Goal: Transaction & Acquisition: Purchase product/service

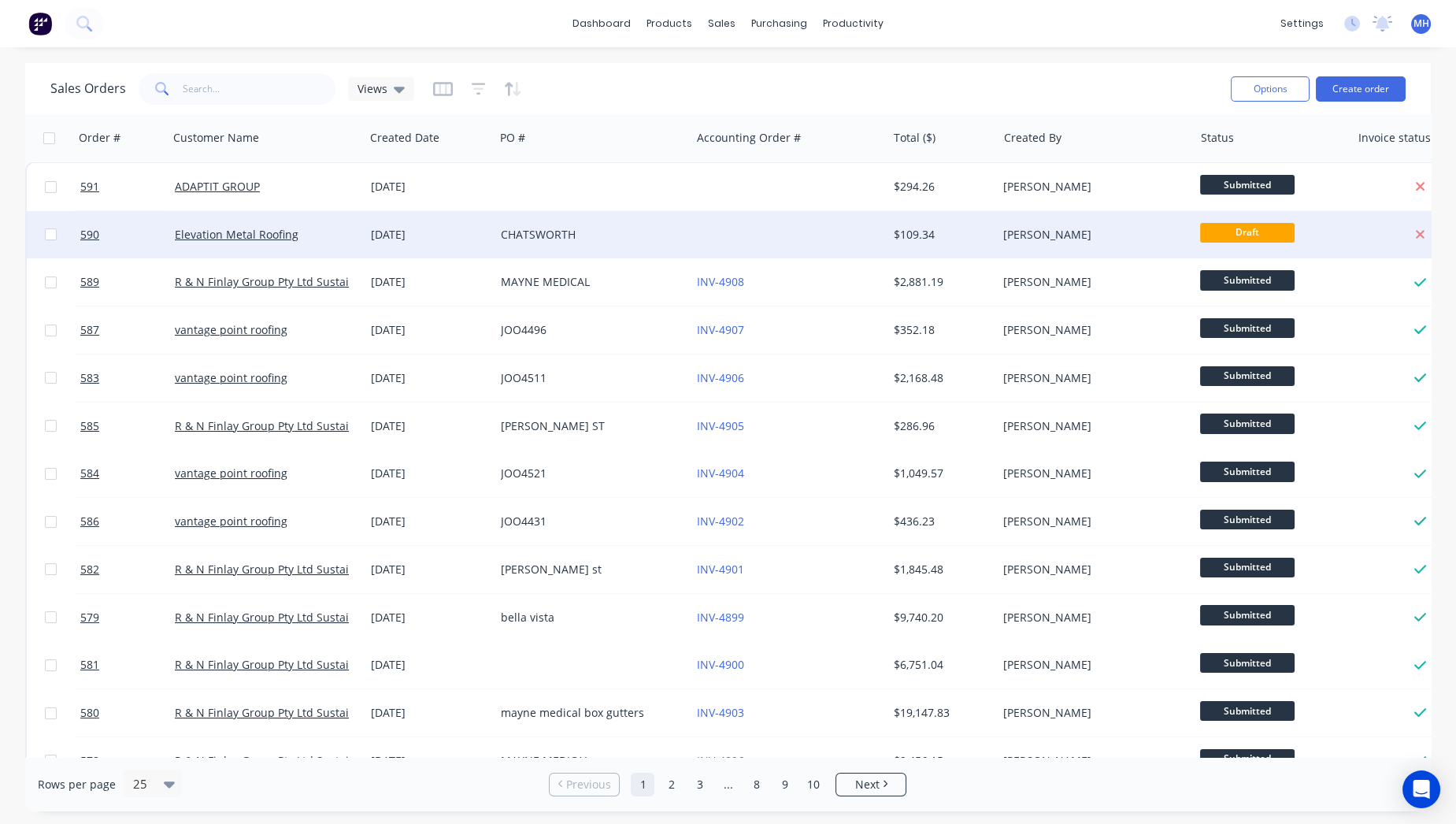
click at [555, 230] on div "CHATSWORTH" at bounding box center [588, 235] width 175 height 16
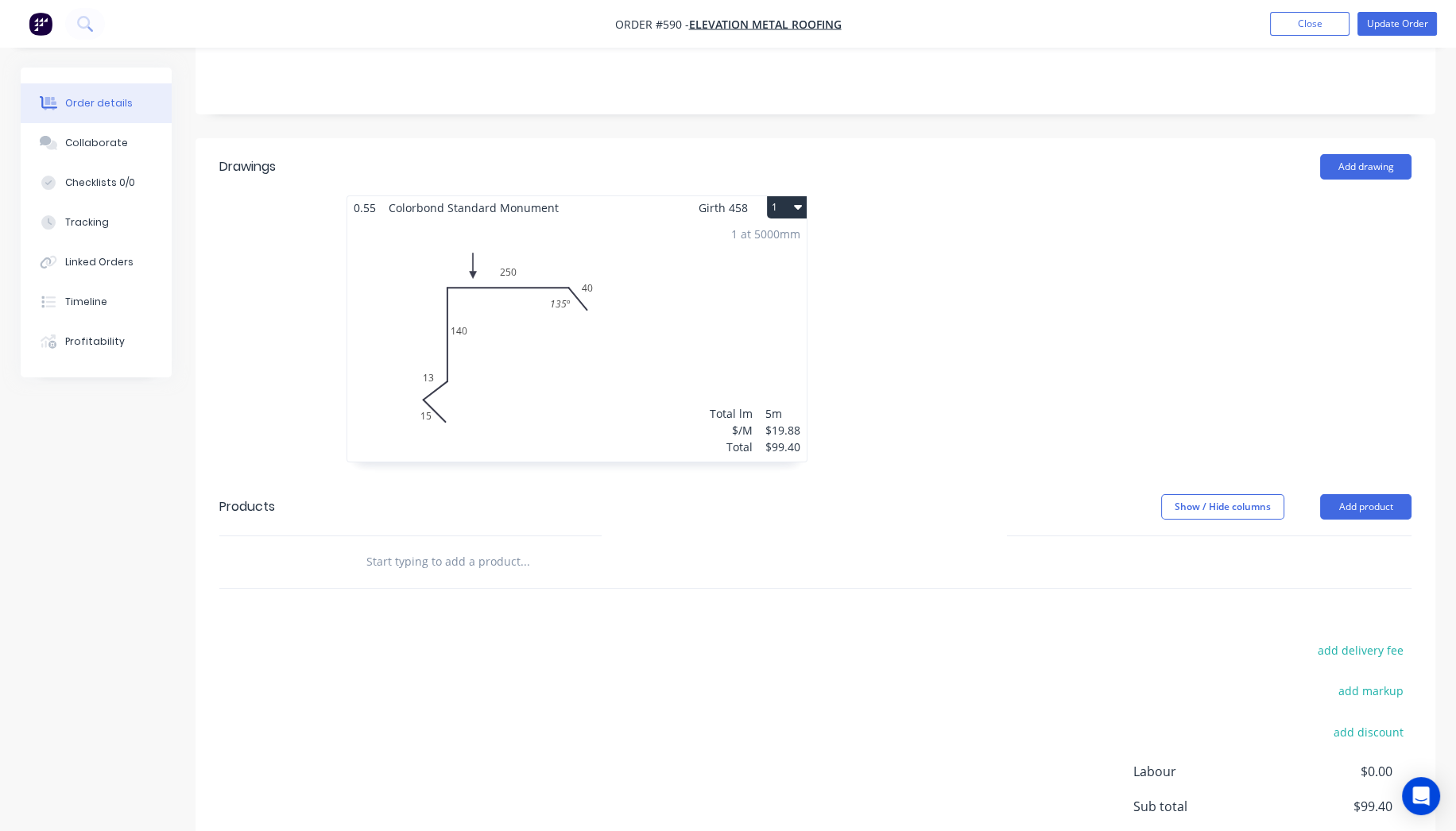
scroll to position [441, 0]
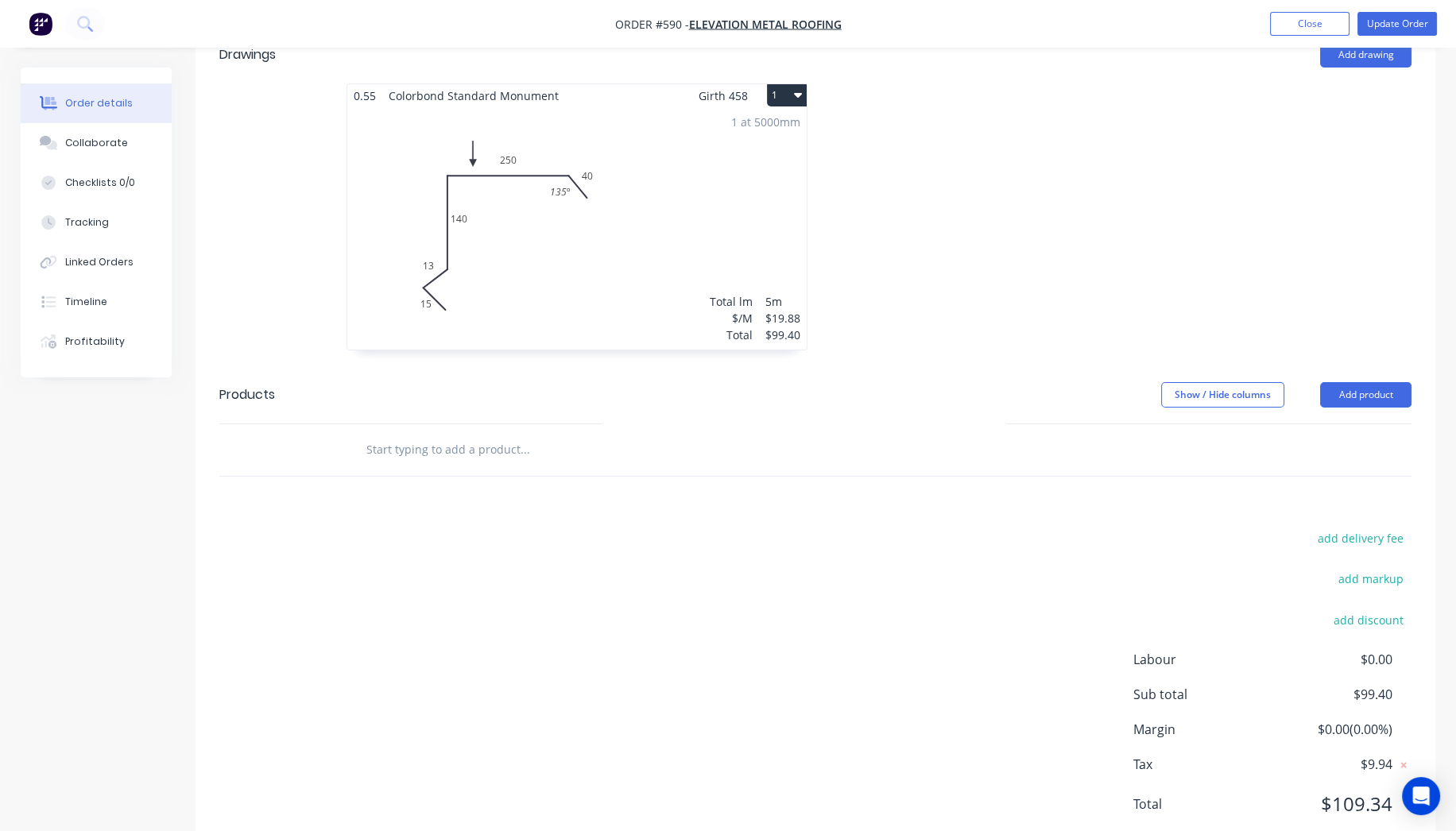
drag, startPoint x: 499, startPoint y: 422, endPoint x: 491, endPoint y: 428, distance: 10.0
click at [497, 434] on input "text" at bounding box center [525, 450] width 318 height 31
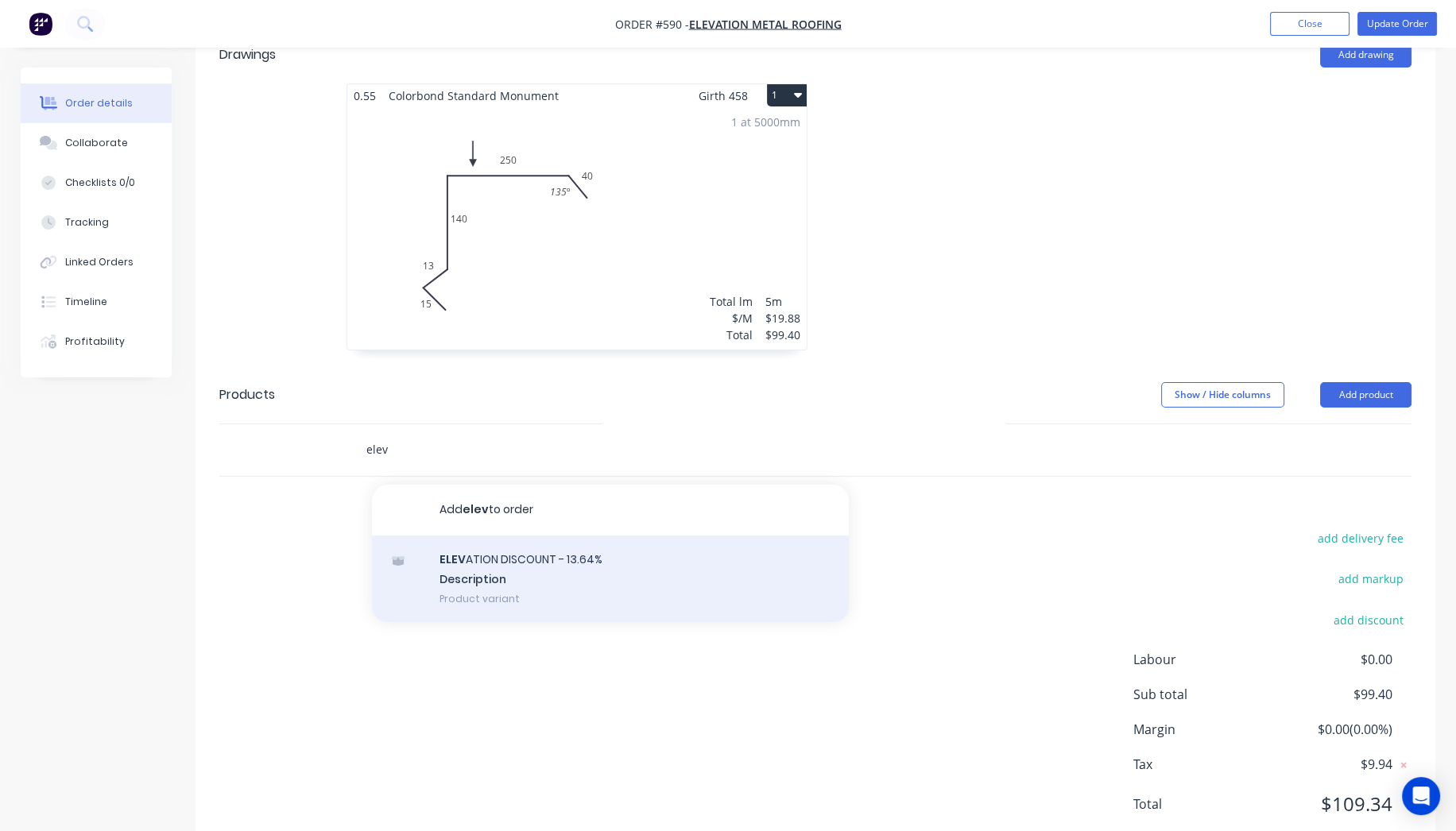
type input "elev"
click at [565, 573] on div "ELEV ATION DISCOUNT - 13.64% Description Product variant" at bounding box center [610, 580] width 477 height 87
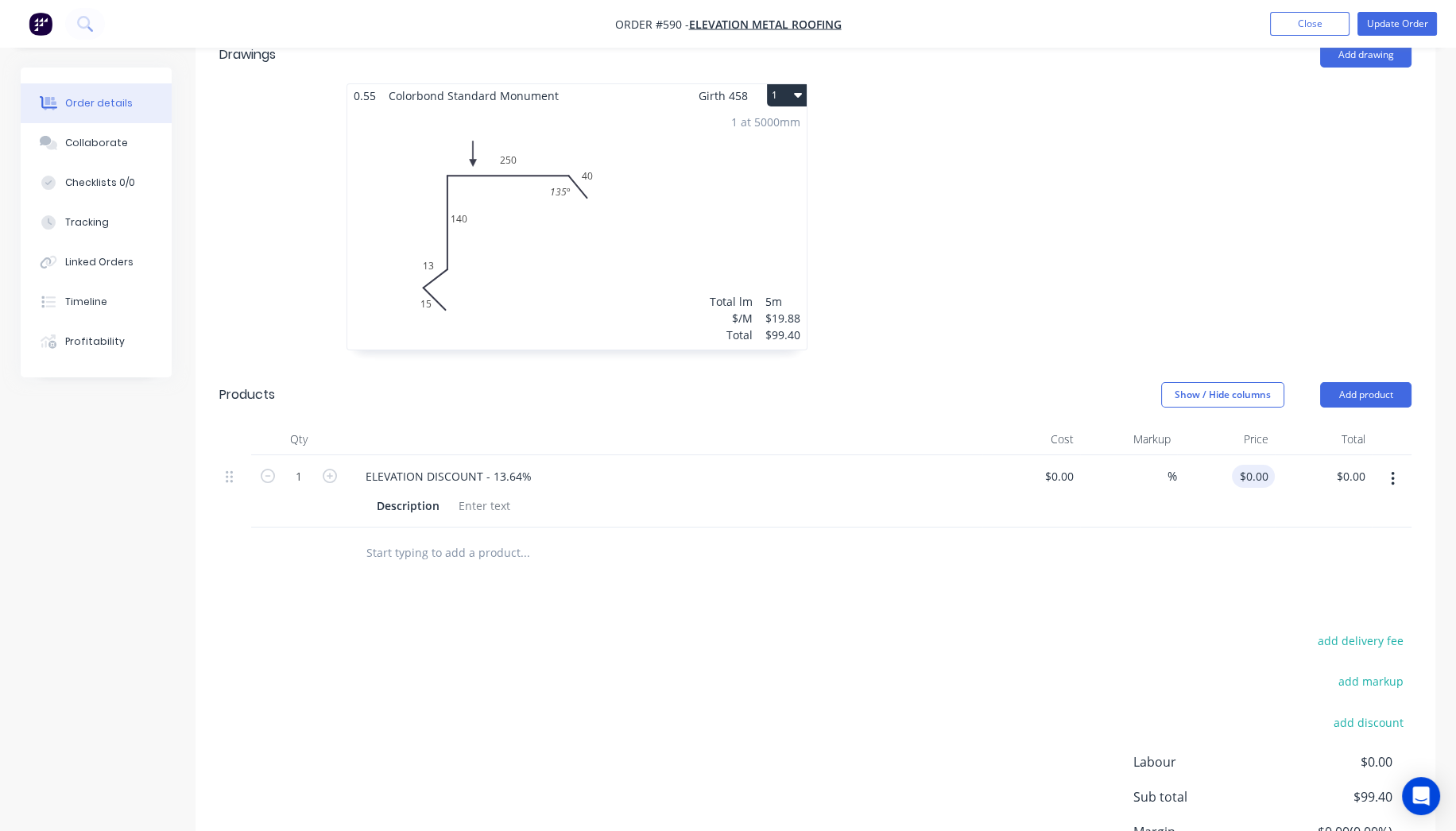
type input "0"
click at [1247, 459] on div "0 0" at bounding box center [1226, 491] width 98 height 72
type input "$-13.55"
click at [1296, 141] on div "0.55 Colorbond Standard Monument Girth 458 1 0 15 13 140 250 40 135 º 0 15 13 1…" at bounding box center [815, 225] width 1240 height 283
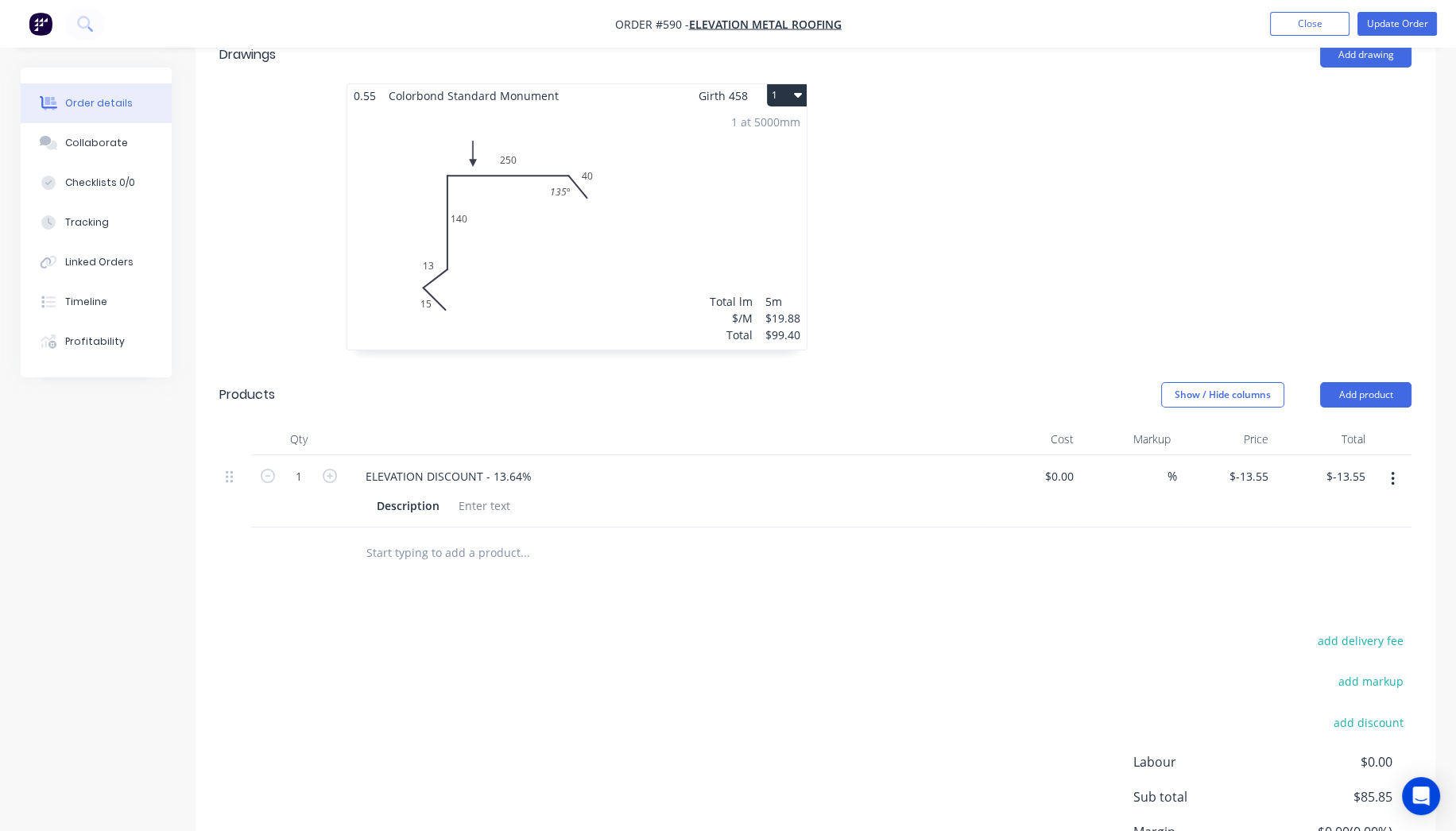
click at [424, 540] on input "text" at bounding box center [525, 553] width 318 height 31
click at [459, 537] on input "text" at bounding box center [525, 553] width 318 height 31
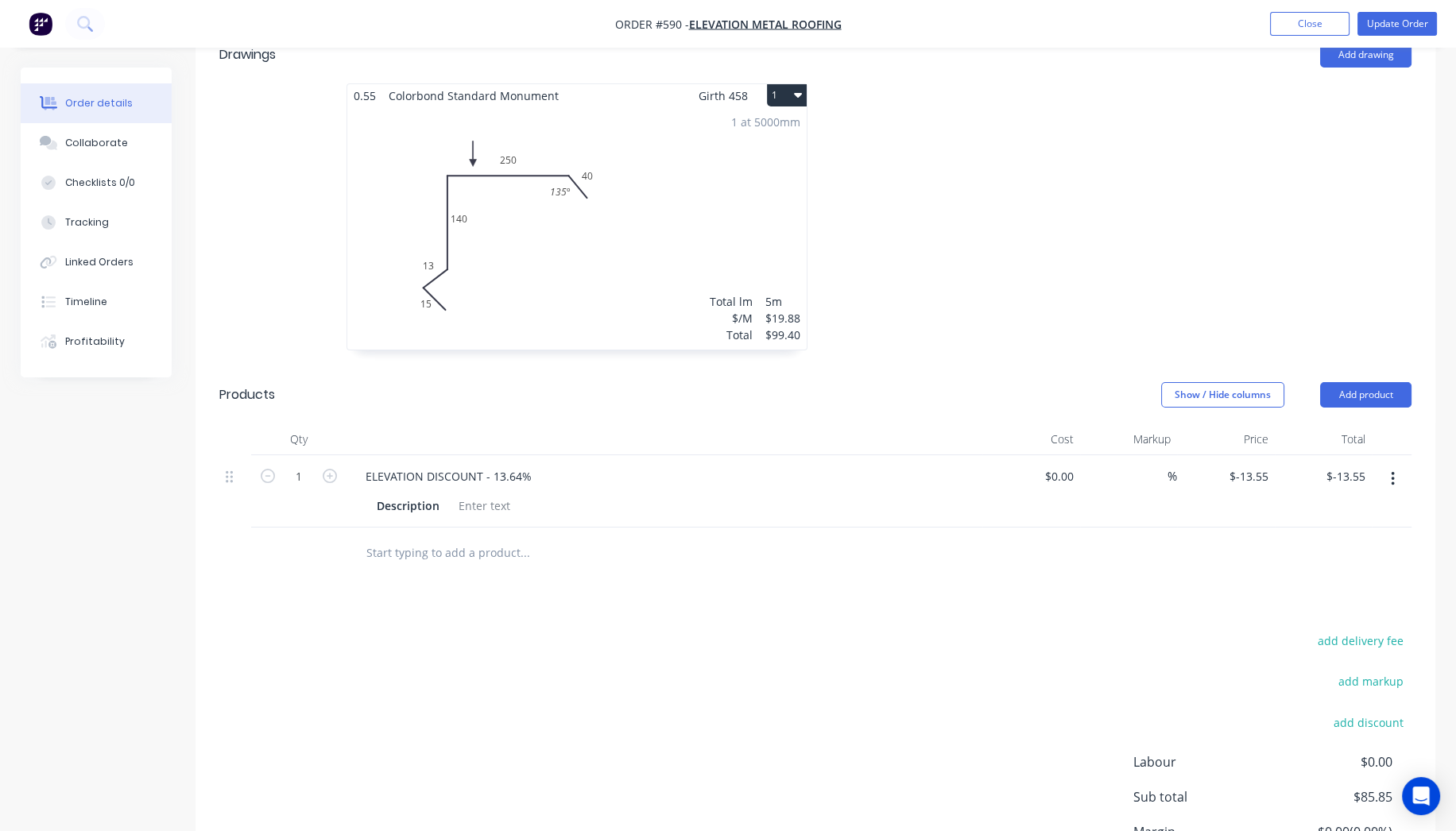
click at [459, 537] on input "text" at bounding box center [525, 553] width 318 height 31
click at [464, 537] on input "text" at bounding box center [525, 553] width 318 height 31
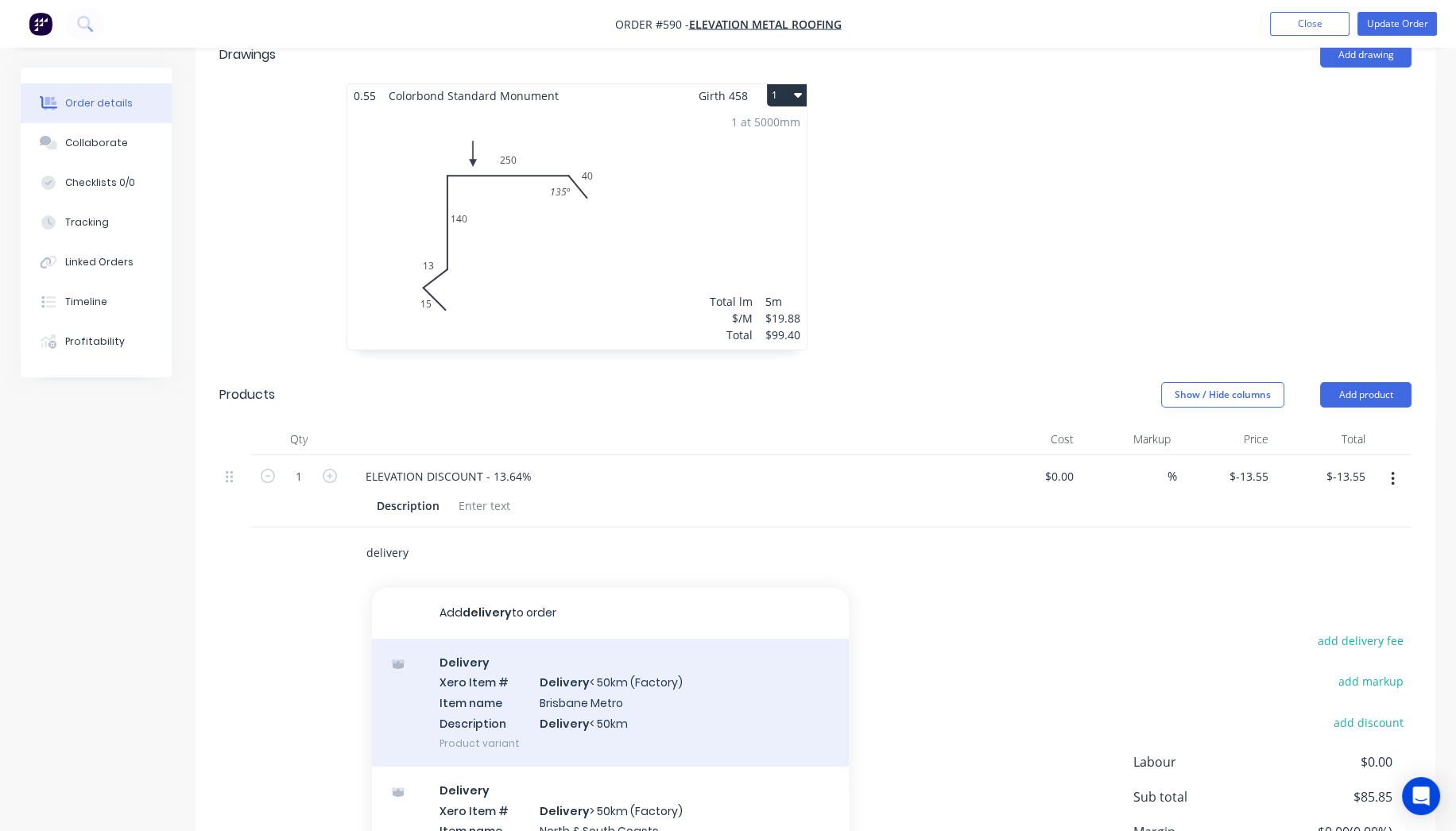
type input "delivery"
click at [545, 639] on div "Delivery Xero Item # Delivery < 50km (Factory) Item name Brisbane Metro Descrip…" at bounding box center [610, 703] width 477 height 128
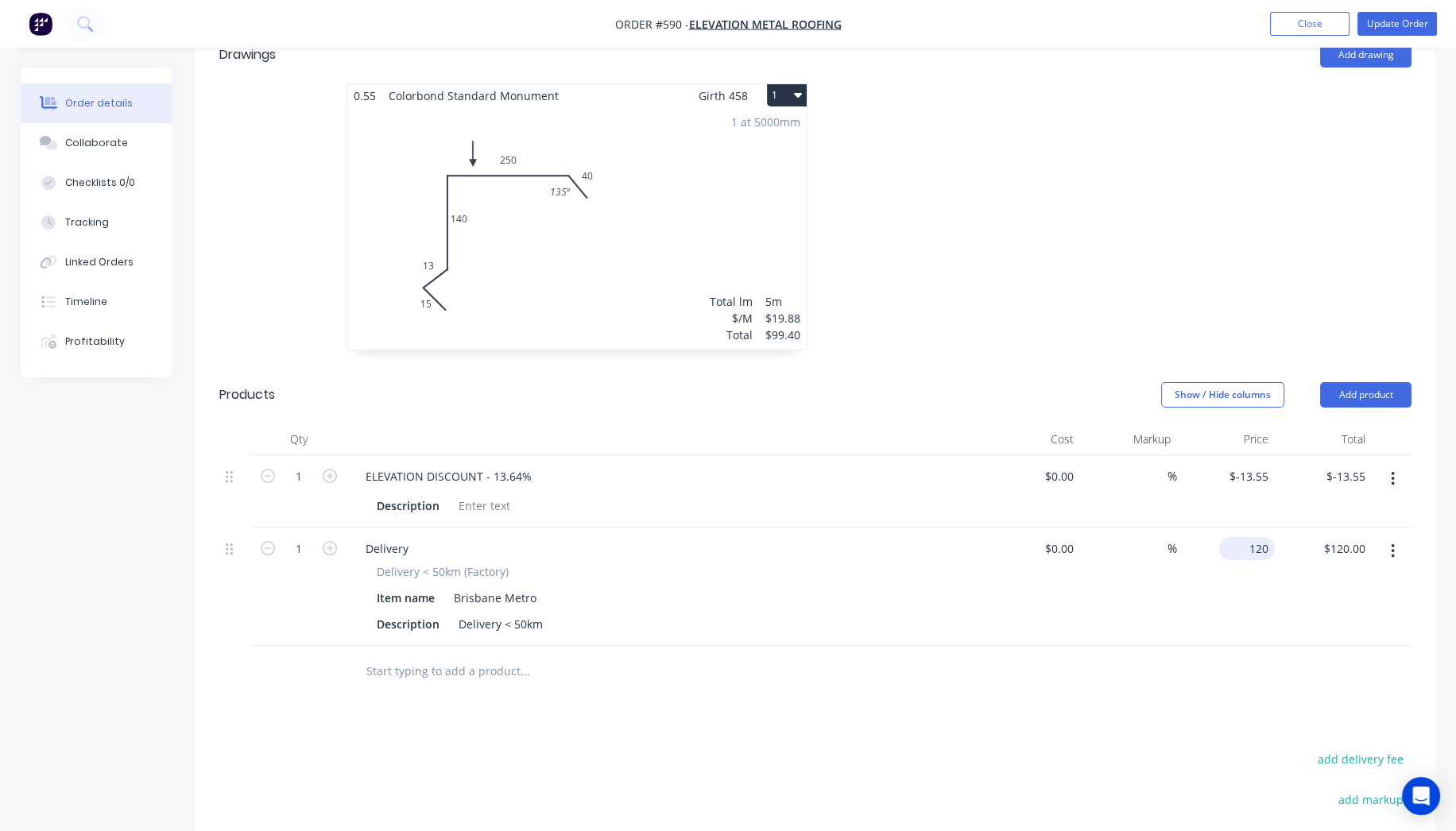
click at [1240, 528] on div "120 $120.00" at bounding box center [1226, 587] width 98 height 119
type input "$85.00"
click at [1282, 167] on div at bounding box center [1054, 225] width 477 height 283
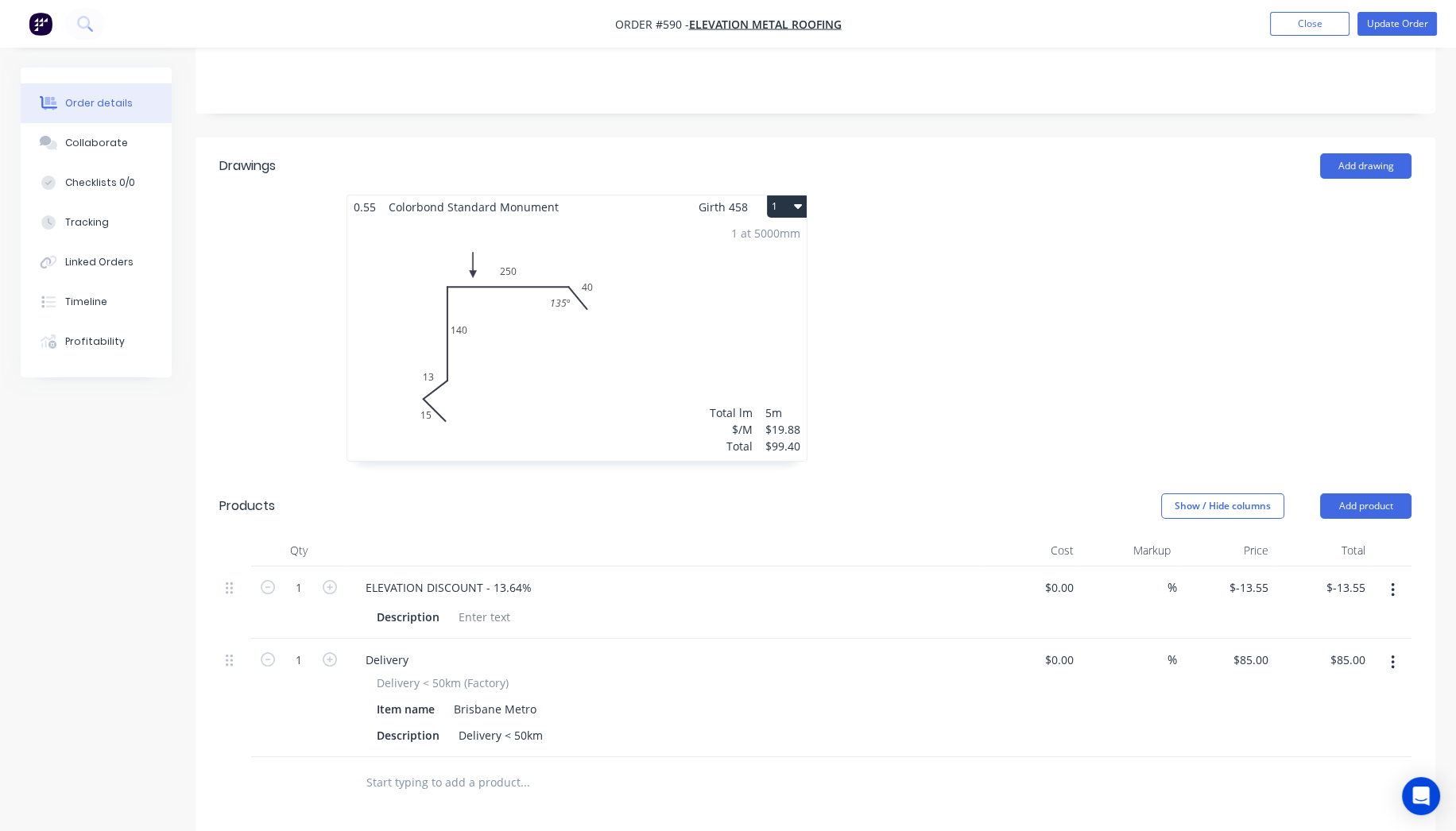
scroll to position [0, 0]
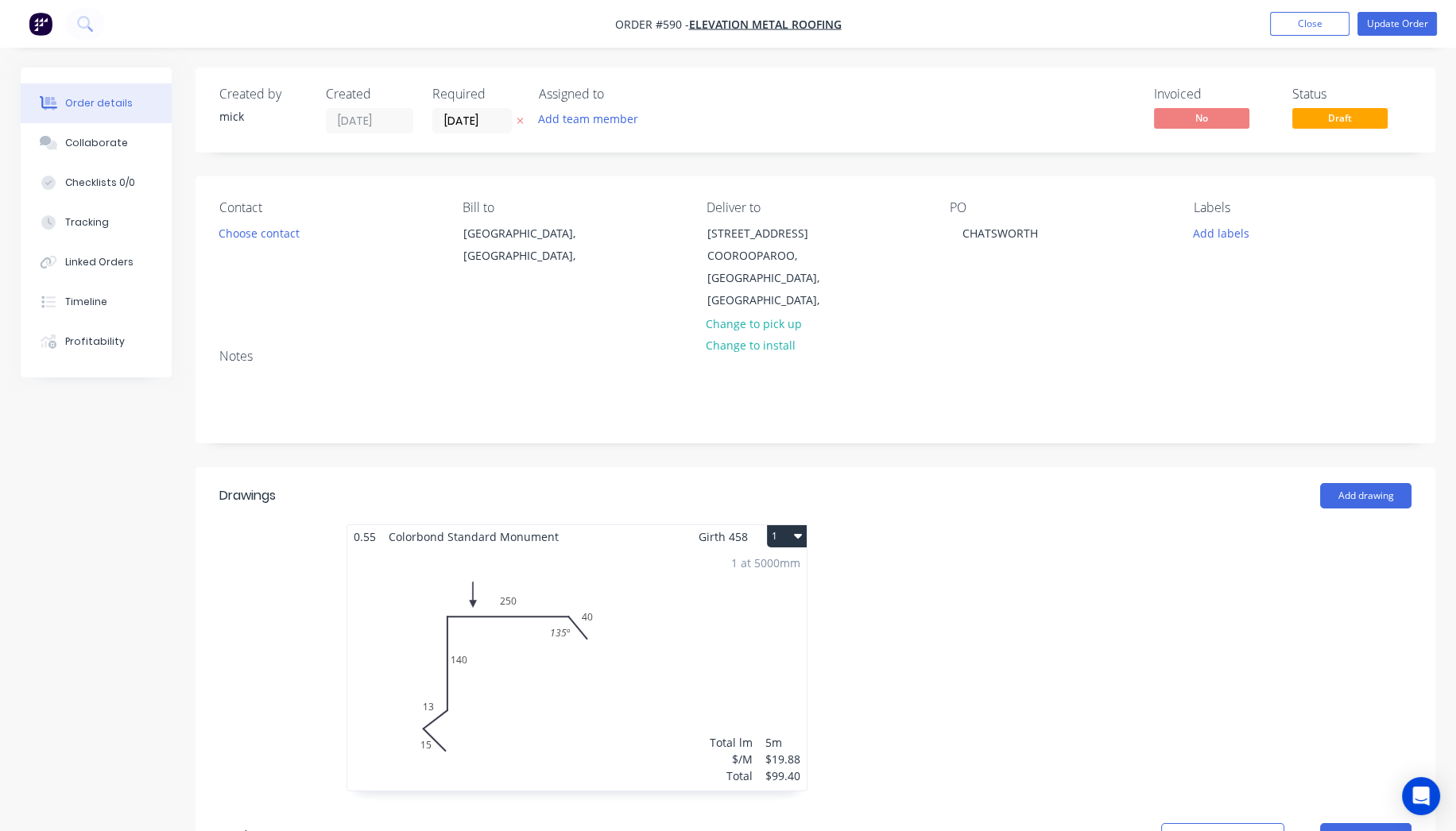
click at [1425, 10] on nav "Order #590 - Elevation Metal Roofing Add product Close Update Order" at bounding box center [728, 24] width 1456 height 48
click at [1410, 23] on button "Update Order" at bounding box center [1397, 24] width 79 height 24
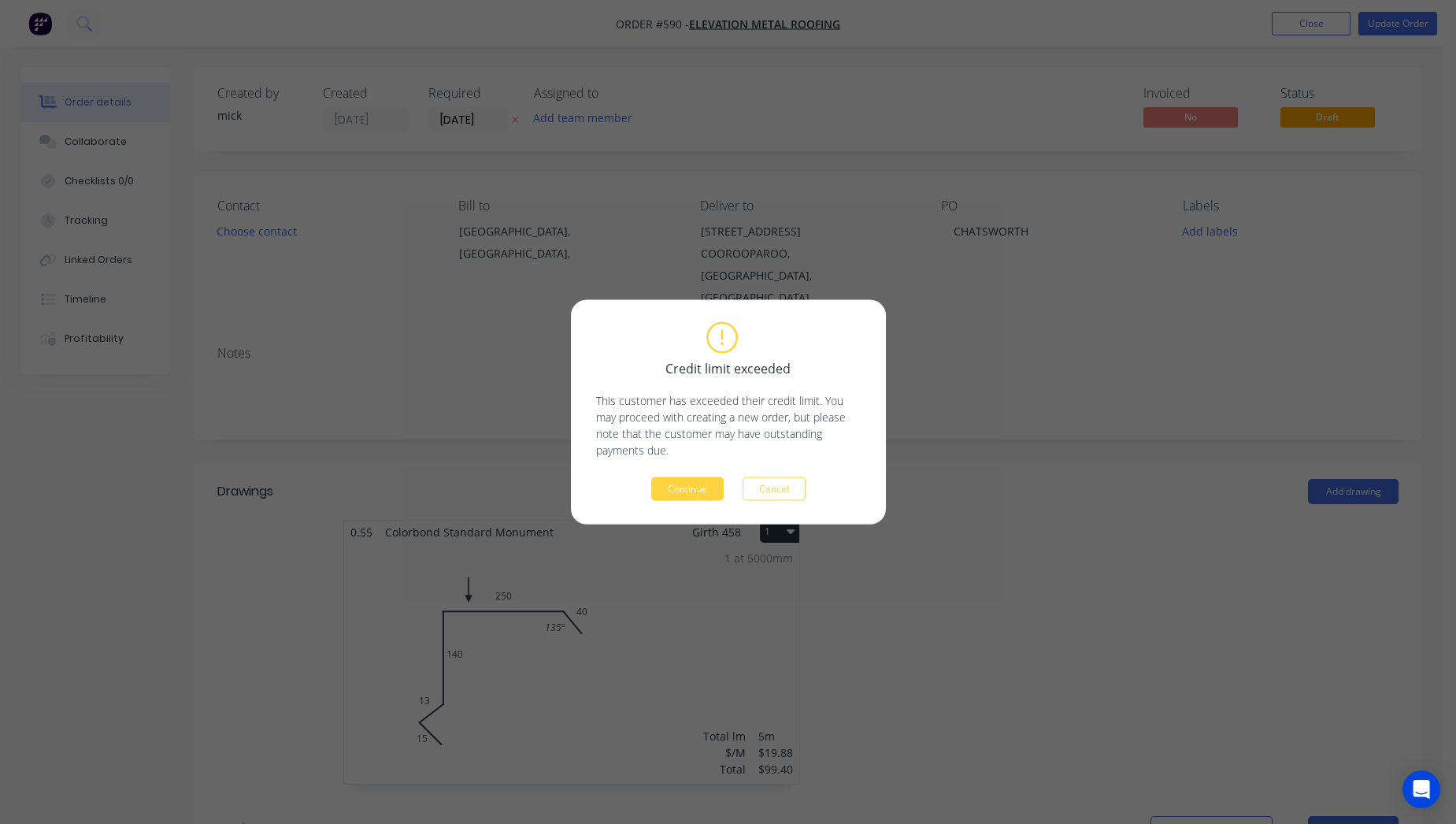
click at [686, 478] on div "Continue Cancel" at bounding box center [728, 489] width 265 height 23
click at [681, 480] on button "Continue" at bounding box center [688, 489] width 73 height 23
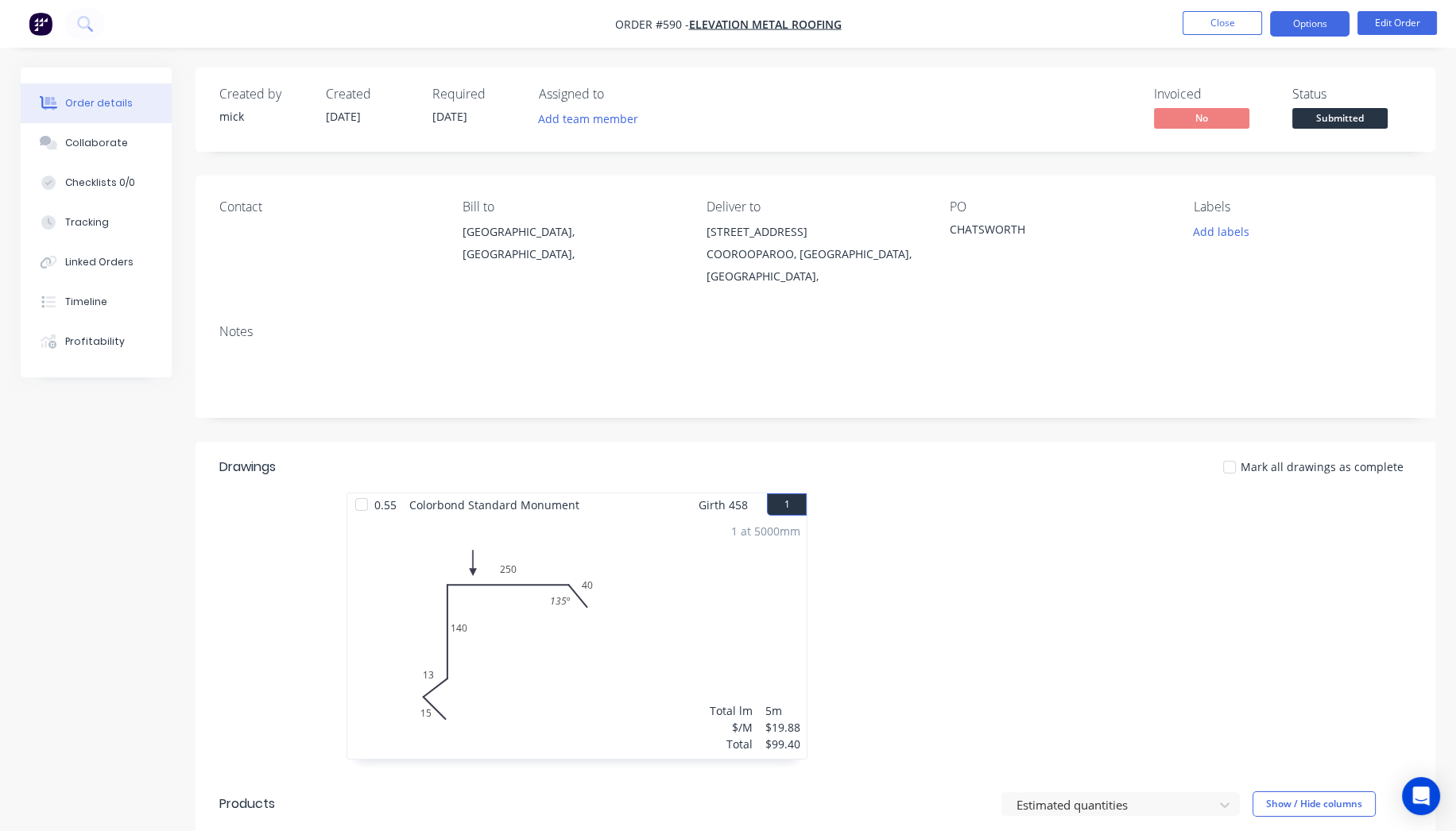
click at [1306, 14] on button "Options" at bounding box center [1309, 24] width 79 height 25
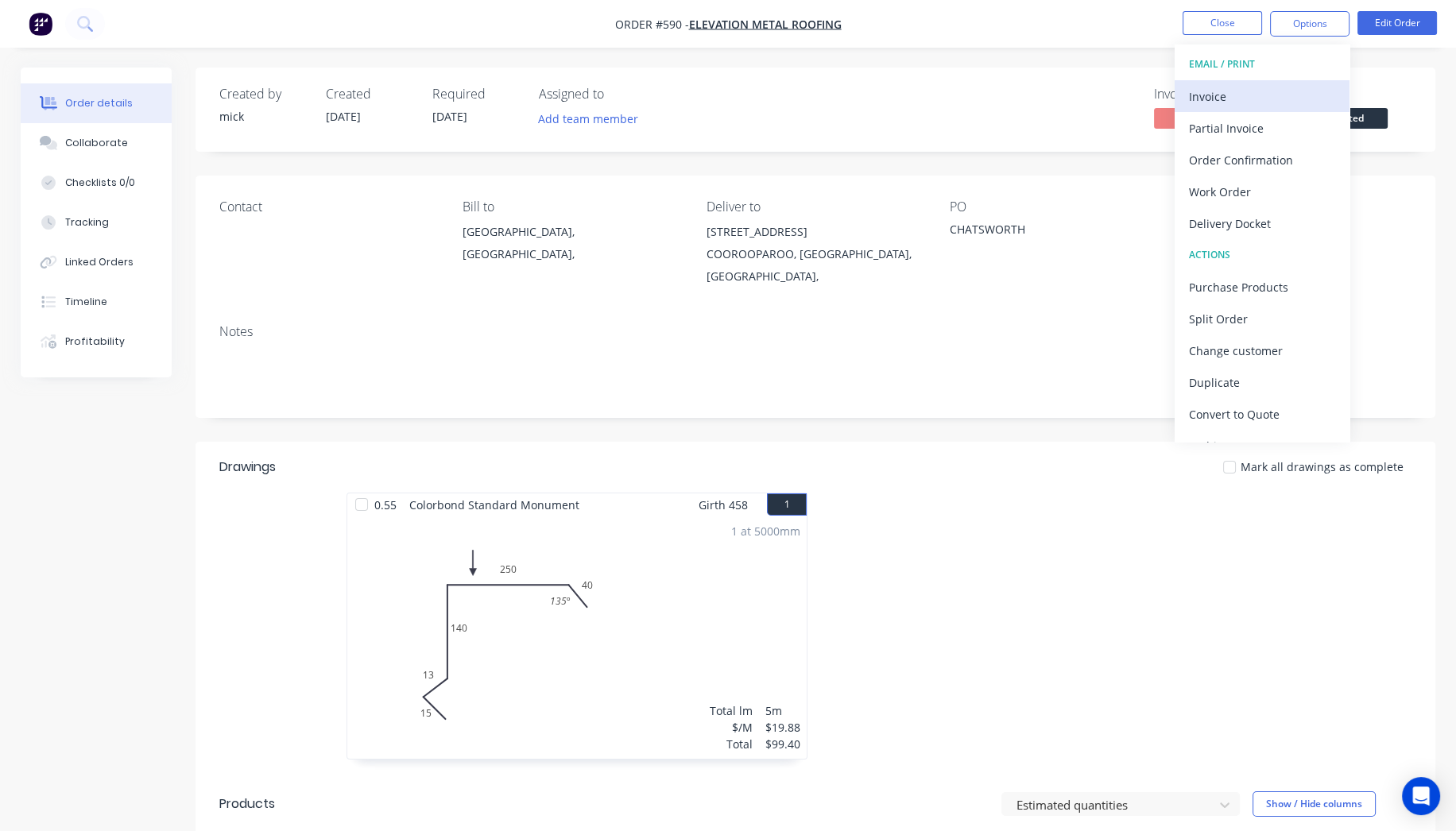
click at [1198, 99] on div "Invoice" at bounding box center [1262, 96] width 147 height 23
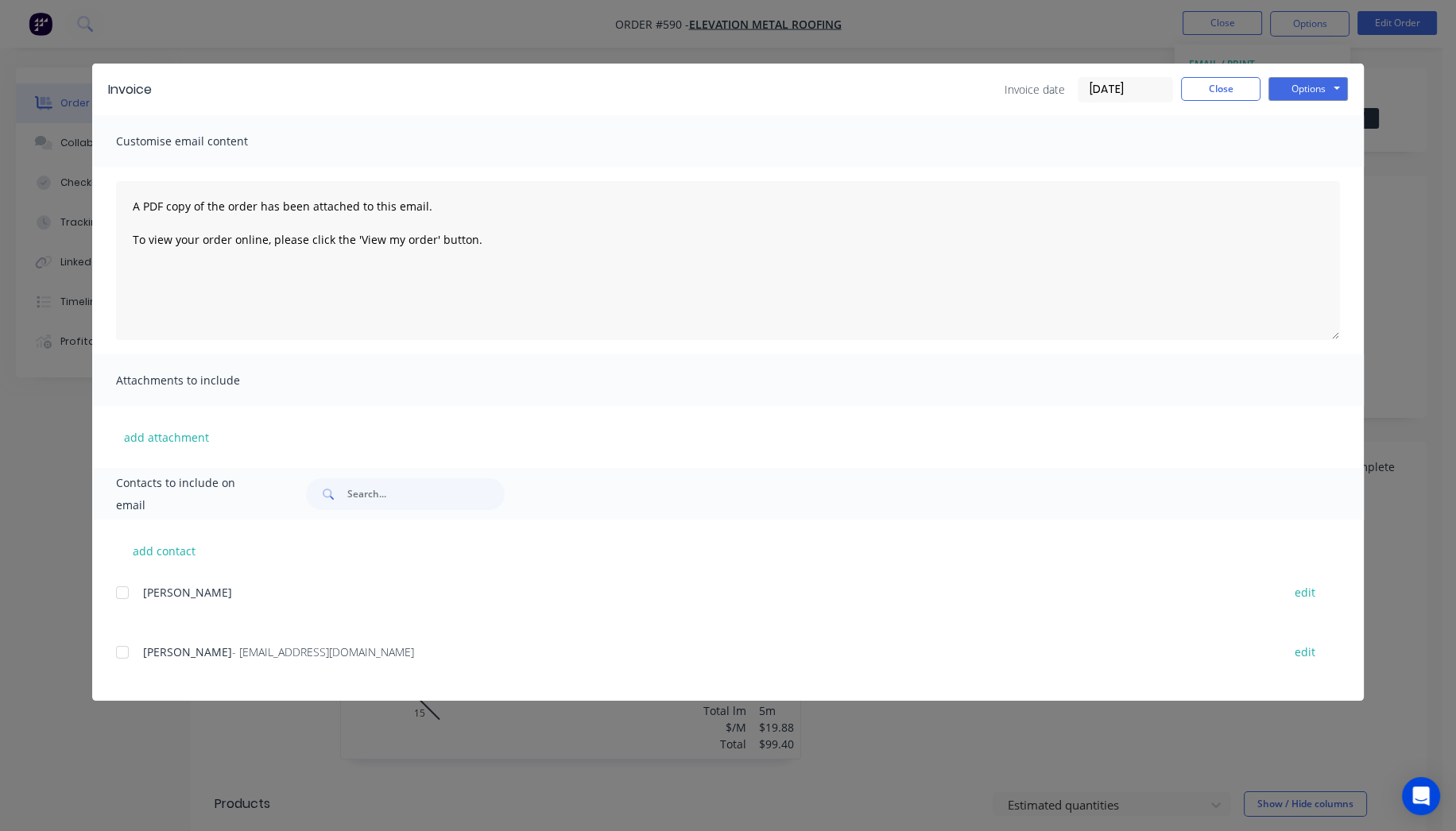
click at [121, 650] on div at bounding box center [122, 652] width 31 height 31
click at [1288, 89] on button "Options" at bounding box center [1308, 88] width 79 height 24
click at [1310, 180] on button "Email" at bounding box center [1319, 169] width 102 height 26
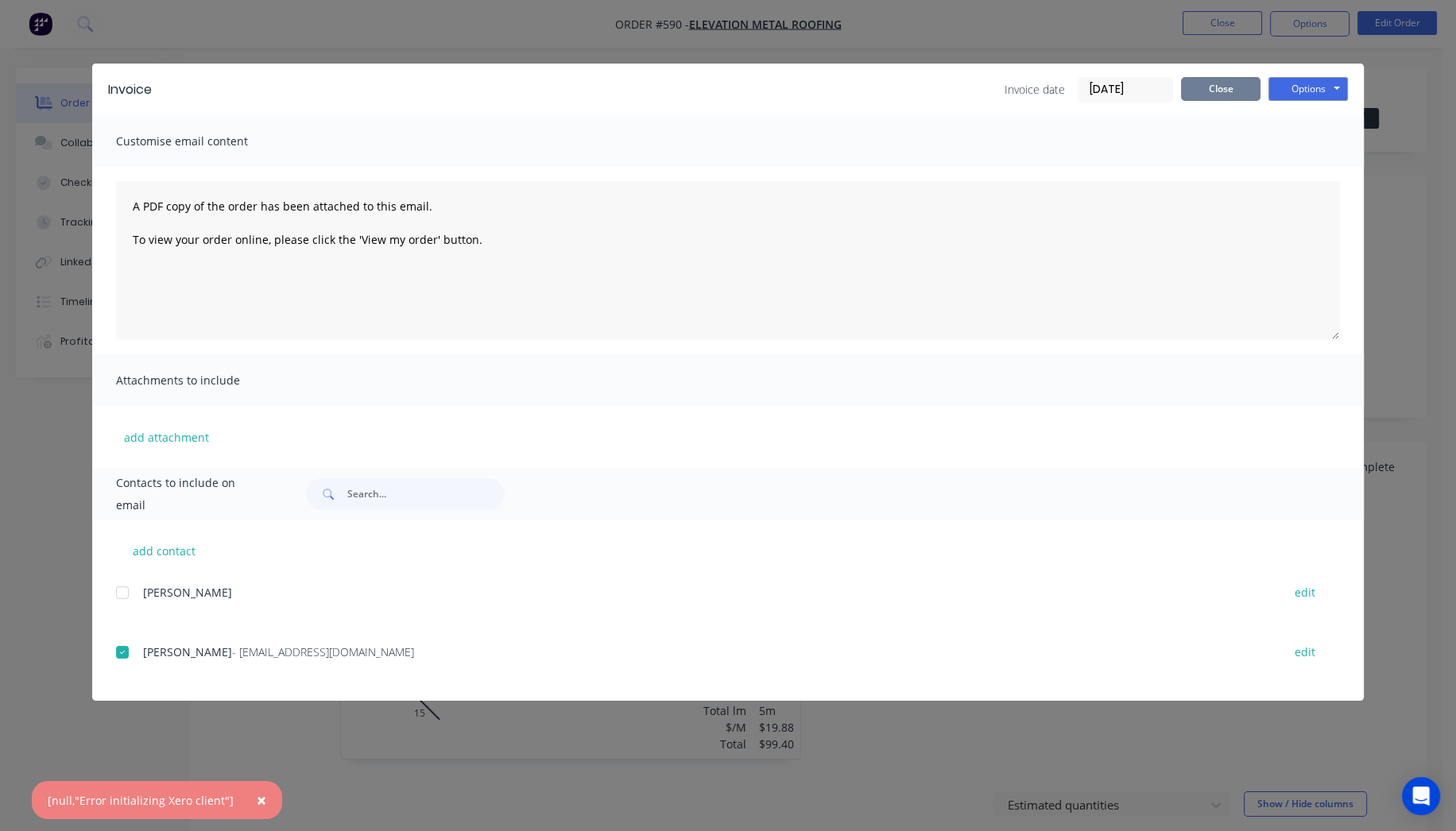
click at [1250, 97] on button "Close" at bounding box center [1220, 88] width 79 height 24
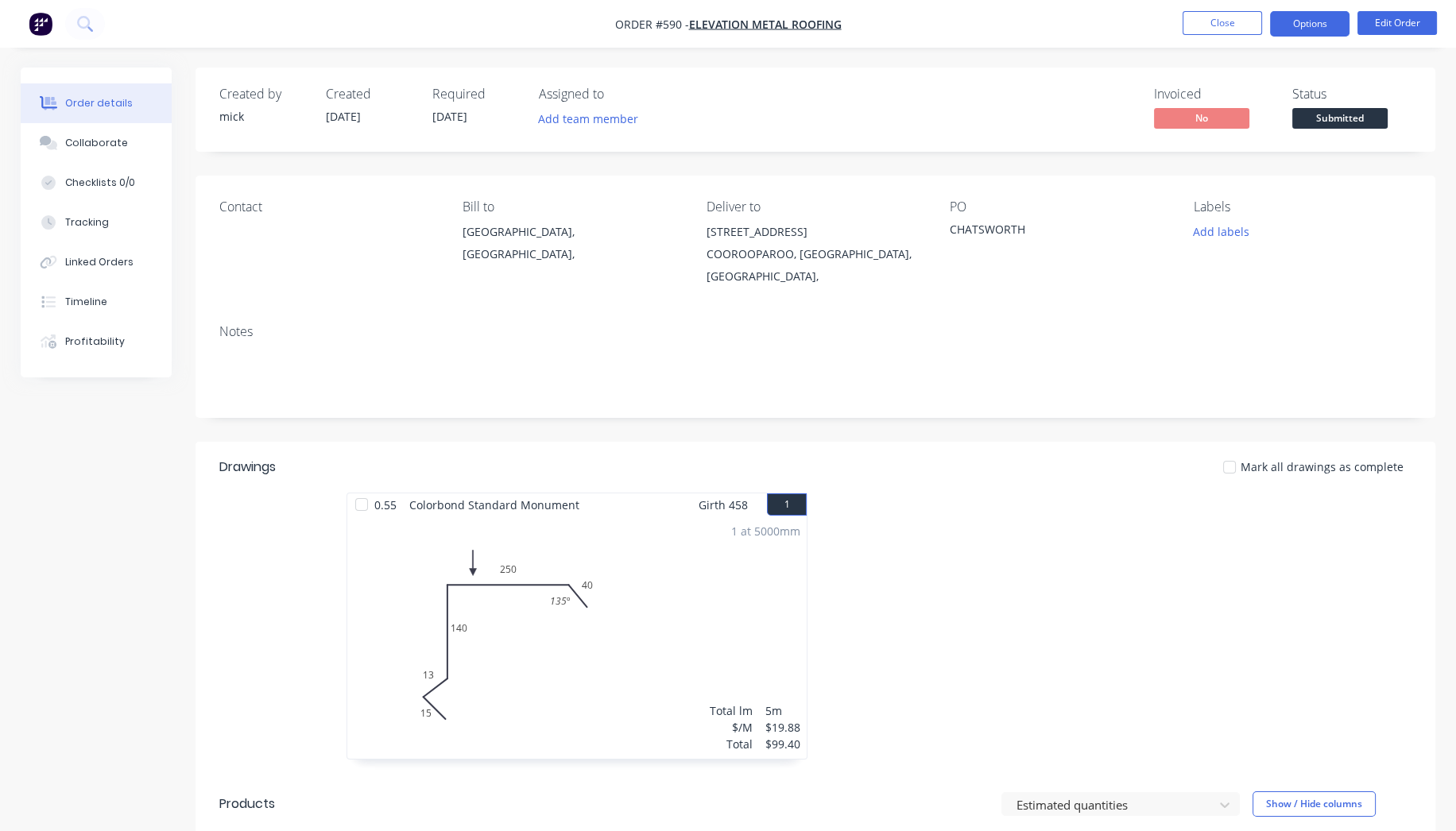
click at [1315, 13] on button "Options" at bounding box center [1309, 24] width 79 height 25
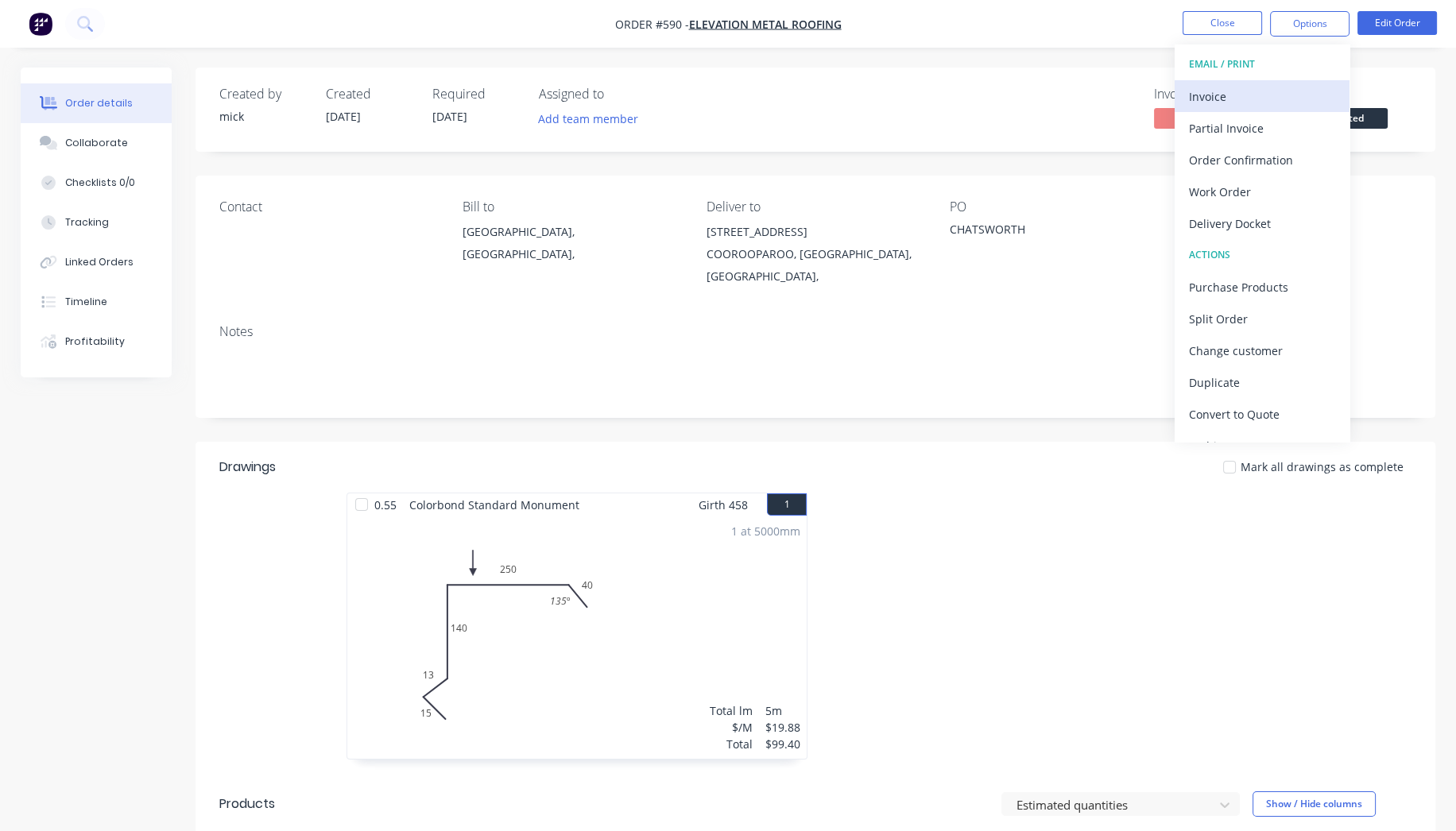
click at [1278, 93] on div "Invoice" at bounding box center [1262, 96] width 147 height 23
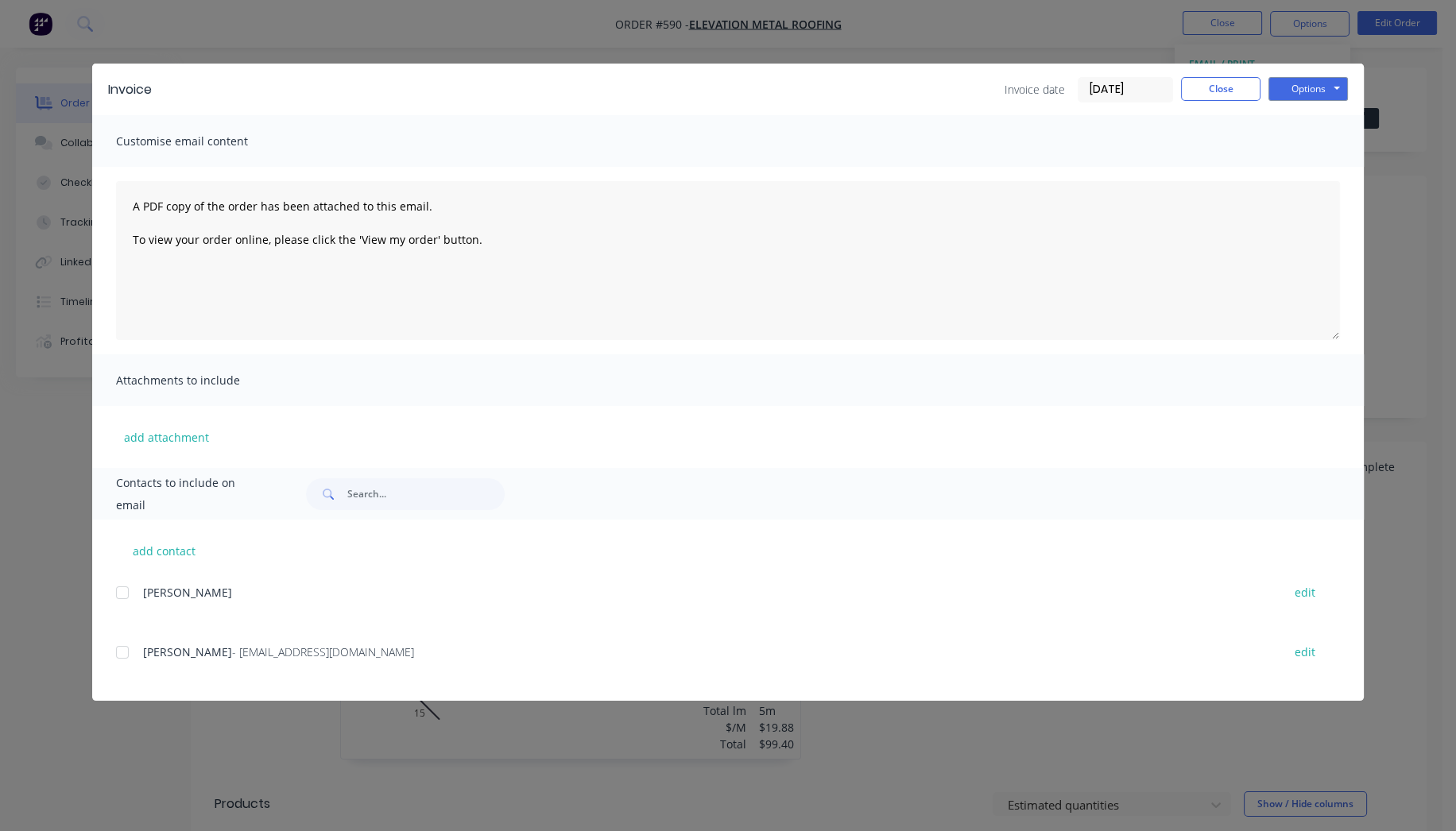
click at [120, 596] on div at bounding box center [122, 593] width 31 height 31
click at [1323, 80] on button "Options" at bounding box center [1308, 88] width 79 height 24
click at [1336, 167] on button "Email" at bounding box center [1319, 169] width 102 height 26
click at [113, 649] on div "add contact [PERSON_NAME] edit [PERSON_NAME] - [EMAIL_ADDRESS][DOMAIN_NAME] edit" at bounding box center [728, 610] width 1272 height 182
click at [115, 664] on div at bounding box center [122, 652] width 31 height 31
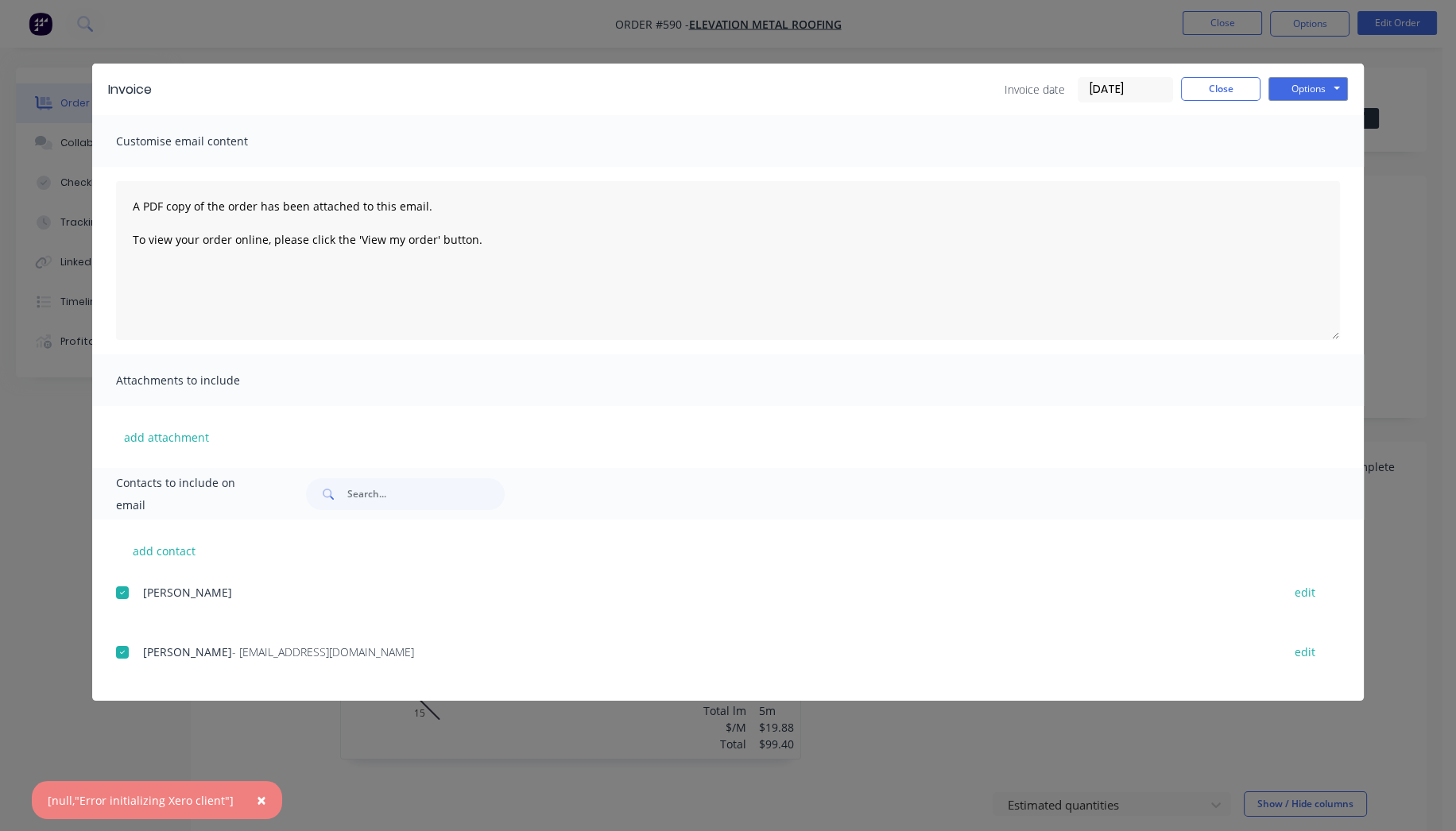
click at [120, 590] on div at bounding box center [122, 593] width 31 height 31
click at [1326, 95] on button "Options" at bounding box center [1308, 88] width 79 height 24
click at [1323, 165] on button "Email" at bounding box center [1319, 169] width 102 height 26
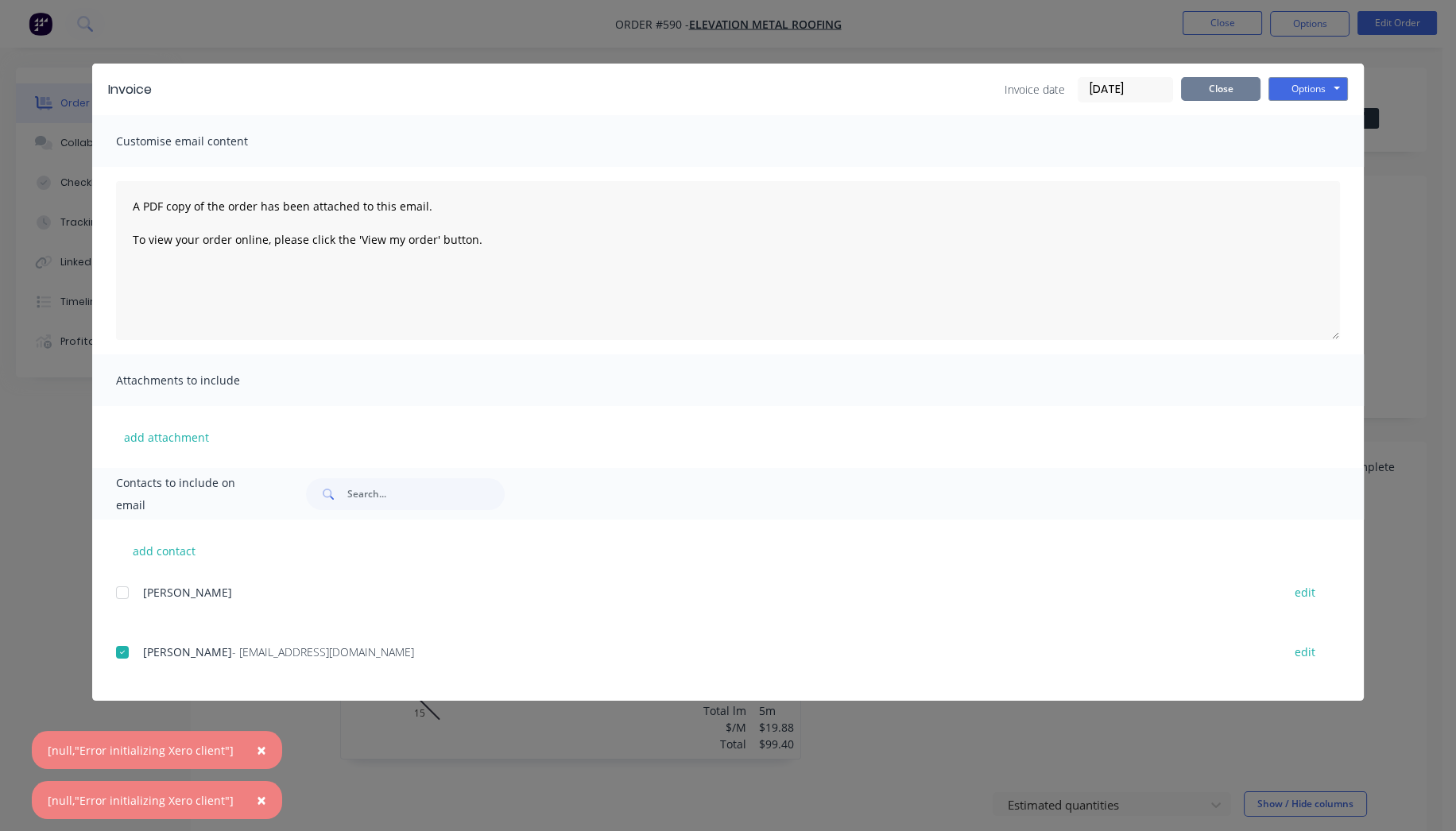
click at [1243, 86] on button "Close" at bounding box center [1220, 88] width 79 height 24
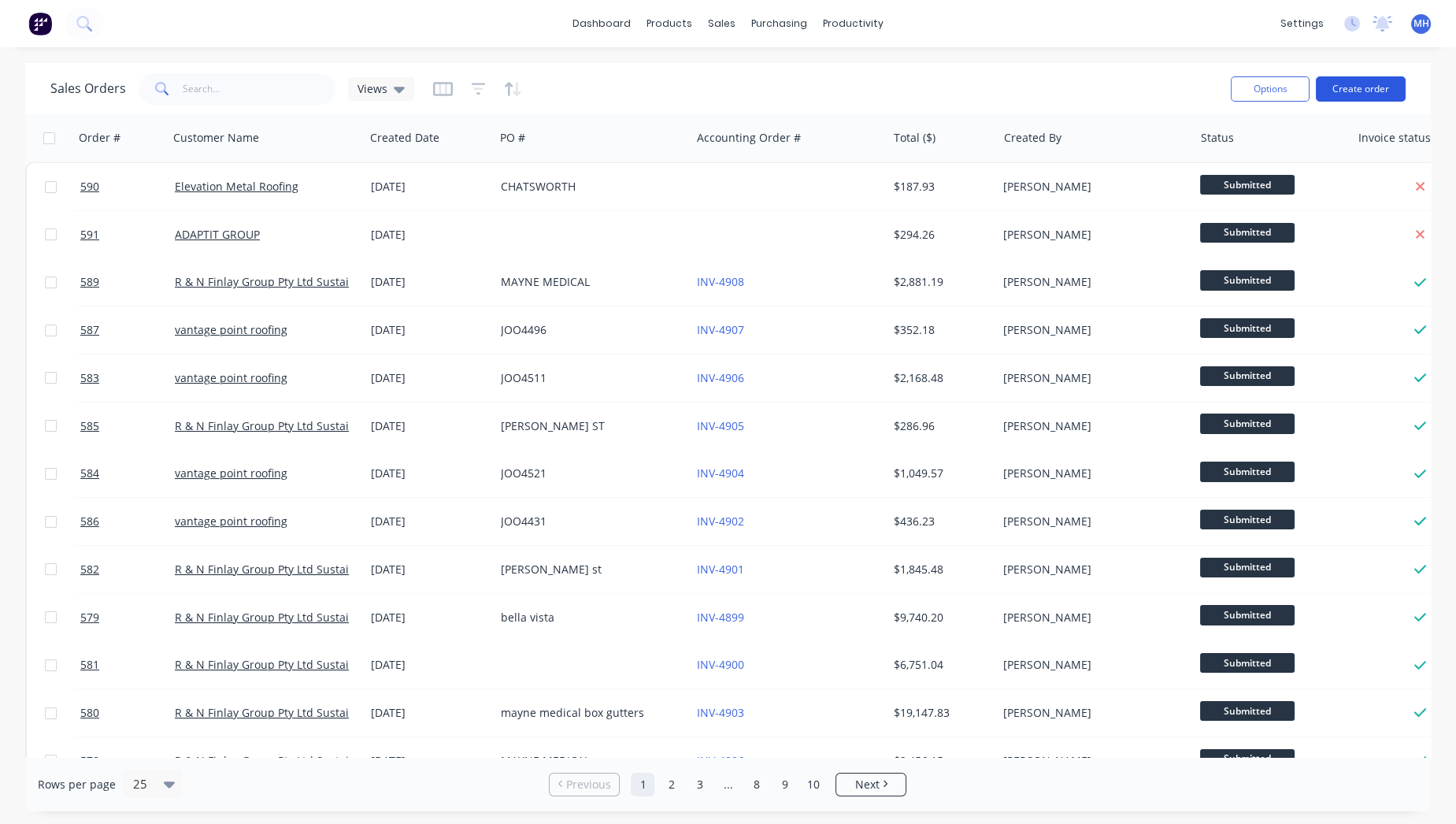
click at [1382, 99] on button "Create order" at bounding box center [1361, 88] width 90 height 25
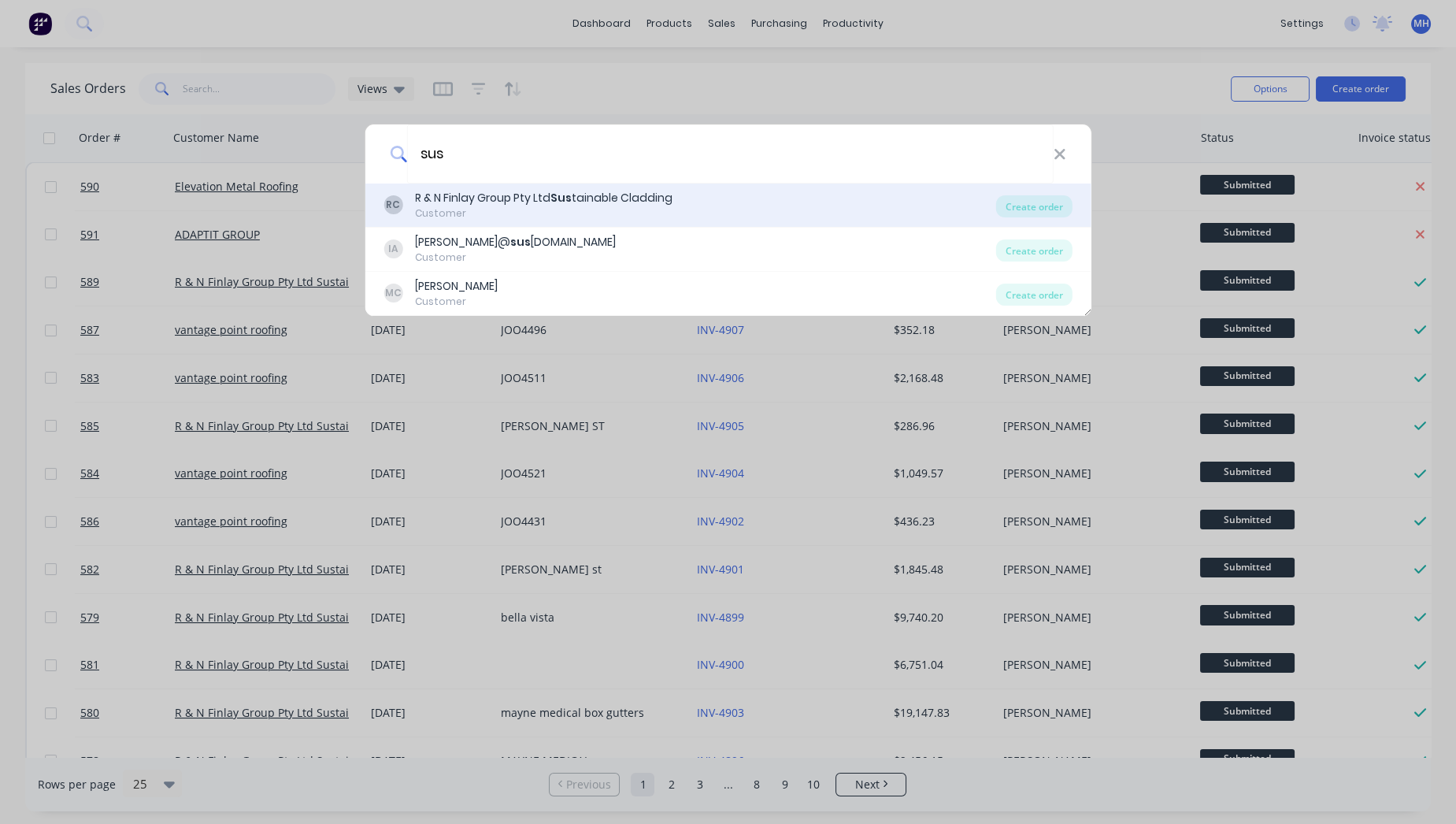
type input "sus"
click at [773, 195] on div "RC R & N Finlay Group Pty Ltd Sus tainable Cladding Customer" at bounding box center [690, 205] width 613 height 31
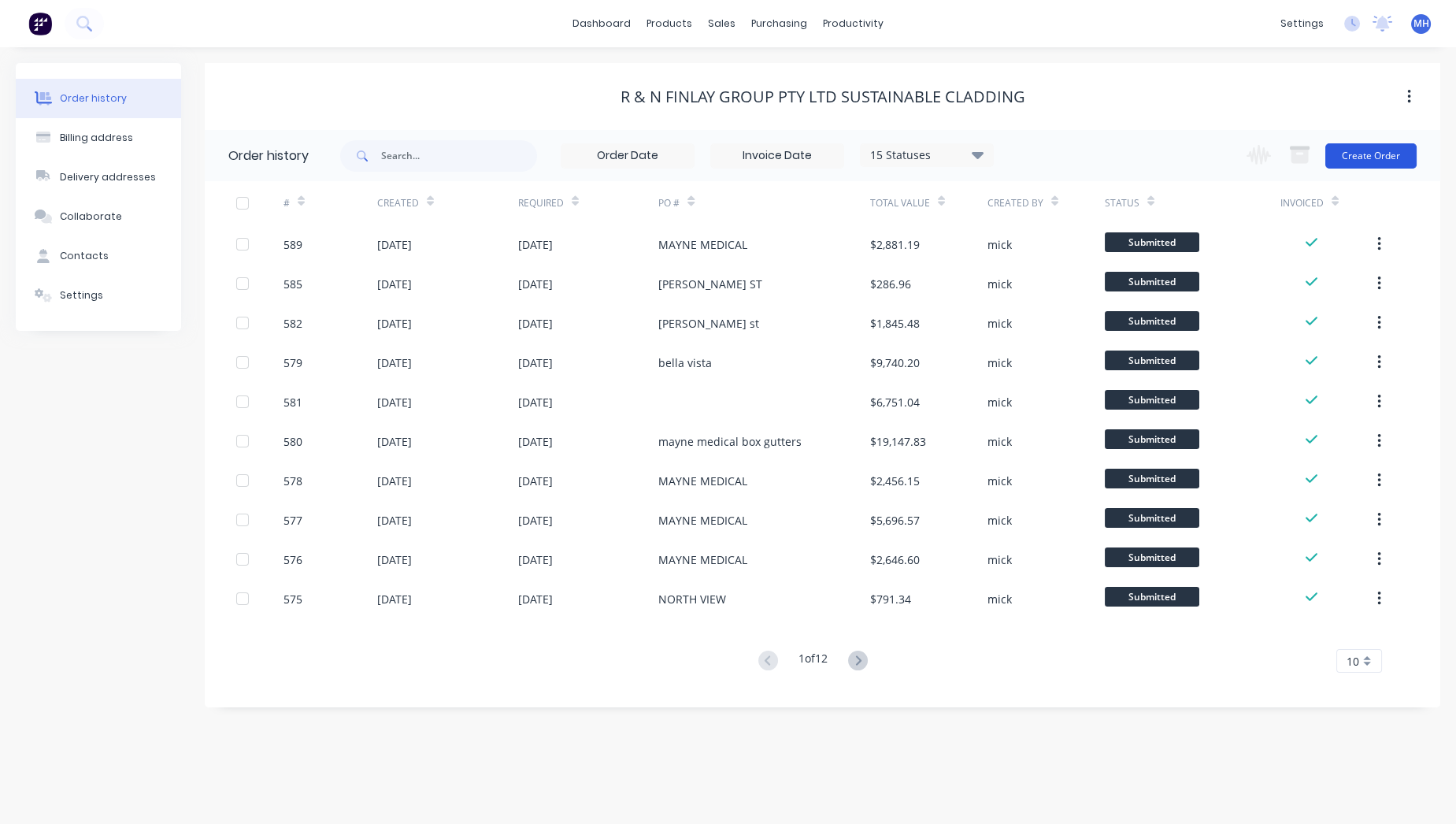
click at [1395, 161] on button "Create Order" at bounding box center [1371, 156] width 92 height 25
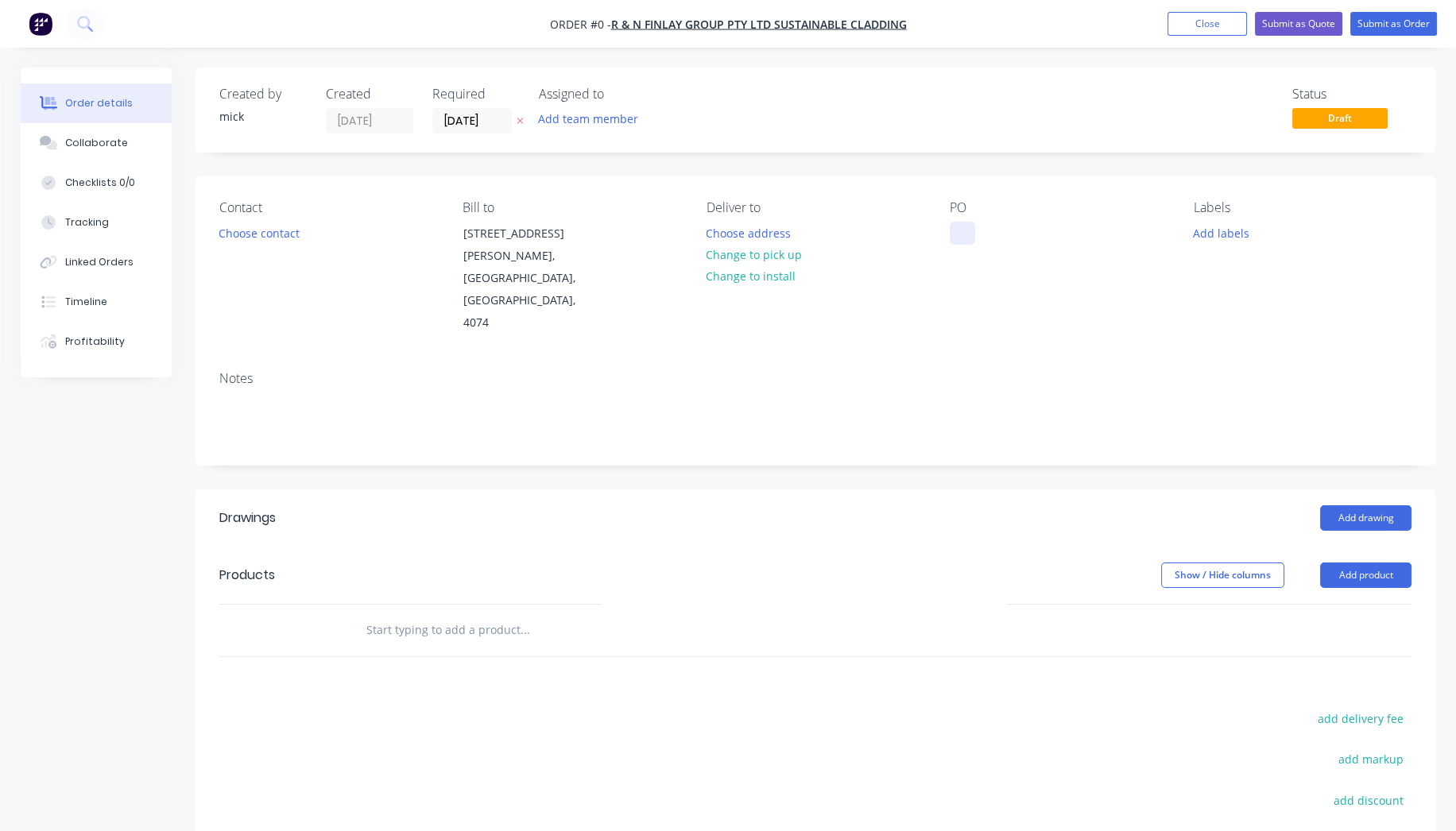
click at [970, 226] on div at bounding box center [962, 233] width 25 height 23
click at [1055, 287] on div "Order details Collaborate Checklists 0/0 Tracking Linked Orders Timeline Profit…" at bounding box center [727, 565] width 1446 height 995
click at [1377, 505] on button "Add drawing" at bounding box center [1365, 518] width 92 height 25
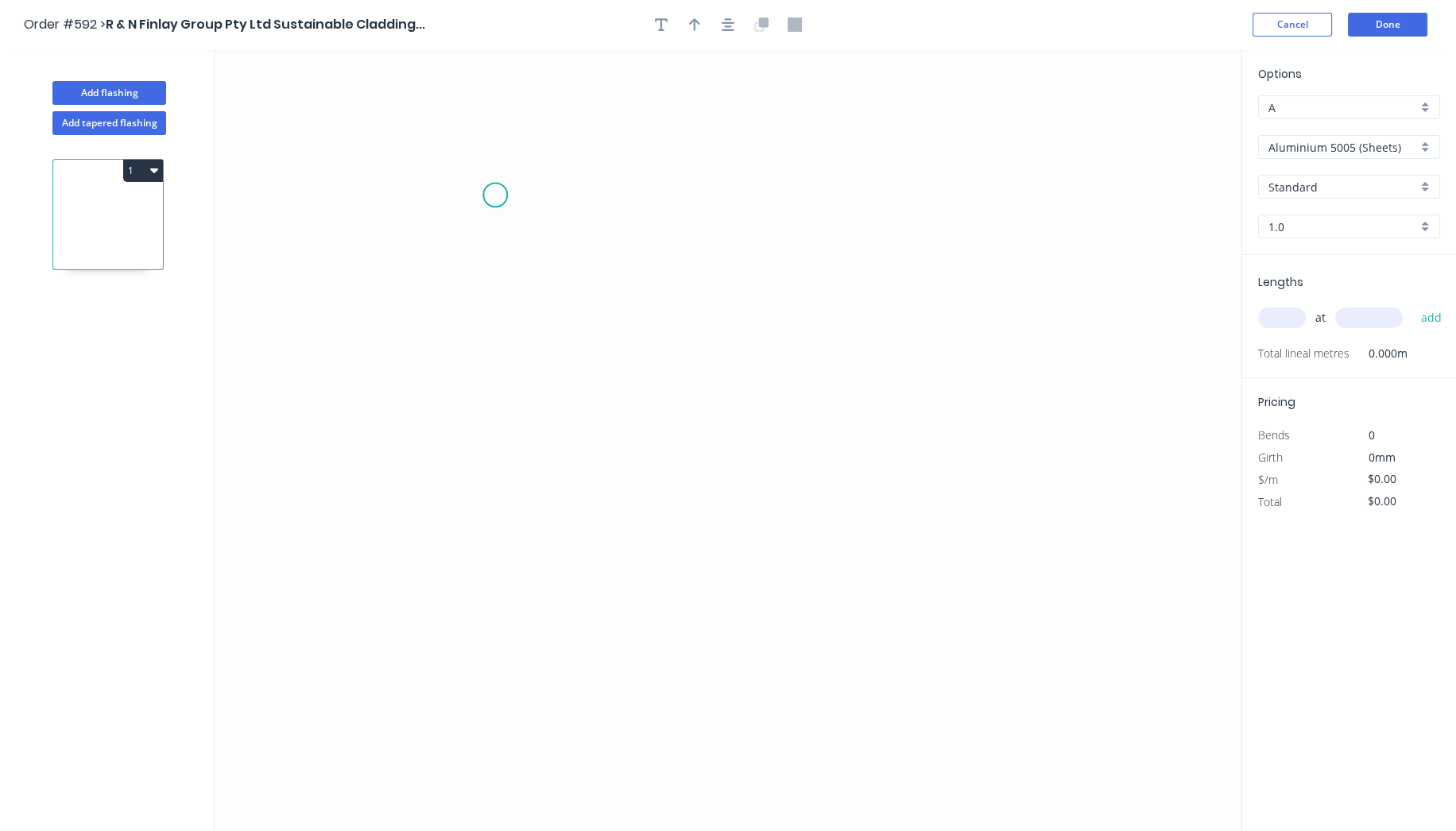
click at [496, 195] on icon "0" at bounding box center [728, 440] width 1027 height 782
click at [503, 532] on icon "0" at bounding box center [728, 440] width 1027 height 782
click at [757, 544] on icon "0 ?" at bounding box center [728, 440] width 1027 height 782
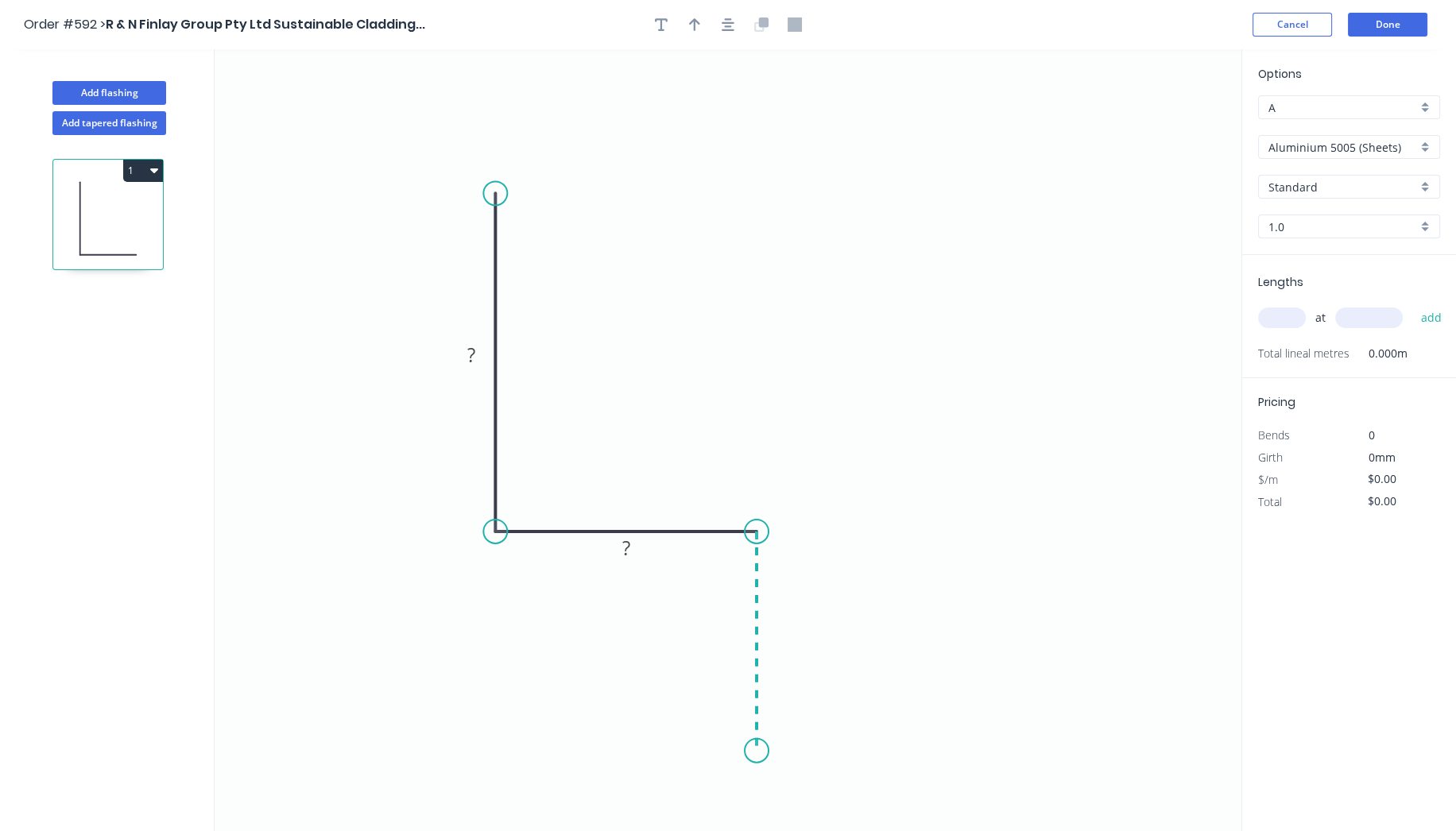
click at [749, 752] on icon "0 ? ?" at bounding box center [728, 440] width 1027 height 782
click at [475, 732] on icon "0 ? ? ?" at bounding box center [728, 440] width 1027 height 782
click at [475, 732] on icon "0 ? ? ? ?" at bounding box center [728, 440] width 1027 height 782
click at [474, 361] on tspan "?" at bounding box center [470, 354] width 8 height 26
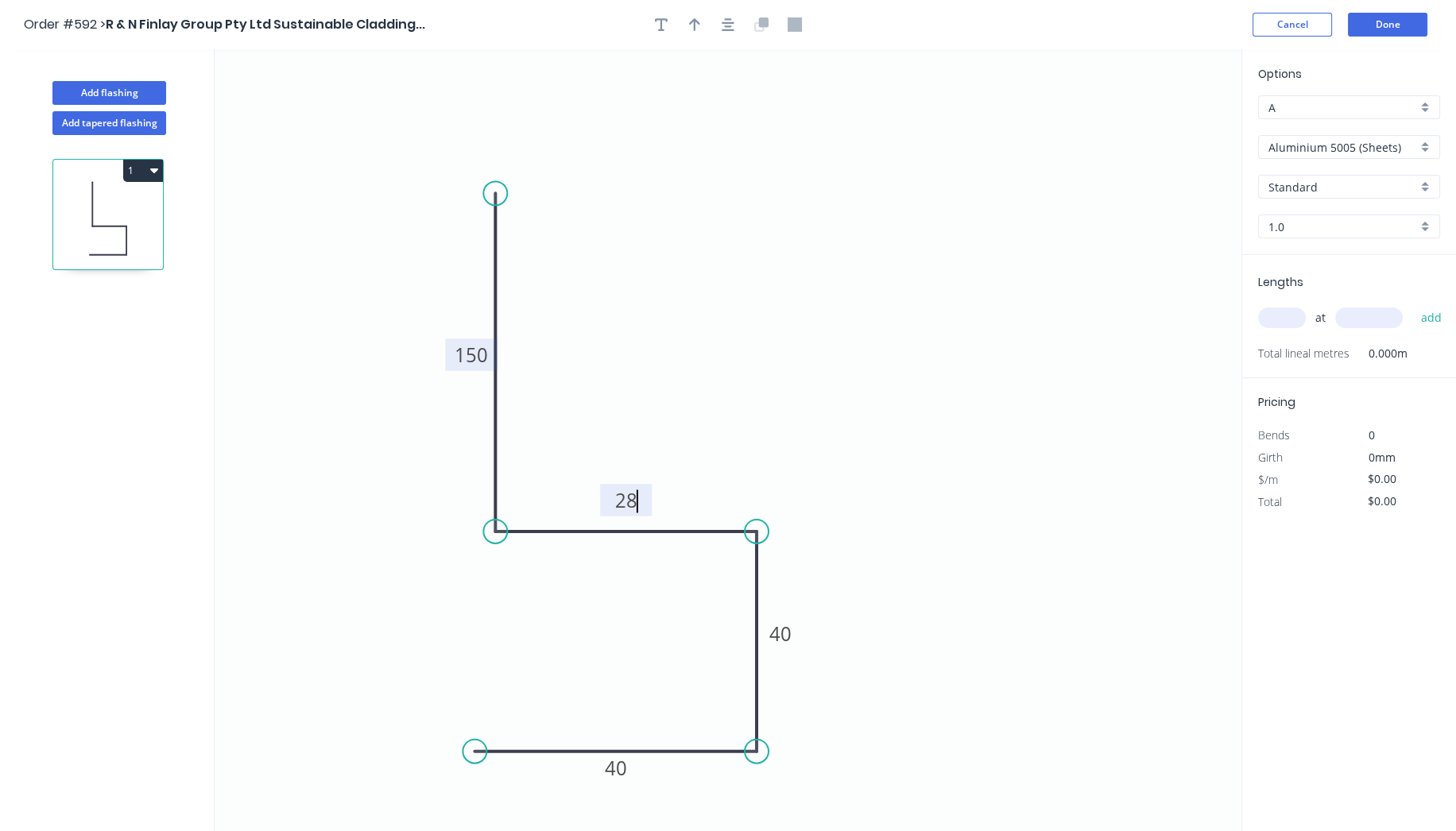
click at [656, 242] on icon "0 40 40 28 150" at bounding box center [728, 440] width 1027 height 782
click at [1391, 147] on input "Aluminium 5005 (Sheets)" at bounding box center [1343, 147] width 148 height 17
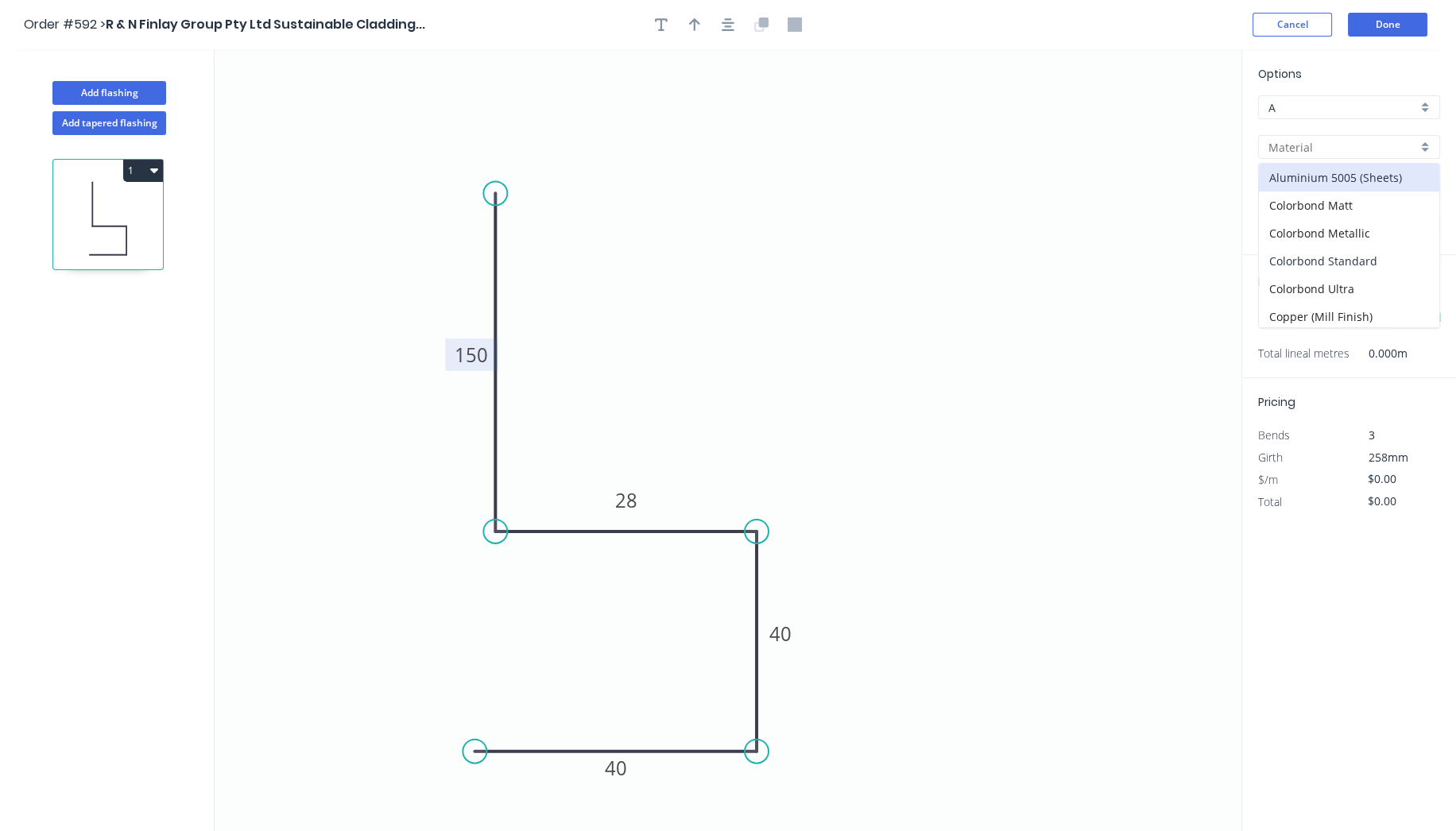
click at [1377, 258] on div "Colorbond Standard" at bounding box center [1349, 261] width 181 height 28
type input "Colorbond Standard"
type input "Basalt"
type input "0.55"
type input "$13.93"
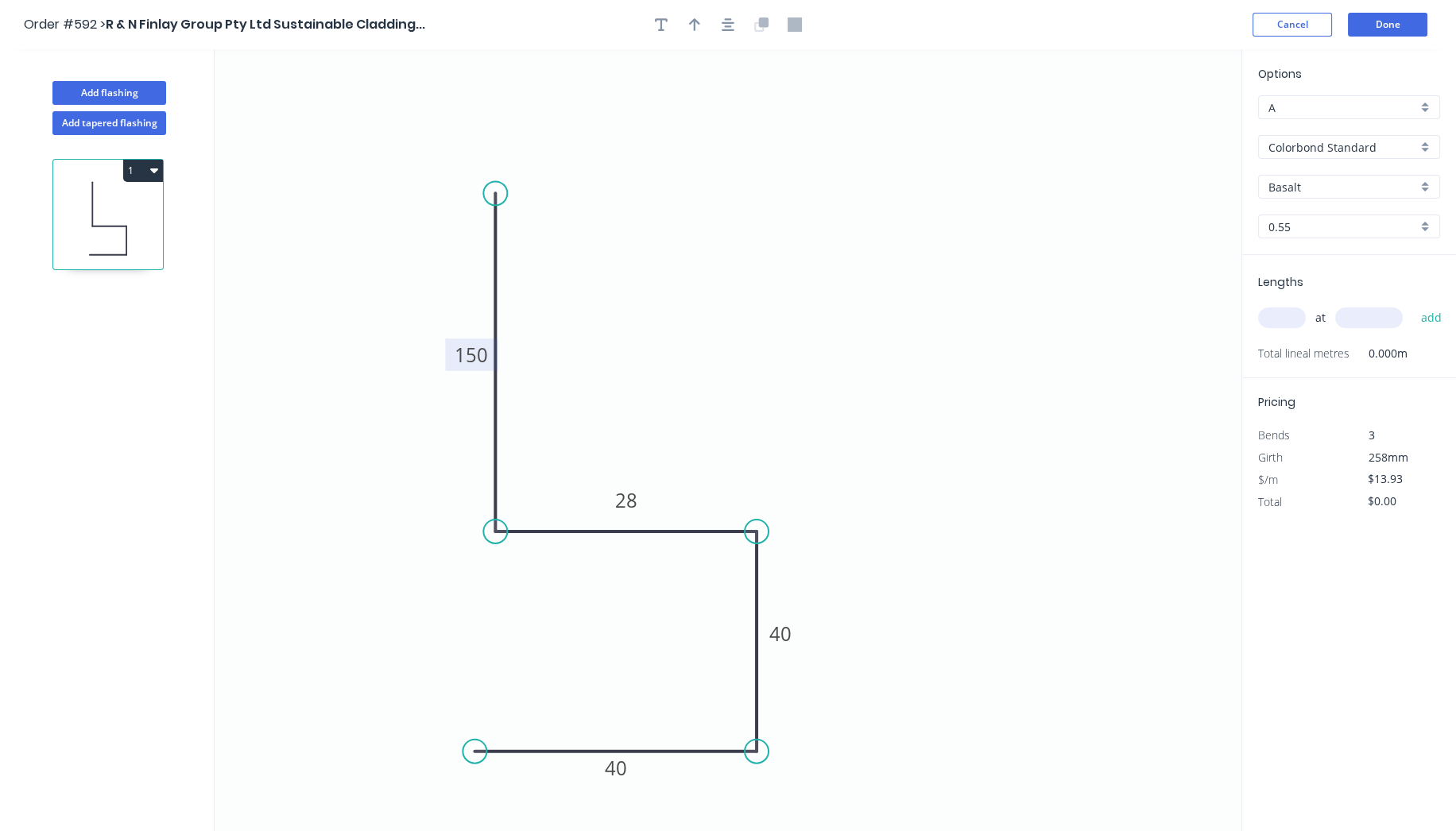
click at [1354, 176] on div "Basalt" at bounding box center [1349, 186] width 182 height 24
click at [1301, 311] on div "Evening Haze" at bounding box center [1349, 324] width 181 height 28
type input "Evening Haze"
click at [1289, 320] on input "text" at bounding box center [1281, 318] width 48 height 21
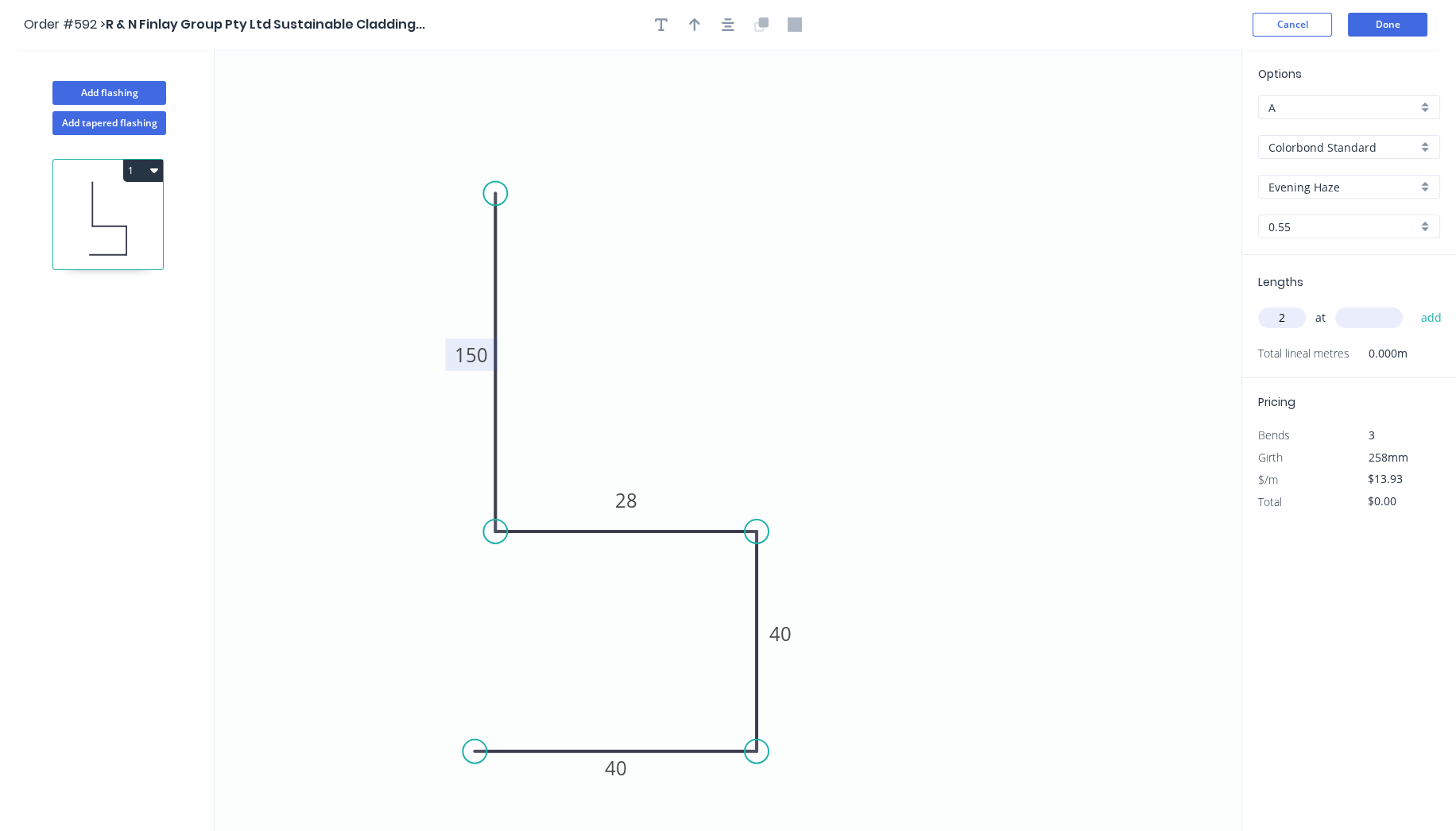
type input "2"
type input "3200"
click at [1412, 305] on button "add" at bounding box center [1431, 318] width 38 height 27
type input "$89.15"
click at [1369, 31] on button "Done" at bounding box center [1387, 24] width 79 height 24
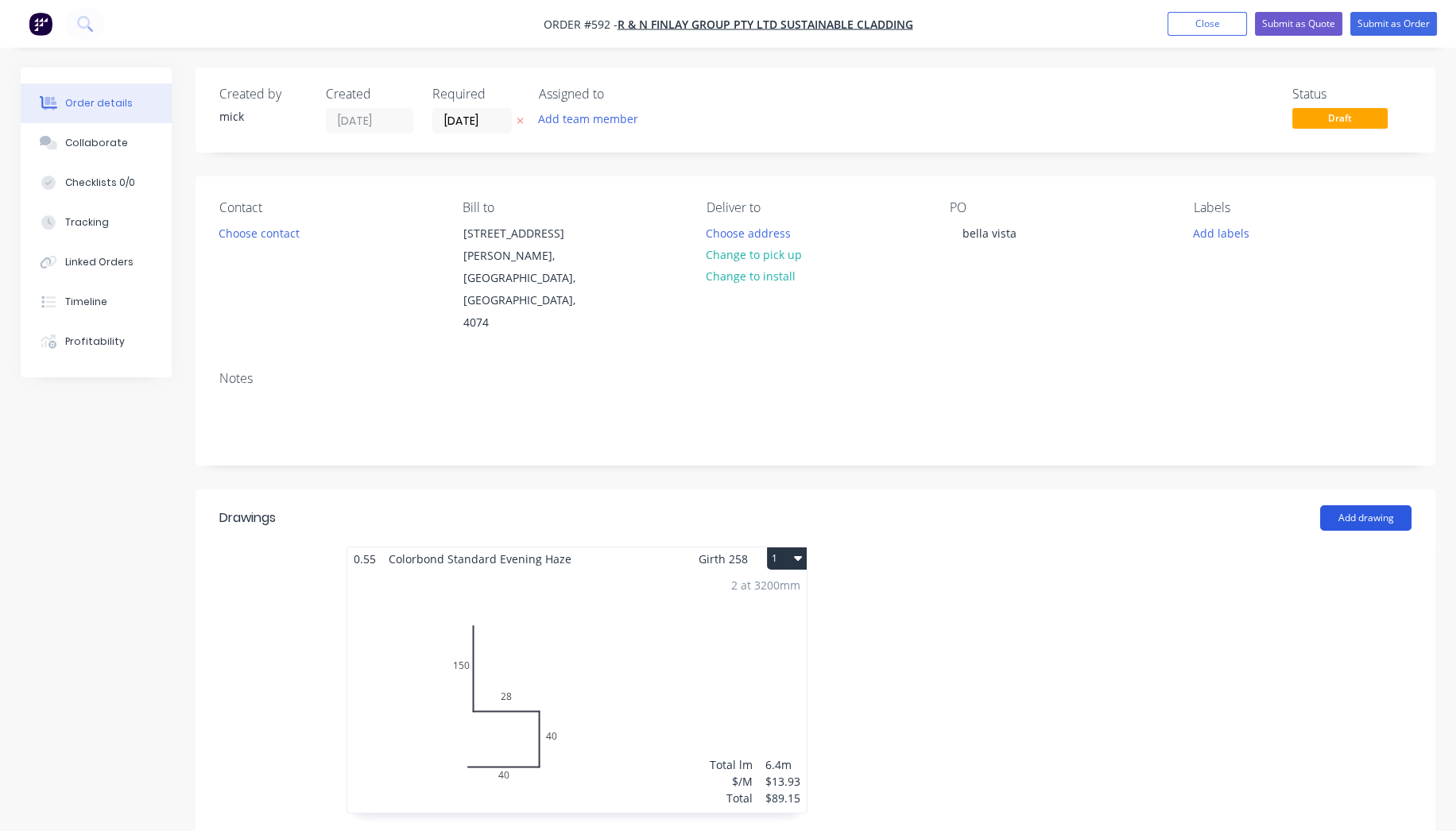
click at [1336, 505] on button "Add drawing" at bounding box center [1365, 518] width 92 height 25
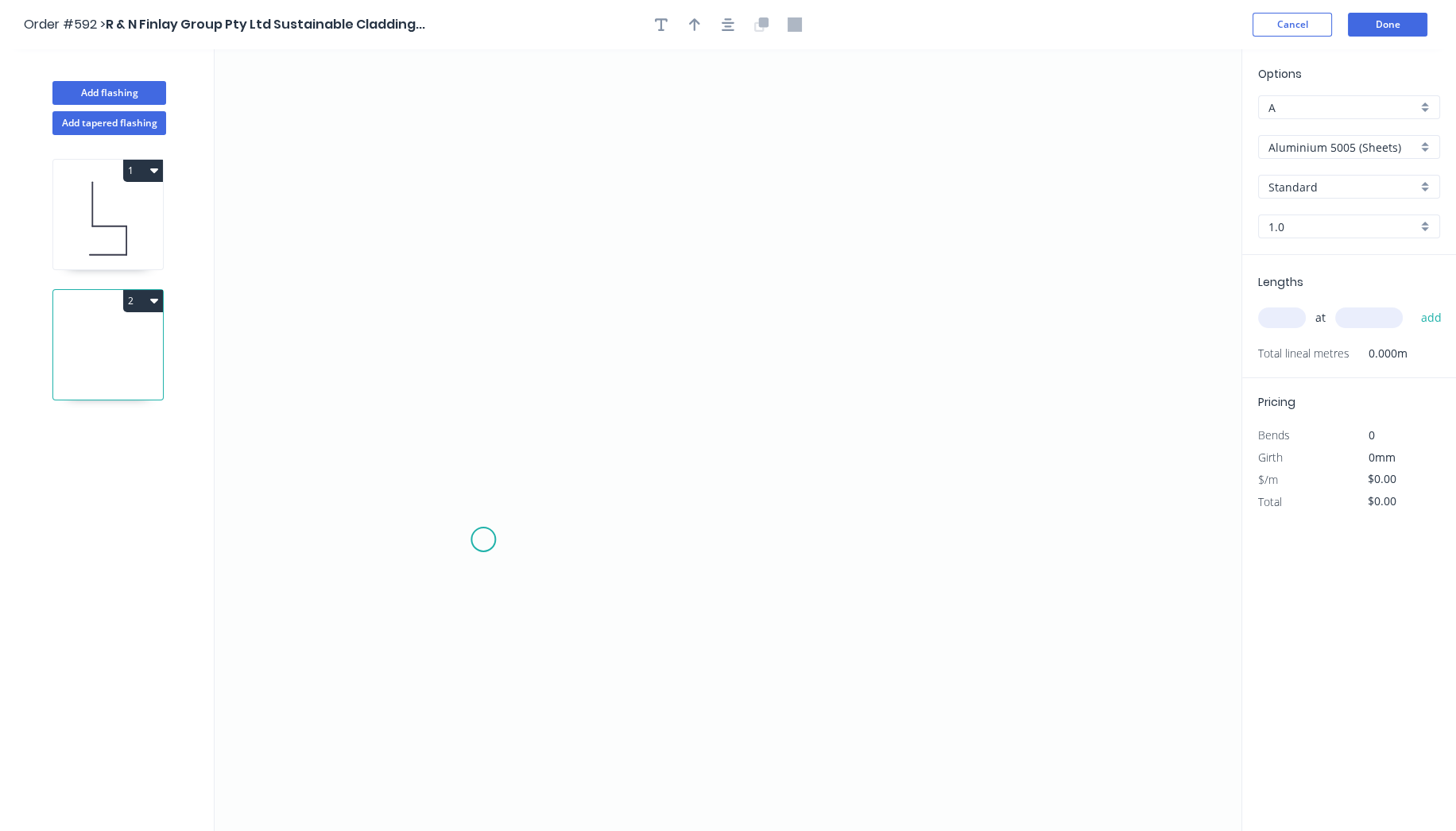
click at [484, 539] on icon "0" at bounding box center [728, 440] width 1027 height 782
click at [492, 212] on icon "0" at bounding box center [728, 440] width 1027 height 782
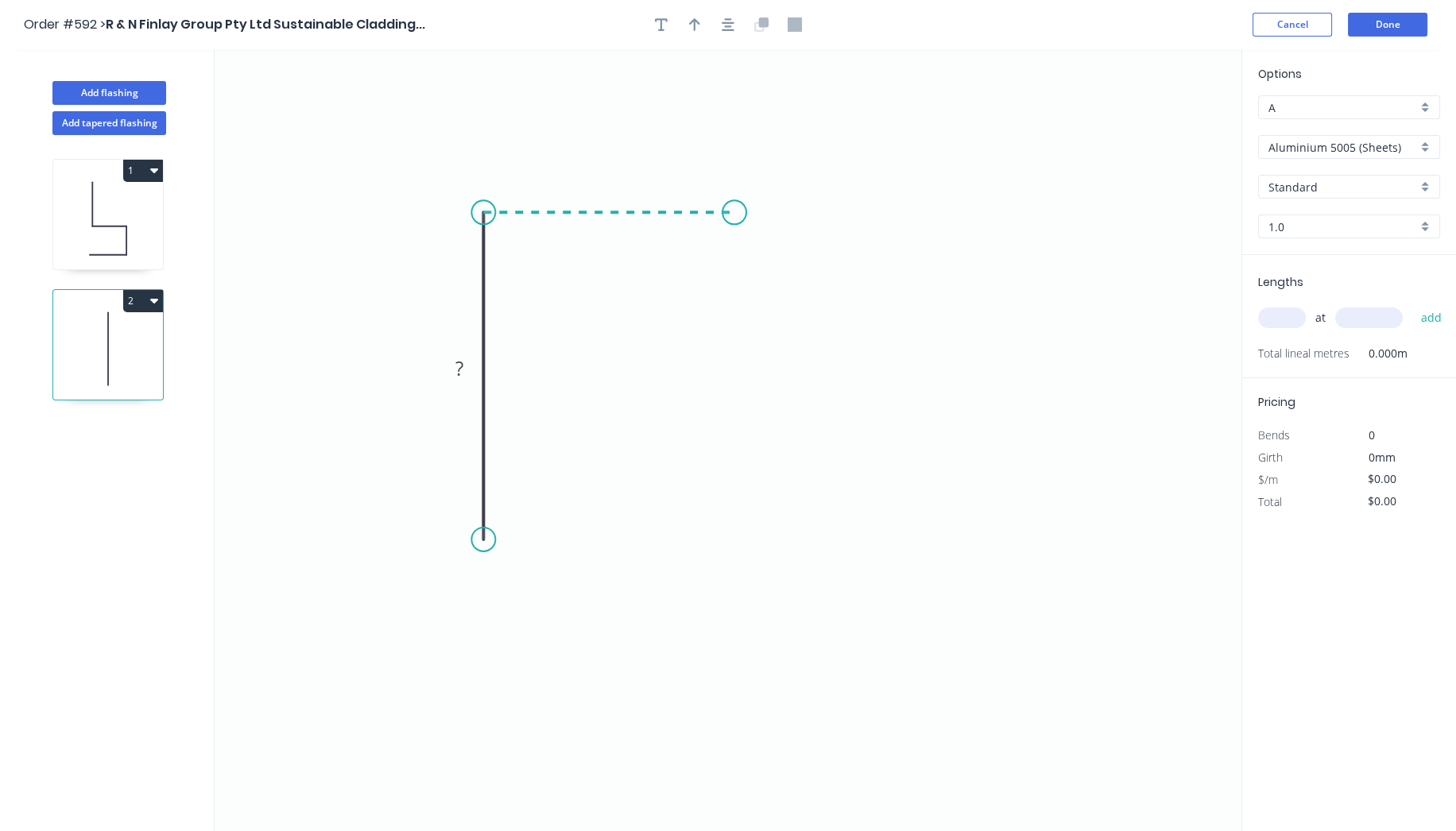
click at [736, 203] on icon "0 ?" at bounding box center [728, 440] width 1027 height 782
click at [738, 370] on icon "0 ? ?" at bounding box center [728, 440] width 1027 height 782
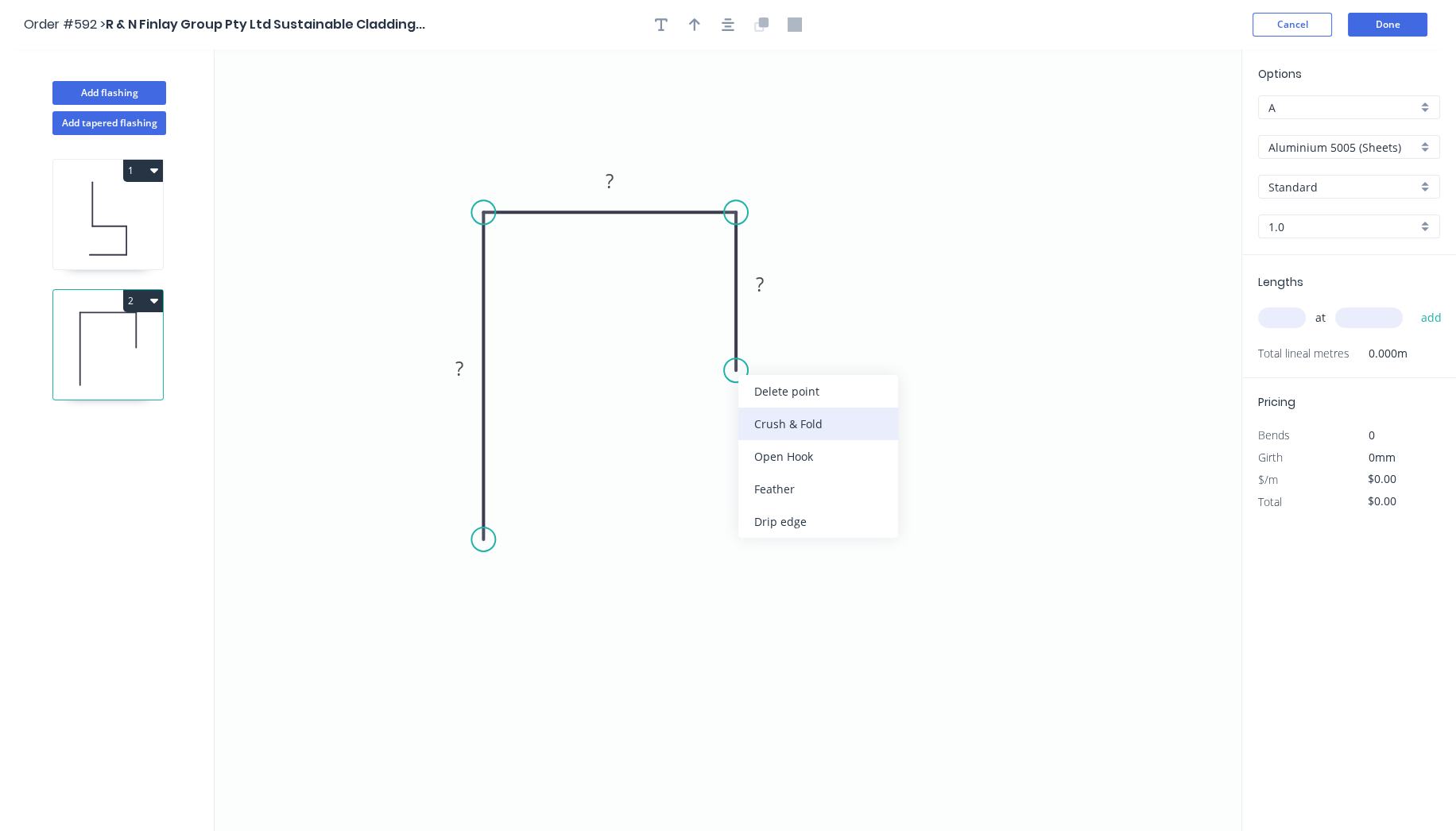
click at [779, 418] on div "Crush & Fold" at bounding box center [818, 423] width 160 height 32
click at [784, 402] on div "Flip bend" at bounding box center [820, 417] width 160 height 32
click at [466, 369] on rect at bounding box center [459, 369] width 31 height 22
click at [637, 814] on icon "0 100 ? CF 10 ?" at bounding box center [728, 440] width 1027 height 782
click at [614, 182] on rect at bounding box center [609, 182] width 31 height 22
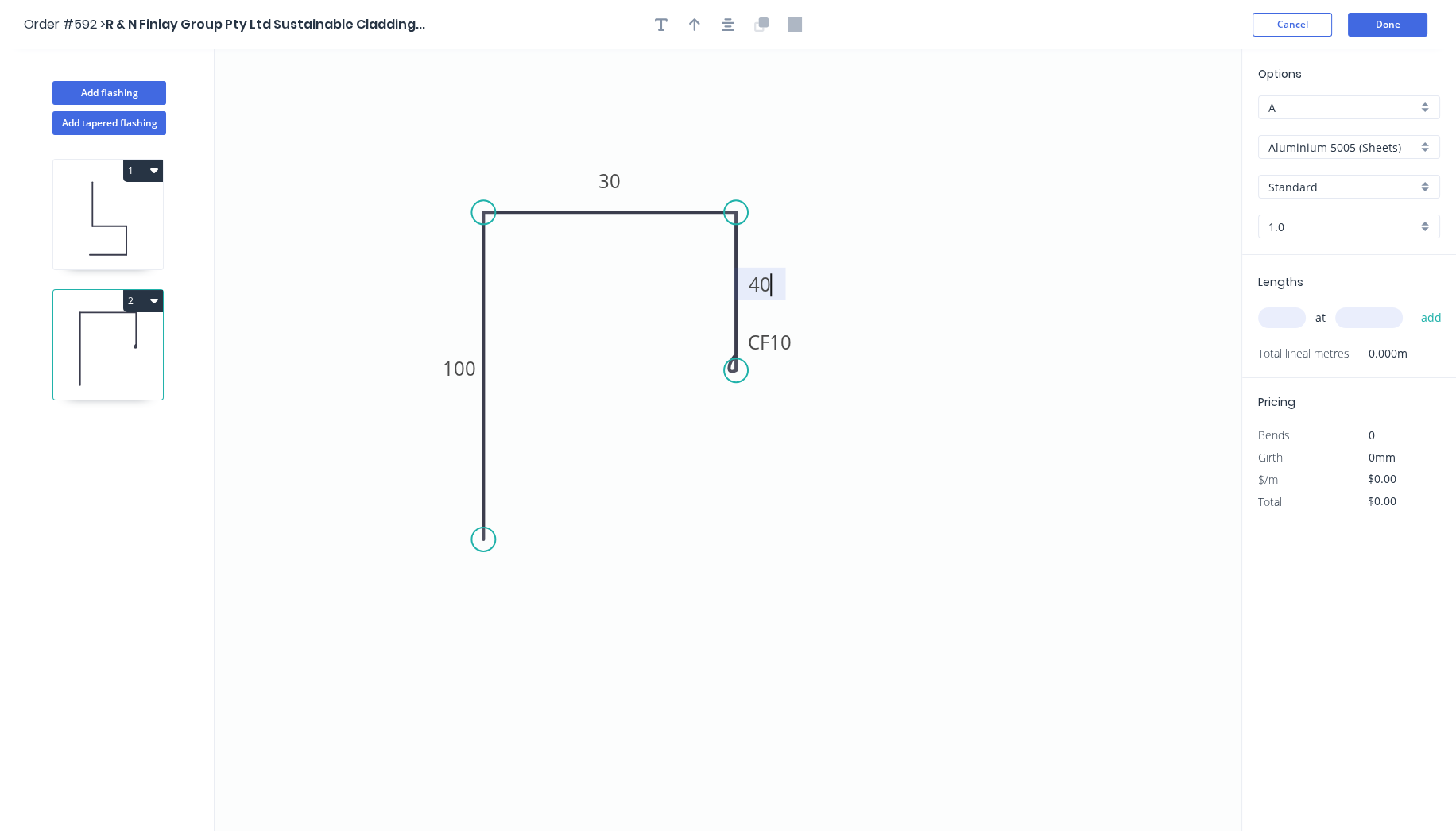
click at [969, 175] on icon "0 100 30 CF 10 40" at bounding box center [728, 440] width 1027 height 782
click at [1328, 139] on input "Aluminium 5005 (Sheets)" at bounding box center [1343, 147] width 148 height 17
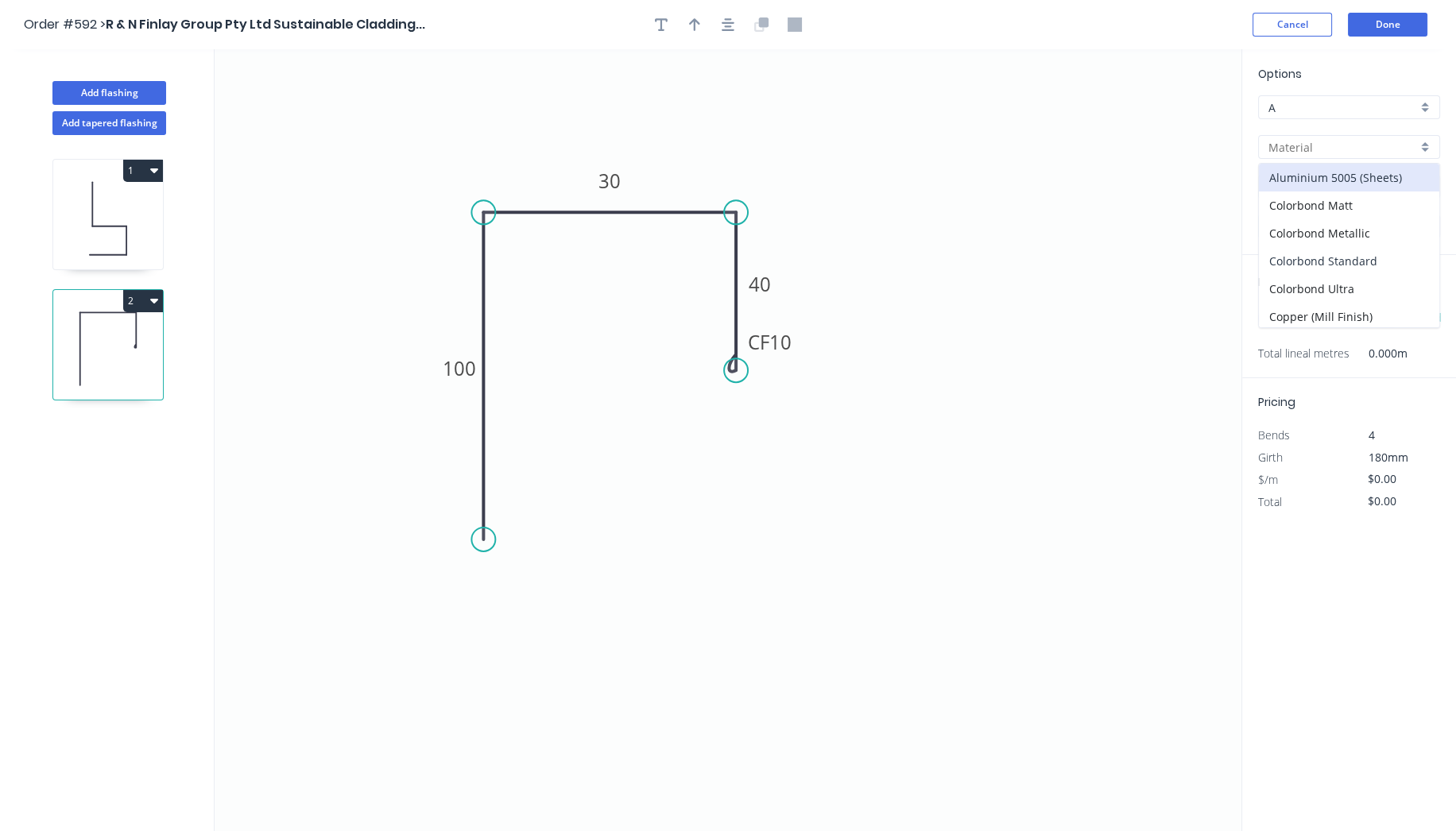
click at [1357, 251] on div "Colorbond Standard" at bounding box center [1349, 261] width 181 height 28
type input "Colorbond Standard"
type input "Basalt"
type input "0.55"
type input "$13.09"
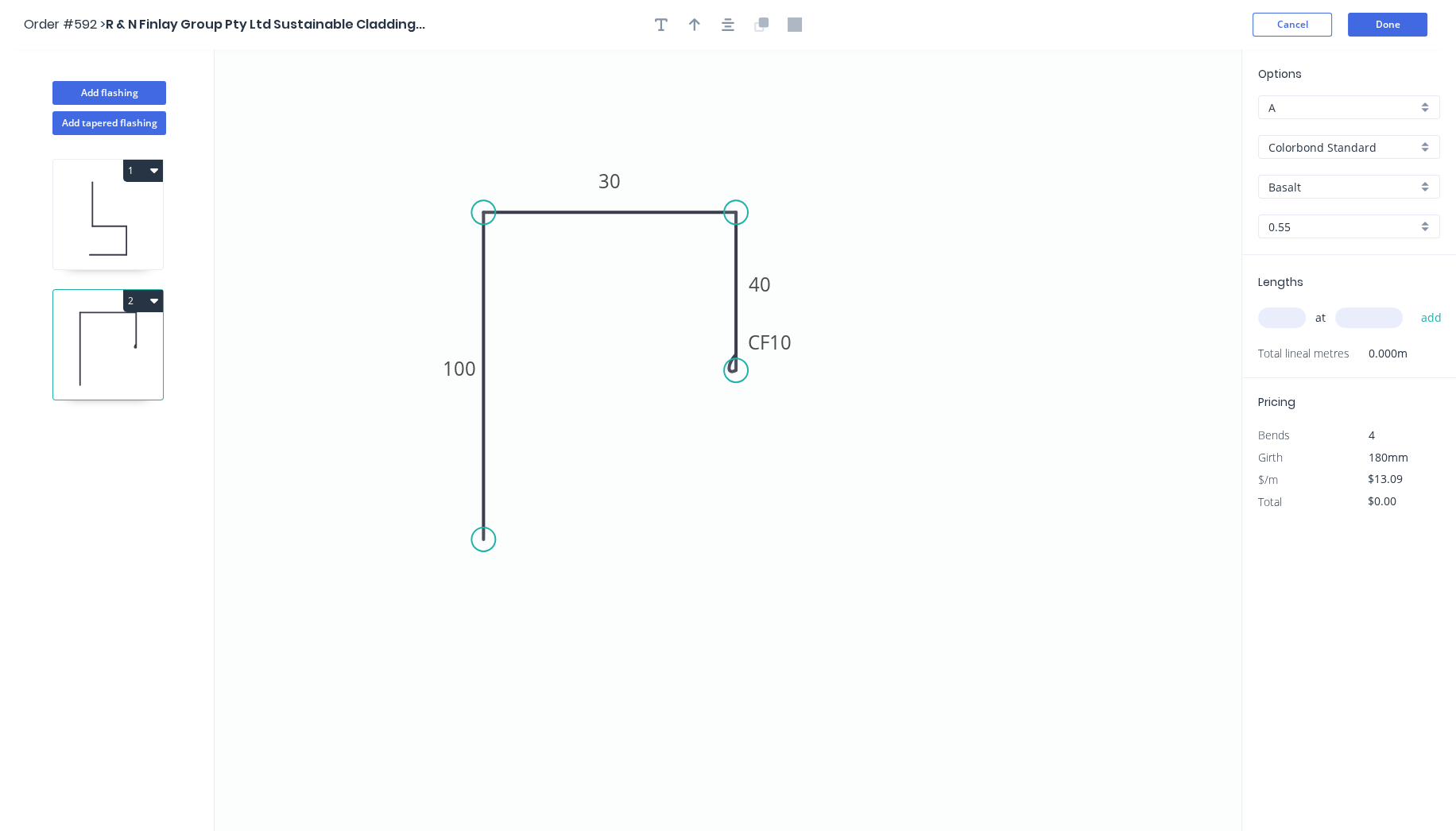
click at [1336, 183] on input "Basalt" at bounding box center [1343, 187] width 148 height 17
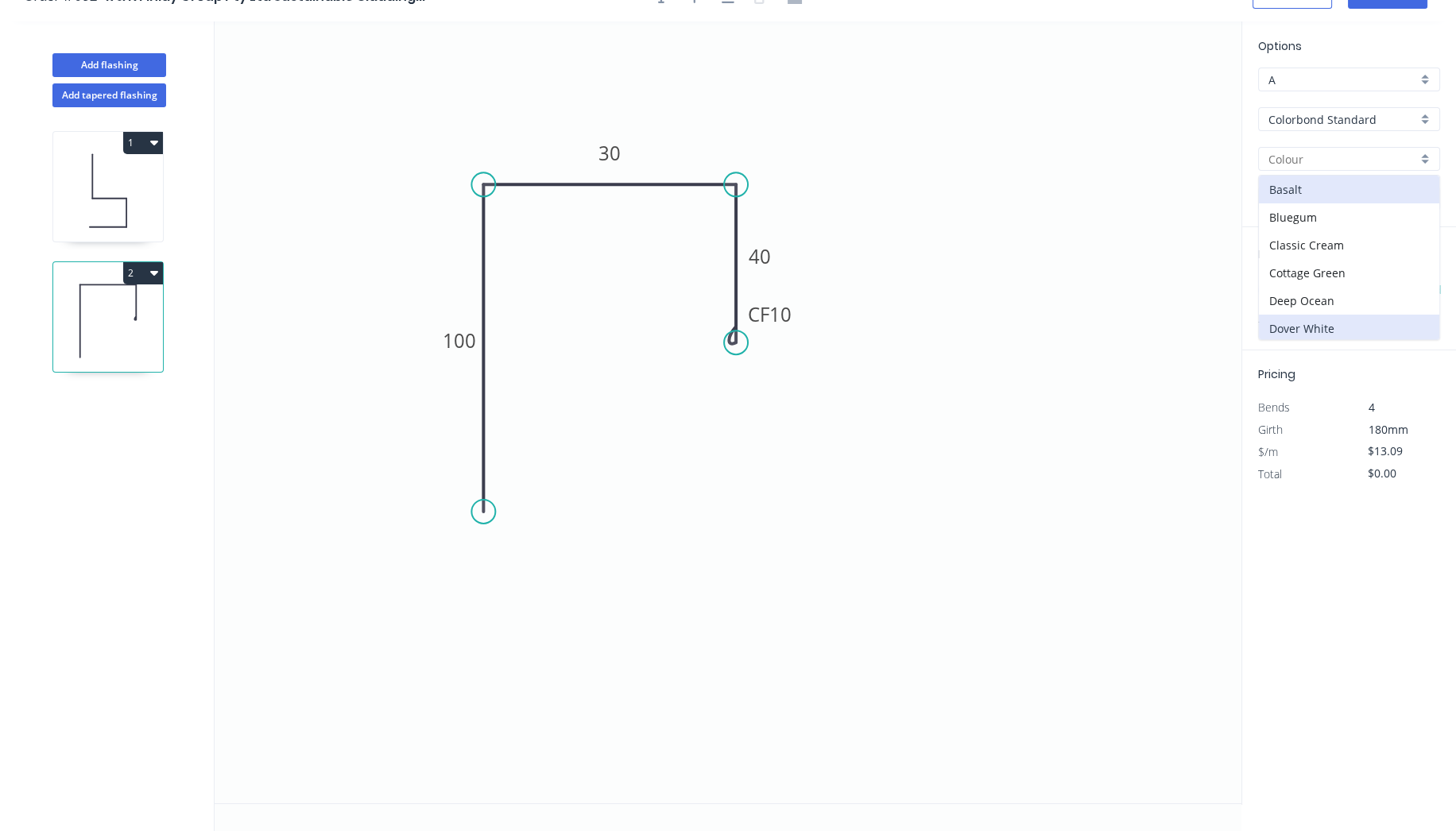
scroll to position [88, 0]
click at [1320, 298] on div "Evening Haze" at bounding box center [1349, 296] width 181 height 28
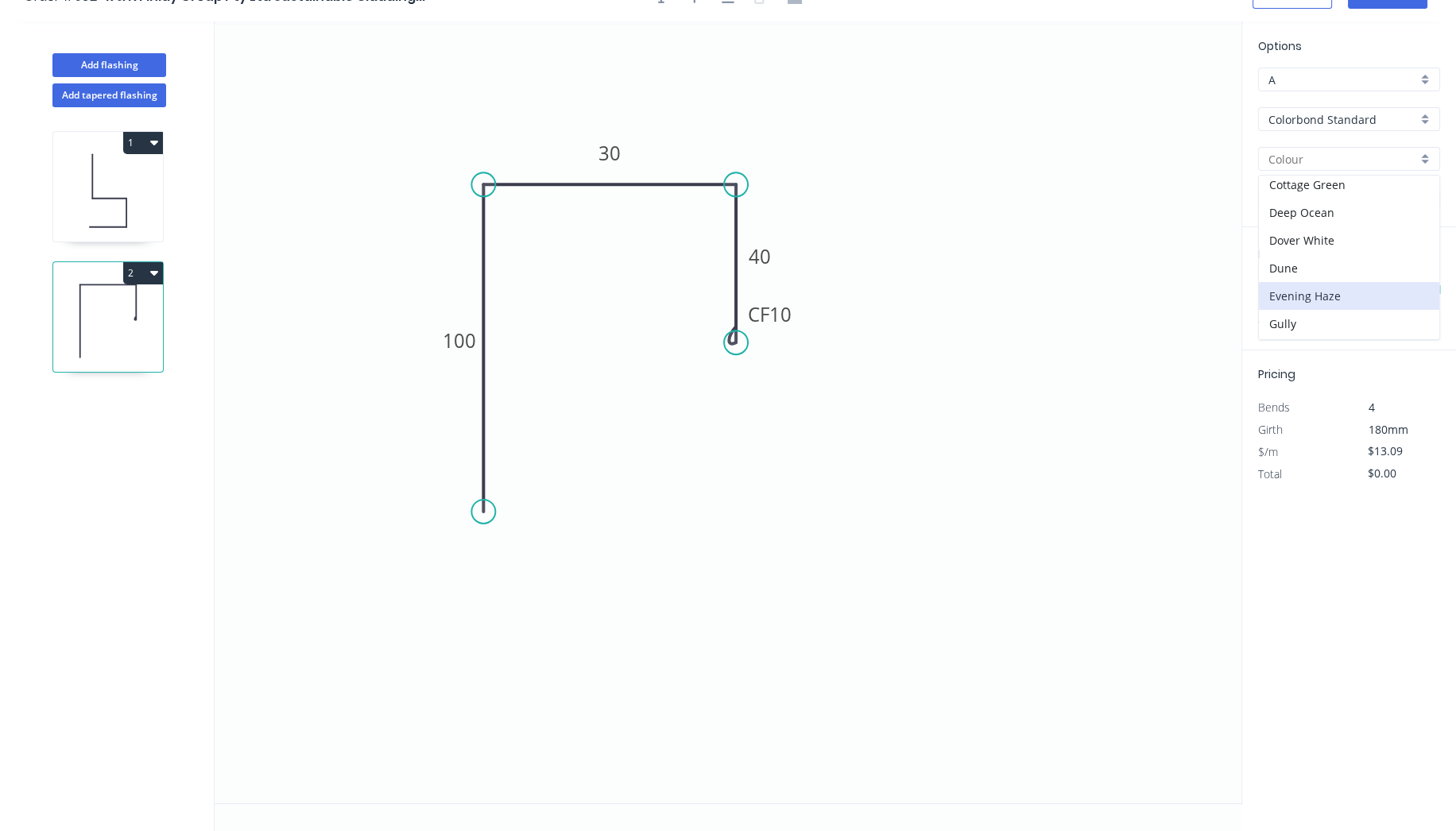
type input "Evening Haze"
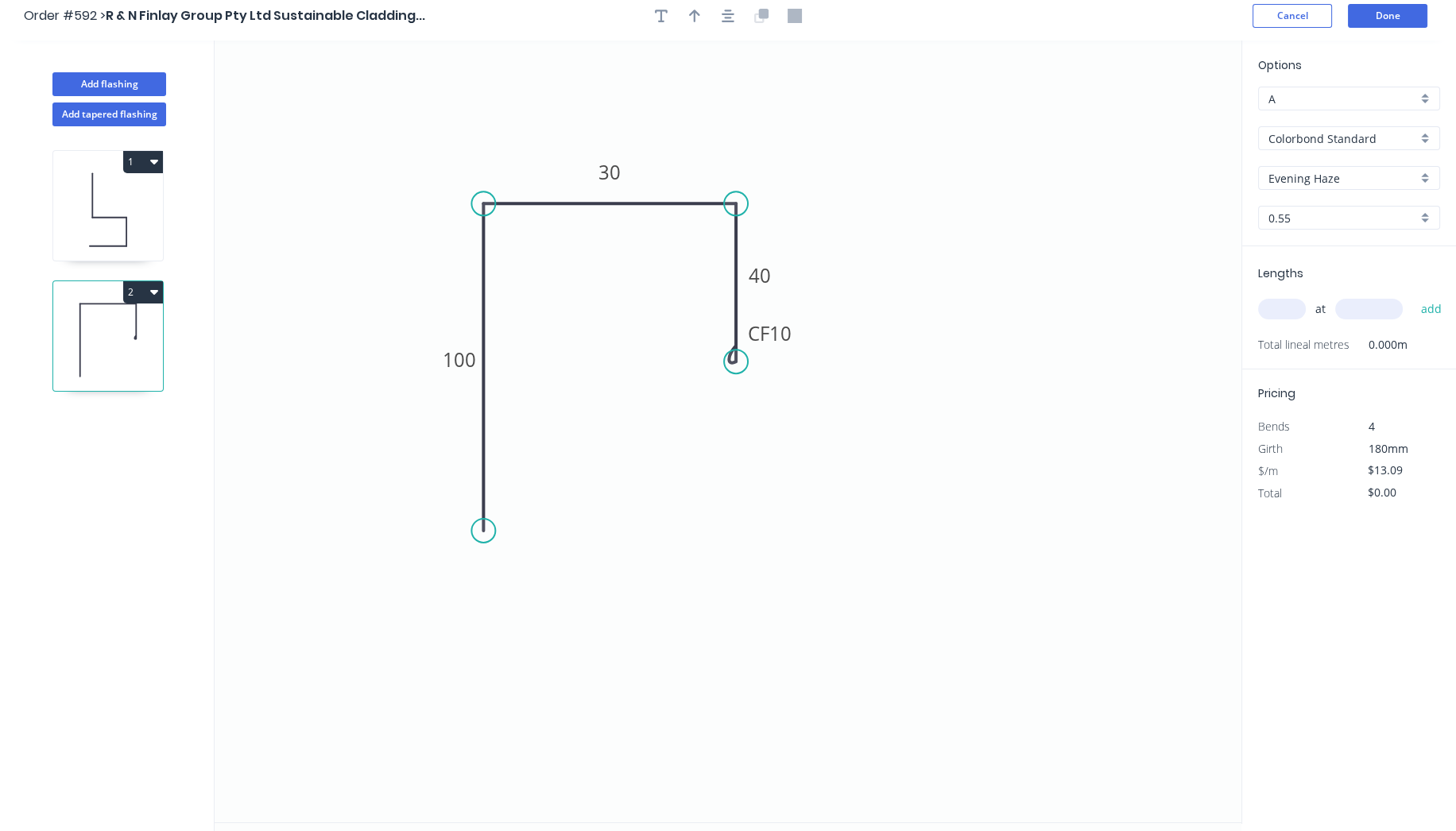
scroll to position [0, 0]
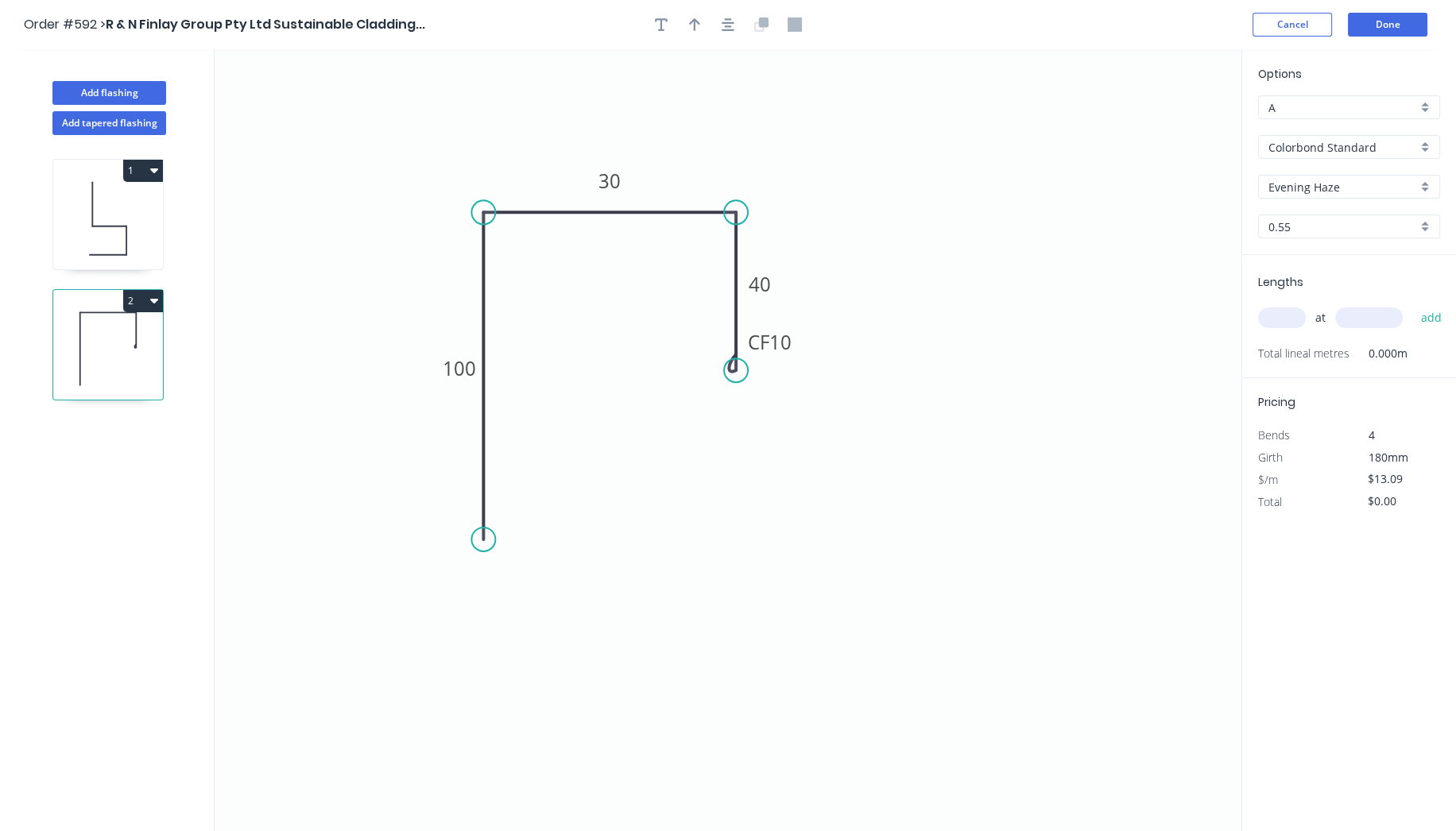
click at [1273, 312] on input "text" at bounding box center [1281, 318] width 48 height 21
type input "1"
type input "2000"
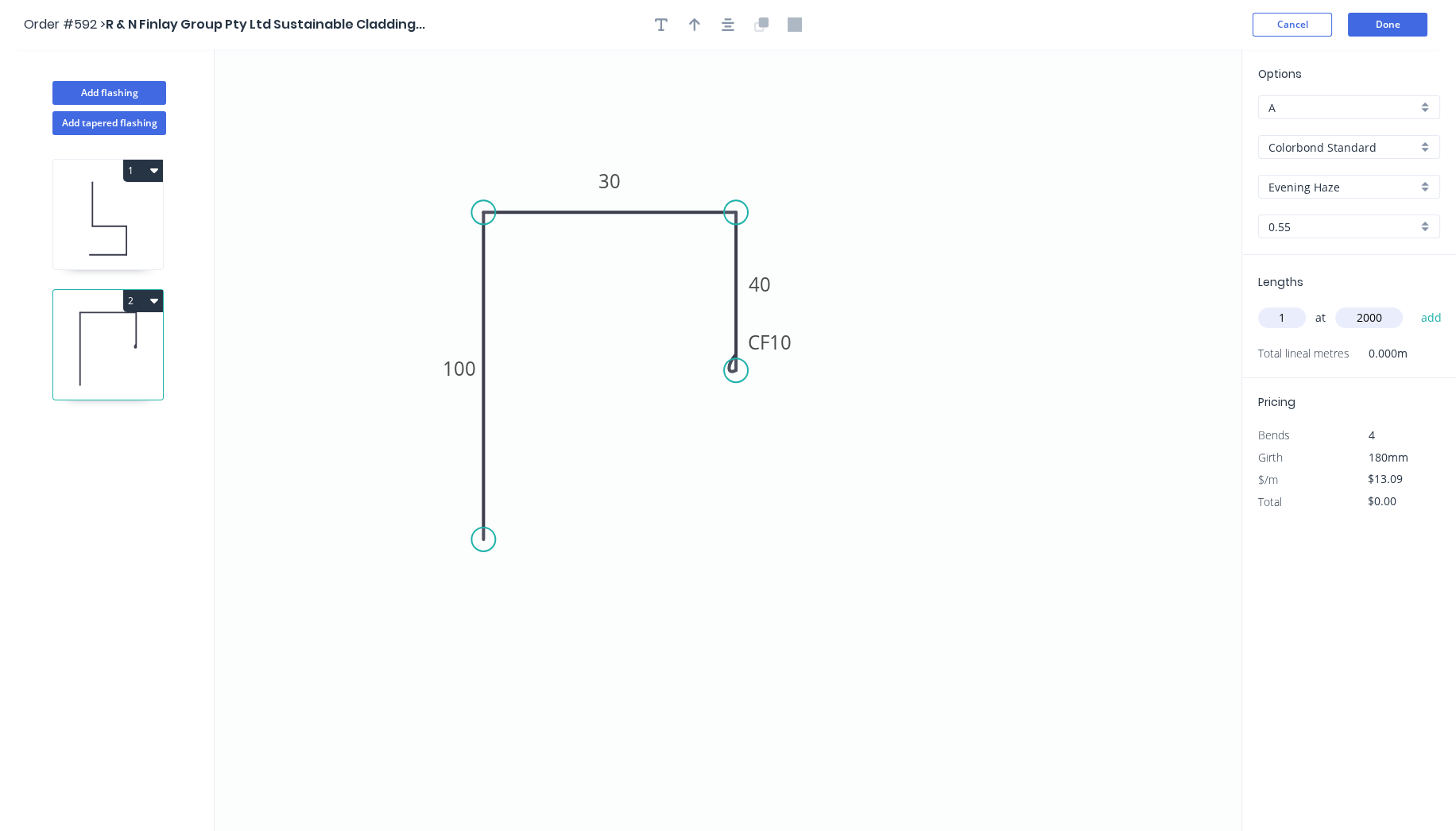
click at [1412, 305] on button "add" at bounding box center [1431, 318] width 38 height 27
type input "$26.18"
click at [1381, 23] on button "Done" at bounding box center [1387, 24] width 79 height 24
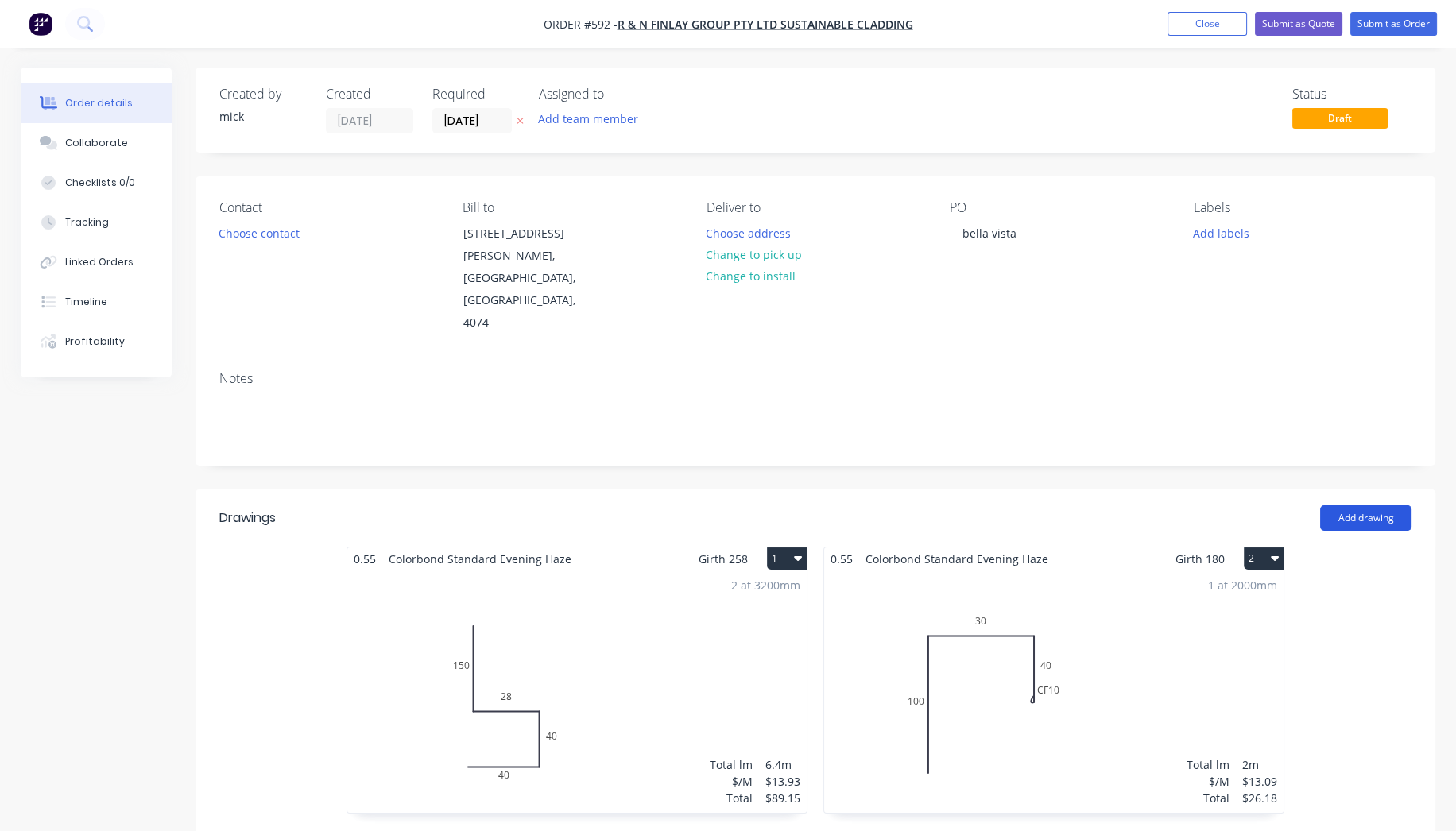
click at [1346, 505] on button "Add drawing" at bounding box center [1365, 518] width 92 height 25
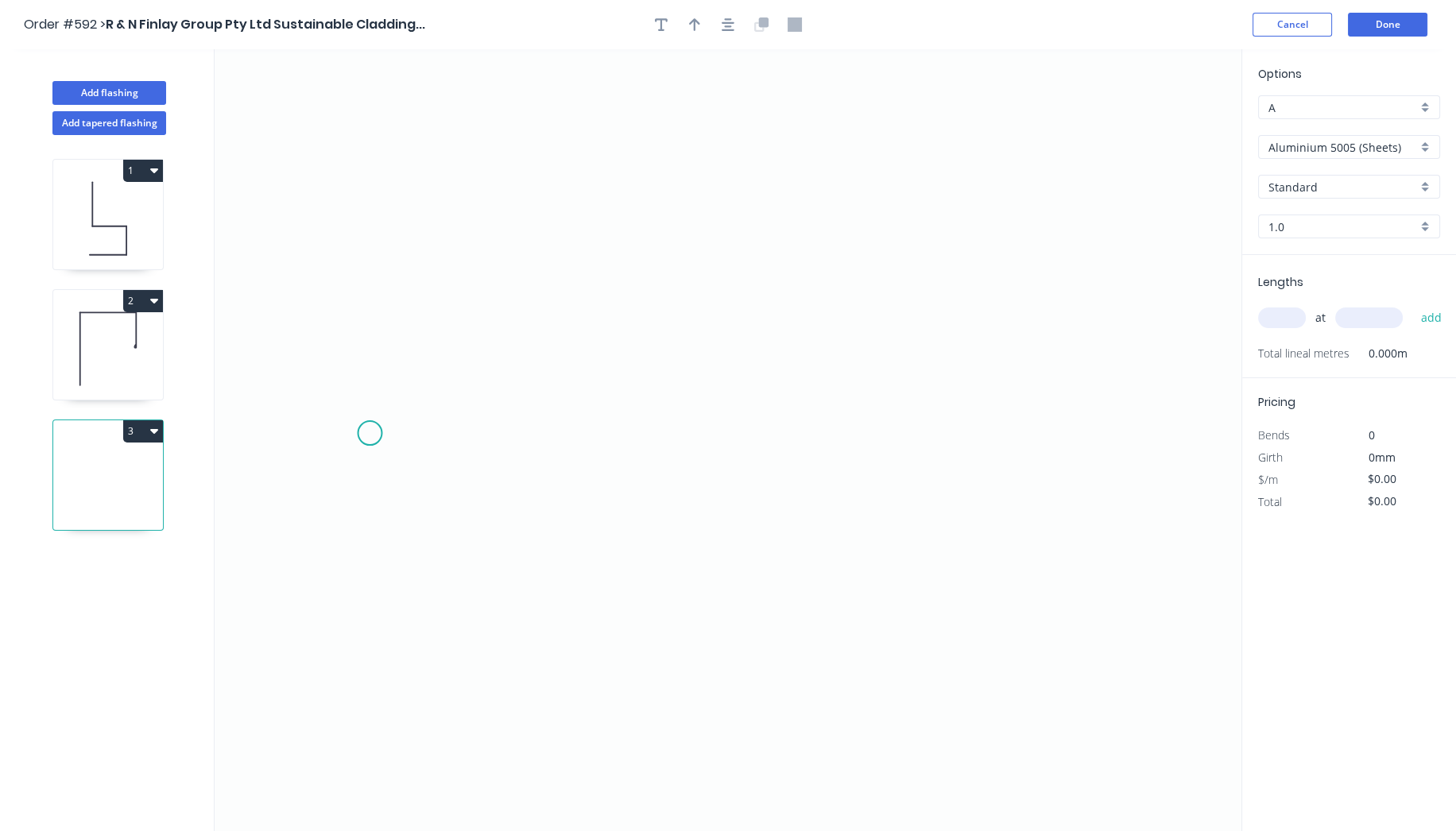
click at [369, 433] on icon "0" at bounding box center [728, 440] width 1027 height 782
click at [640, 433] on icon "0" at bounding box center [728, 440] width 1027 height 782
click at [640, 209] on icon at bounding box center [640, 321] width 0 height 223
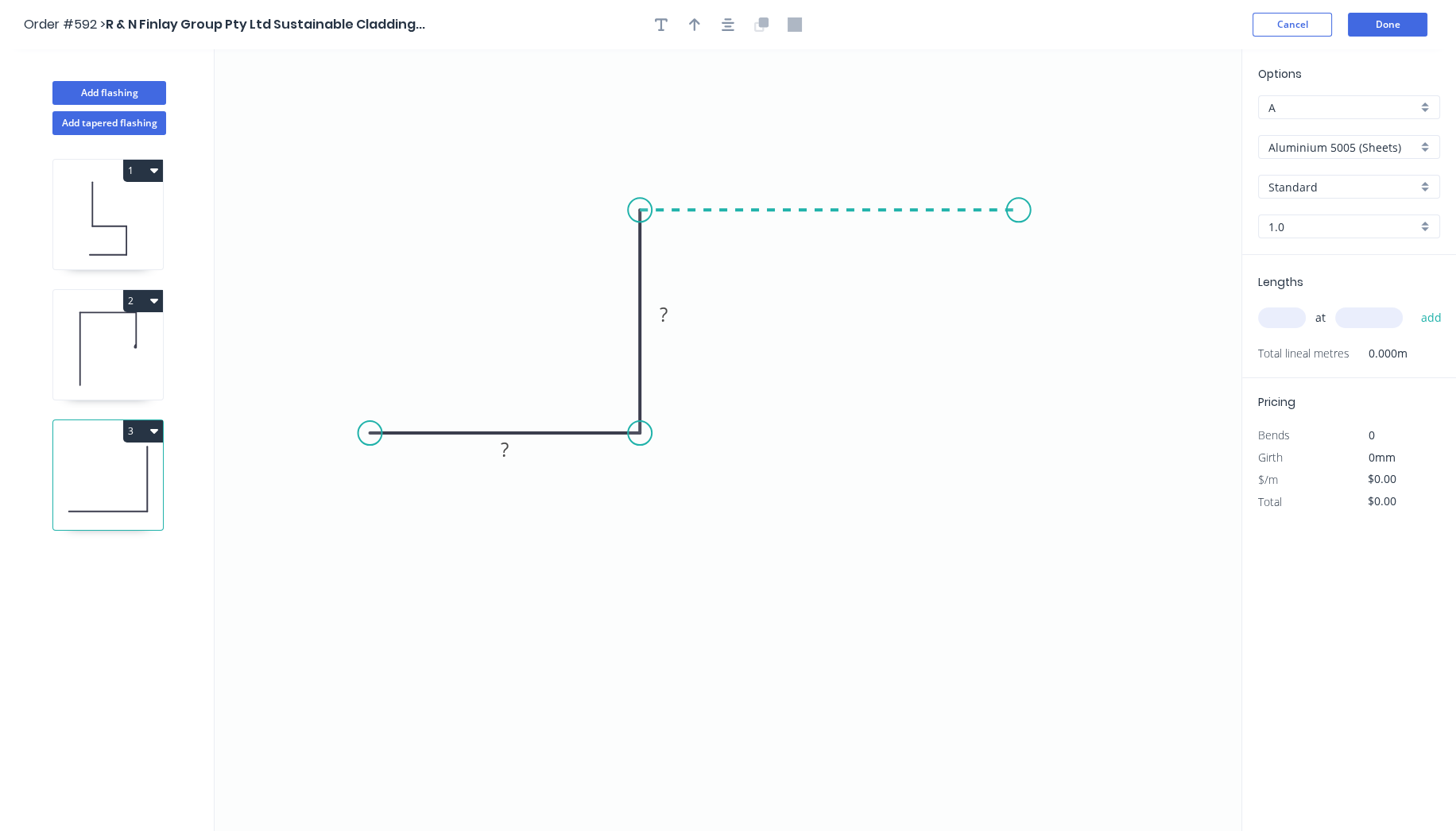
click at [1019, 209] on icon "0 ? ?" at bounding box center [728, 440] width 1027 height 782
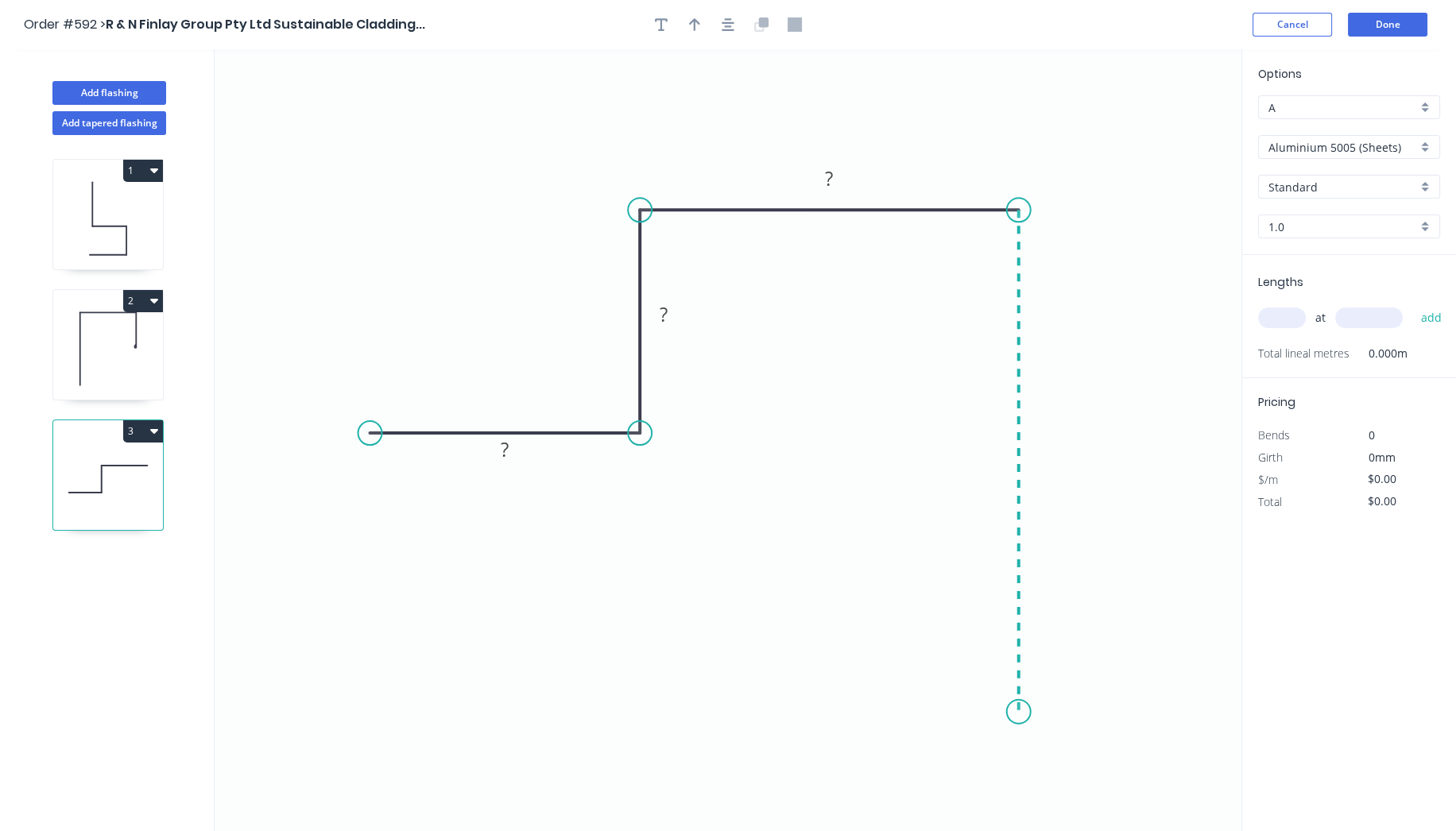
click at [1034, 712] on icon "0 ? ? ?" at bounding box center [728, 440] width 1027 height 782
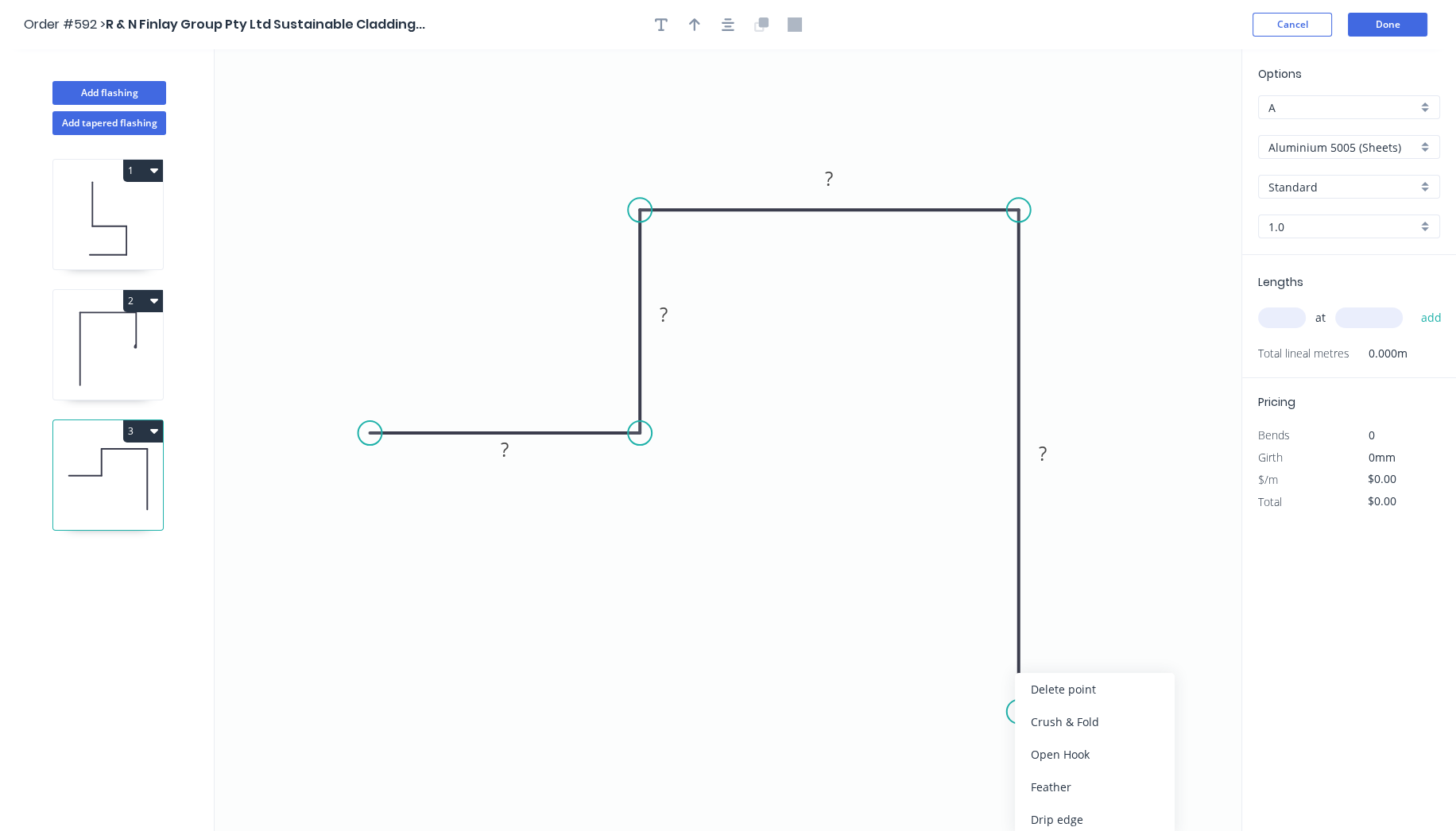
click at [1074, 721] on div "Crush & Fold" at bounding box center [1095, 721] width 160 height 32
click at [1038, 750] on div "Flip bend" at bounding box center [1094, 757] width 160 height 32
click at [430, 514] on div "Open Hook" at bounding box center [456, 518] width 160 height 32
click at [399, 487] on div "Flip bend" at bounding box center [457, 494] width 160 height 32
click at [409, 453] on tspan "25" at bounding box center [405, 460] width 22 height 26
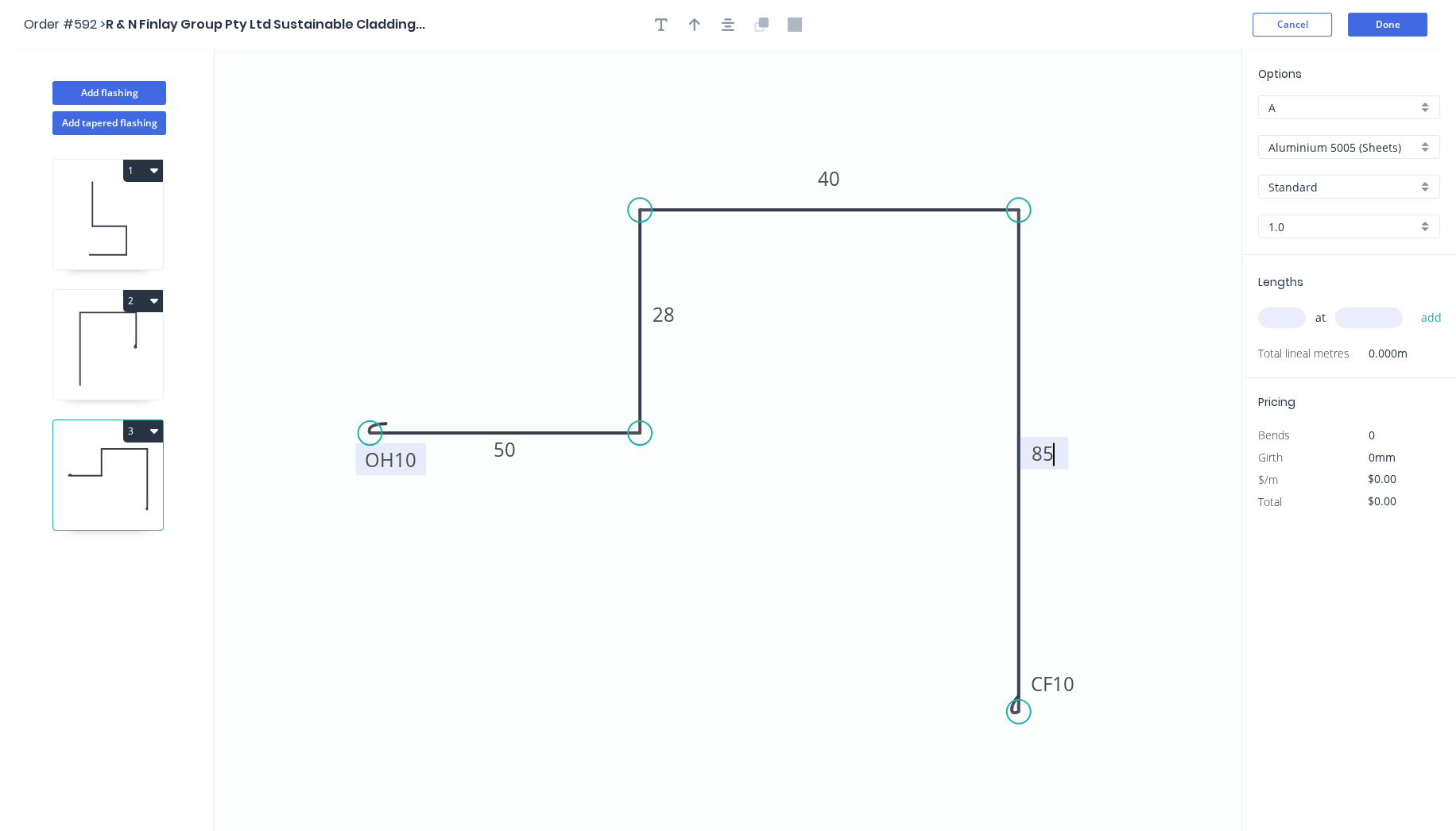
click at [1101, 250] on icon "0 OH 10 50 28 40 CF 10 85" at bounding box center [728, 440] width 1027 height 782
click at [1402, 147] on input "Aluminium 5005 (Sheets)" at bounding box center [1343, 147] width 148 height 17
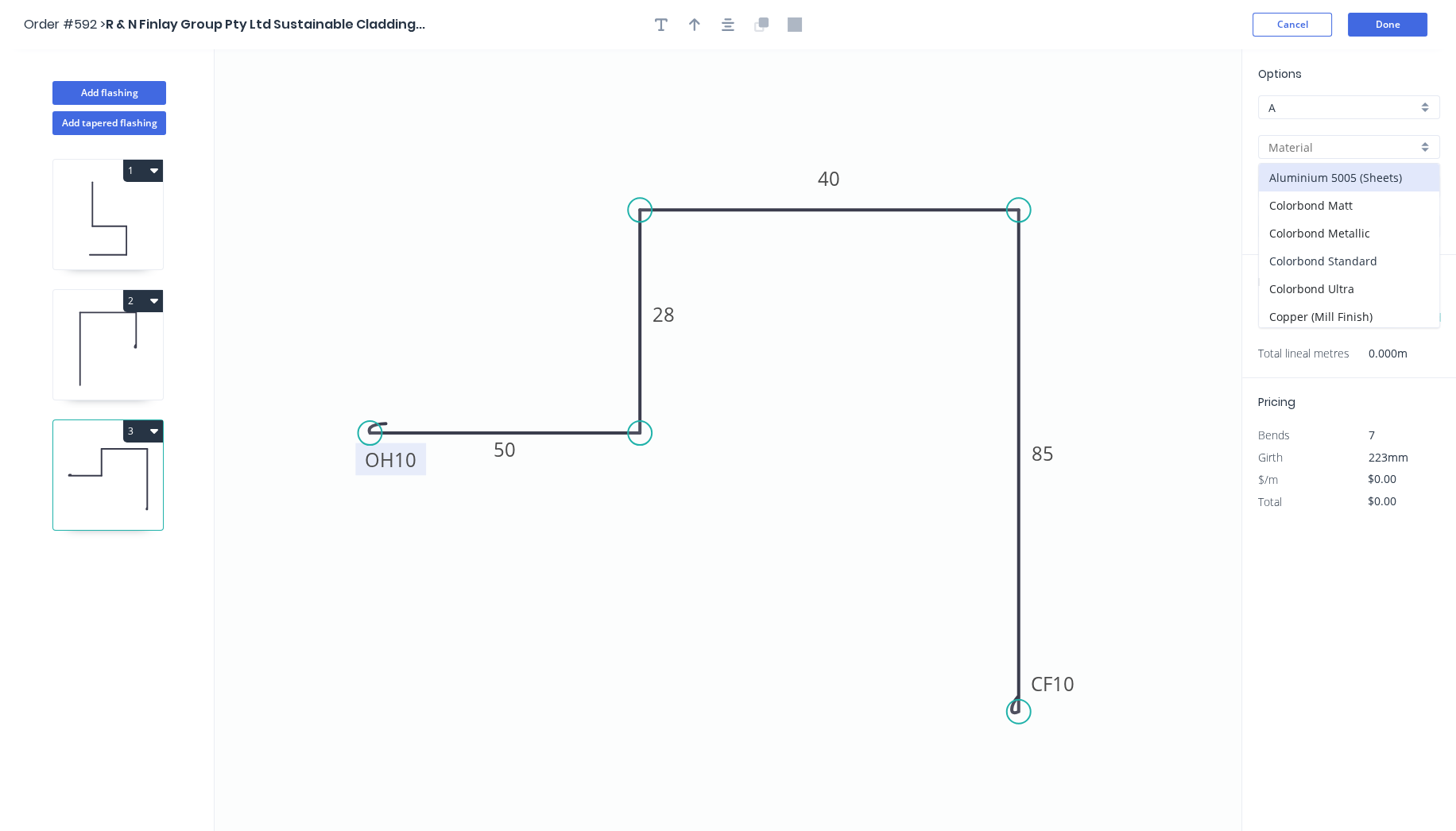
click at [1360, 263] on div "Colorbond Standard" at bounding box center [1349, 261] width 181 height 28
type input "Colorbond Standard"
type input "Basalt"
type input "0.55"
type input "$19.64"
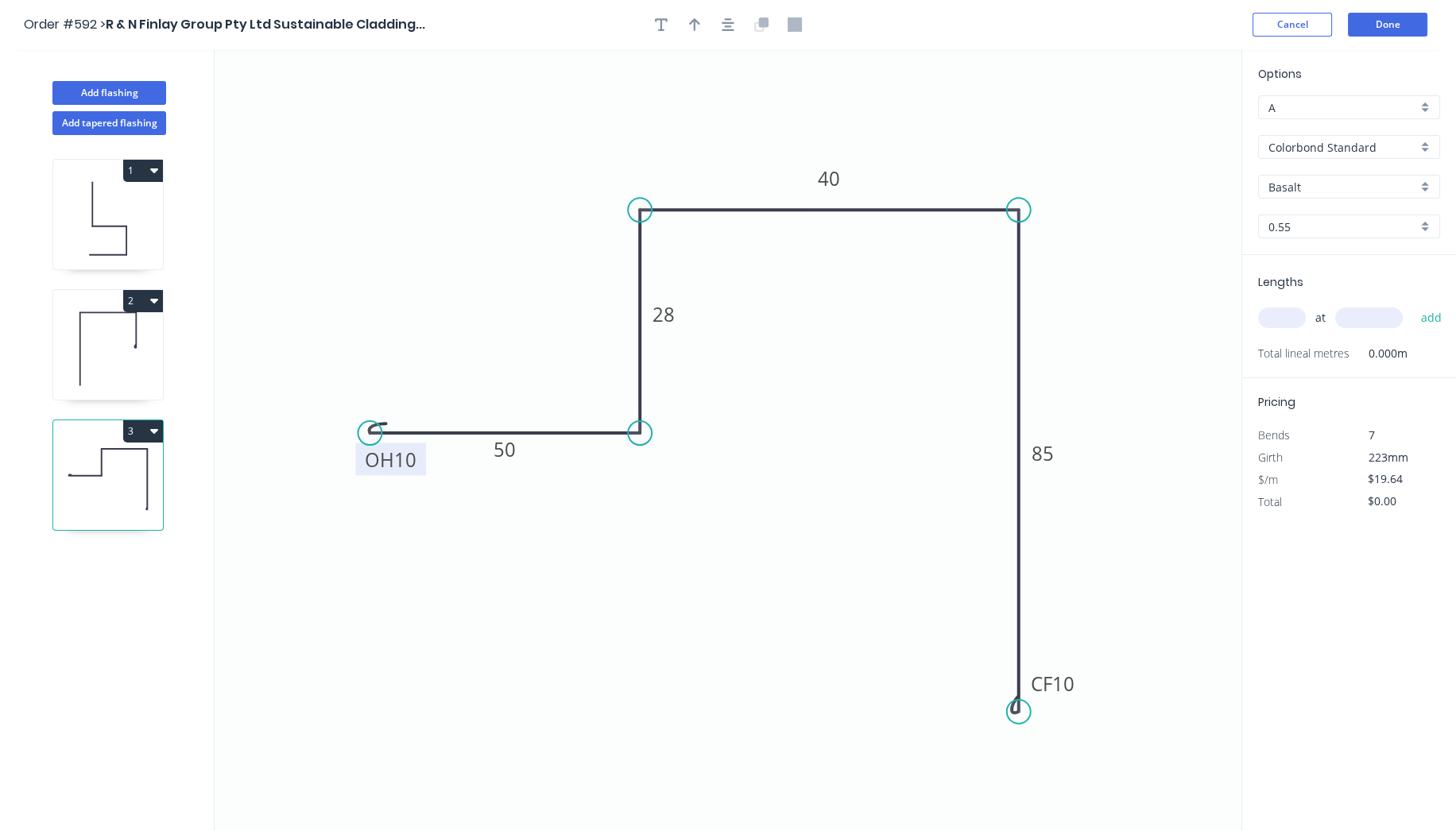
click at [1368, 168] on div "Options A A Colorbond Standard Colorbond Standard Basalt Basalt 0.55 0.55" at bounding box center [1349, 161] width 214 height 190
click at [1364, 205] on div "Options A A Colorbond Standard Colorbond Standard Basalt Basalt 0.55 0.55" at bounding box center [1349, 161] width 214 height 190
click at [1364, 187] on input "Basalt" at bounding box center [1343, 187] width 148 height 17
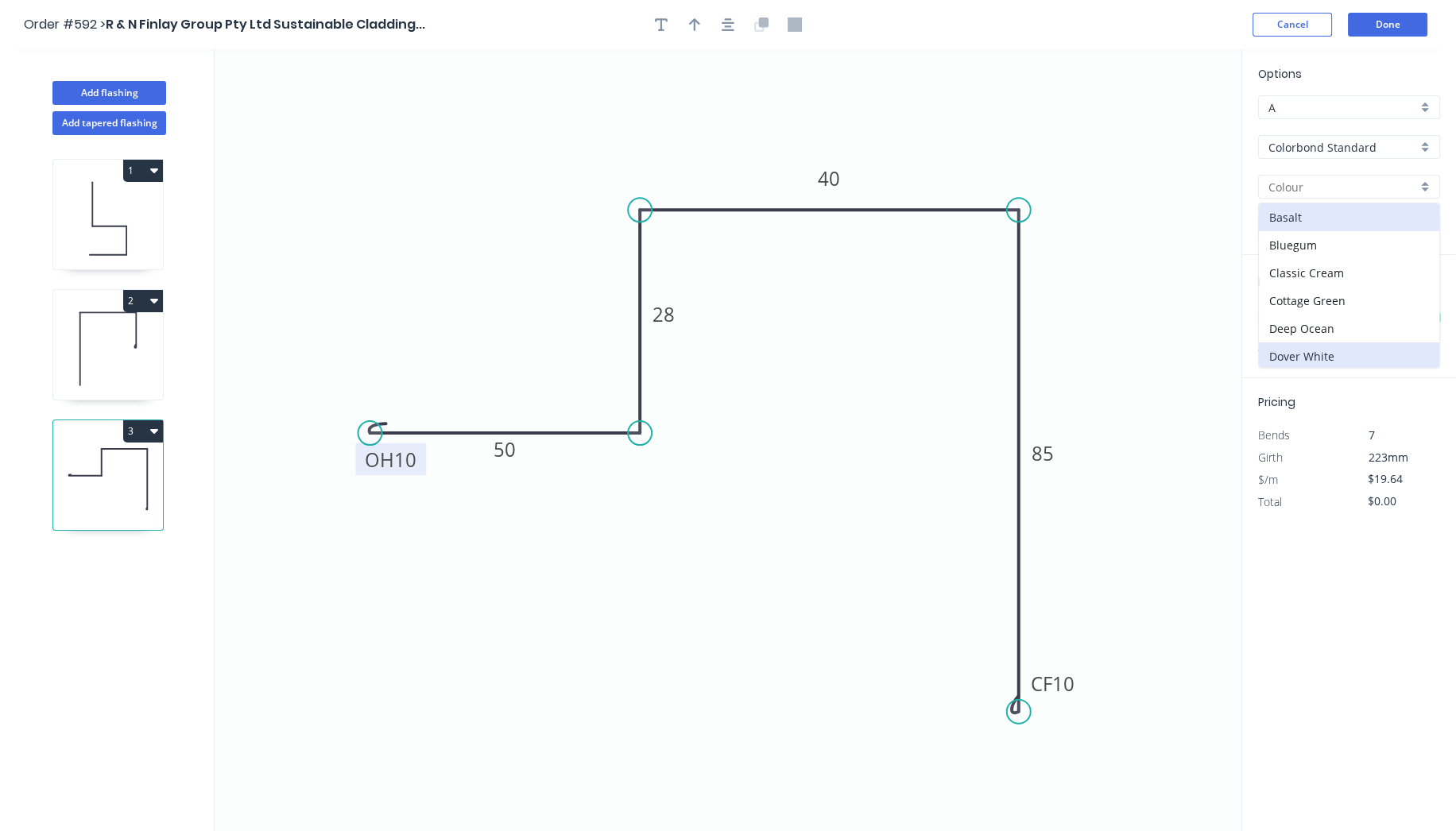
scroll to position [88, 0]
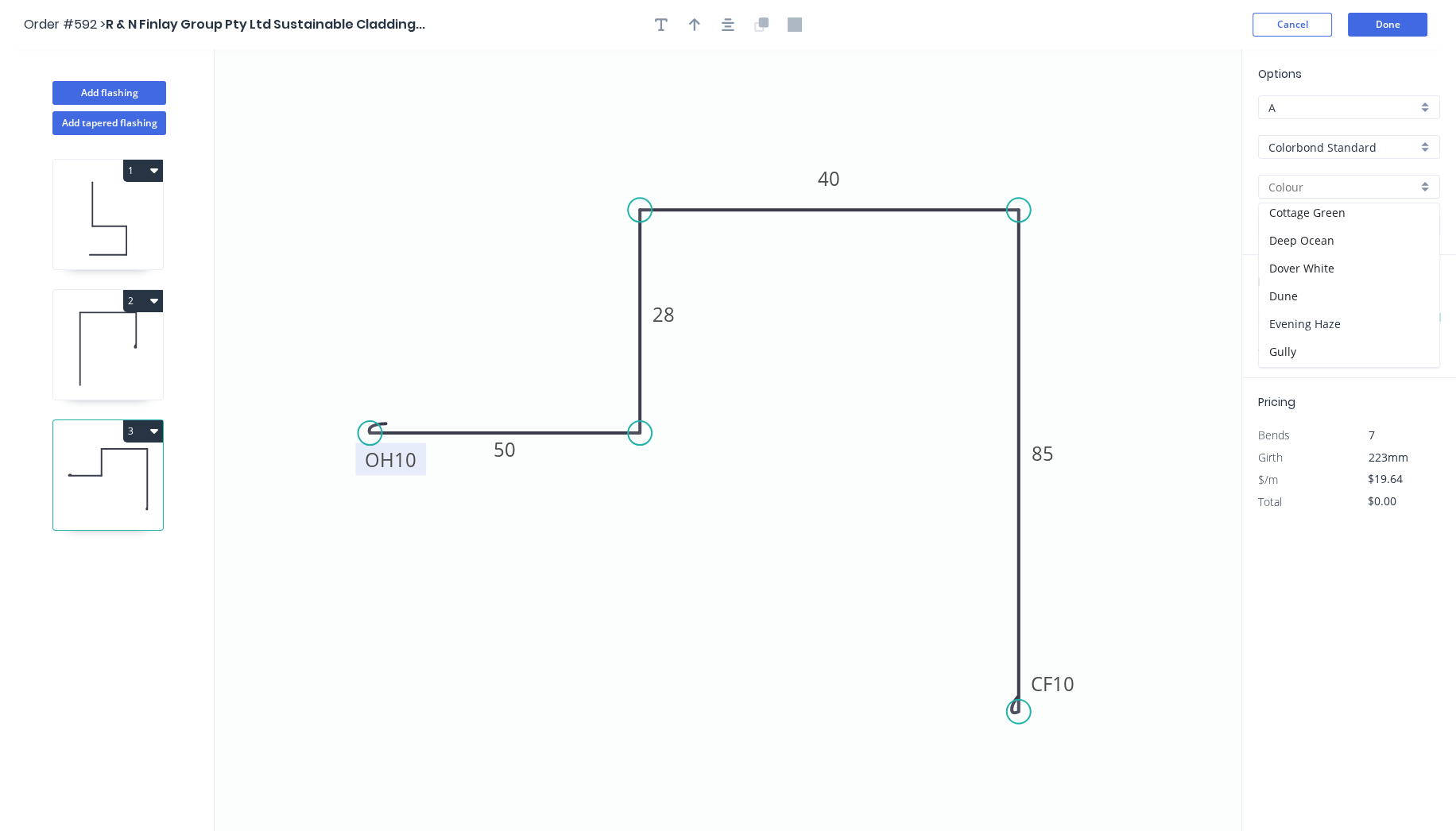
click at [1311, 316] on div "Evening Haze" at bounding box center [1349, 324] width 181 height 28
type input "Evening Haze"
click at [1278, 321] on input "text" at bounding box center [1281, 318] width 48 height 21
type input "1"
type input "3800"
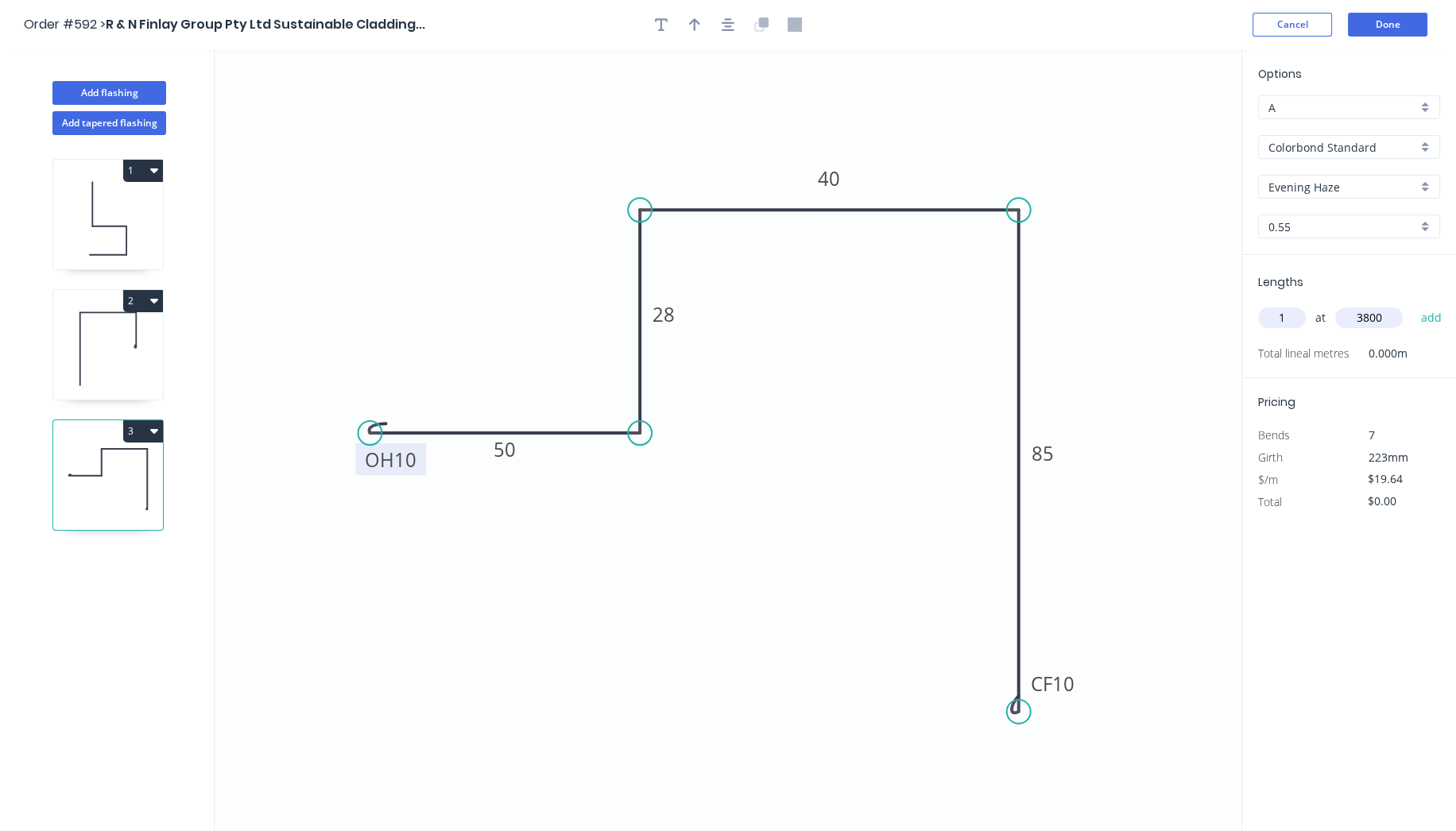
click at [1412, 305] on button "add" at bounding box center [1431, 318] width 38 height 27
type input "$74.63"
click at [1424, 31] on button "Done" at bounding box center [1387, 24] width 79 height 24
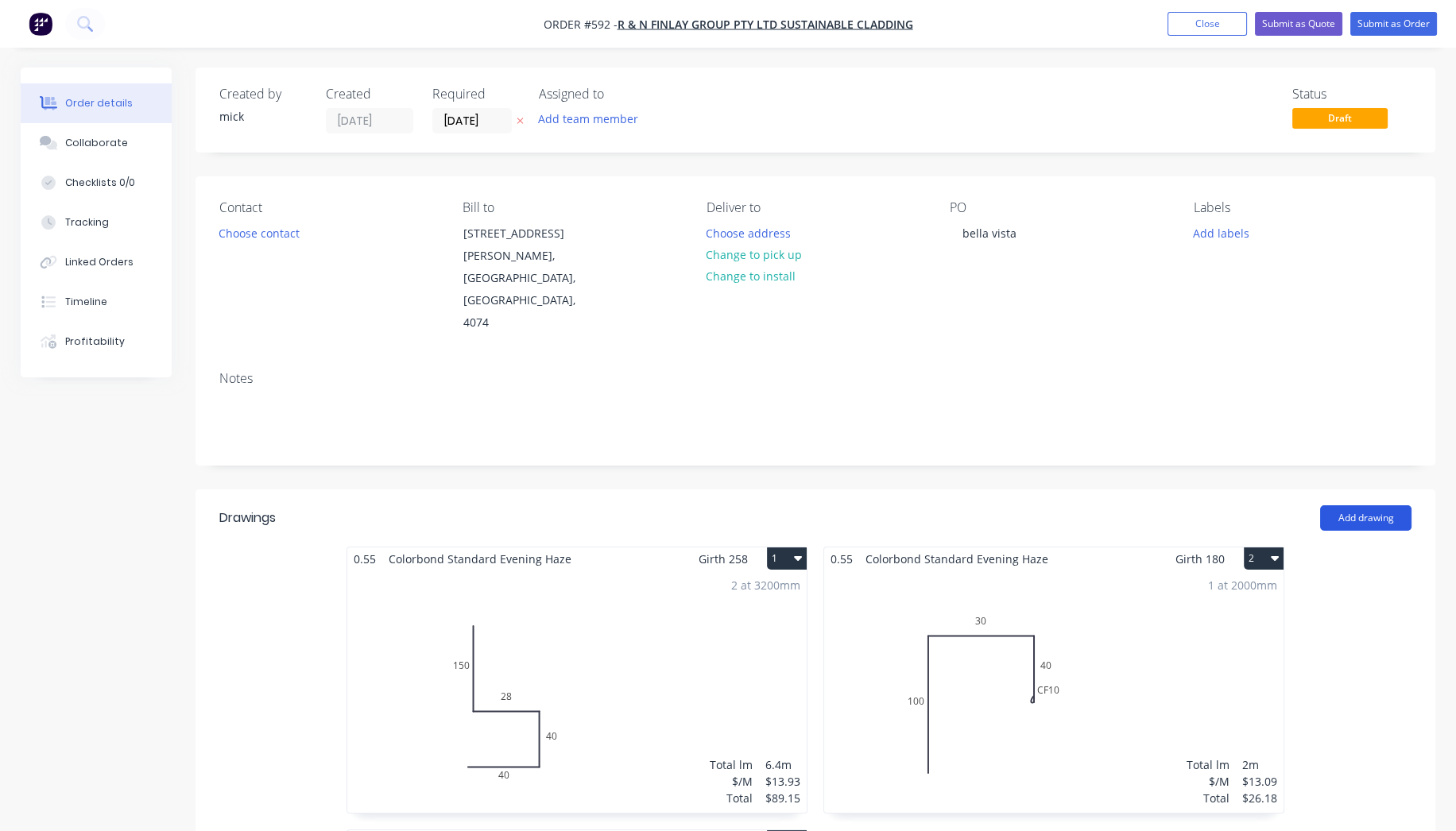
click at [1389, 505] on button "Add drawing" at bounding box center [1365, 518] width 92 height 25
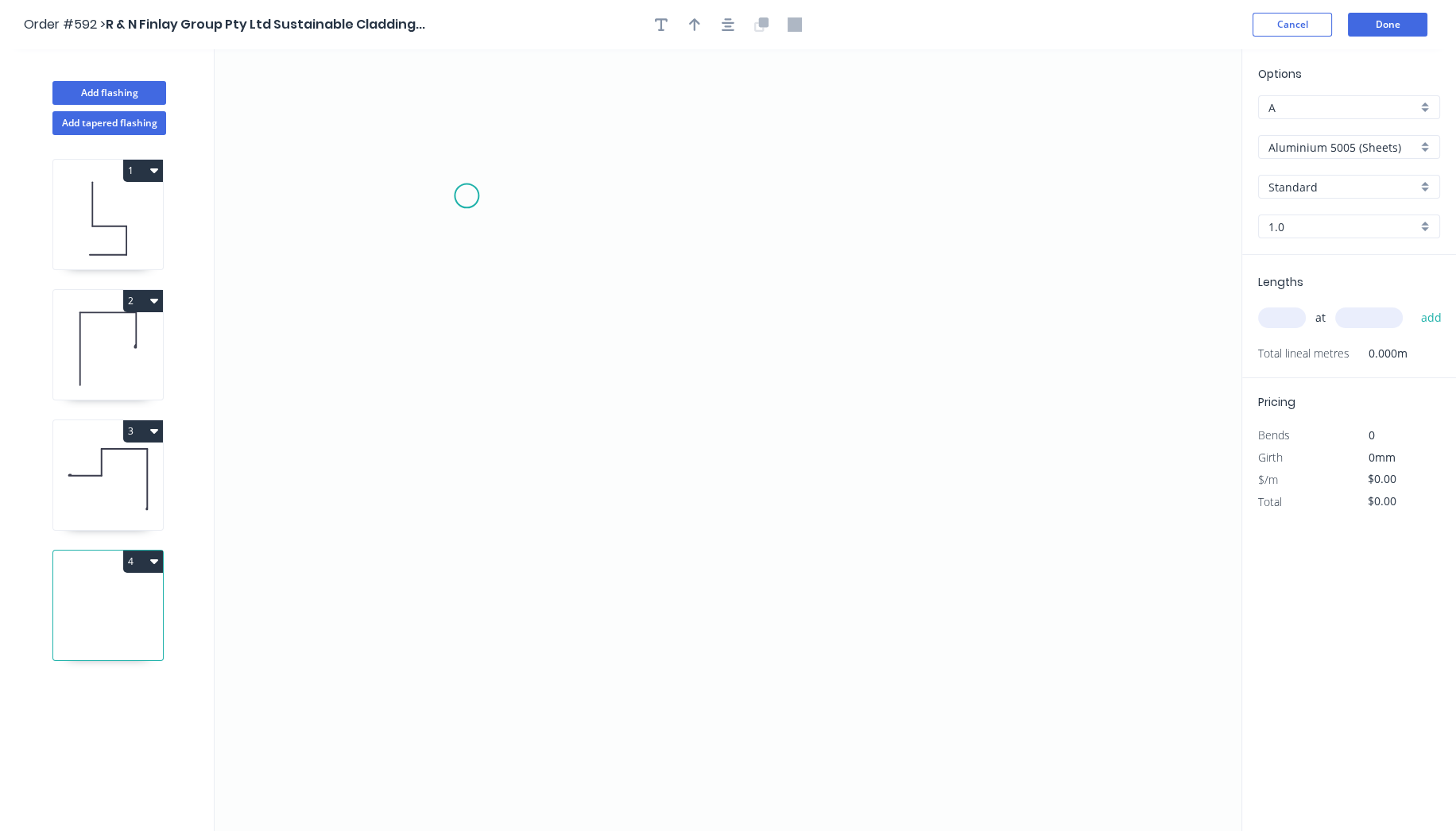
click at [466, 195] on icon "0" at bounding box center [728, 440] width 1027 height 782
click at [475, 432] on icon "0" at bounding box center [728, 440] width 1027 height 782
click at [750, 431] on icon "0 ?" at bounding box center [728, 440] width 1027 height 782
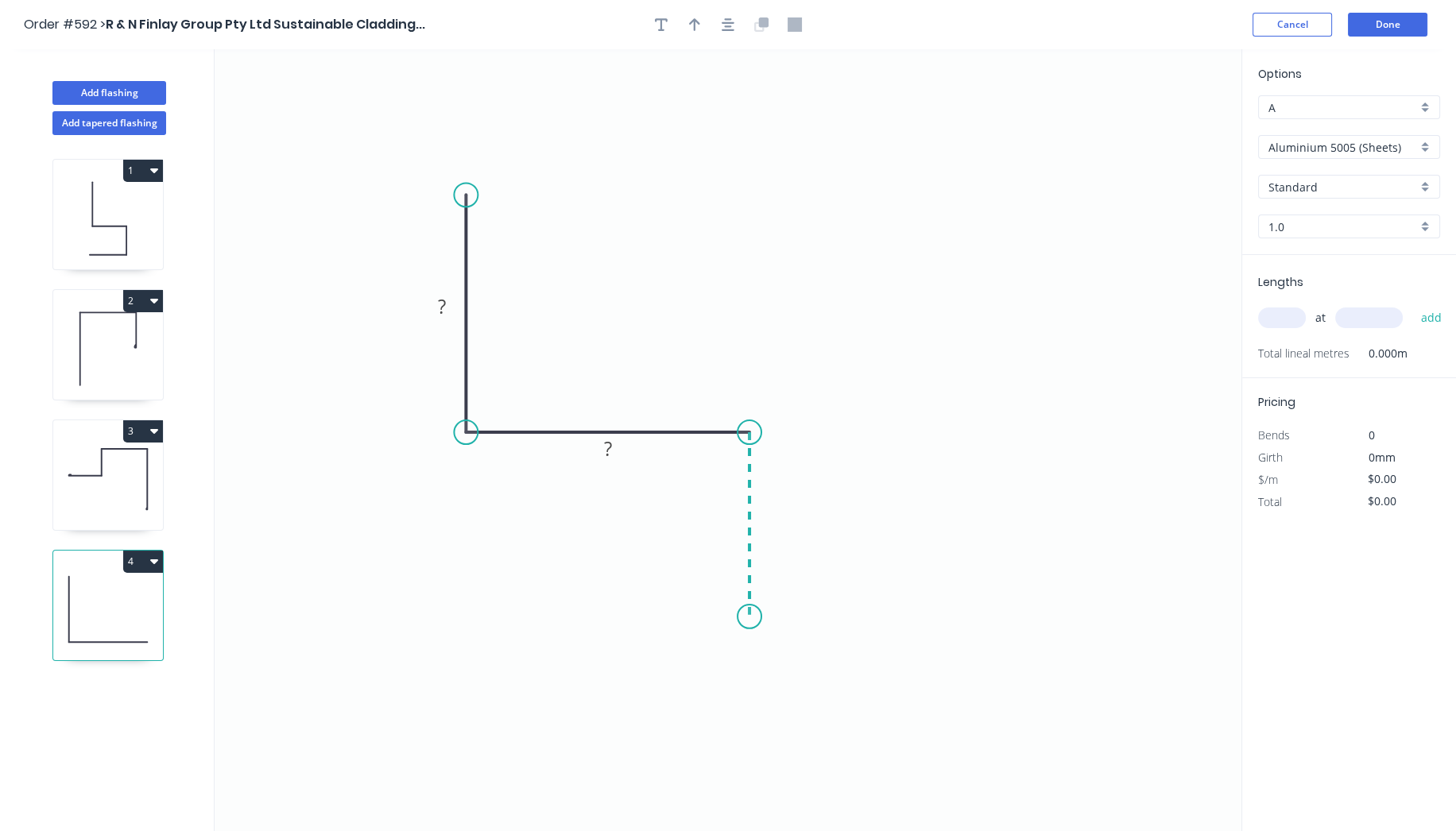
click at [759, 617] on icon "0 ? ?" at bounding box center [728, 440] width 1027 height 782
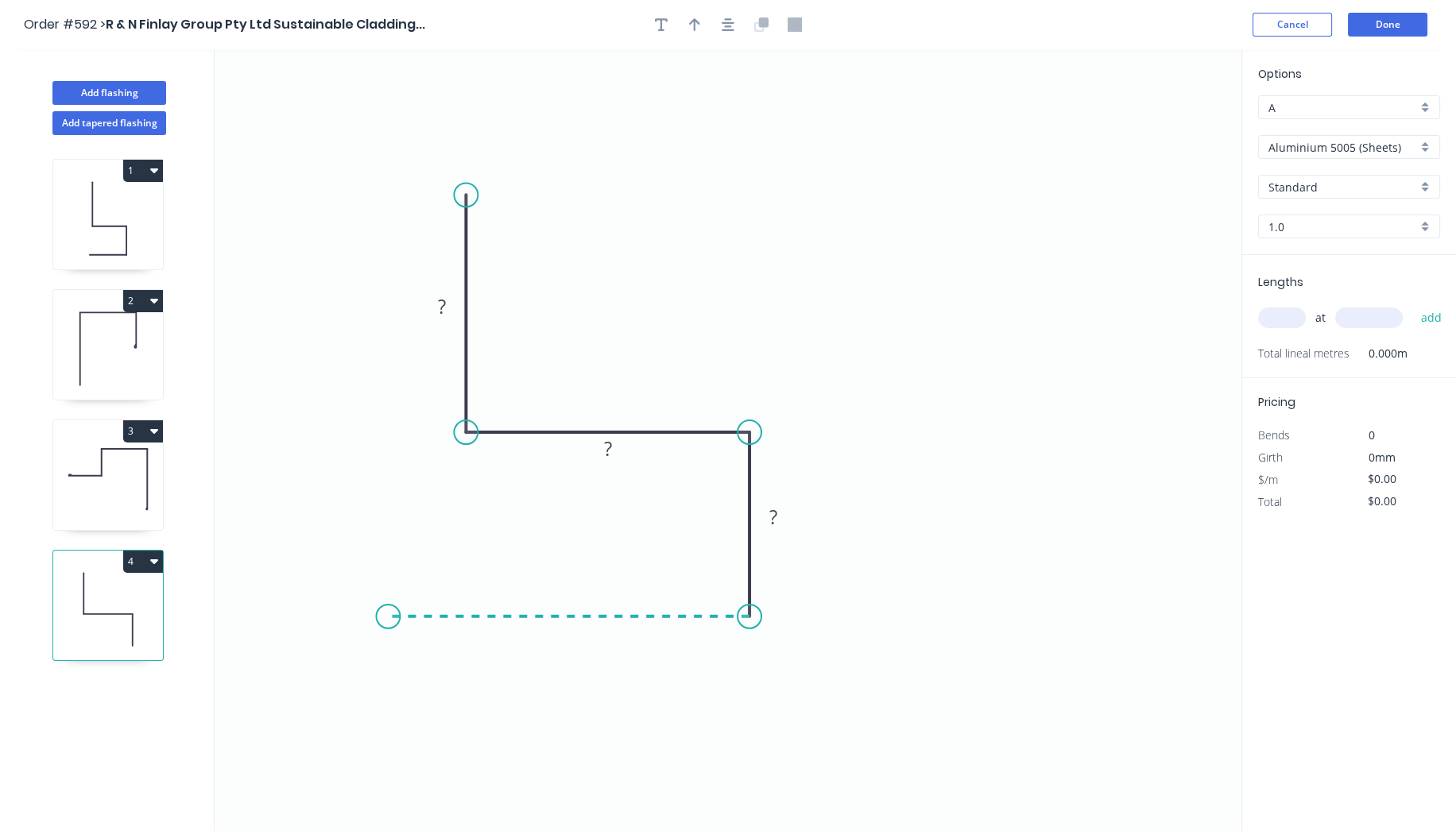
click at [388, 597] on icon "0 ? ? ?" at bounding box center [728, 440] width 1027 height 782
click at [390, 613] on circle at bounding box center [388, 616] width 24 height 24
click at [451, 313] on rect at bounding box center [442, 307] width 31 height 22
click at [875, 216] on icon "0 65 40 28 150" at bounding box center [728, 440] width 1027 height 782
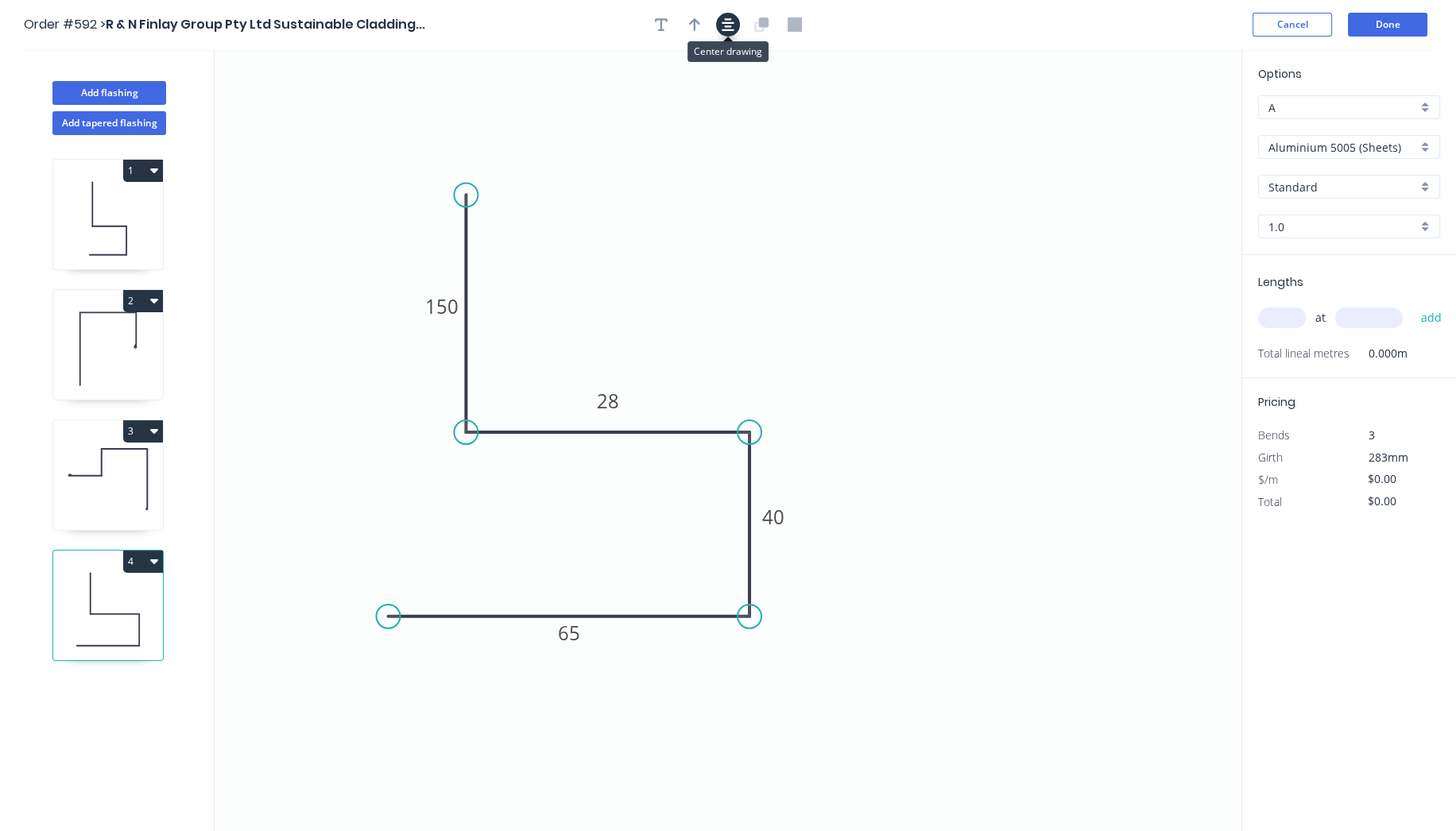
click at [730, 21] on icon "button" at bounding box center [728, 24] width 13 height 14
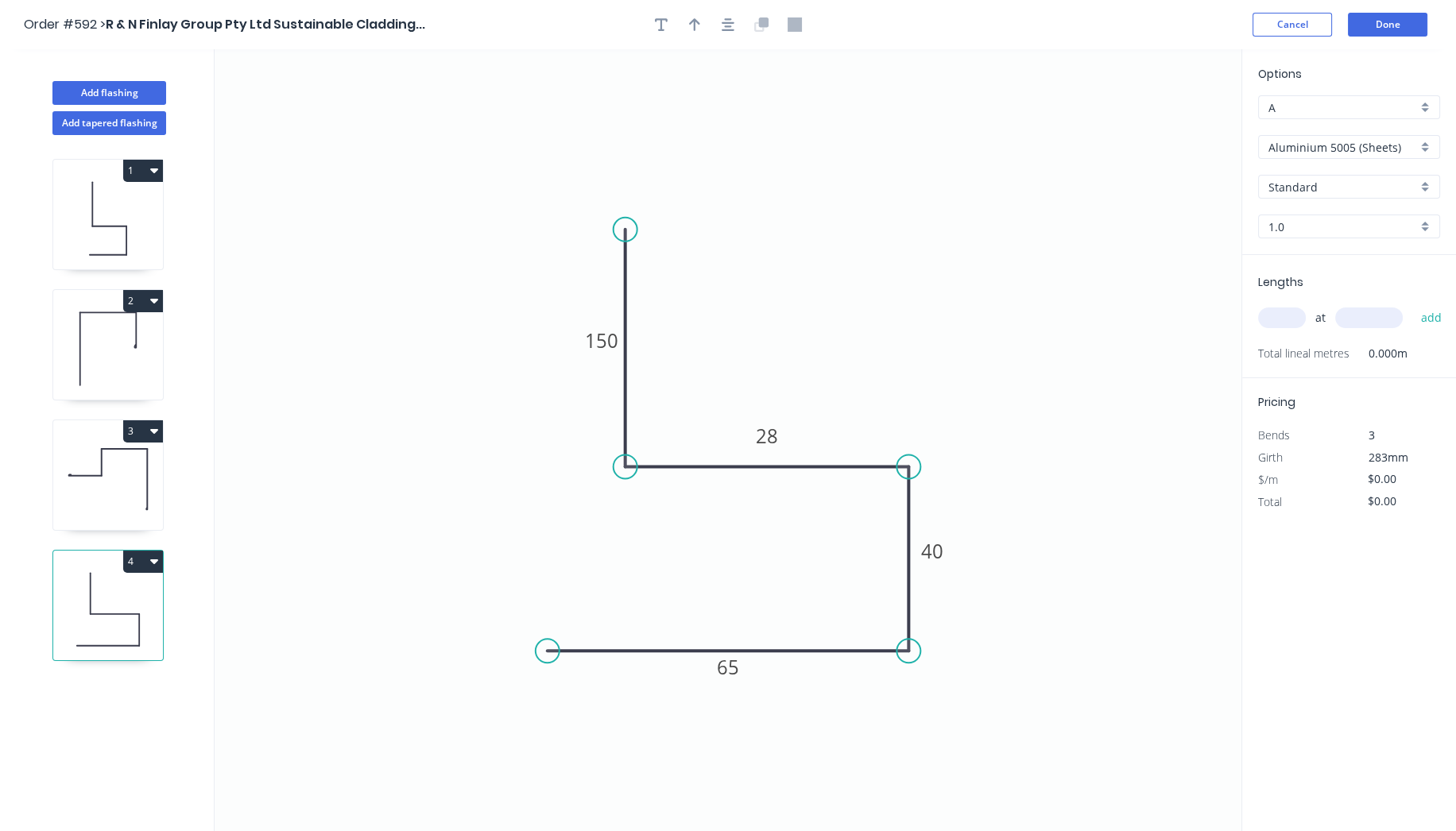
click at [1402, 155] on div "Aluminium 5005 (Sheets)" at bounding box center [1349, 147] width 182 height 24
click at [1378, 265] on div "Colorbond Standard" at bounding box center [1349, 261] width 181 height 28
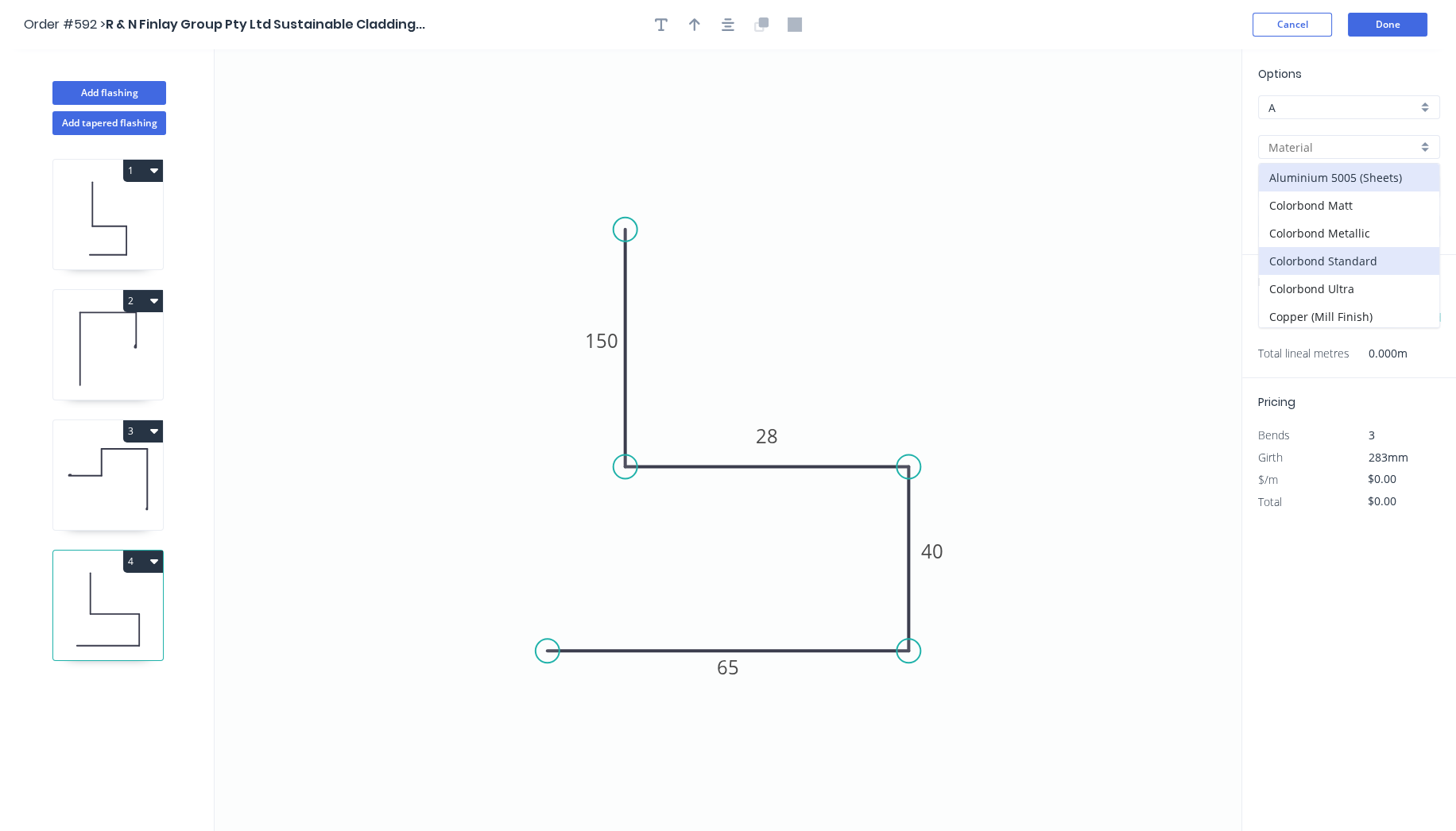
type input "Colorbond Standard"
type input "Basalt"
type input "0.55"
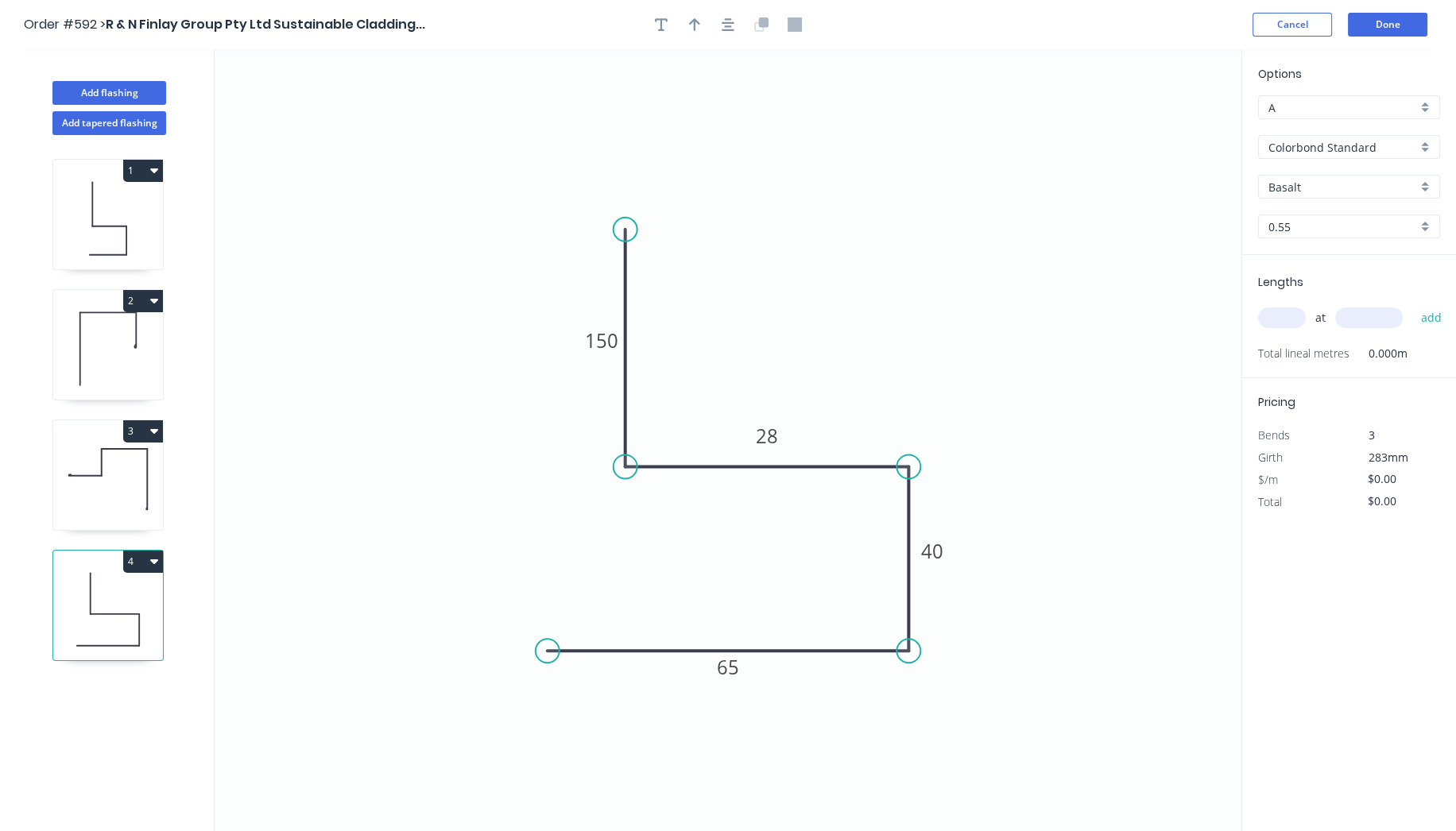
type input "$13.93"
click at [1300, 185] on input "Basalt" at bounding box center [1343, 187] width 148 height 17
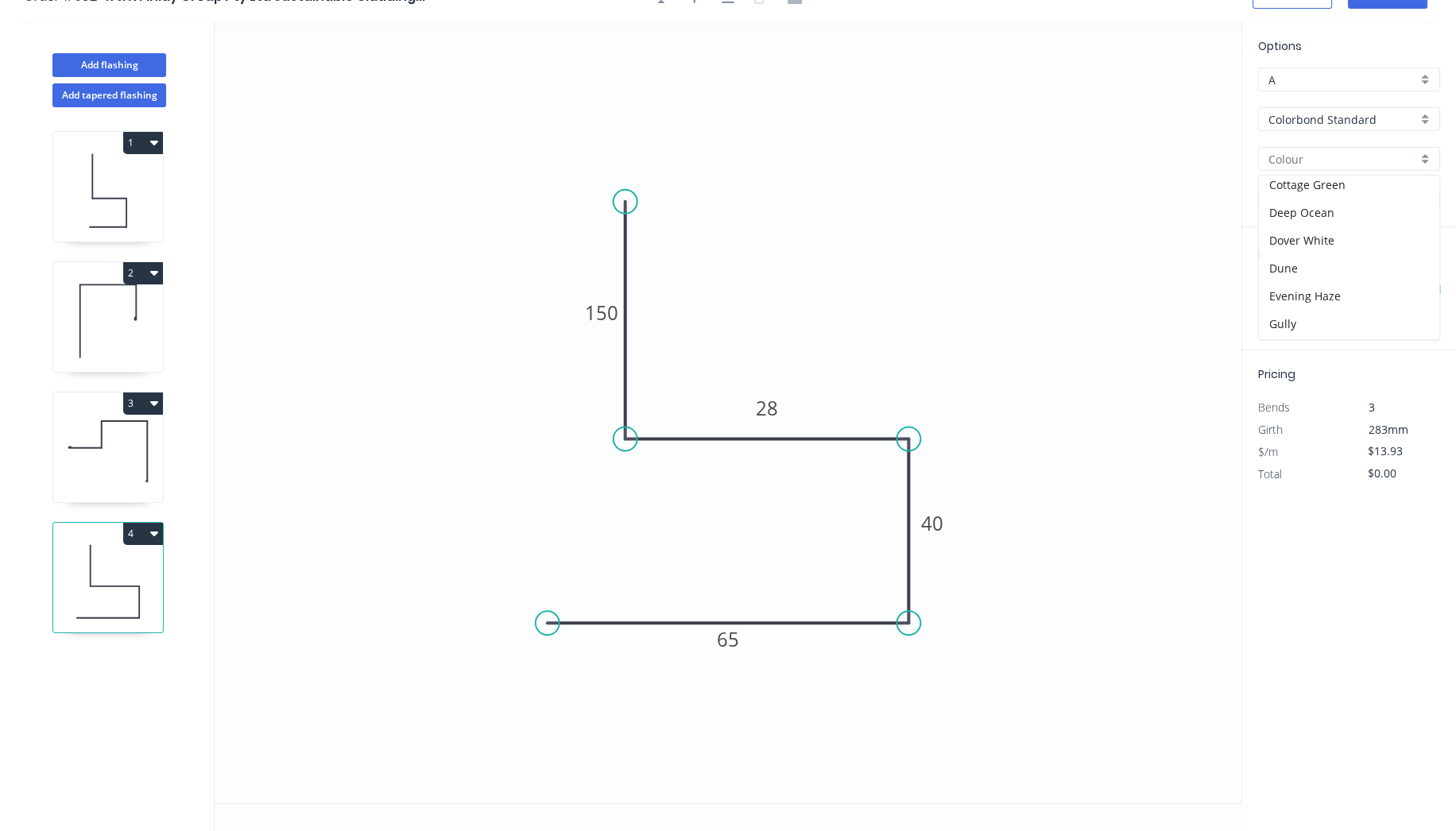
scroll to position [176, 0]
click at [1308, 208] on div "Evening Haze" at bounding box center [1349, 208] width 181 height 28
type input "Evening Haze"
click at [1282, 288] on input "text" at bounding box center [1281, 290] width 48 height 21
type input "1"
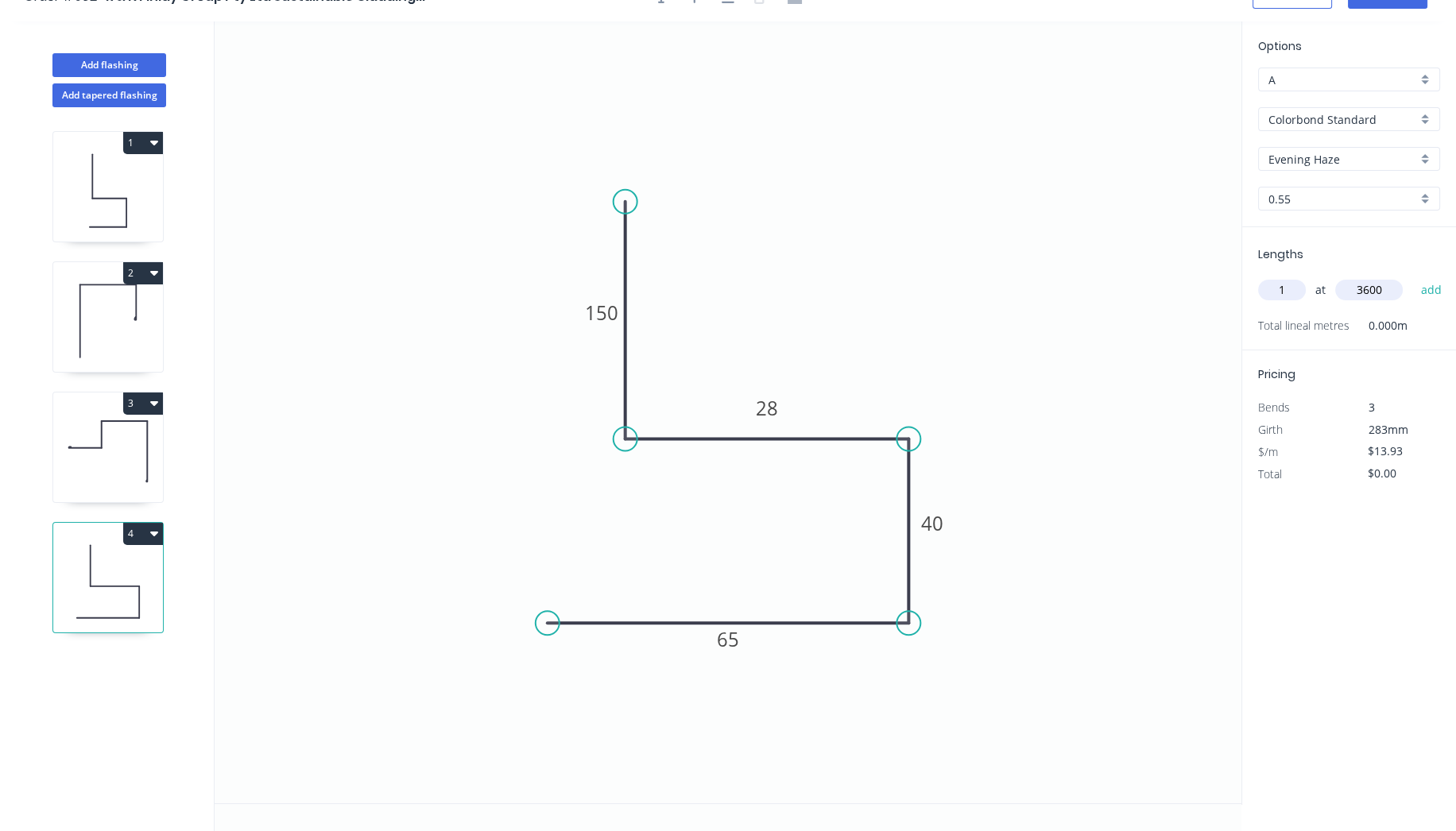
type input "3600"
click at [1412, 277] on button "add" at bounding box center [1431, 290] width 38 height 27
type input "$50.15"
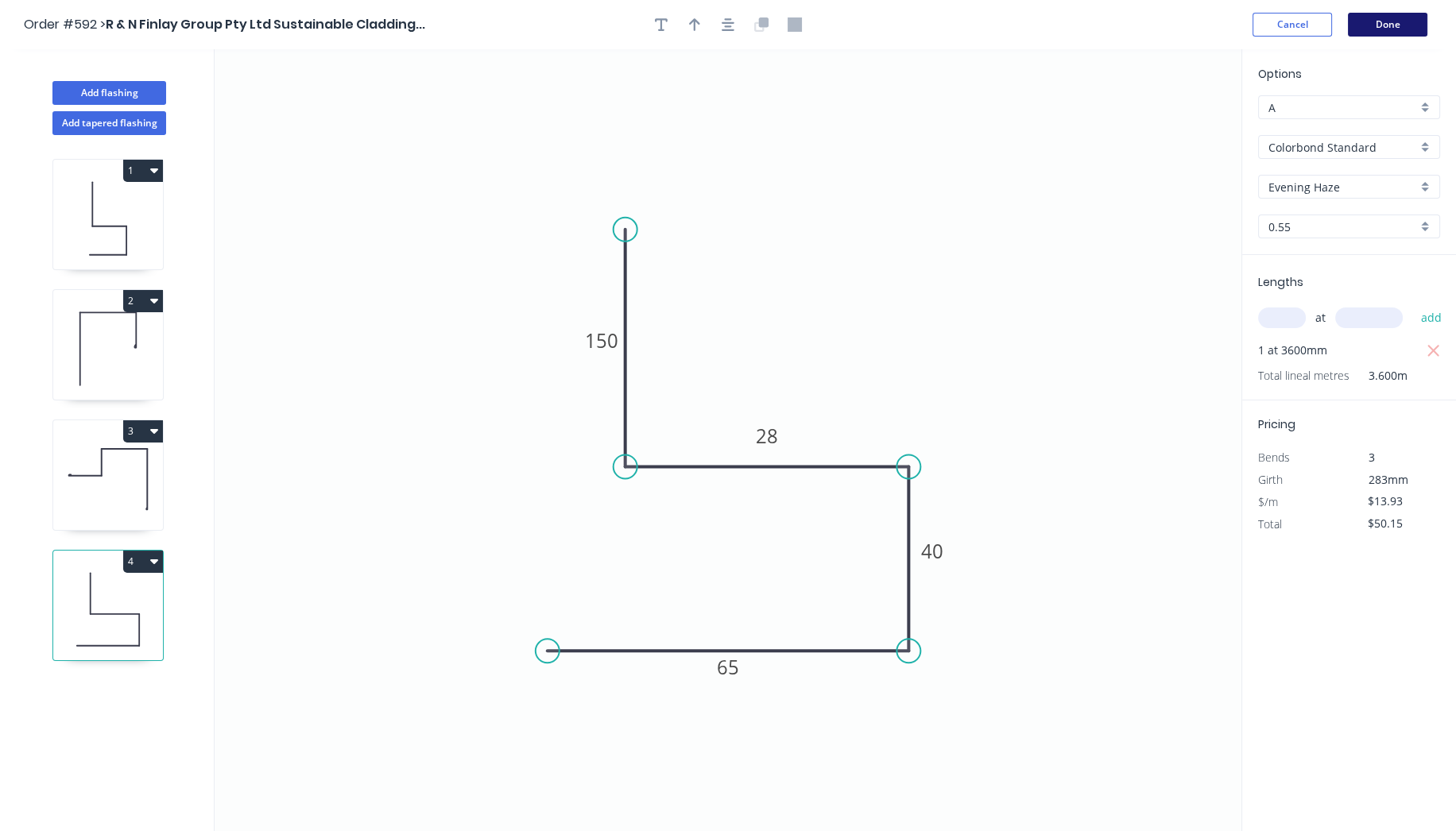
click at [1380, 21] on button "Done" at bounding box center [1387, 24] width 79 height 24
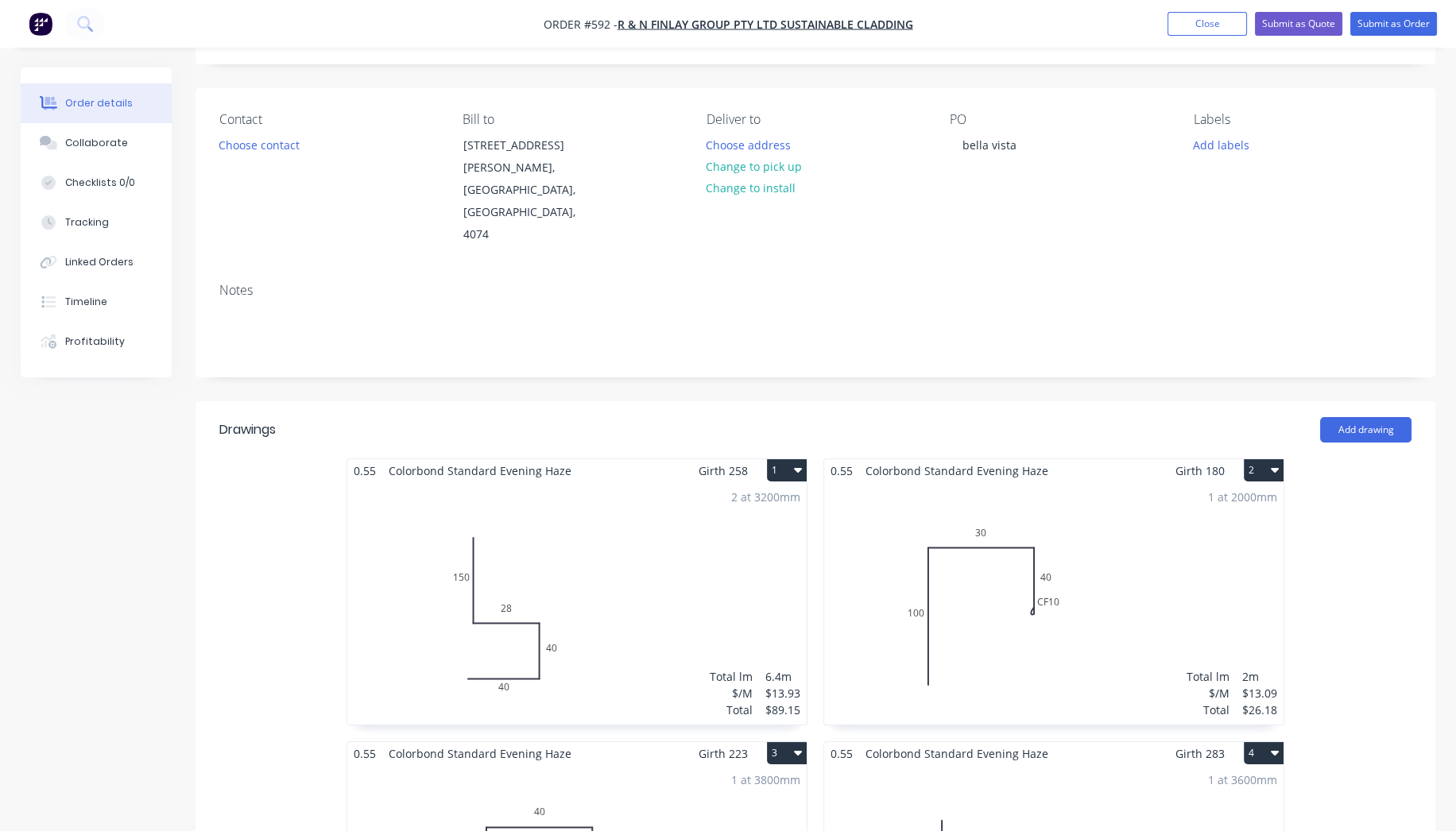
click at [1157, 571] on div "1 at 2000mm Total lm $/M Total 2m $13.09 $26.18" at bounding box center [1054, 604] width 459 height 243
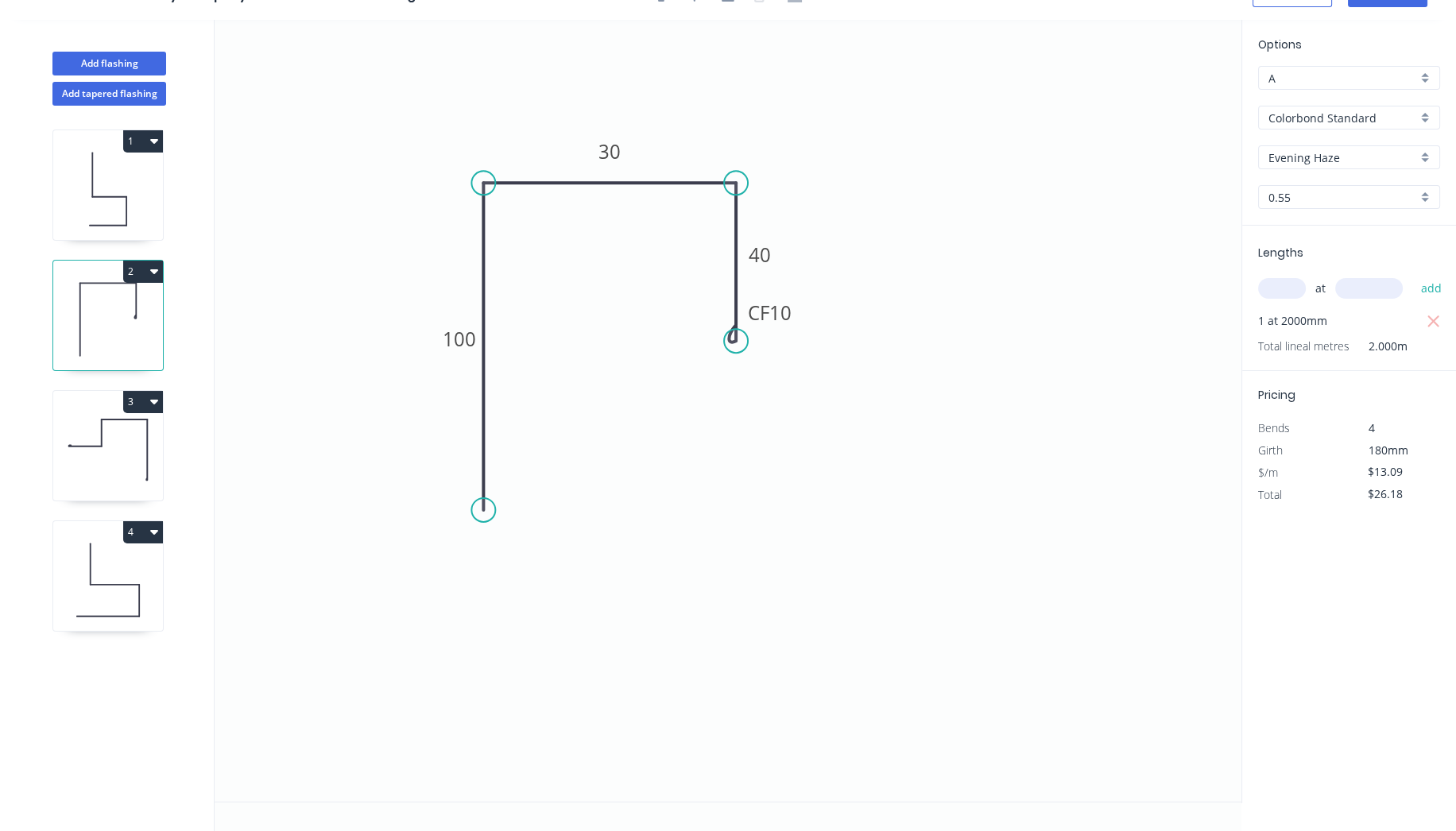
scroll to position [28, 0]
click at [1298, 288] on input "text" at bounding box center [1281, 290] width 48 height 21
type input "2"
type input "1400"
click at [1412, 277] on button "add" at bounding box center [1431, 290] width 38 height 27
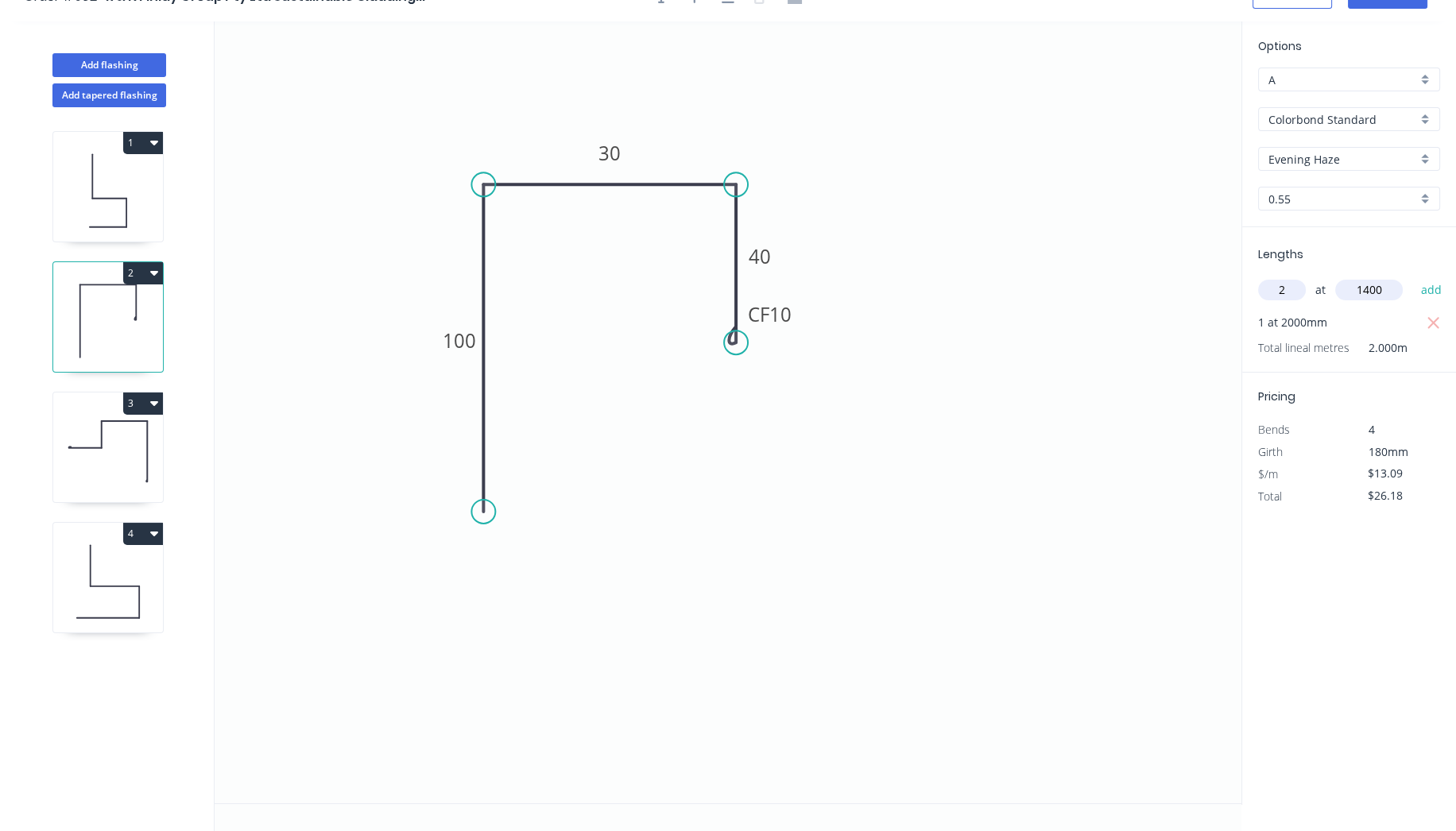
type input "$62.83"
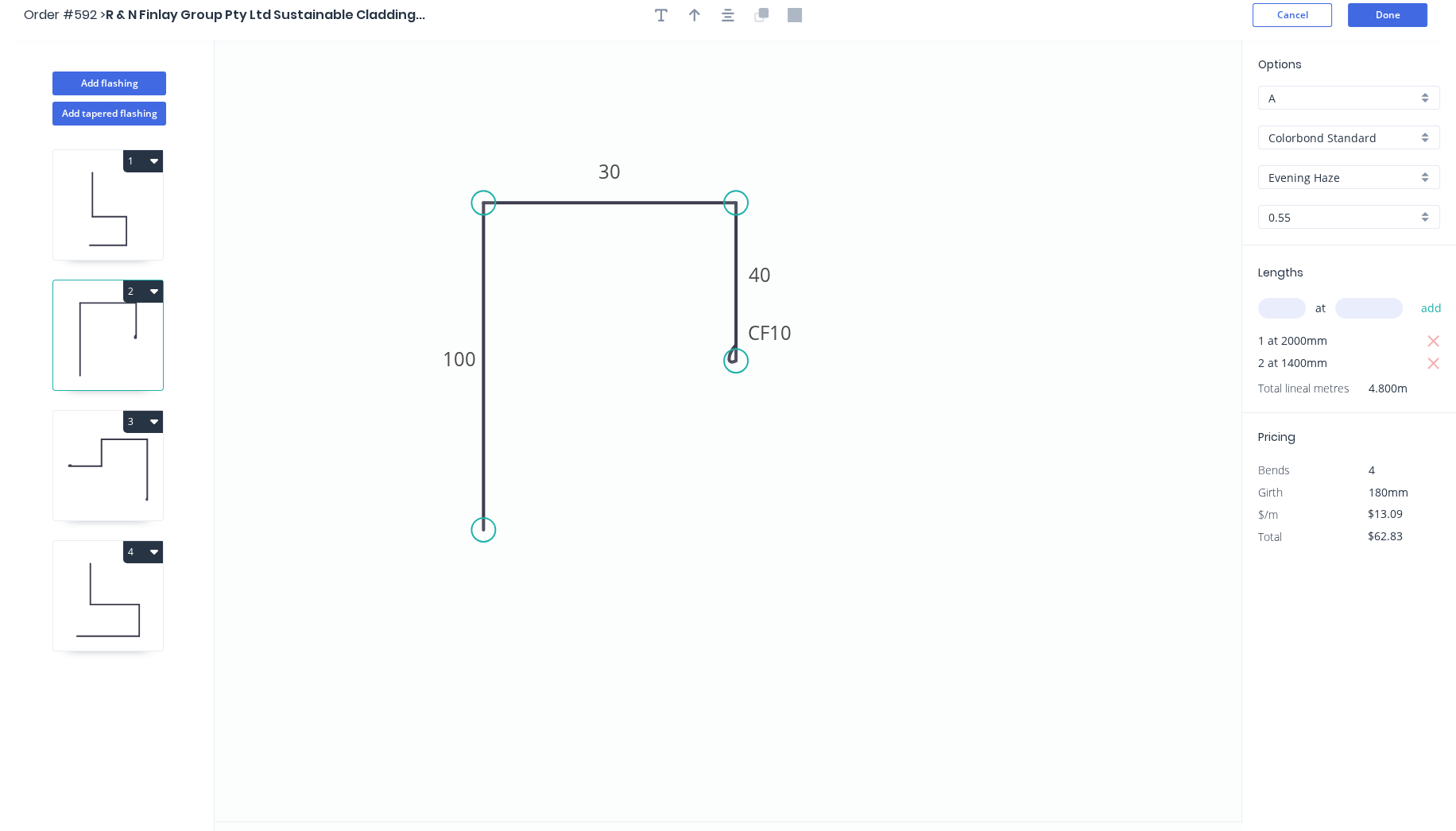
scroll to position [0, 0]
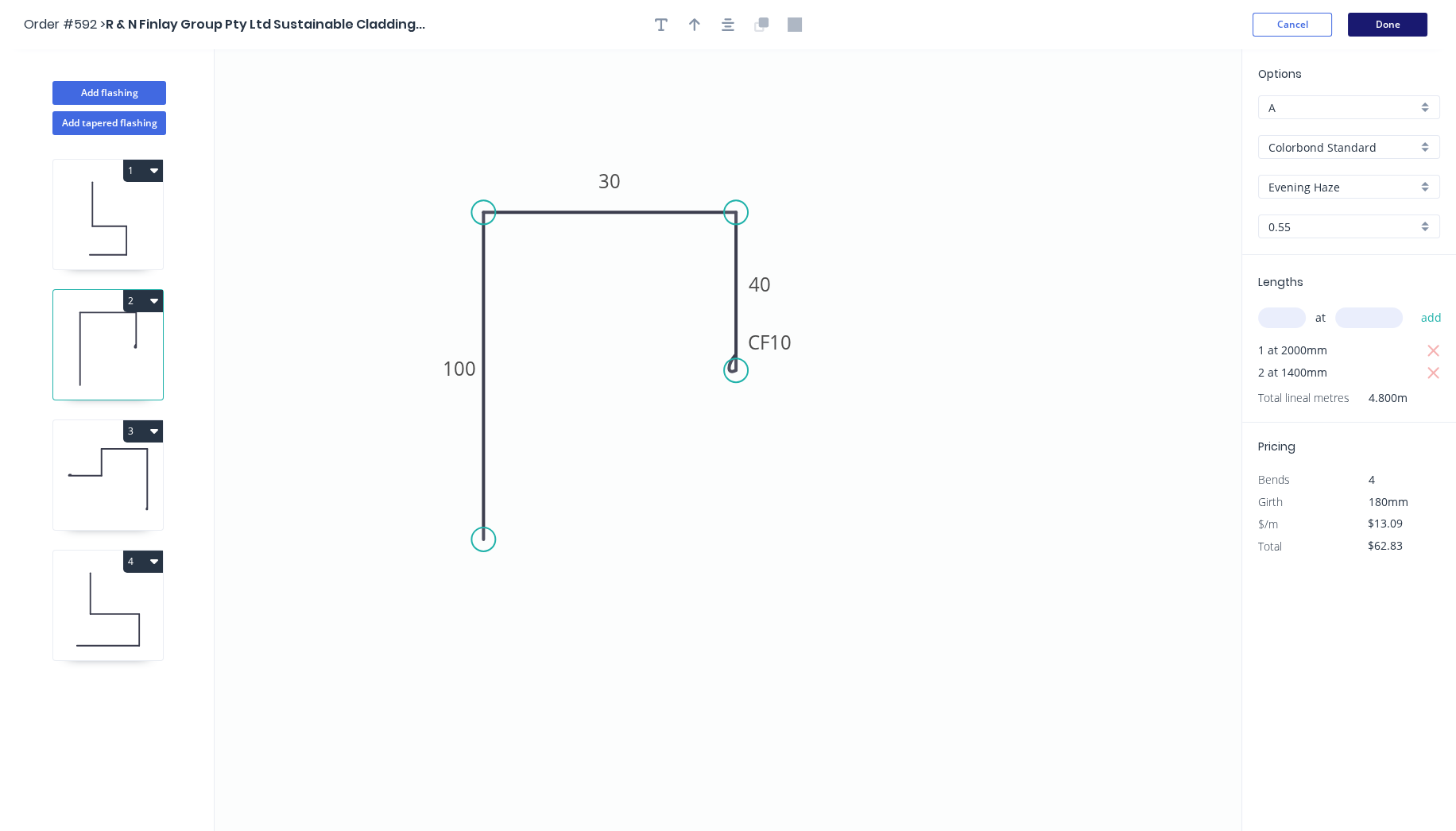
click at [1388, 28] on button "Done" at bounding box center [1387, 24] width 79 height 24
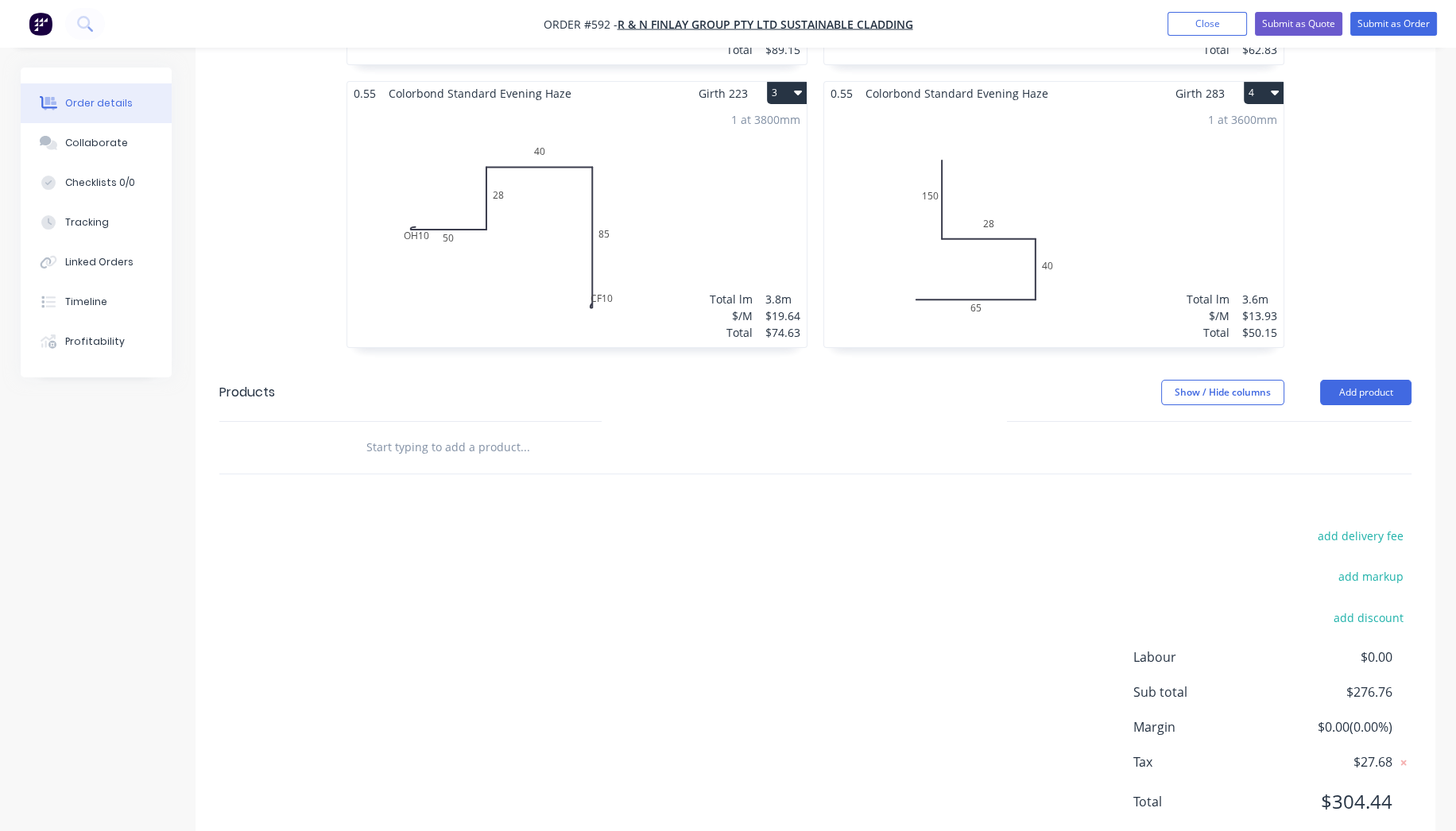
scroll to position [219, 0]
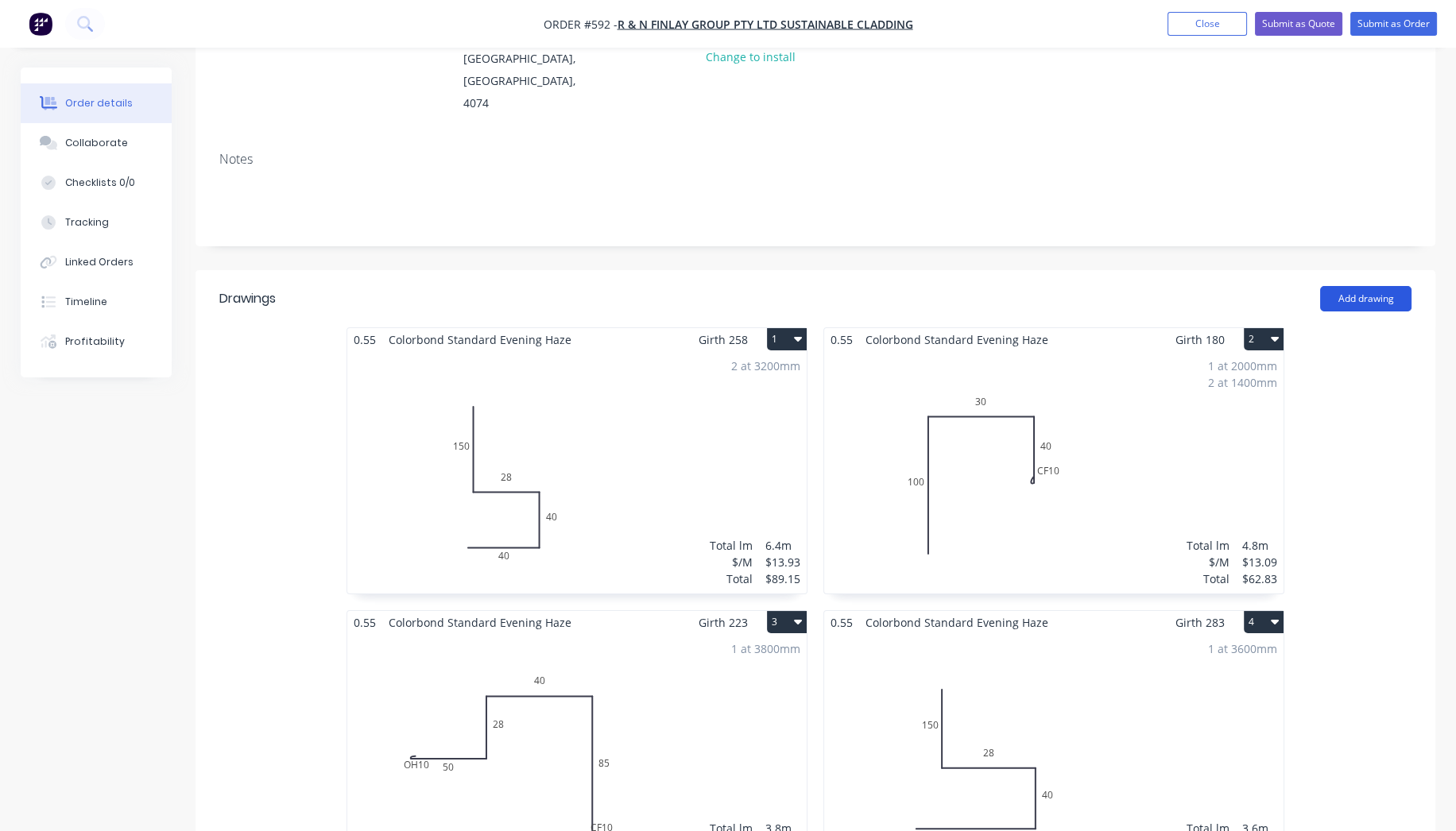
click at [1378, 286] on button "Add drawing" at bounding box center [1365, 299] width 92 height 25
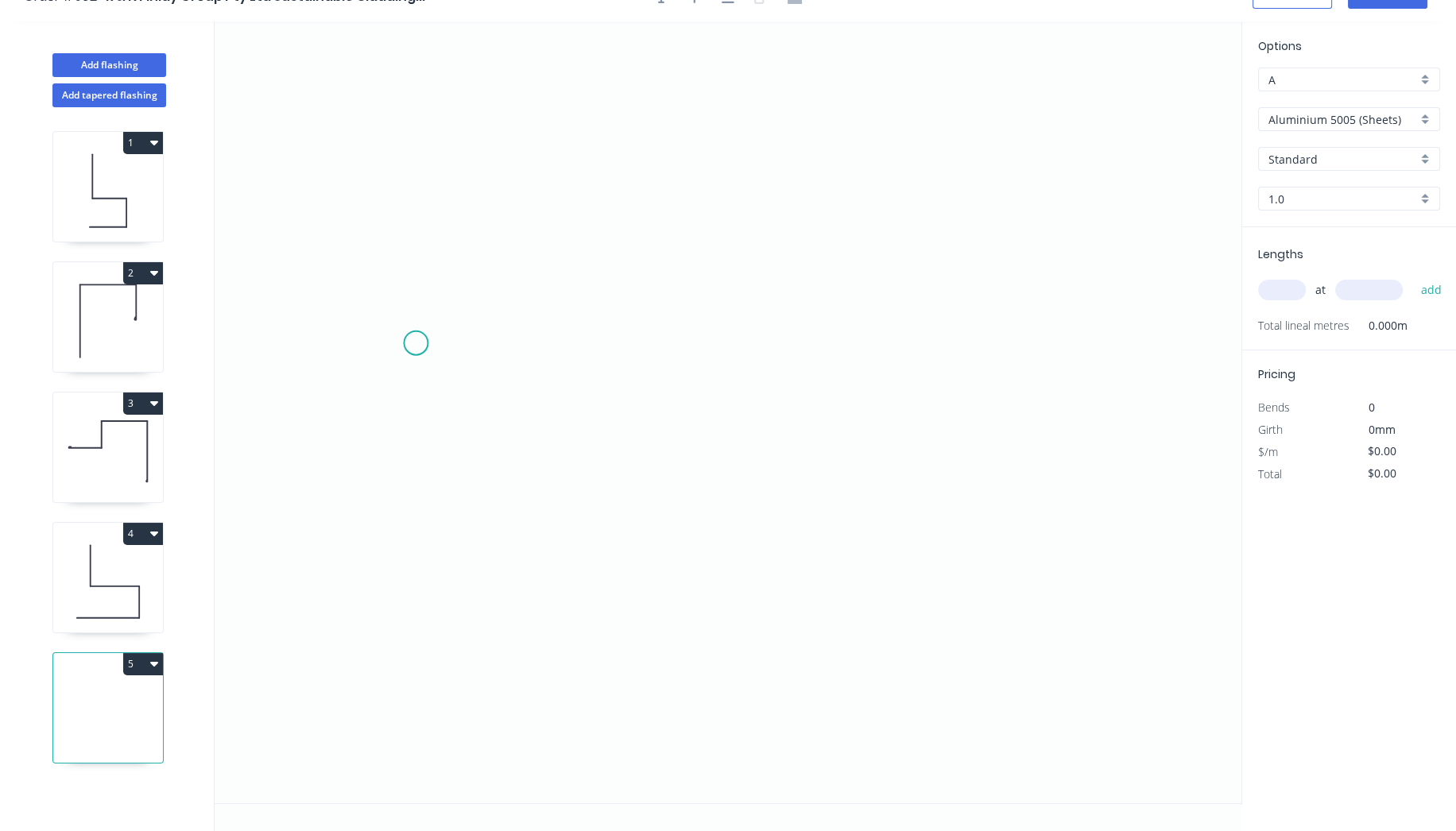
click at [416, 342] on icon "0" at bounding box center [728, 413] width 1027 height 782
click at [506, 341] on icon "0" at bounding box center [728, 413] width 1027 height 782
click at [513, 519] on icon "0 ?" at bounding box center [728, 413] width 1027 height 782
click at [916, 516] on icon "0 ? ?" at bounding box center [728, 413] width 1027 height 782
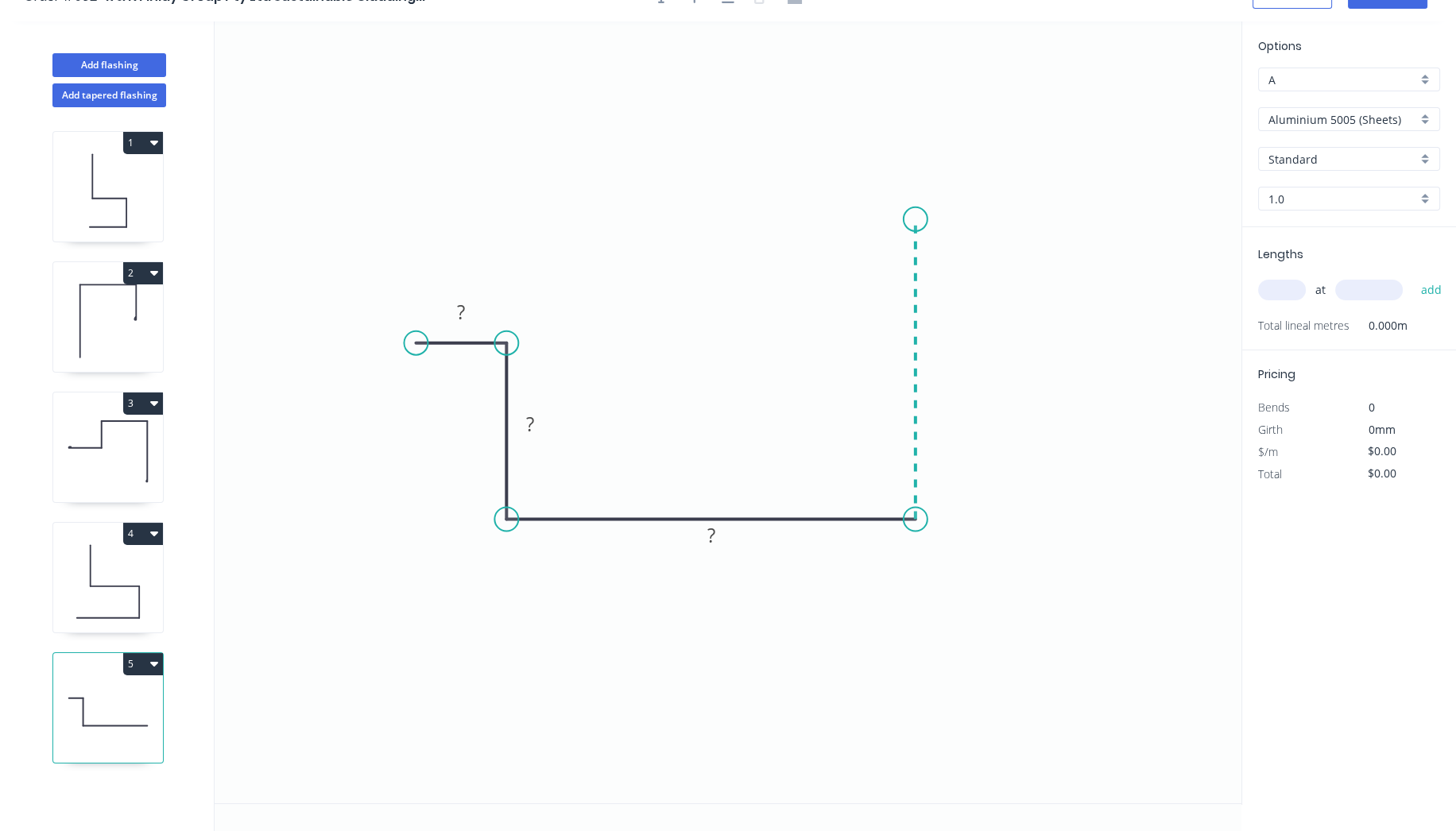
click at [901, 218] on icon "0 ? ? ?" at bounding box center [728, 413] width 1027 height 782
click at [769, 209] on icon "0 ? ? ? ?" at bounding box center [728, 413] width 1027 height 782
click at [765, 91] on icon "0 ? ? ? ? ?" at bounding box center [728, 413] width 1027 height 782
click at [765, 91] on circle at bounding box center [769, 91] width 24 height 24
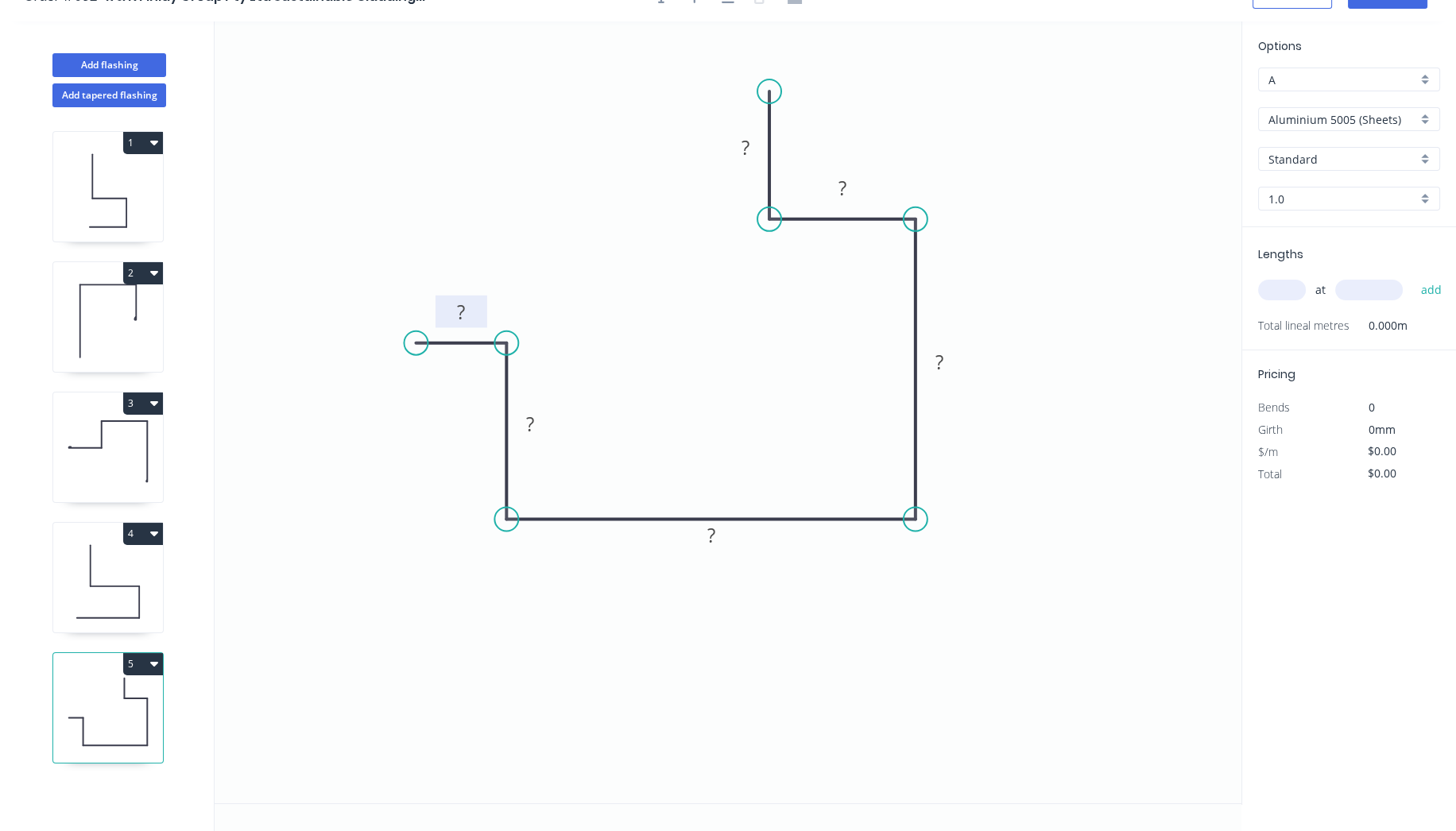
click at [477, 298] on rect at bounding box center [461, 312] width 52 height 32
click at [472, 319] on rect at bounding box center [461, 312] width 31 height 22
click at [546, 790] on icon "0 13 20 238 ? ? ?" at bounding box center [728, 413] width 1027 height 782
click at [1066, 215] on icon "0 13 20 238 ? 60 20" at bounding box center [728, 413] width 1027 height 782
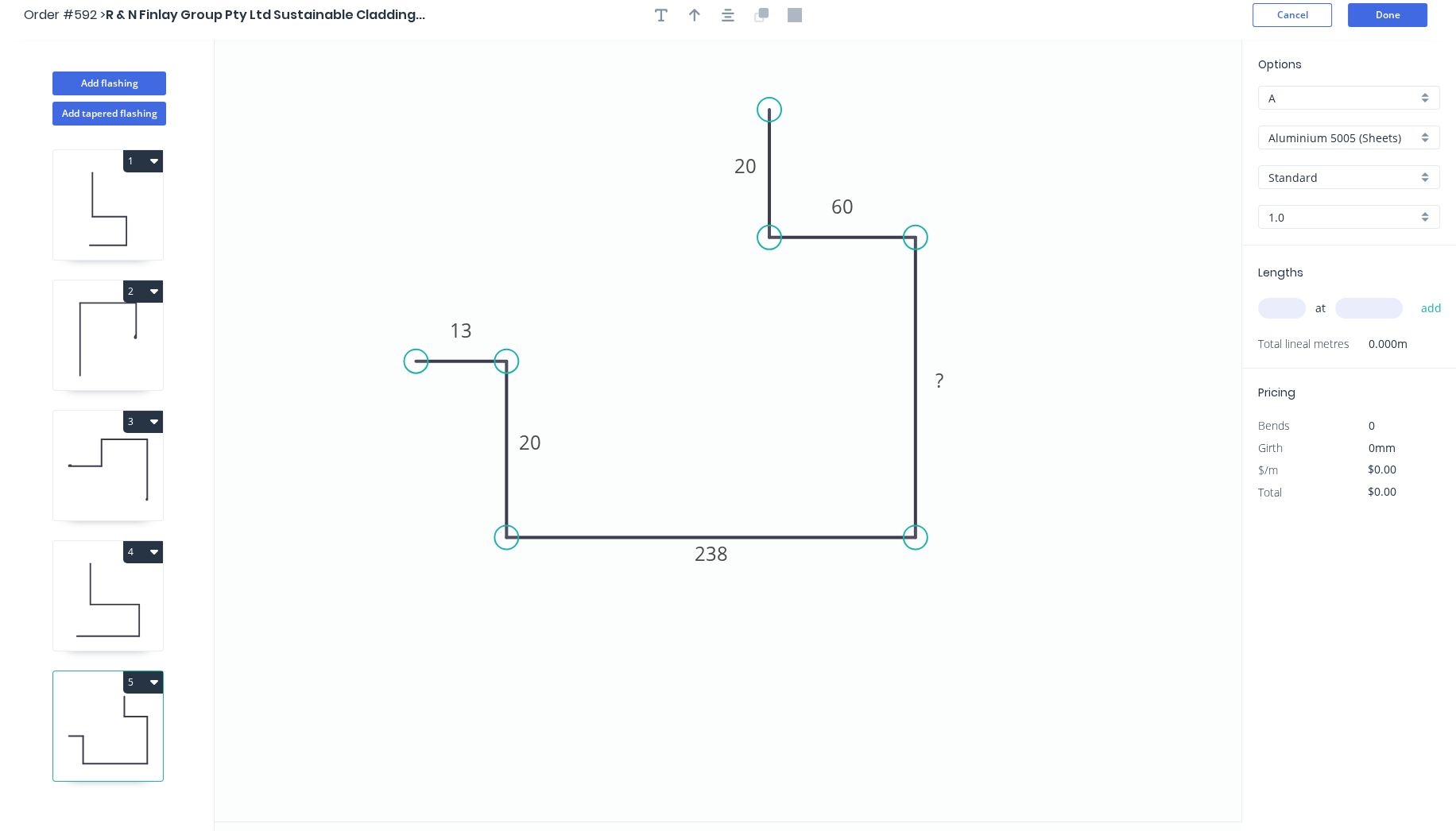
scroll to position [0, 0]
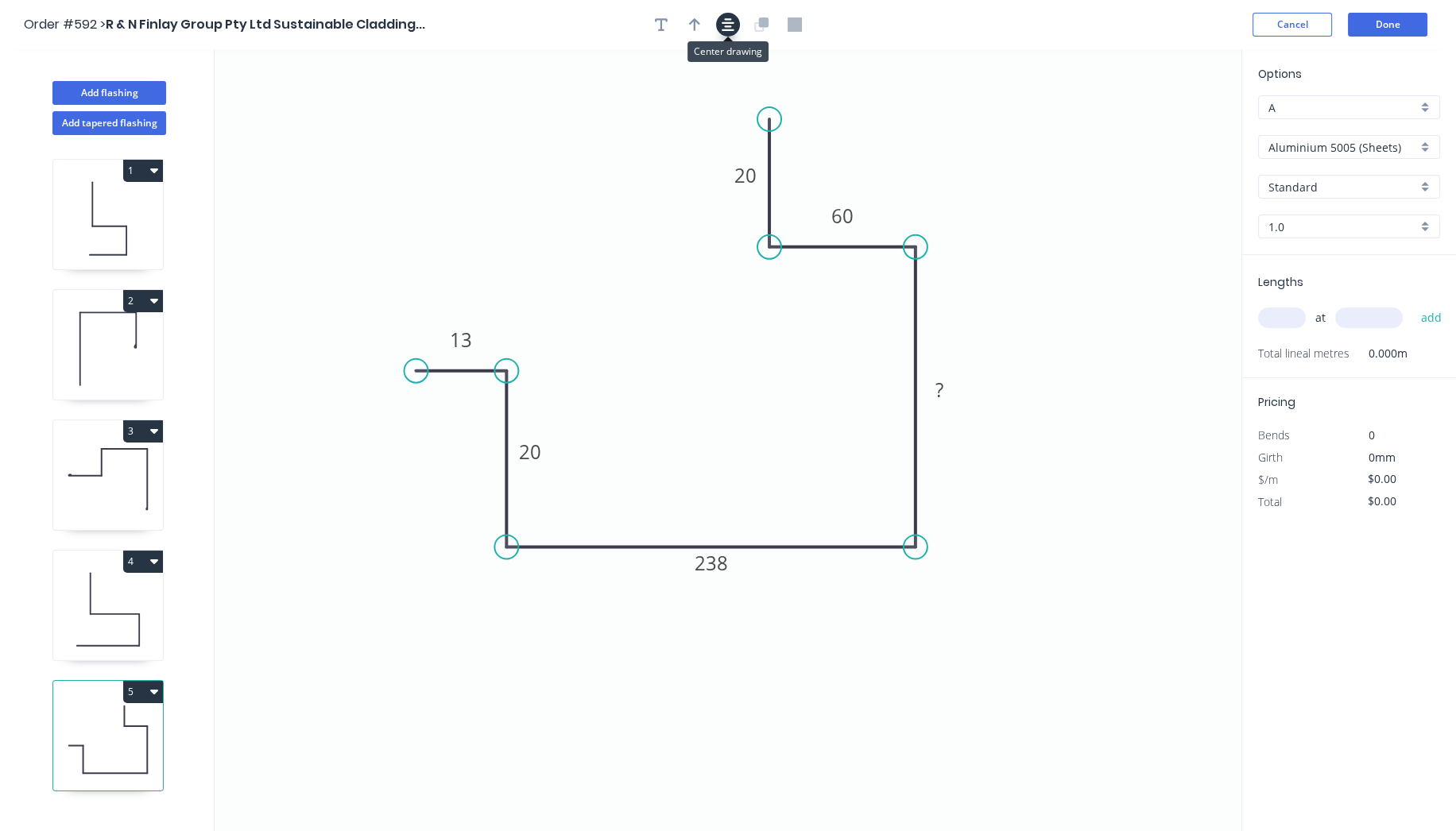
click at [725, 19] on icon "button" at bounding box center [728, 24] width 13 height 13
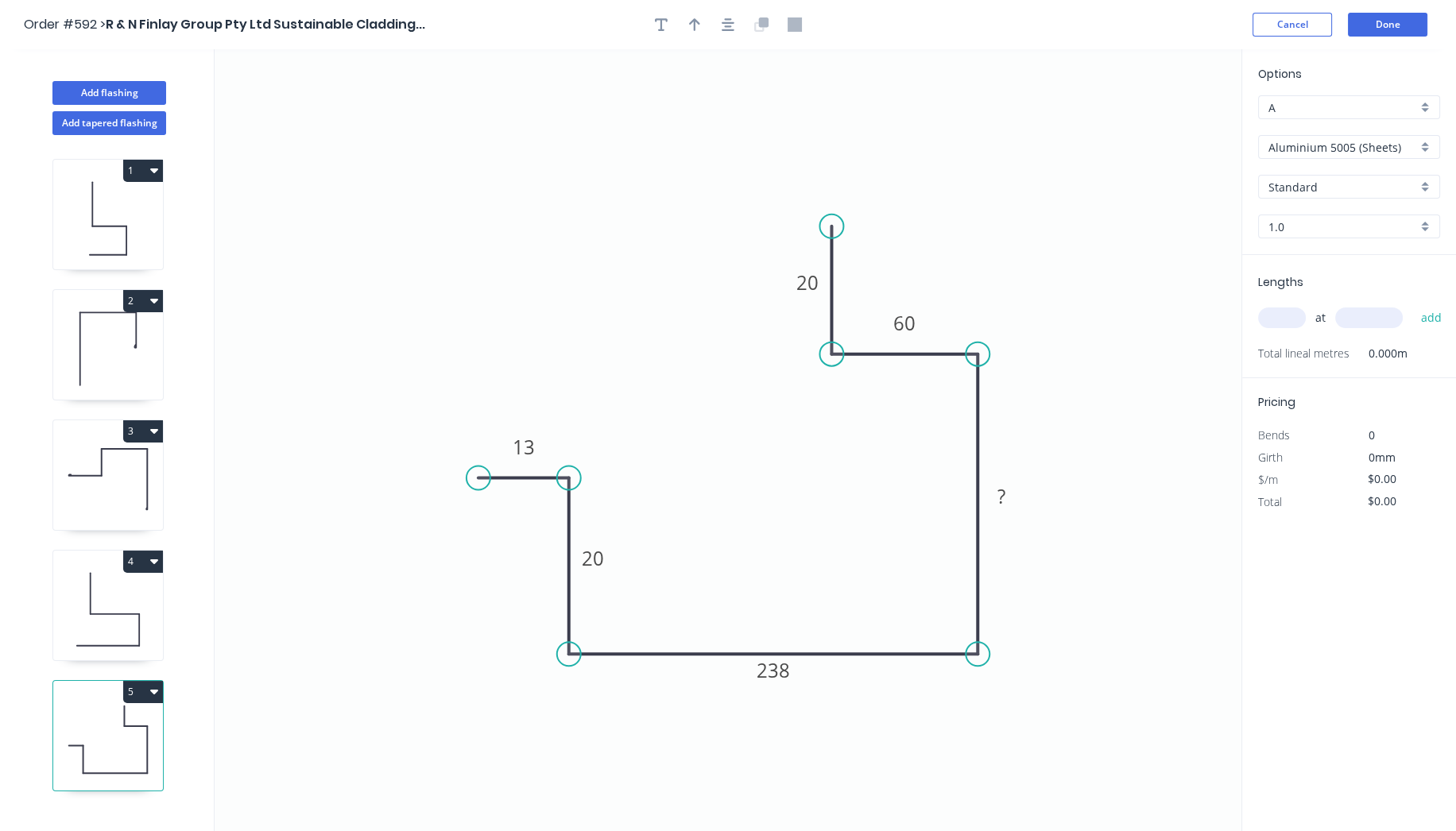
click at [1344, 141] on input "Aluminium 5005 (Sheets)" at bounding box center [1343, 147] width 148 height 17
click at [1350, 172] on div "Colorbond Standard" at bounding box center [1349, 173] width 181 height 28
type input "Colorbond Standard"
type input "Basalt"
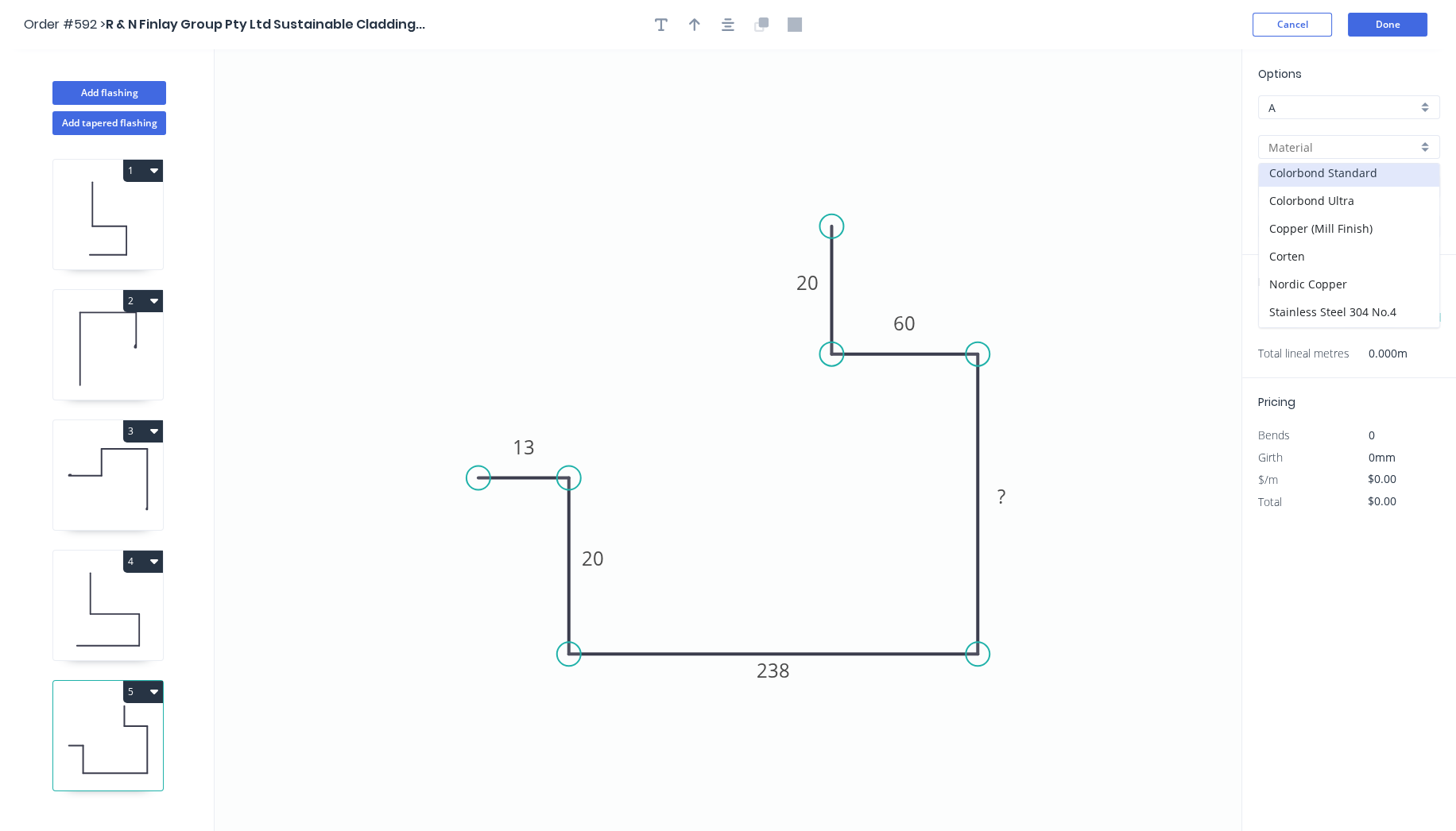
type input "0.55"
click at [1307, 189] on input "Basalt" at bounding box center [1343, 187] width 148 height 17
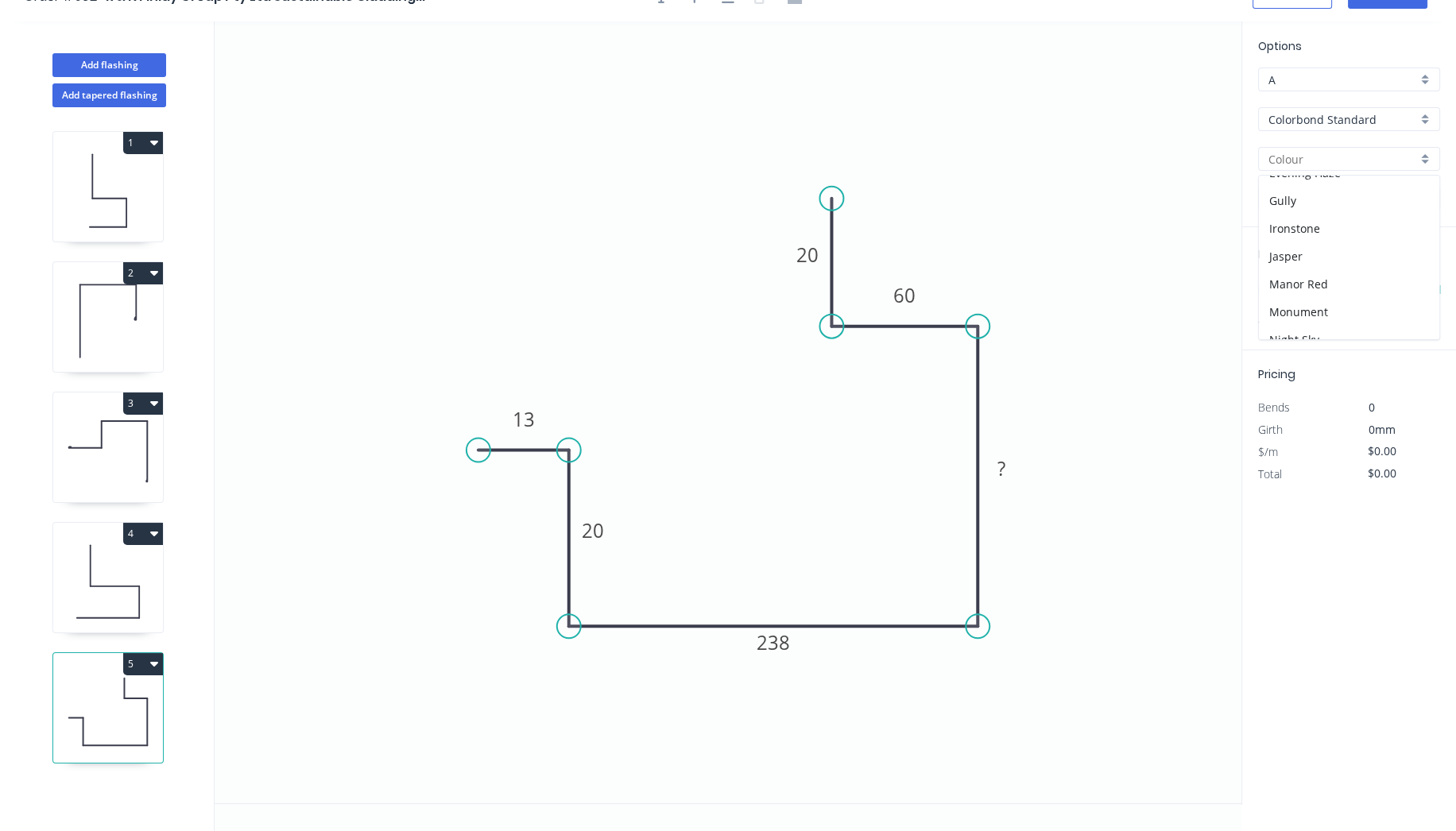
scroll to position [173, 0]
click at [1312, 209] on div "Evening Haze" at bounding box center [1349, 211] width 181 height 28
type input "Evening Haze"
click at [1288, 289] on input "text" at bounding box center [1281, 290] width 48 height 21
type input "1"
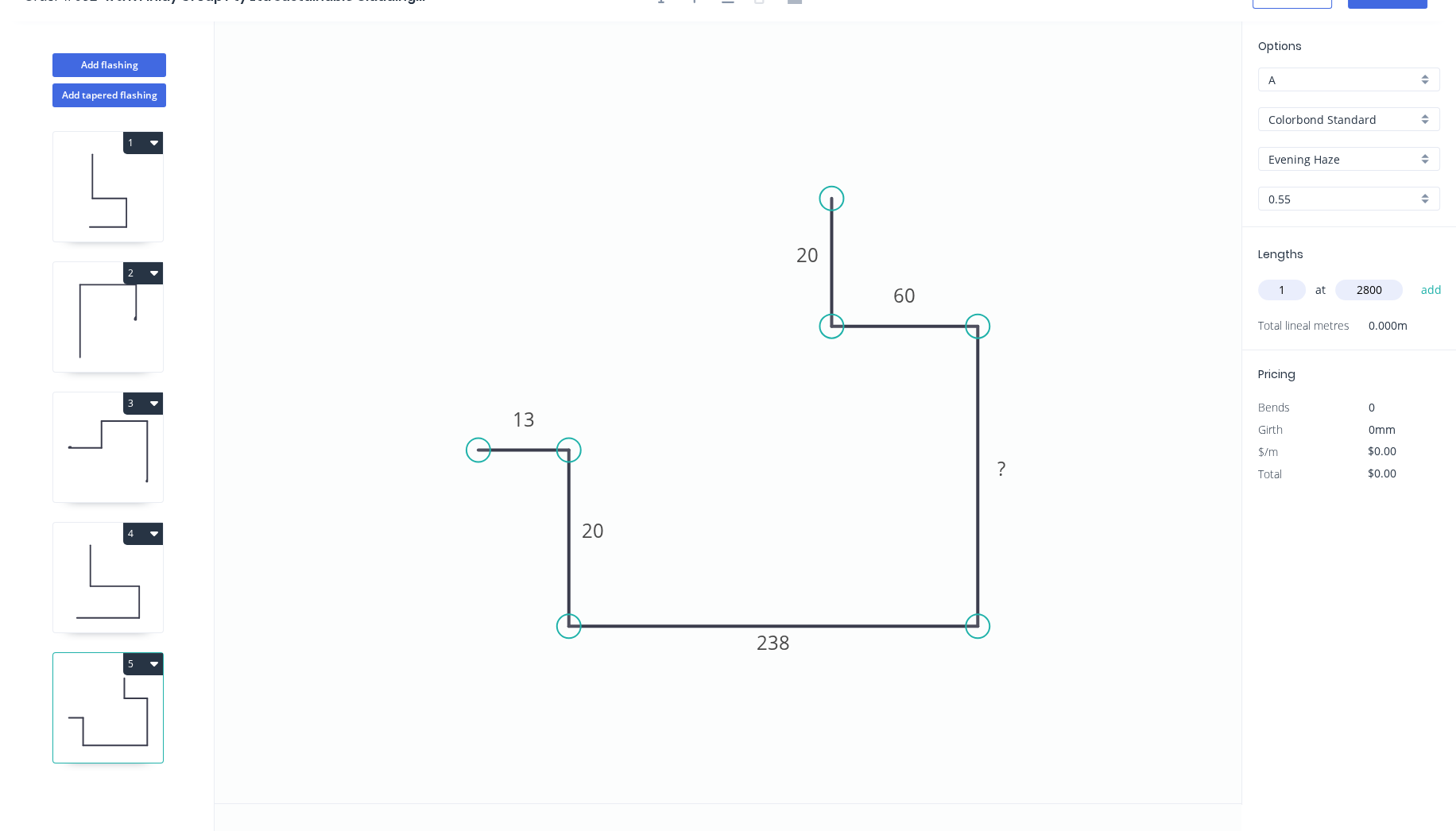
type input "2800"
click at [1412, 277] on button "add" at bounding box center [1431, 290] width 38 height 27
click at [1015, 464] on rect at bounding box center [1001, 469] width 31 height 22
click at [1136, 148] on icon "0 13 20 238 63 60 20" at bounding box center [728, 413] width 1027 height 782
type input "$21.31"
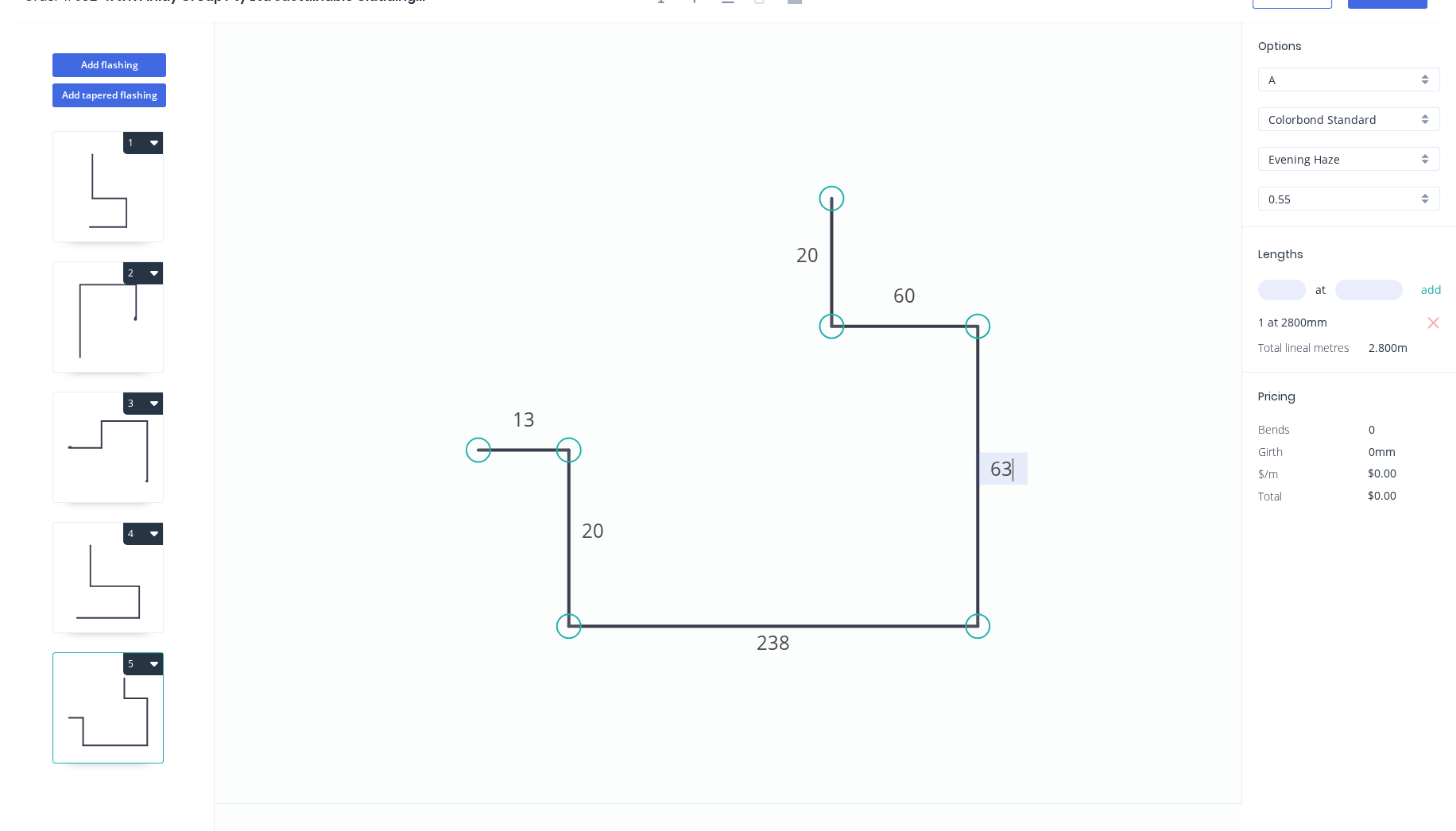
type input "$59.67"
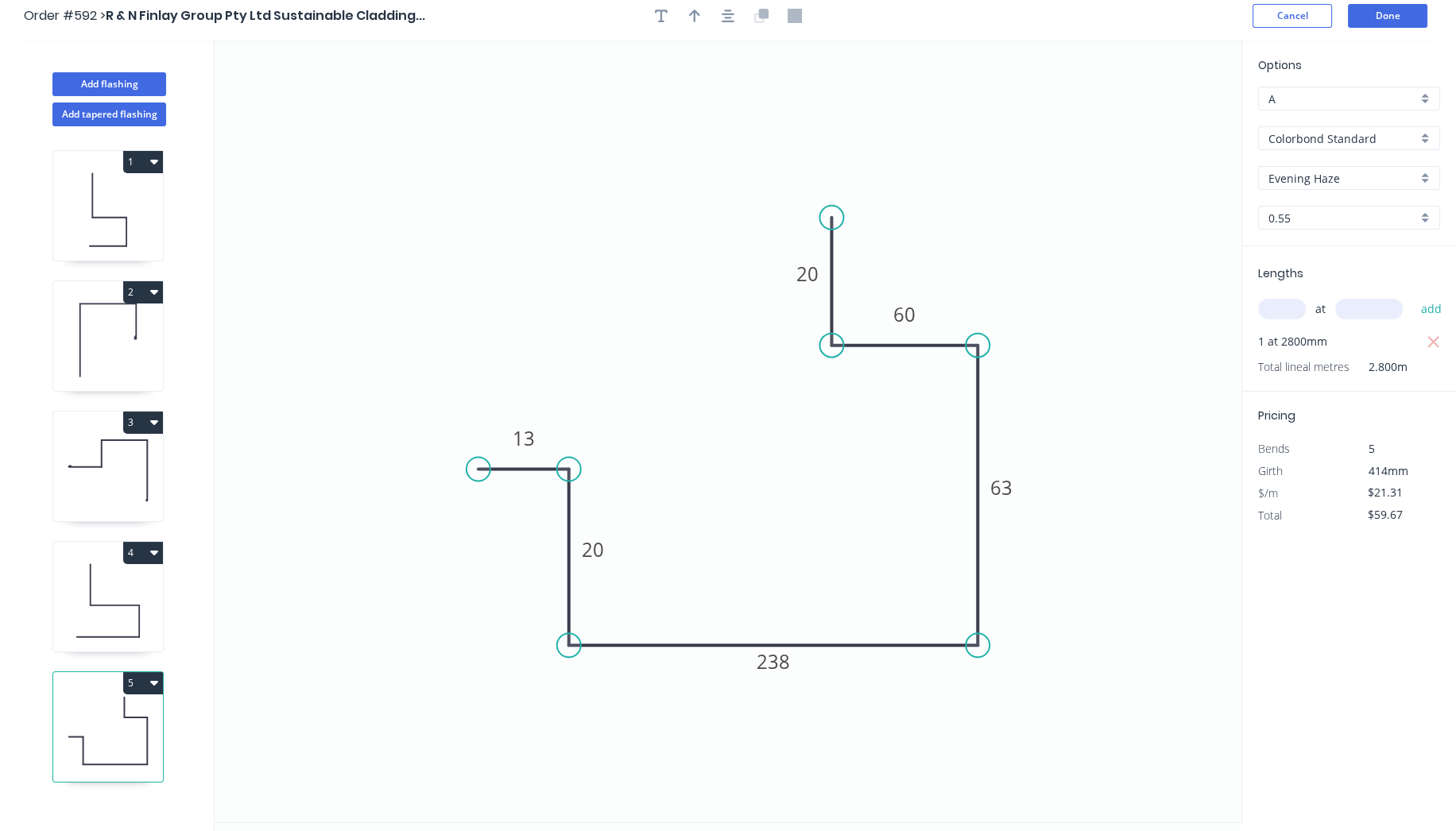
scroll to position [0, 0]
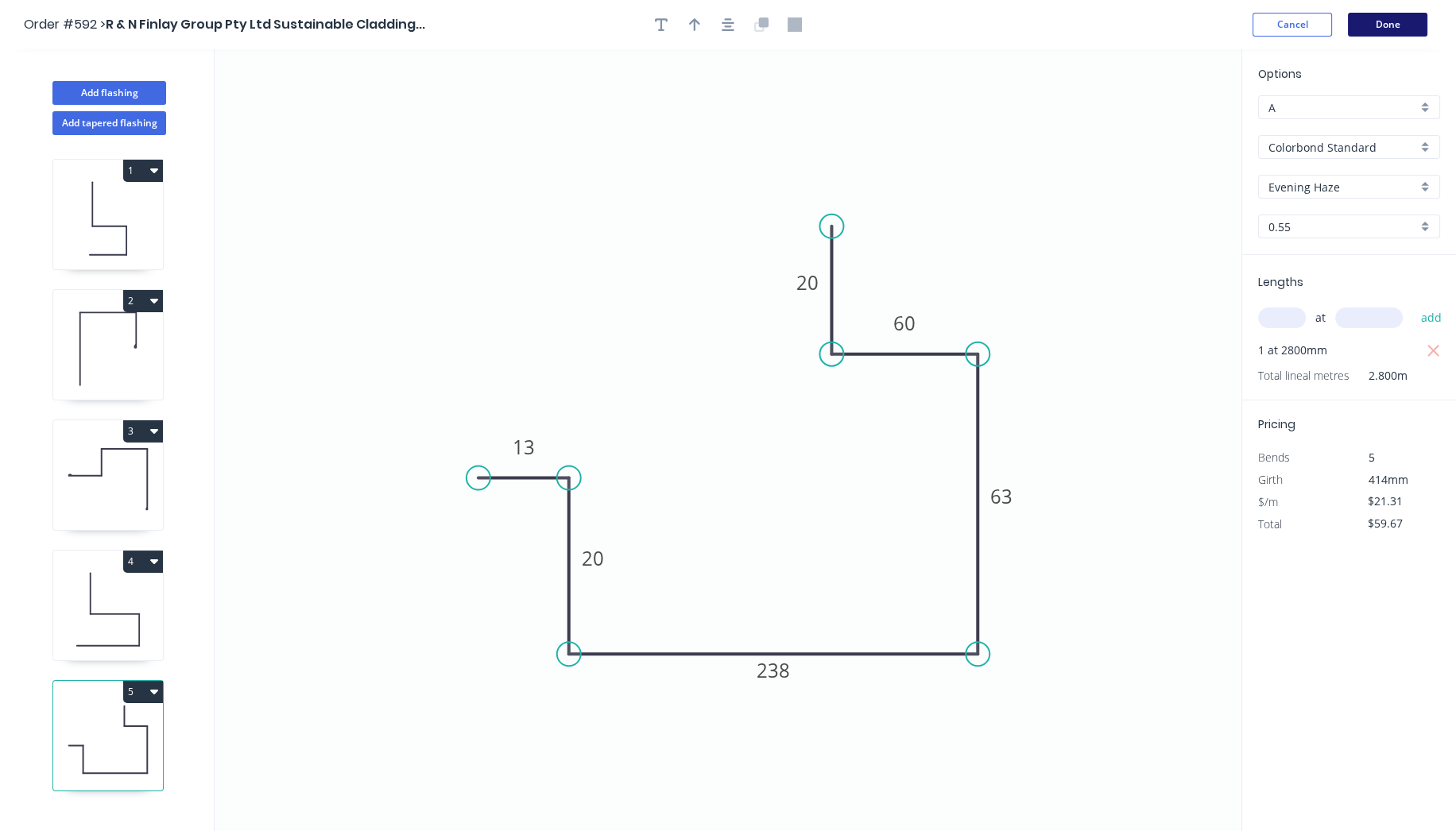
click at [1397, 19] on button "Done" at bounding box center [1387, 24] width 79 height 24
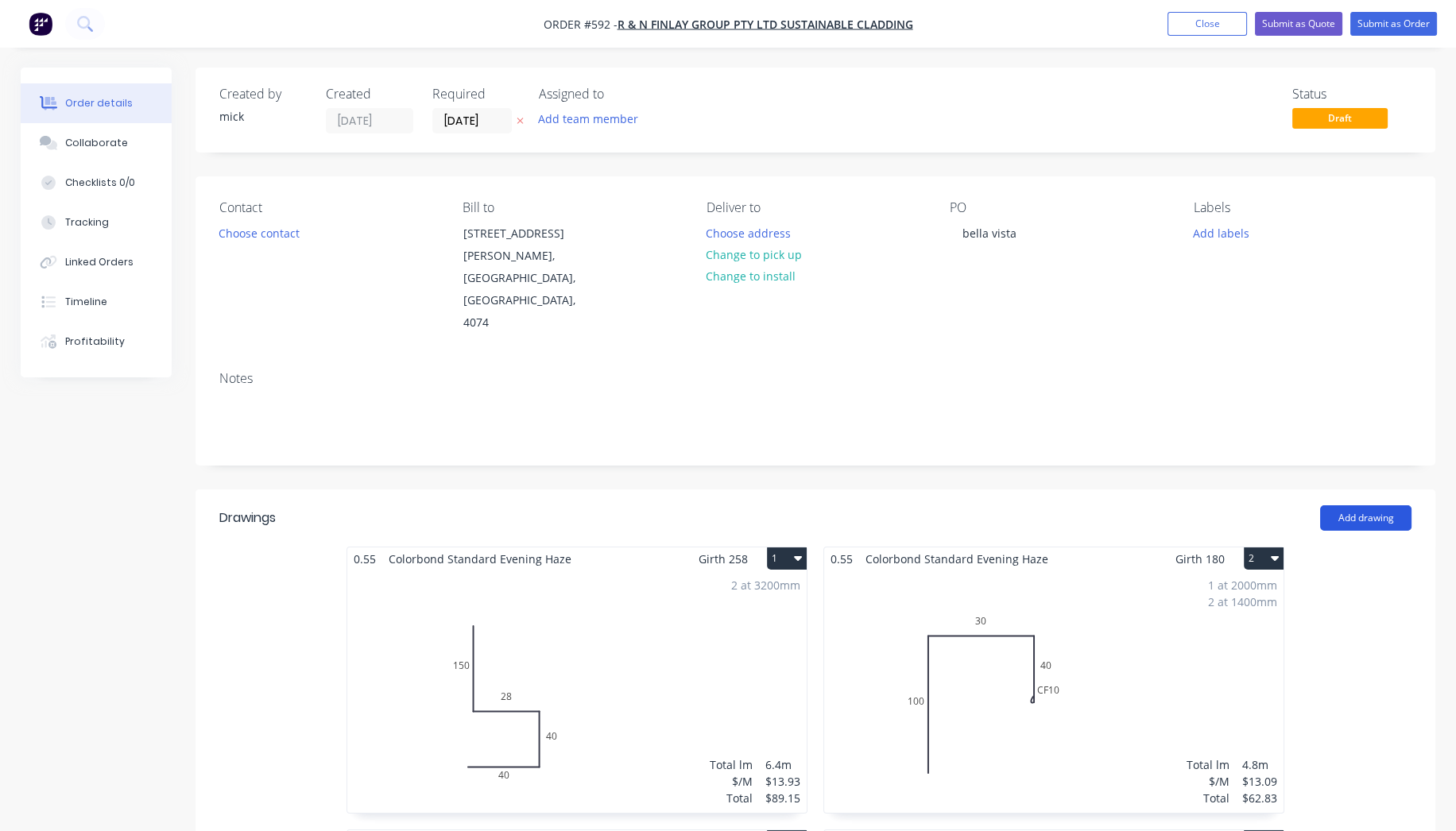
click at [1362, 505] on button "Add drawing" at bounding box center [1365, 518] width 92 height 25
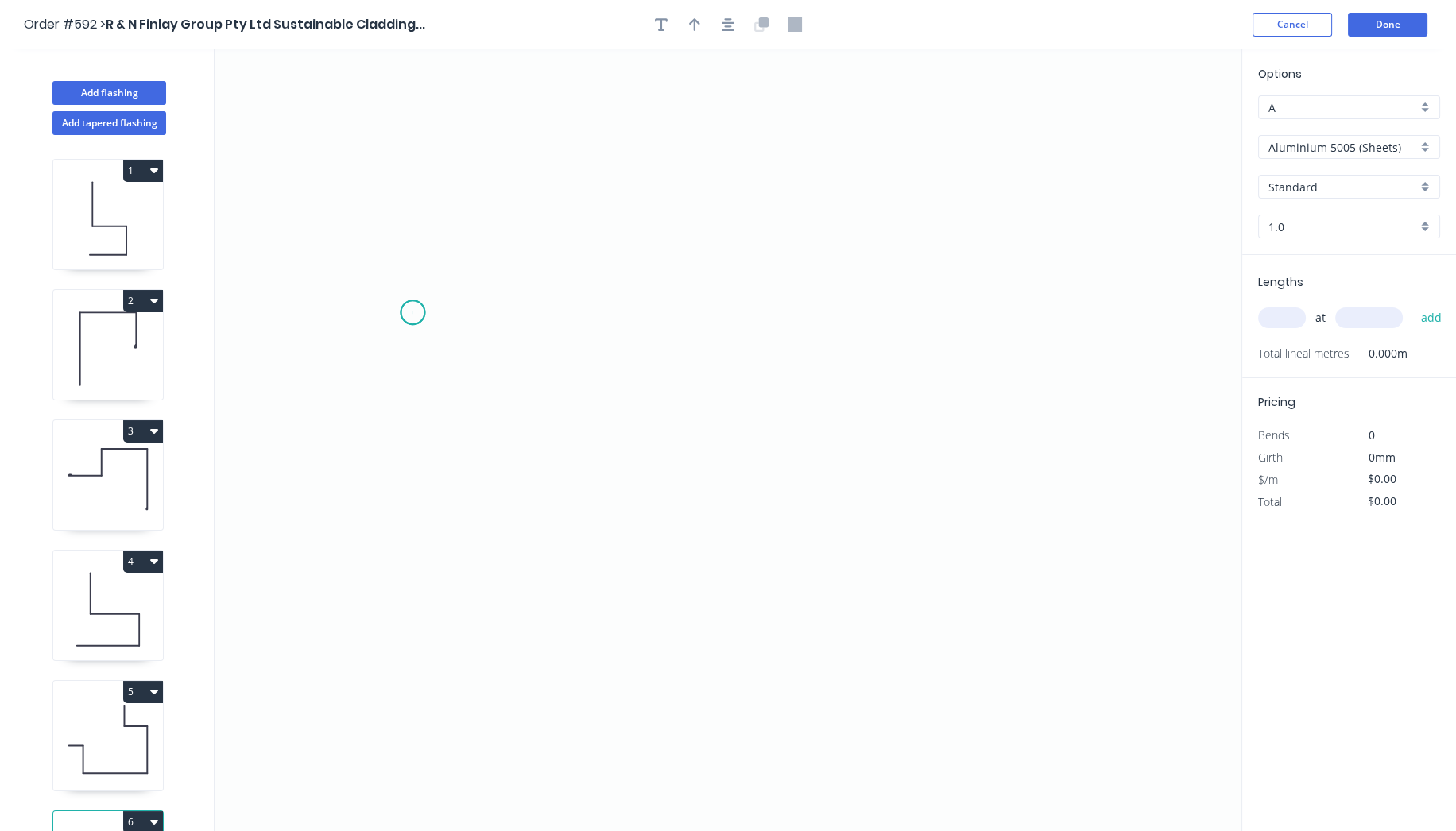
click at [413, 312] on icon "0" at bounding box center [728, 440] width 1027 height 782
click at [532, 306] on icon "0" at bounding box center [728, 440] width 1027 height 782
click at [531, 486] on icon "0 ?" at bounding box center [728, 440] width 1027 height 782
click at [1040, 489] on icon "0 ? ?" at bounding box center [728, 440] width 1027 height 782
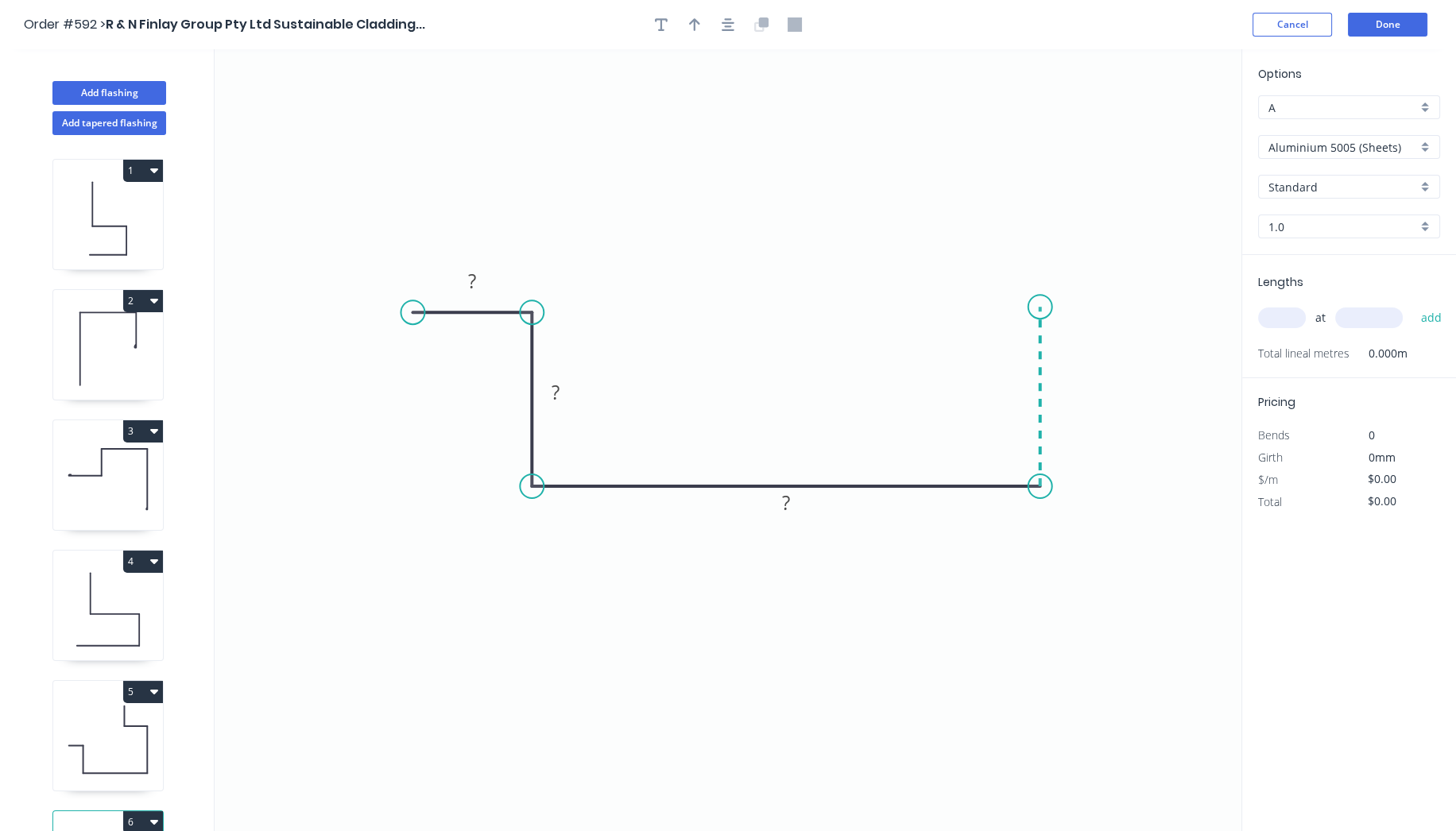
click at [1034, 306] on icon "0 ? ? ?" at bounding box center [728, 440] width 1027 height 782
click at [1141, 303] on icon "0 ? ? ? ?" at bounding box center [728, 440] width 1027 height 782
click at [1141, 303] on circle at bounding box center [1140, 306] width 24 height 24
click at [478, 279] on rect at bounding box center [472, 281] width 31 height 22
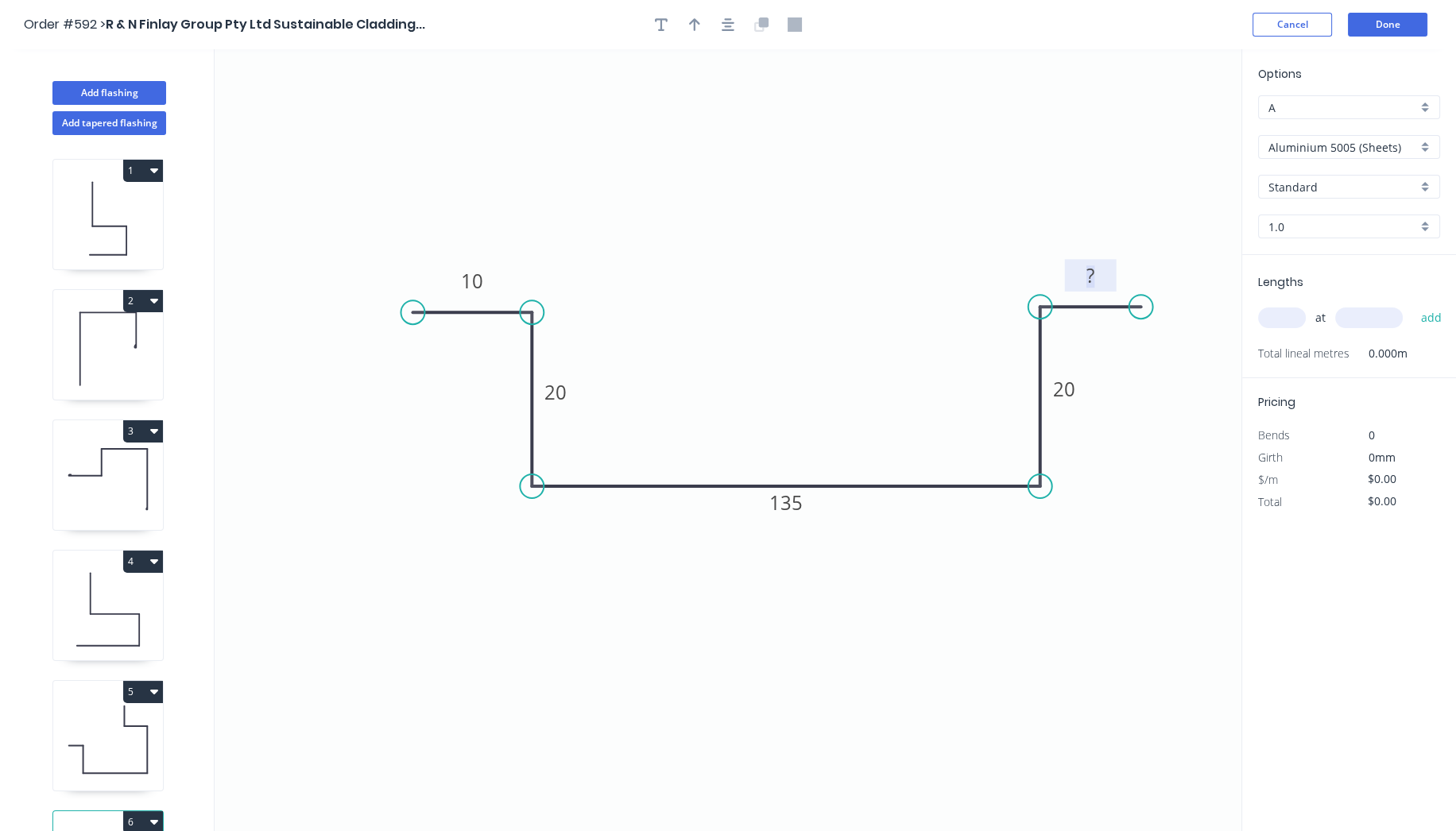
click at [389, 812] on icon "0 10 20 135 20 ?" at bounding box center [728, 440] width 1027 height 782
click at [1100, 274] on rect at bounding box center [1090, 276] width 31 height 22
click at [661, 145] on icon "0 10 20 135 20 10" at bounding box center [728, 440] width 1027 height 782
click at [731, 26] on icon "button" at bounding box center [728, 24] width 13 height 14
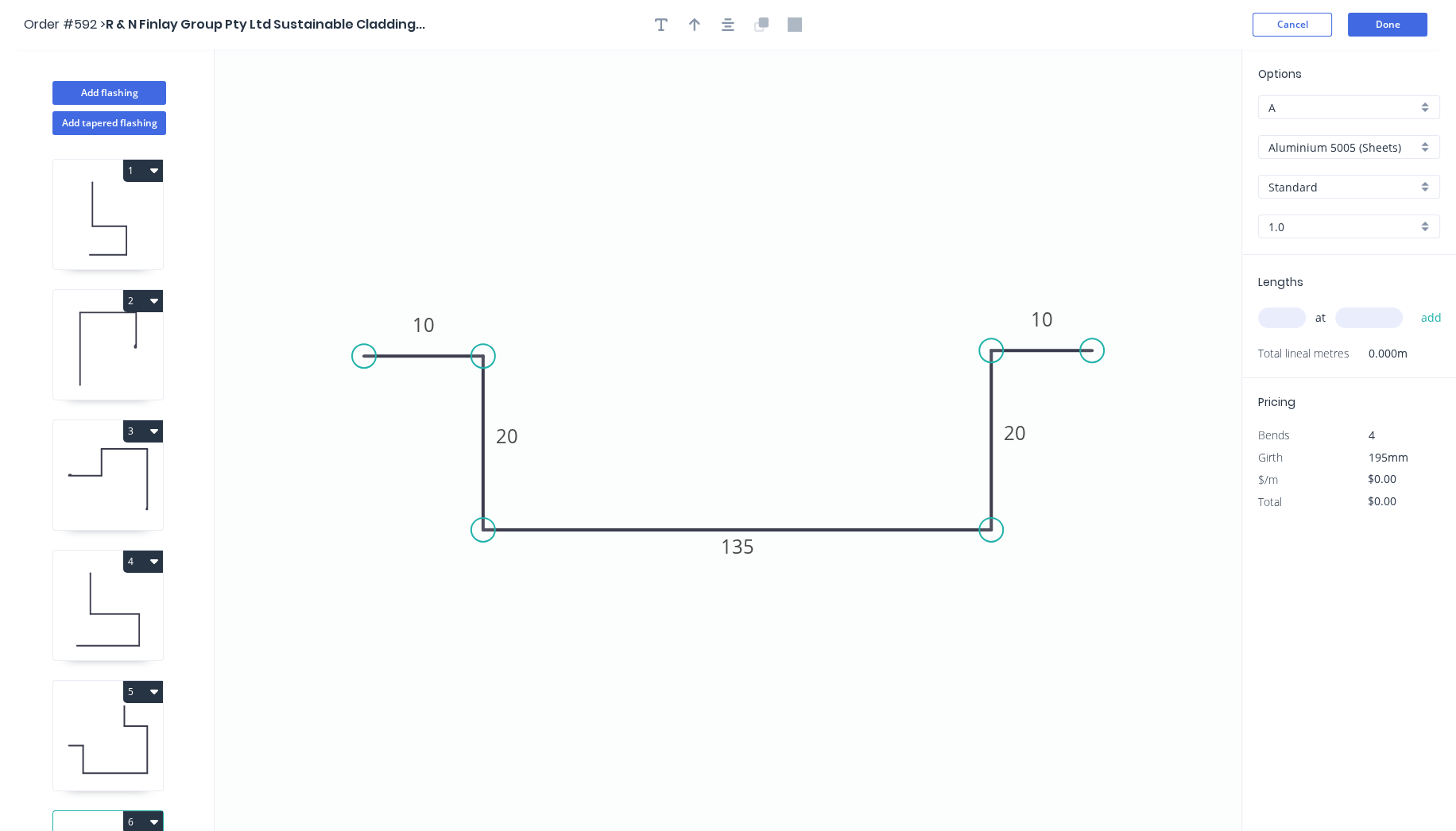
click at [1353, 139] on input "Aluminium 5005 (Sheets)" at bounding box center [1343, 147] width 148 height 17
click at [1357, 255] on div "Colorbond Standard" at bounding box center [1349, 261] width 181 height 28
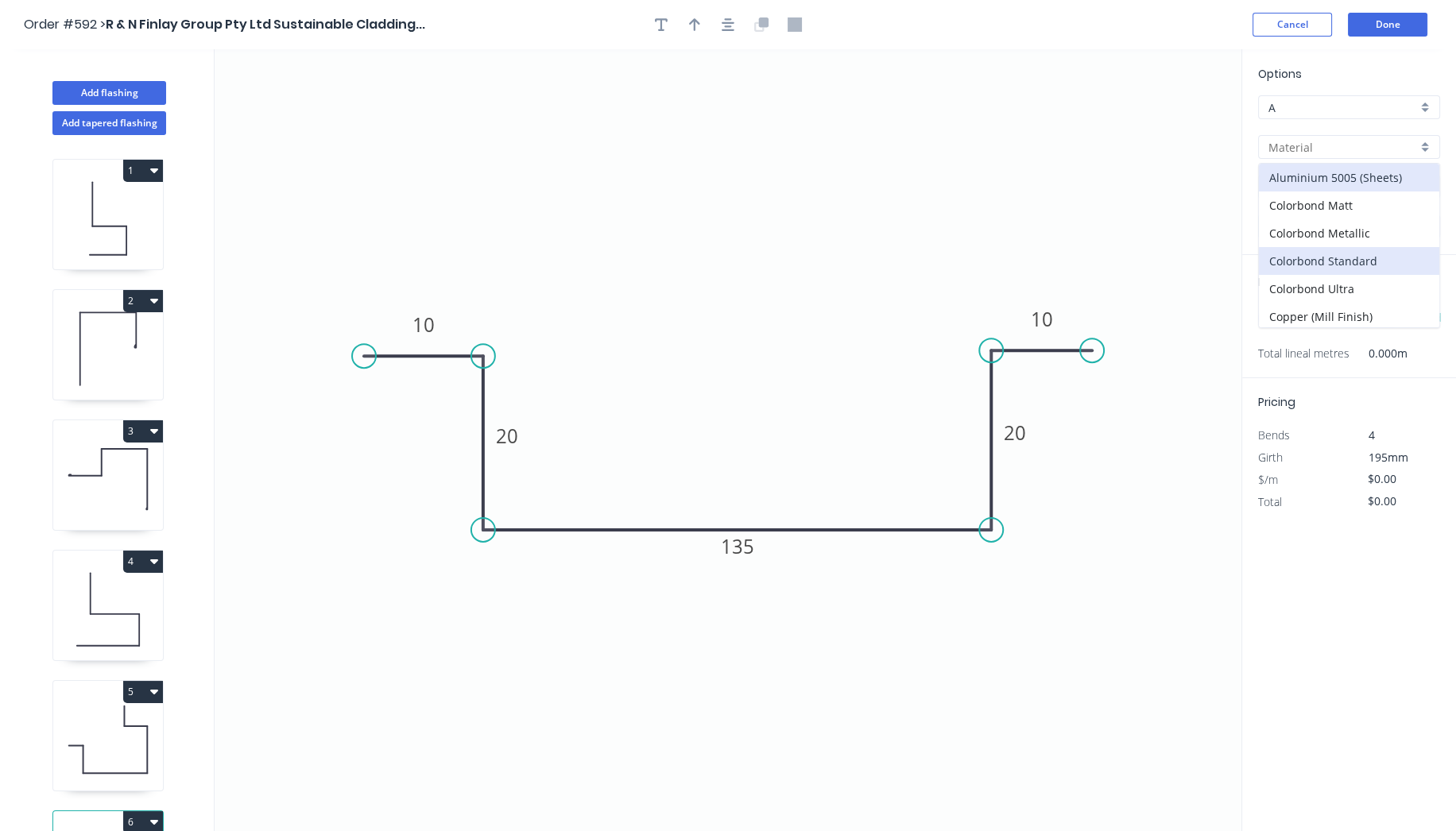
type input "Colorbond Standard"
type input "Basalt"
type input "0.55"
type input "$13.09"
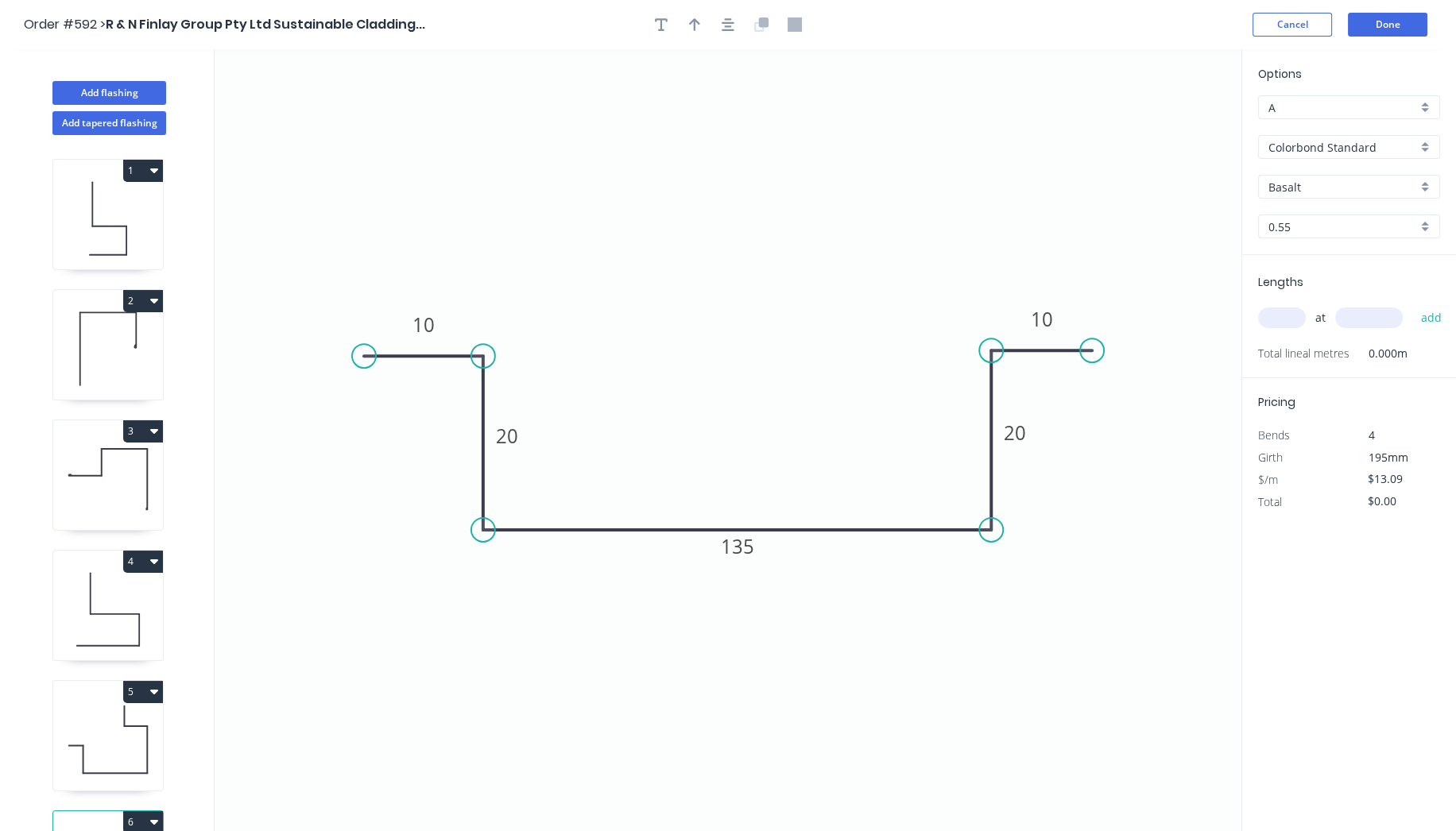
click at [1315, 188] on input "Basalt" at bounding box center [1343, 187] width 148 height 17
click at [1319, 231] on div "Evening Haze" at bounding box center [1349, 236] width 181 height 28
type input "Evening Haze"
click at [1292, 323] on input "text" at bounding box center [1281, 318] width 48 height 21
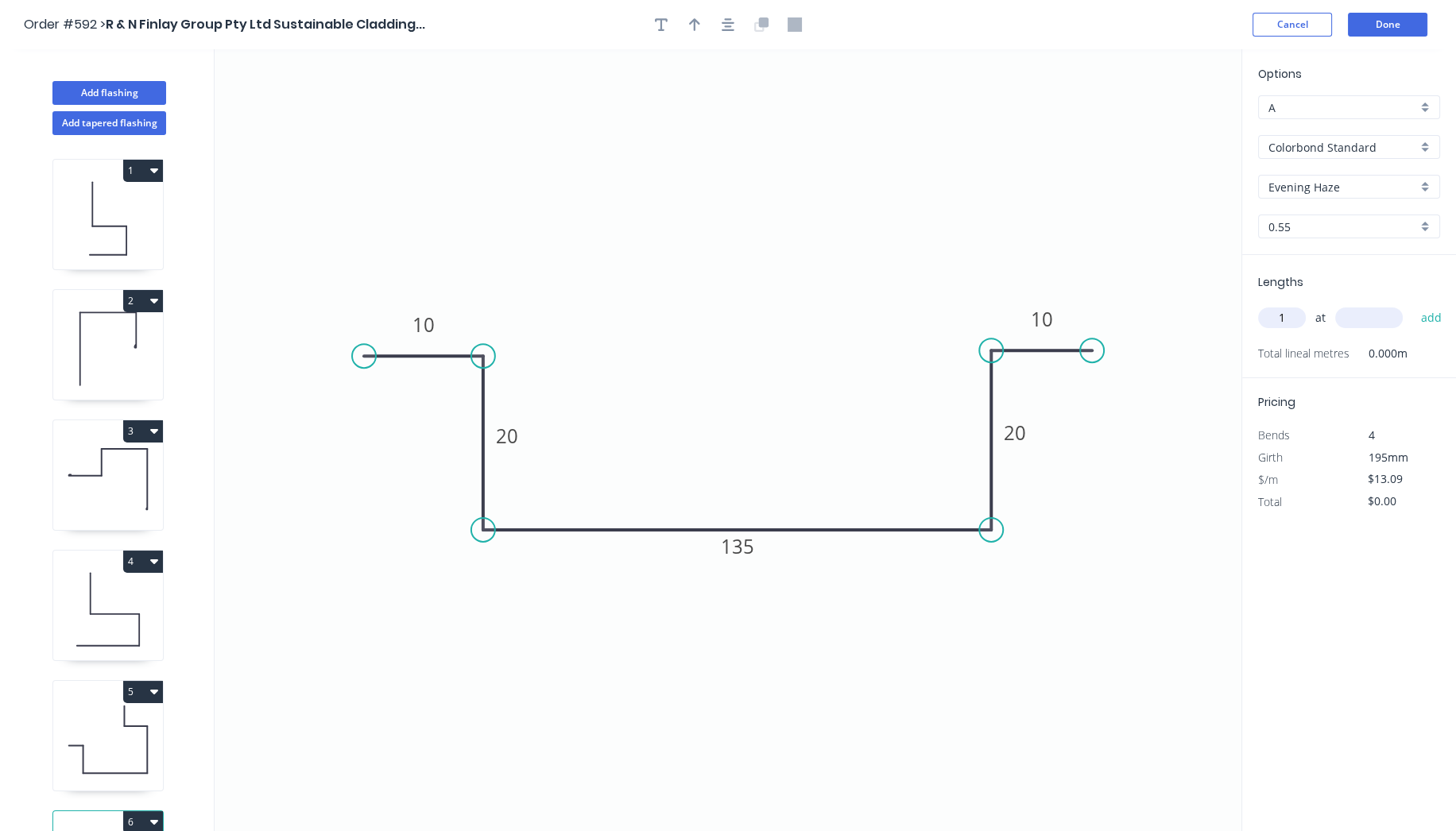
type input "1"
type input "4410"
click at [1441, 318] on button "add" at bounding box center [1431, 318] width 38 height 27
type input "$57.73"
click at [1391, 28] on button "Done" at bounding box center [1387, 24] width 79 height 24
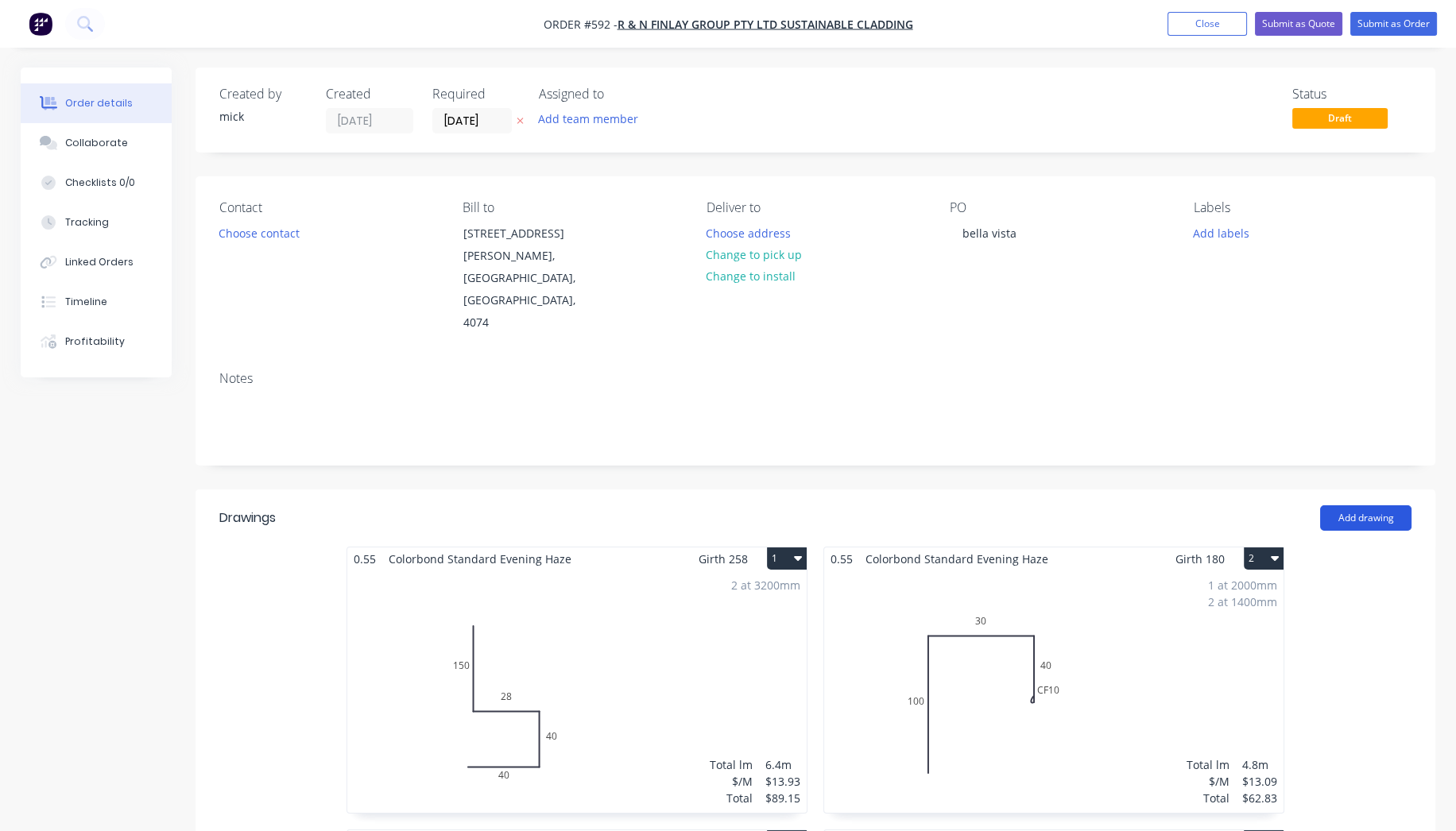
click at [1367, 505] on button "Add drawing" at bounding box center [1365, 518] width 92 height 25
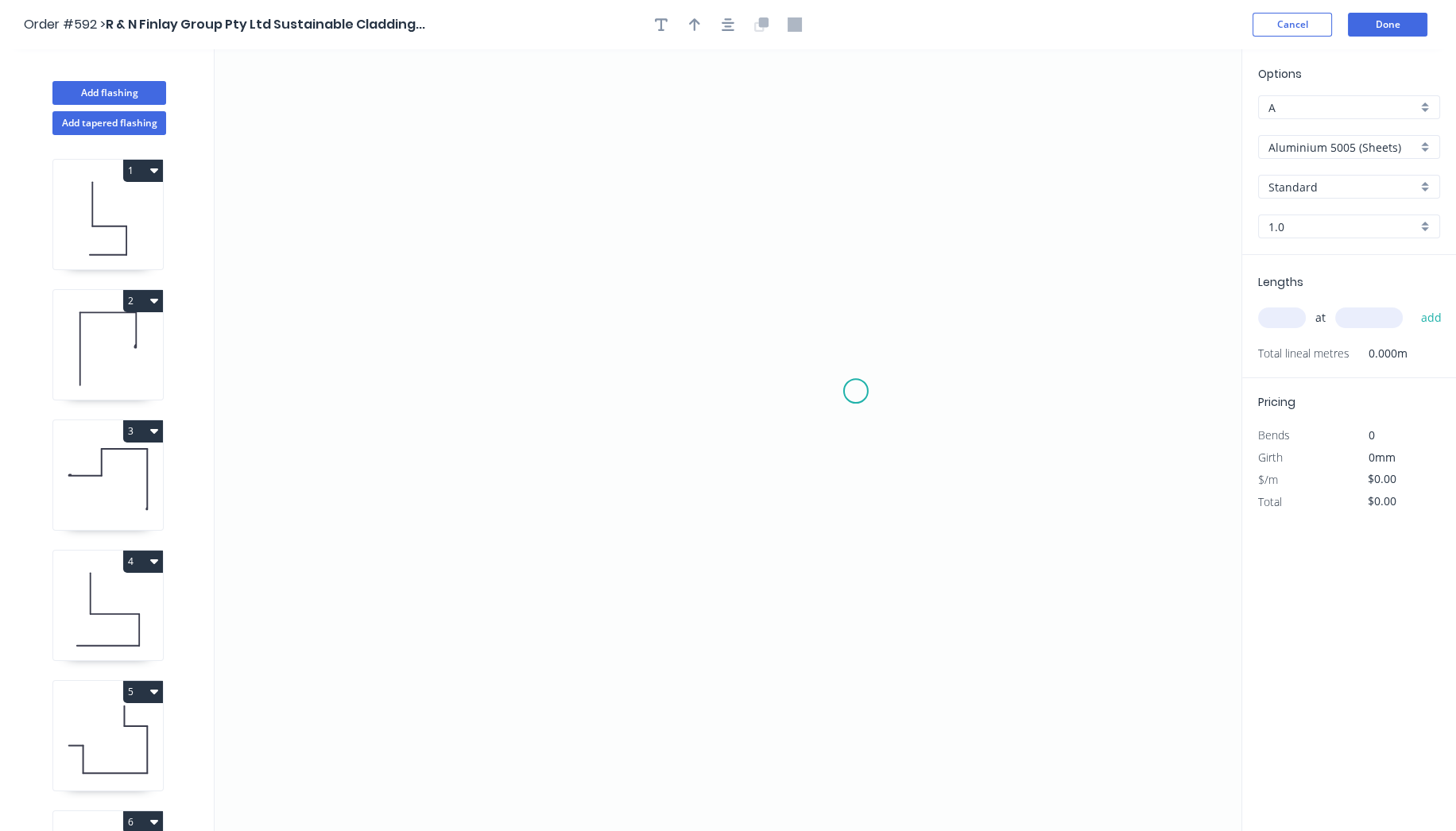
click at [856, 391] on icon "0" at bounding box center [728, 440] width 1027 height 782
click at [504, 395] on icon "0" at bounding box center [728, 440] width 1027 height 782
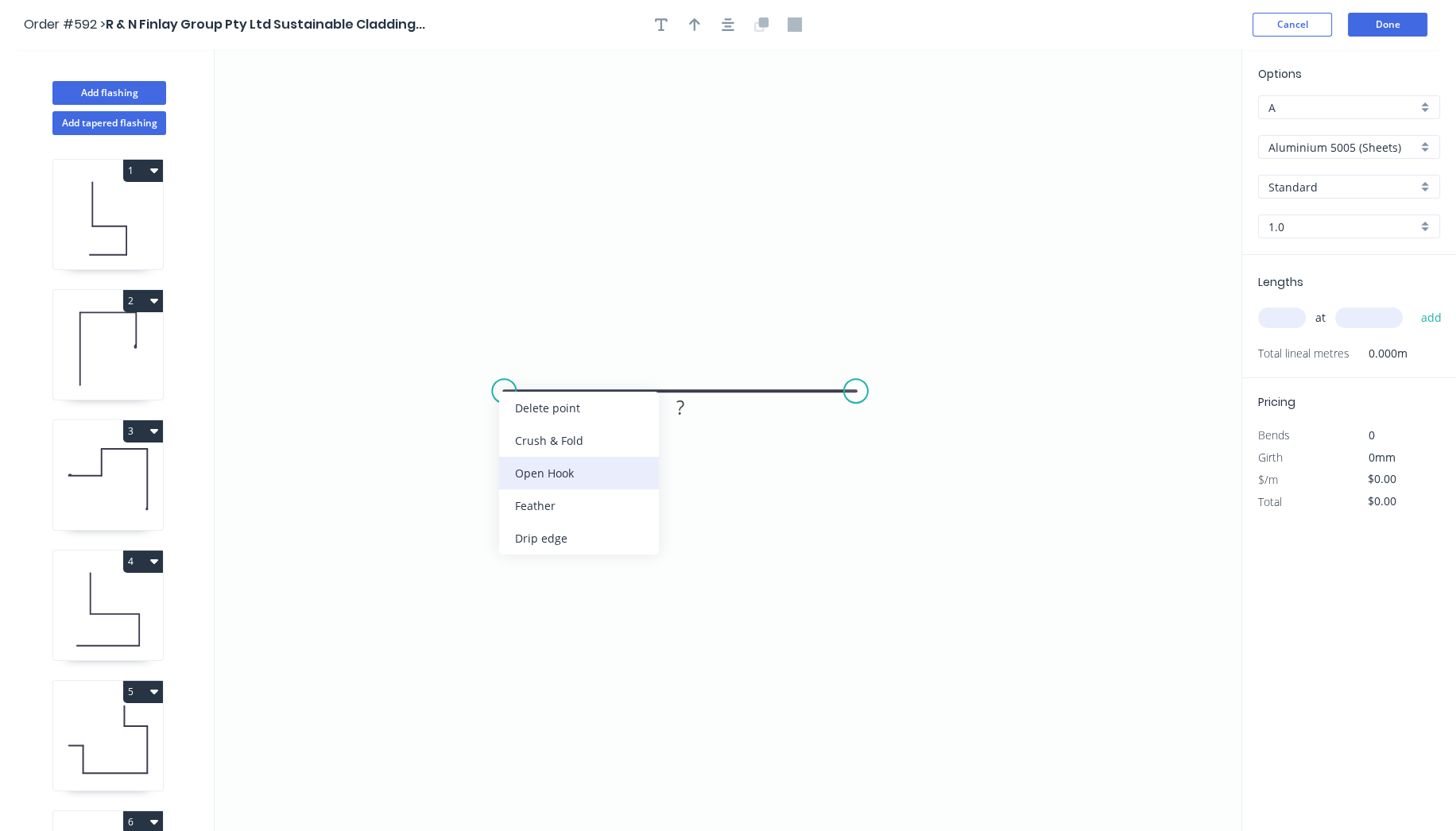
click at [572, 461] on div "Open Hook" at bounding box center [579, 473] width 160 height 32
click at [526, 428] on div "Flip bend" at bounding box center [576, 443] width 160 height 32
click at [540, 415] on tspan "25" at bounding box center [539, 417] width 22 height 26
click at [1304, 679] on div "Options A A Aluminium 5005 (Sheets) Aluminium 5005 (Sheets) Standard Standard 1…" at bounding box center [1349, 441] width 215 height 784
click at [1397, 142] on input "Aluminium 5005 (Sheets)" at bounding box center [1343, 147] width 148 height 17
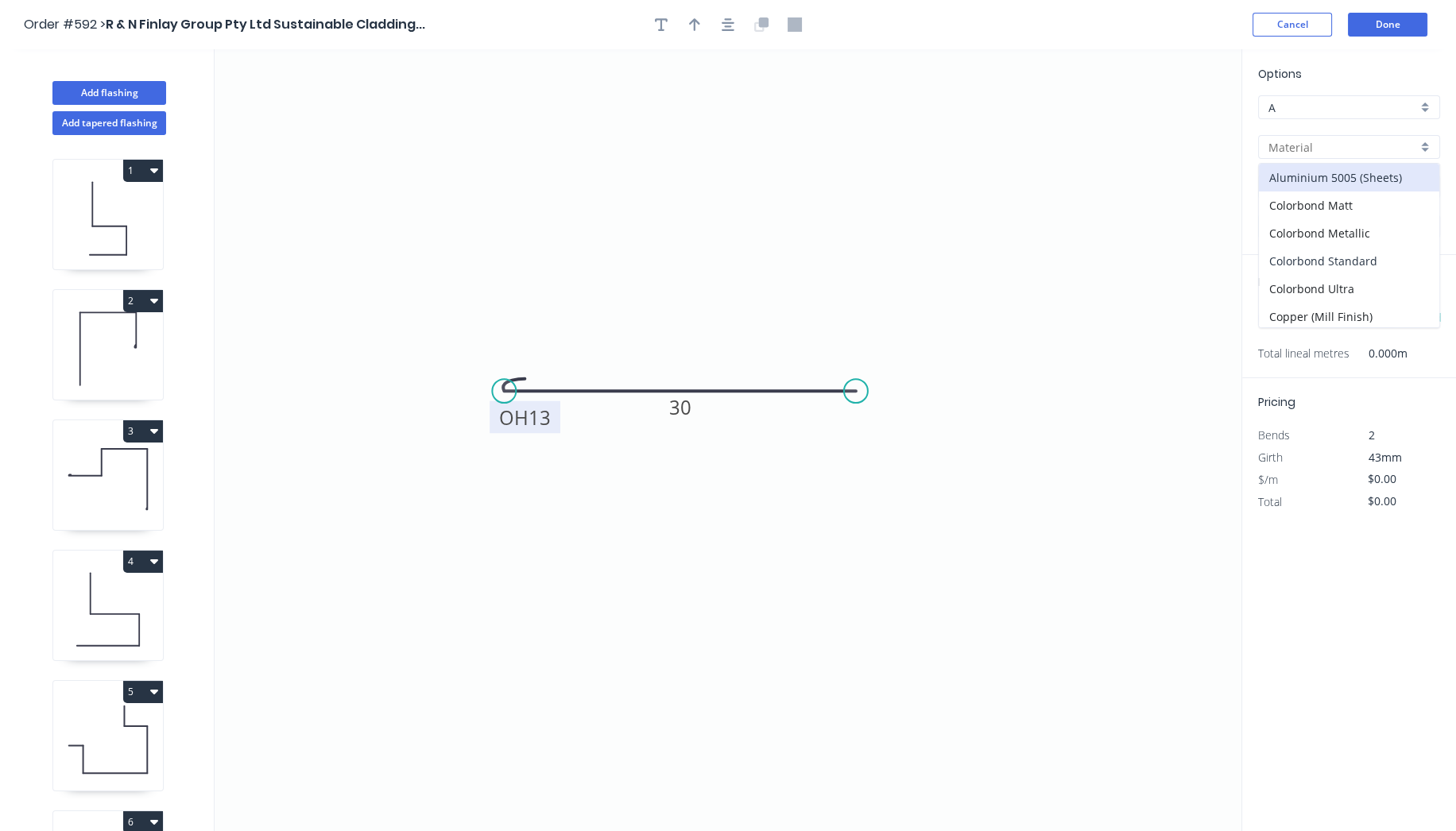
click at [1361, 268] on div "Colorbond Standard" at bounding box center [1349, 261] width 181 height 28
type input "Colorbond Standard"
type input "Basalt"
type input "0.55"
type input "$7.98"
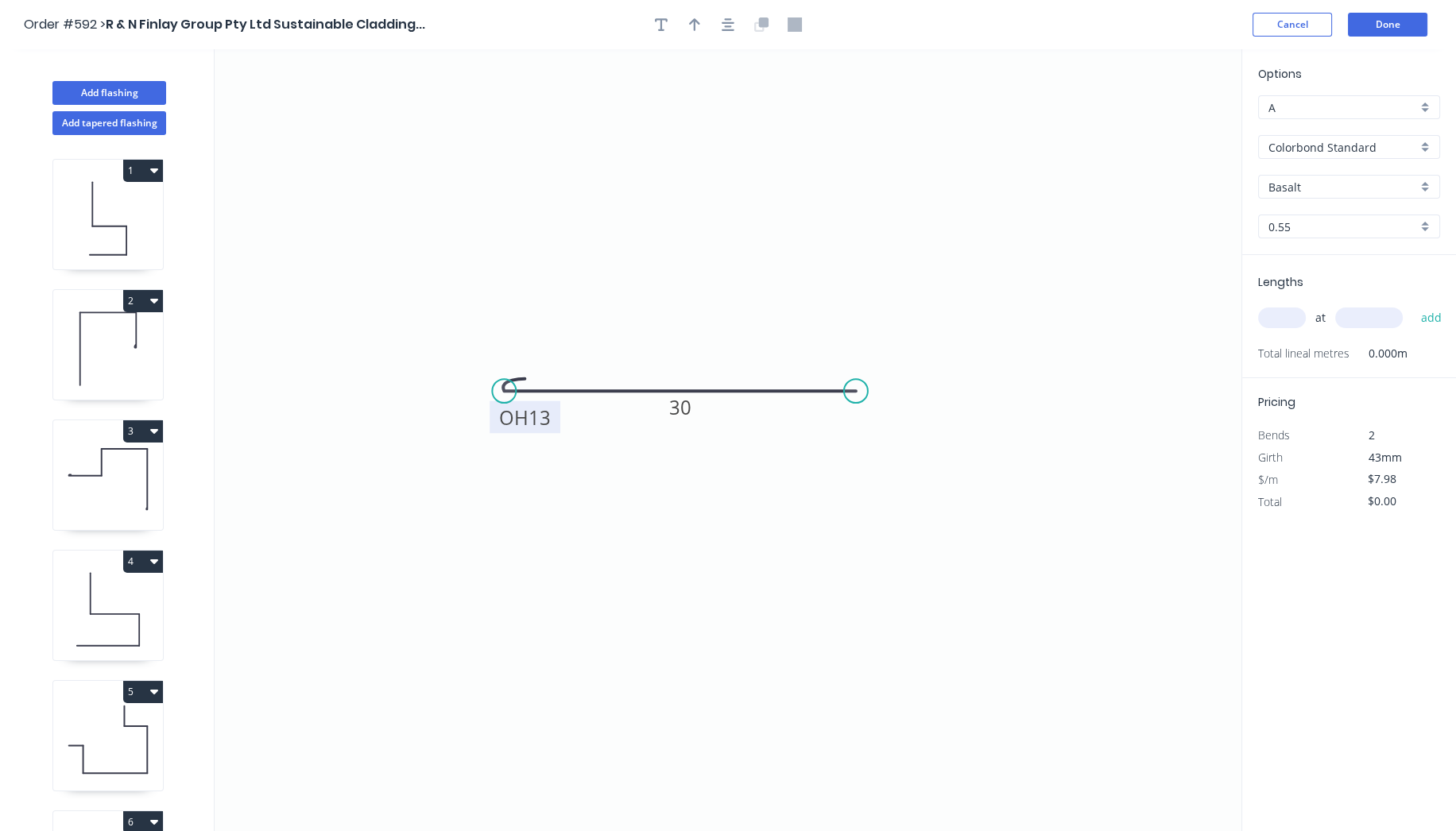
click at [1294, 175] on div "Basalt" at bounding box center [1349, 186] width 182 height 24
click at [1296, 228] on div "Evening Haze" at bounding box center [1349, 236] width 181 height 28
type input "Evening Haze"
click at [1278, 317] on input "text" at bounding box center [1281, 318] width 48 height 21
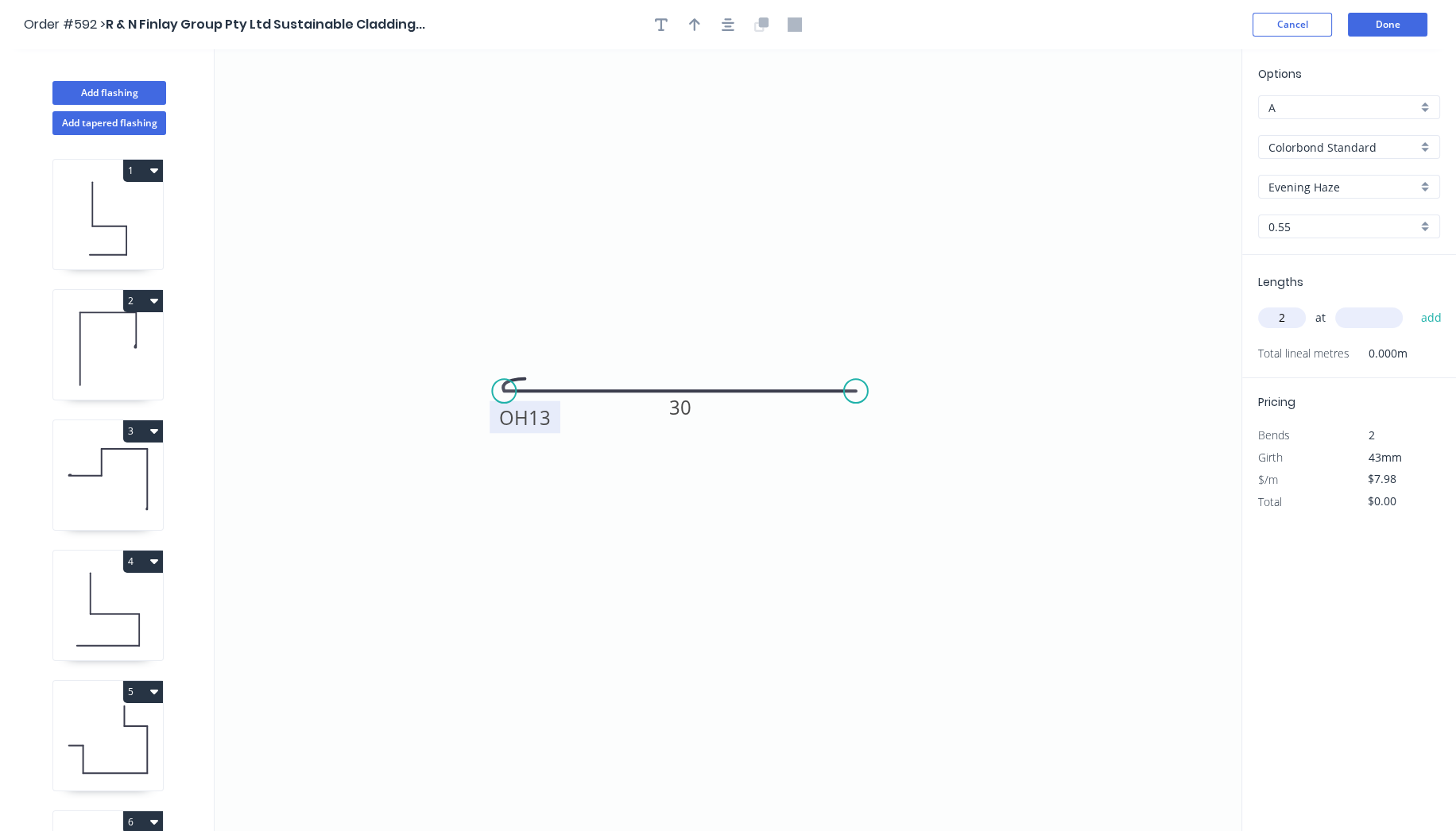
type input "2"
type input "4410"
click at [1412, 305] on button "add" at bounding box center [1431, 318] width 38 height 27
type input "$70.38"
type input "1"
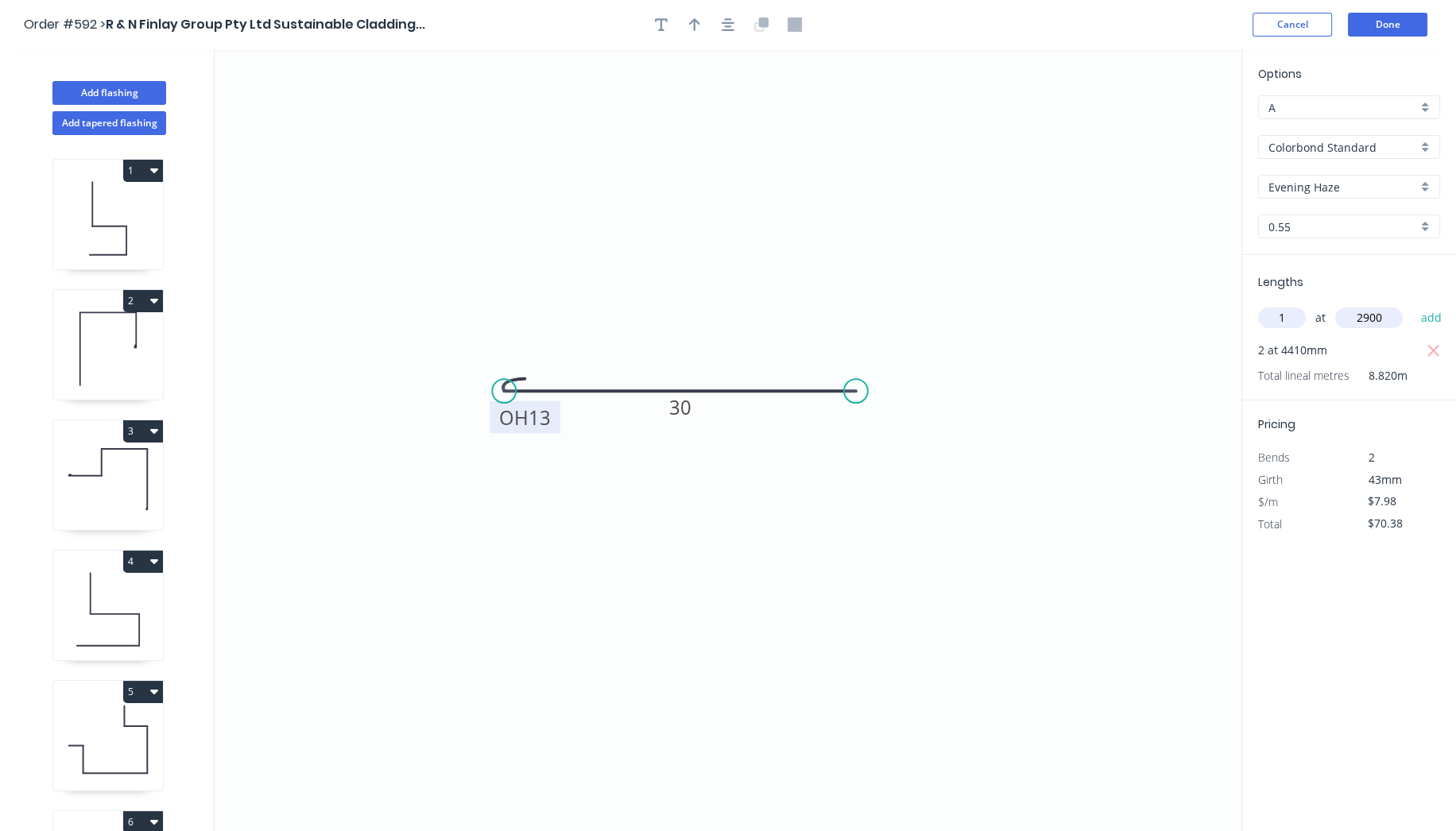
type input "2900"
click at [1412, 305] on button "add" at bounding box center [1431, 318] width 38 height 27
type input "$93.53"
click at [1394, 31] on button "Done" at bounding box center [1387, 24] width 79 height 24
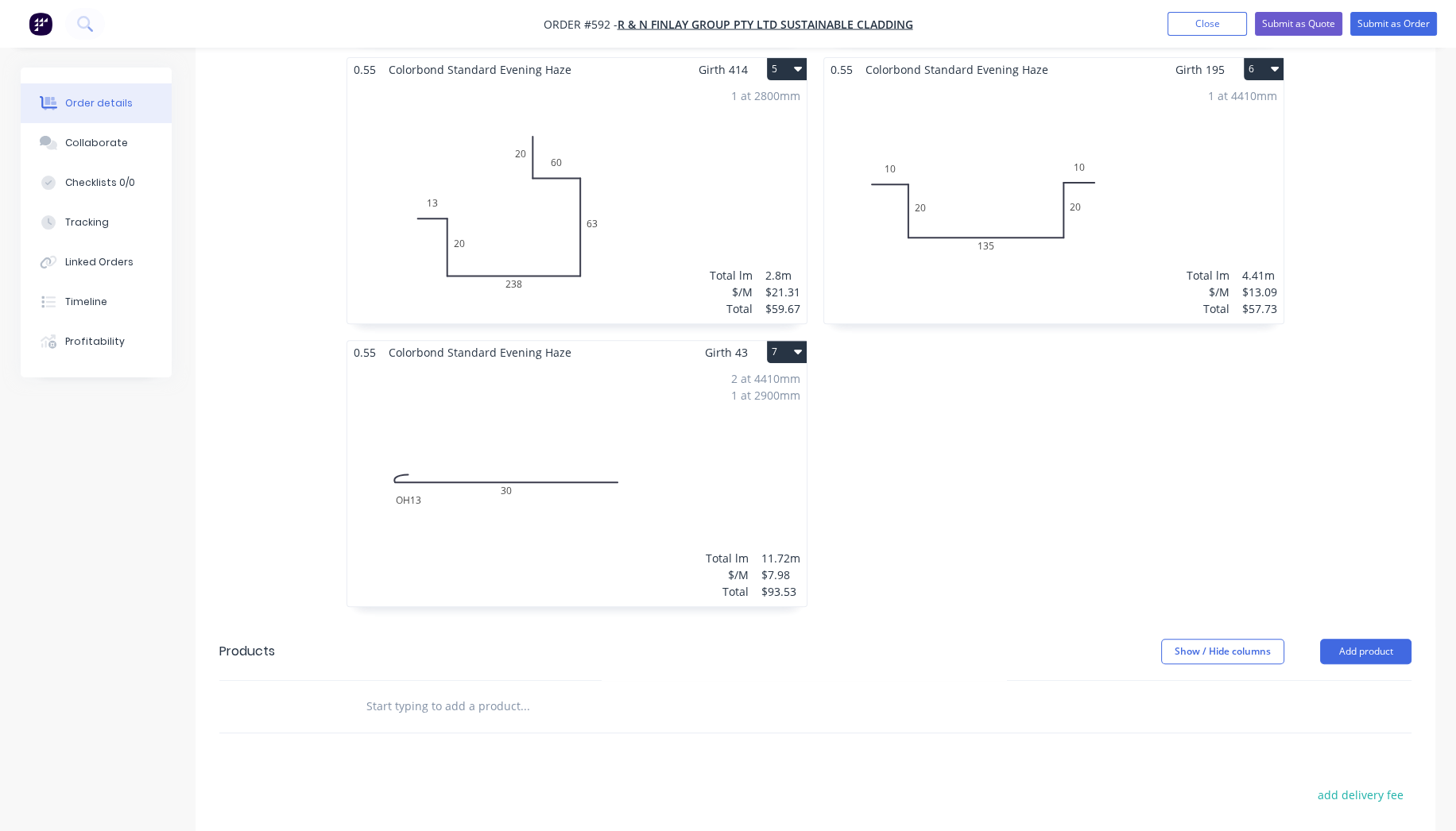
scroll to position [1236, 0]
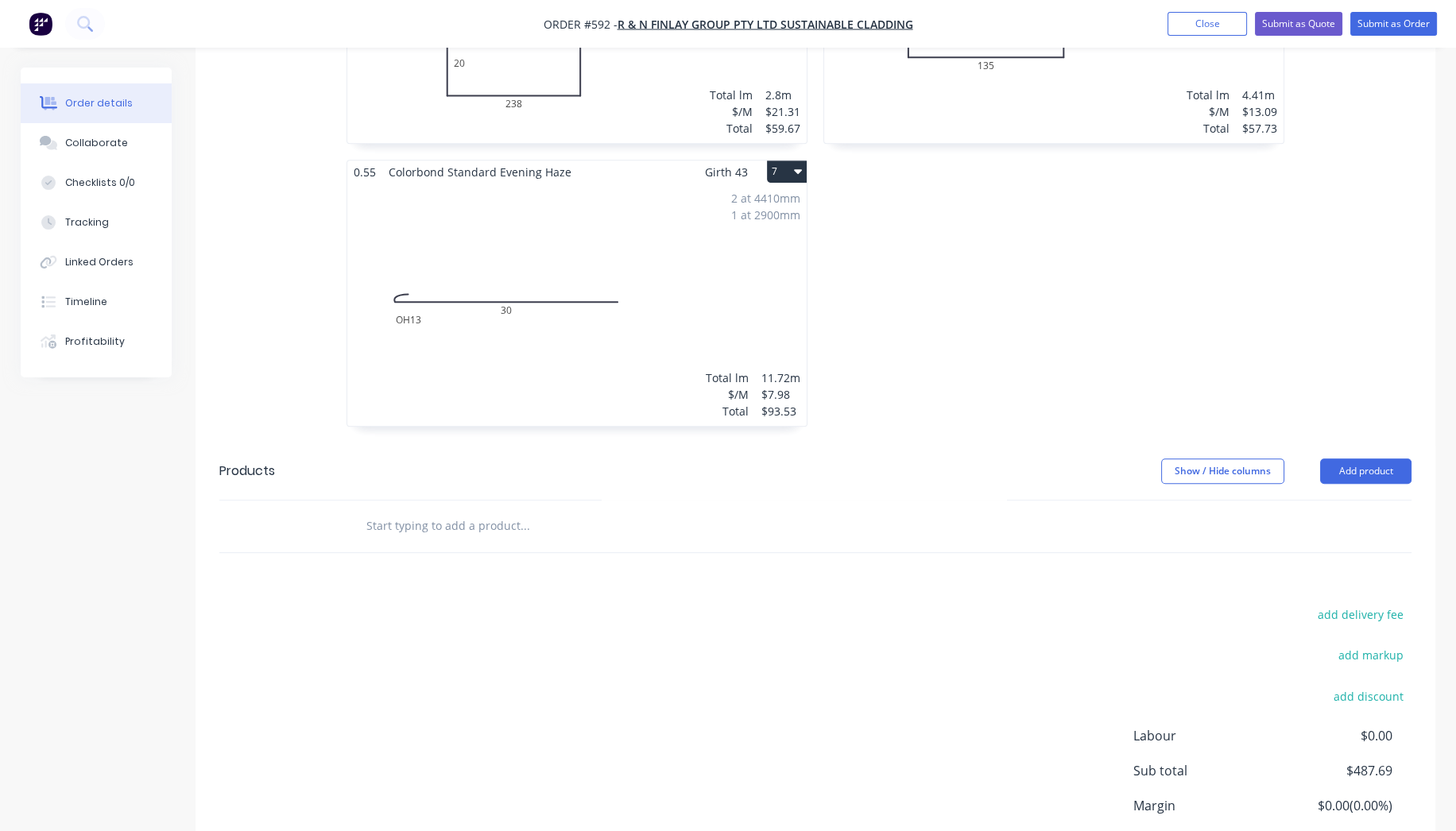
click at [1344, 443] on header "Products Show / Hide columns Add product" at bounding box center [815, 471] width 1240 height 58
click at [1350, 458] on button "Add product" at bounding box center [1365, 470] width 92 height 25
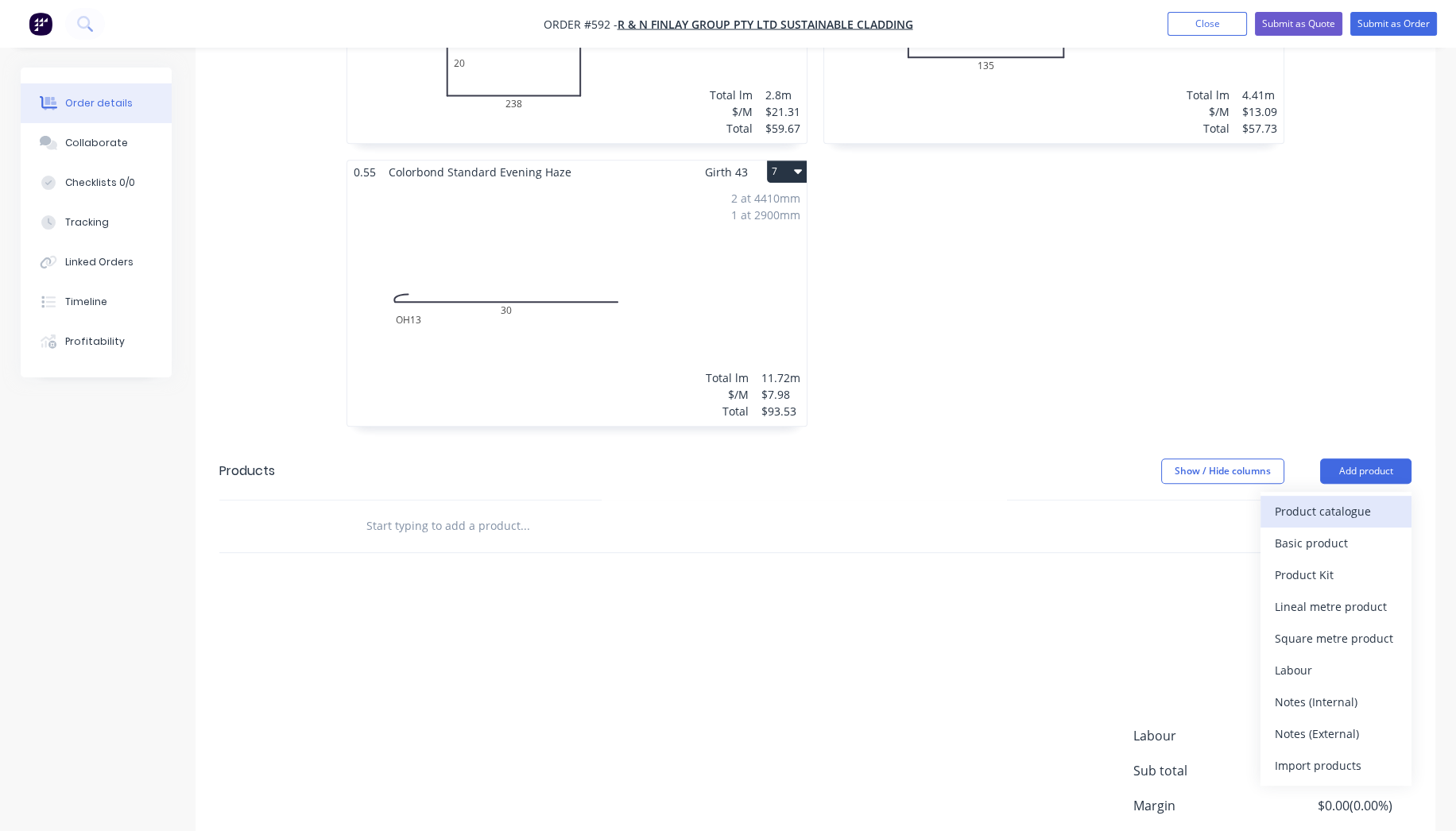
click at [1355, 500] on div "Product catalogue" at bounding box center [1336, 512] width 122 height 23
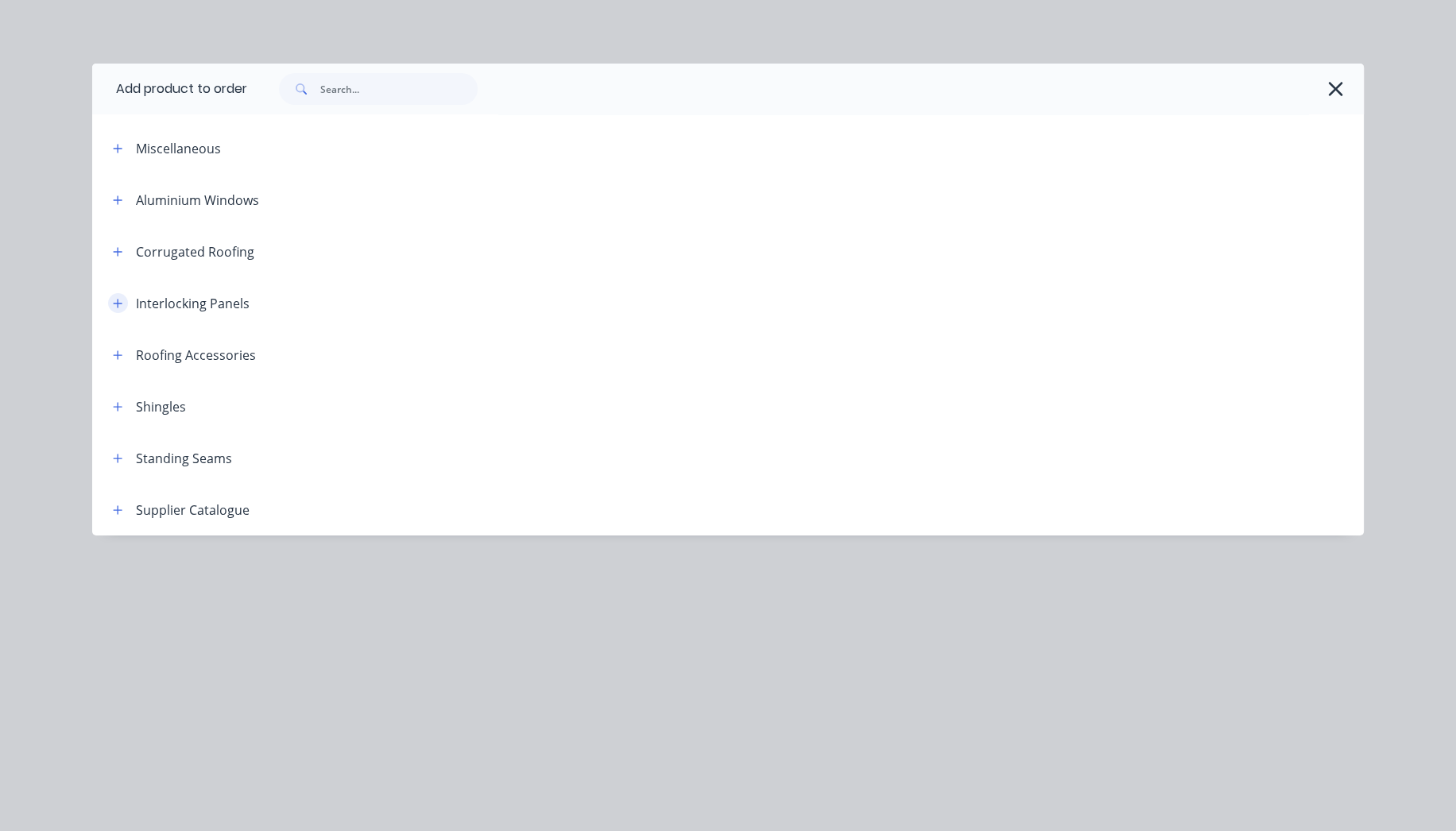
click at [120, 302] on icon "button" at bounding box center [117, 303] width 10 height 11
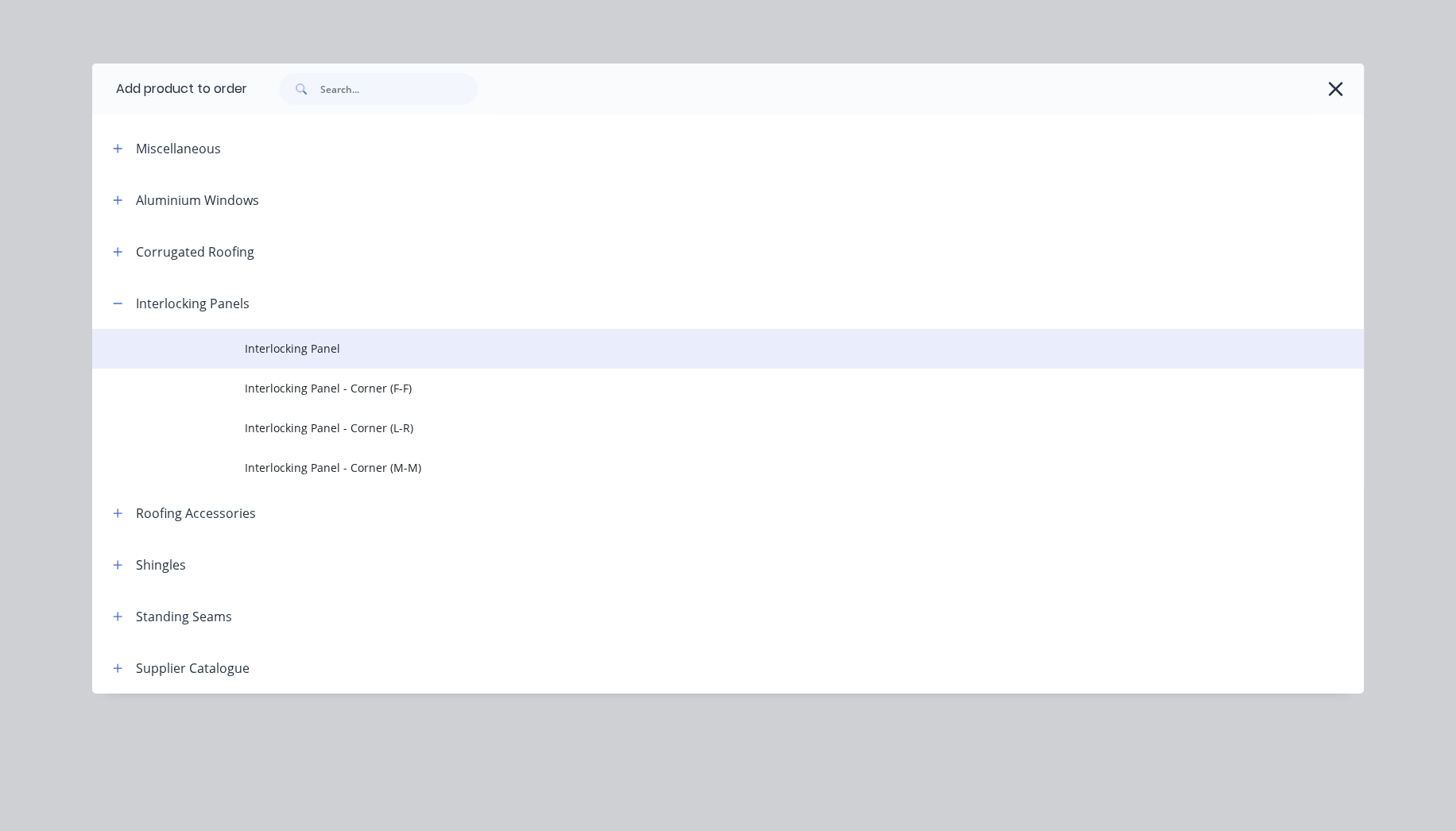
click at [306, 344] on span "Interlocking Panel" at bounding box center [691, 348] width 895 height 17
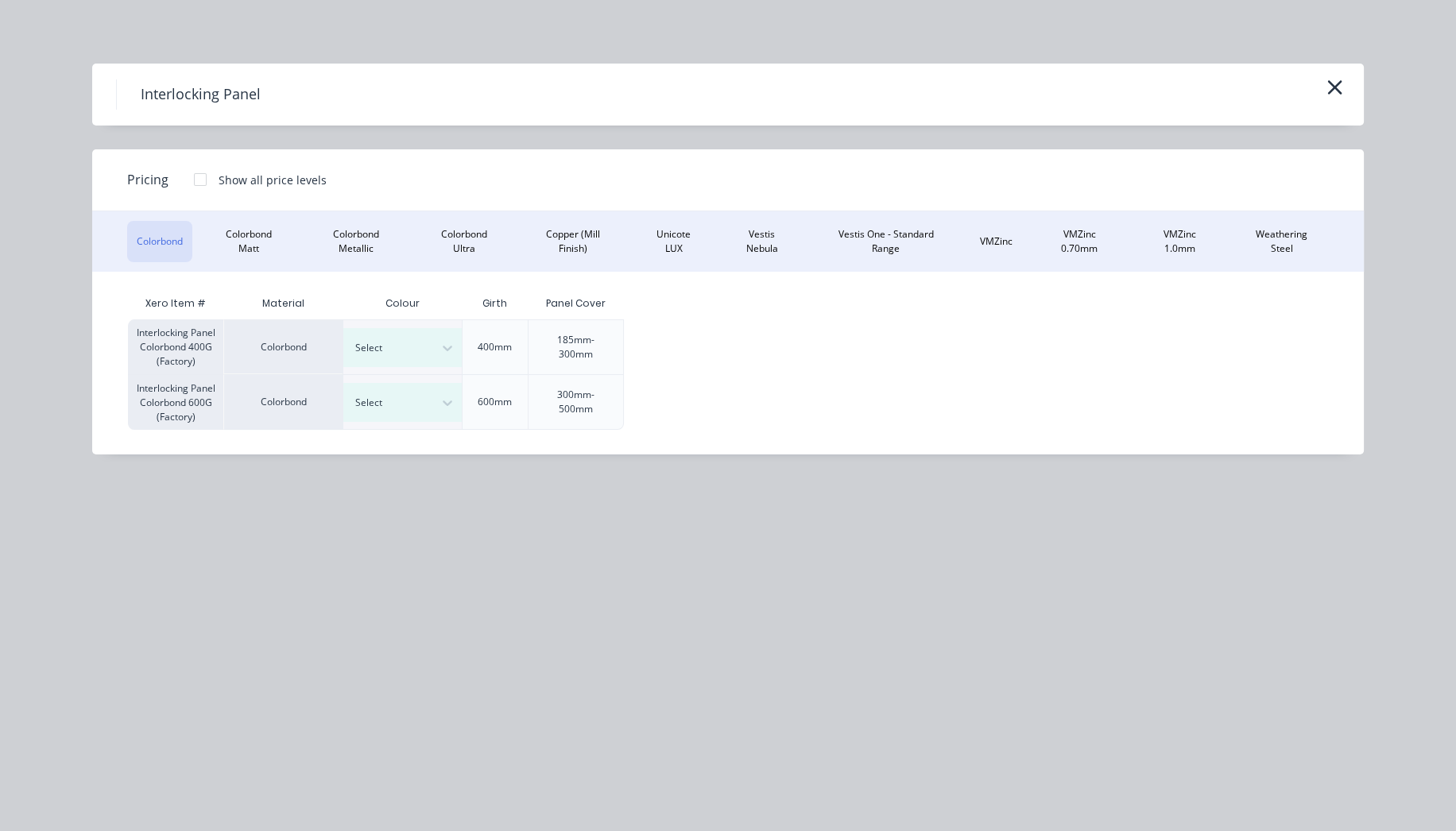
click at [197, 182] on div at bounding box center [200, 180] width 31 height 31
click at [662, 394] on div "$26.14" at bounding box center [667, 402] width 85 height 54
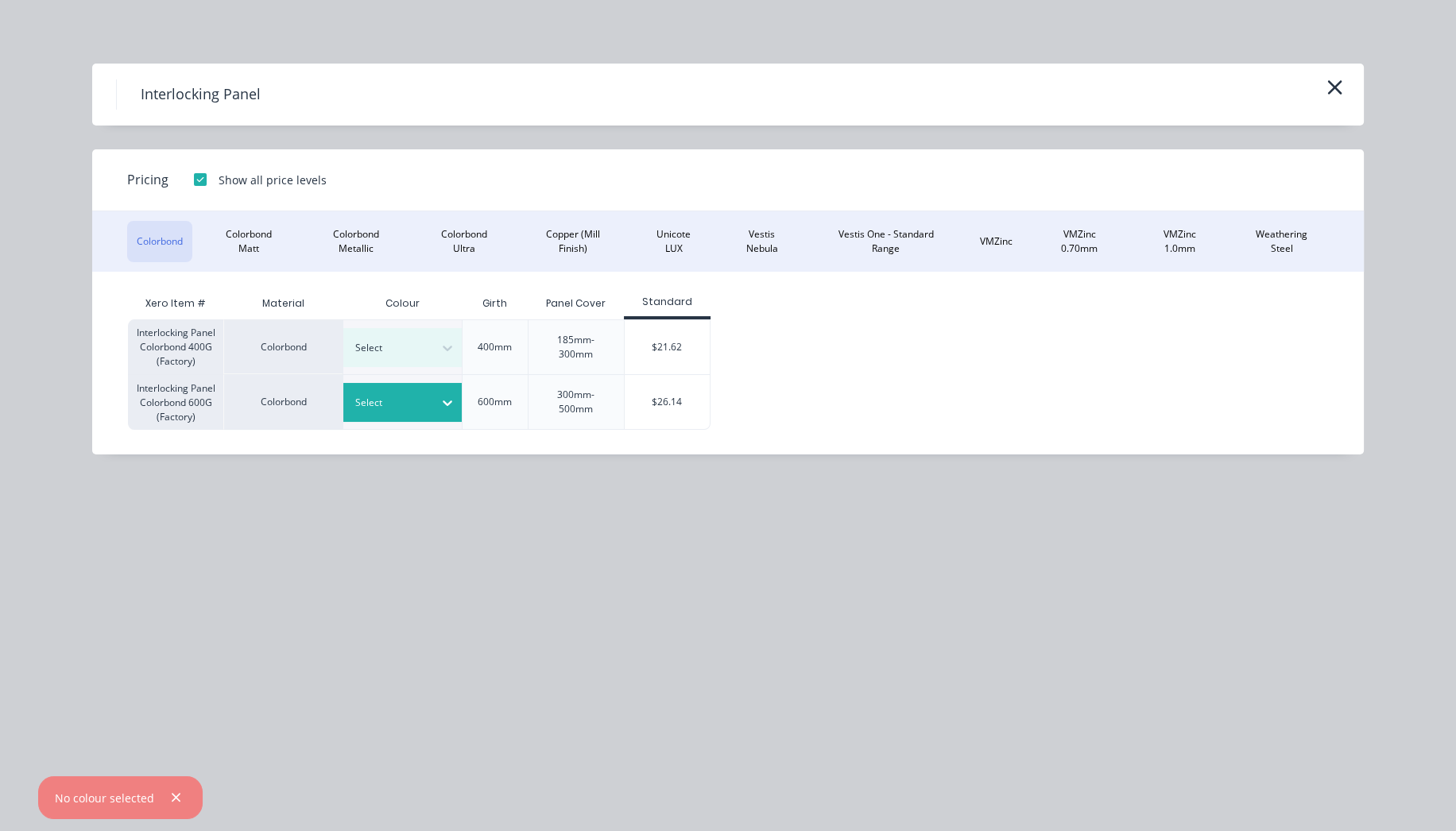
click at [436, 390] on div at bounding box center [447, 402] width 29 height 25
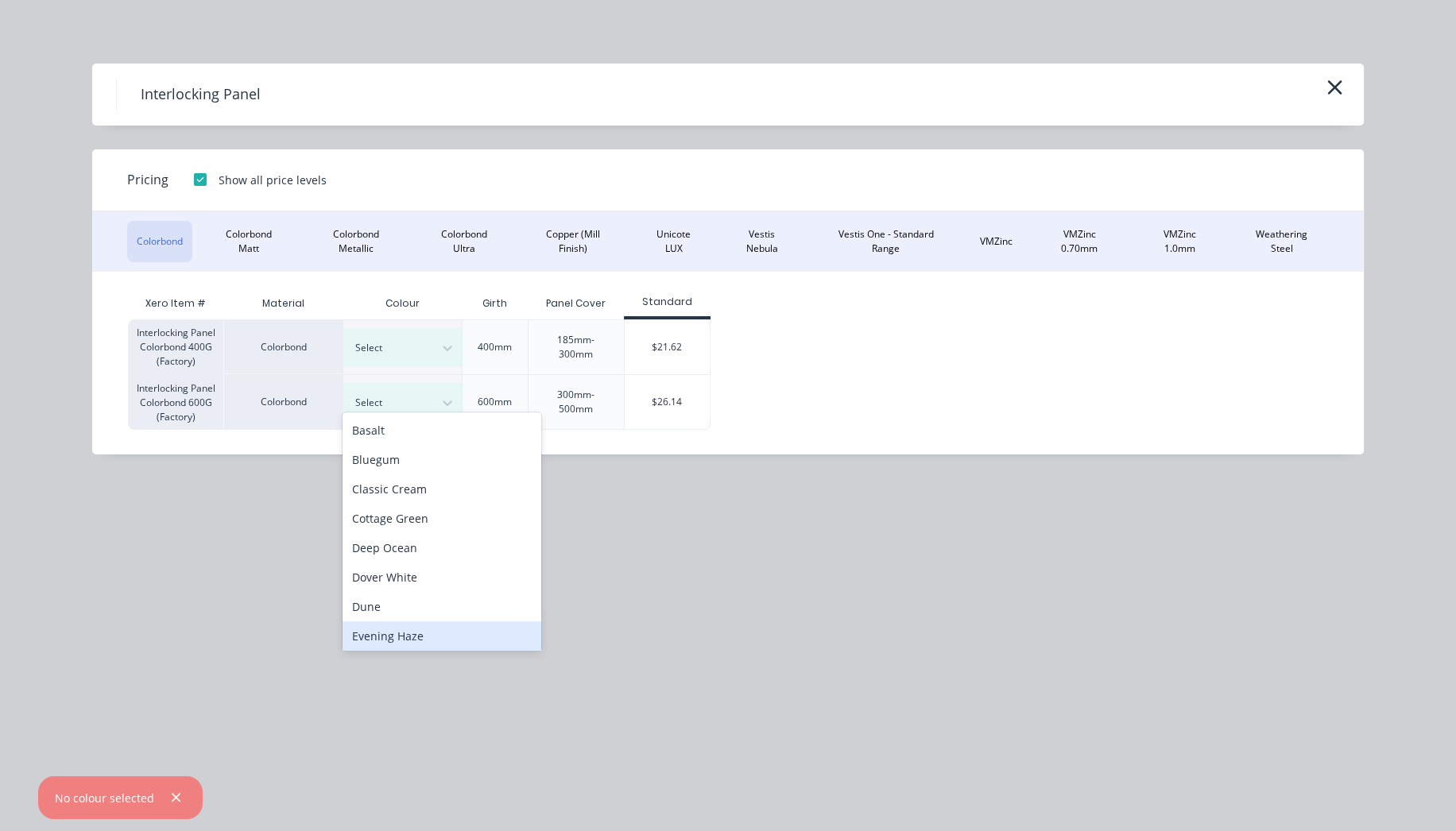
click at [431, 637] on div "Evening Haze" at bounding box center [442, 636] width 199 height 30
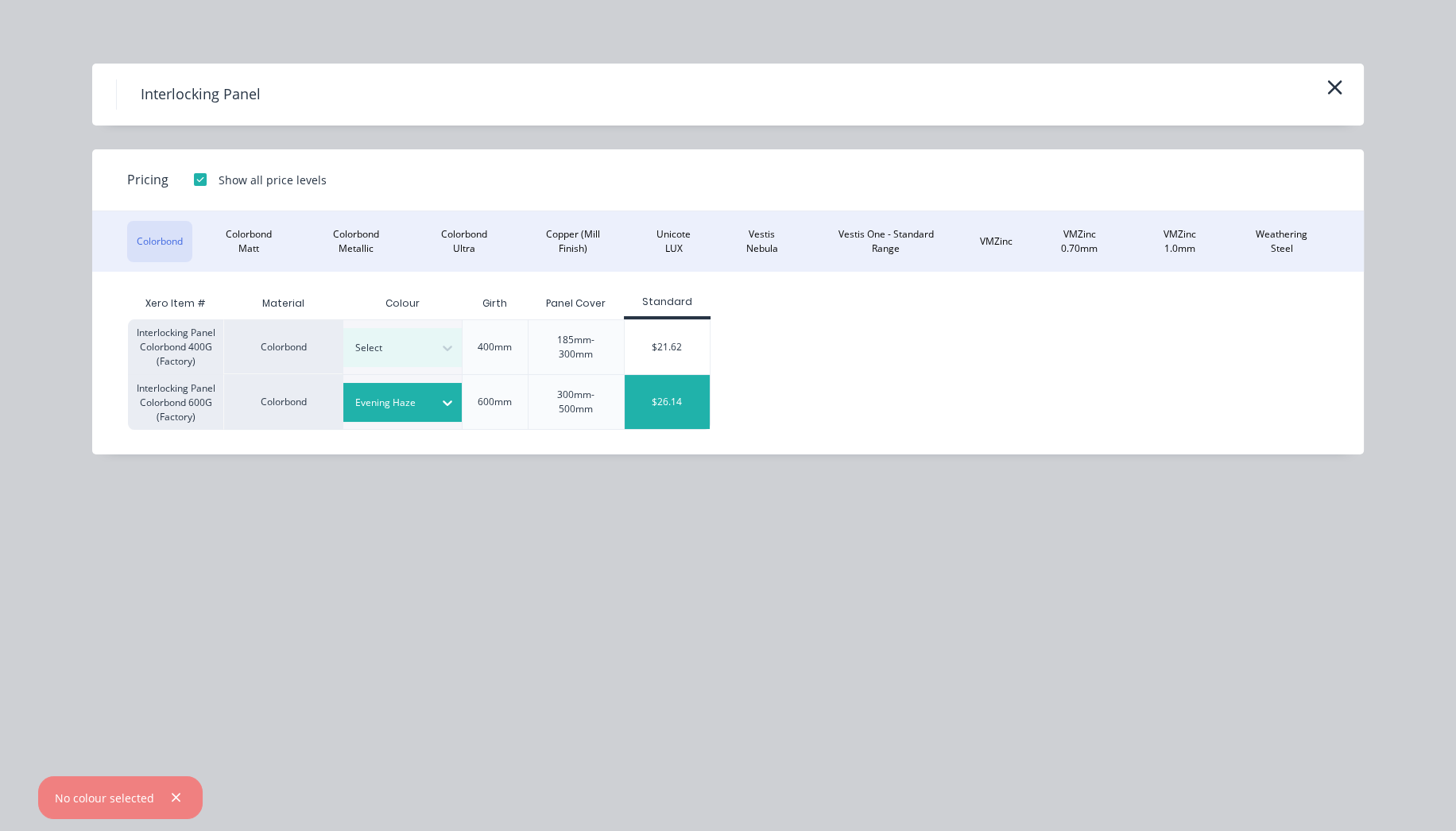
click at [697, 399] on div "$26.14" at bounding box center [667, 402] width 85 height 54
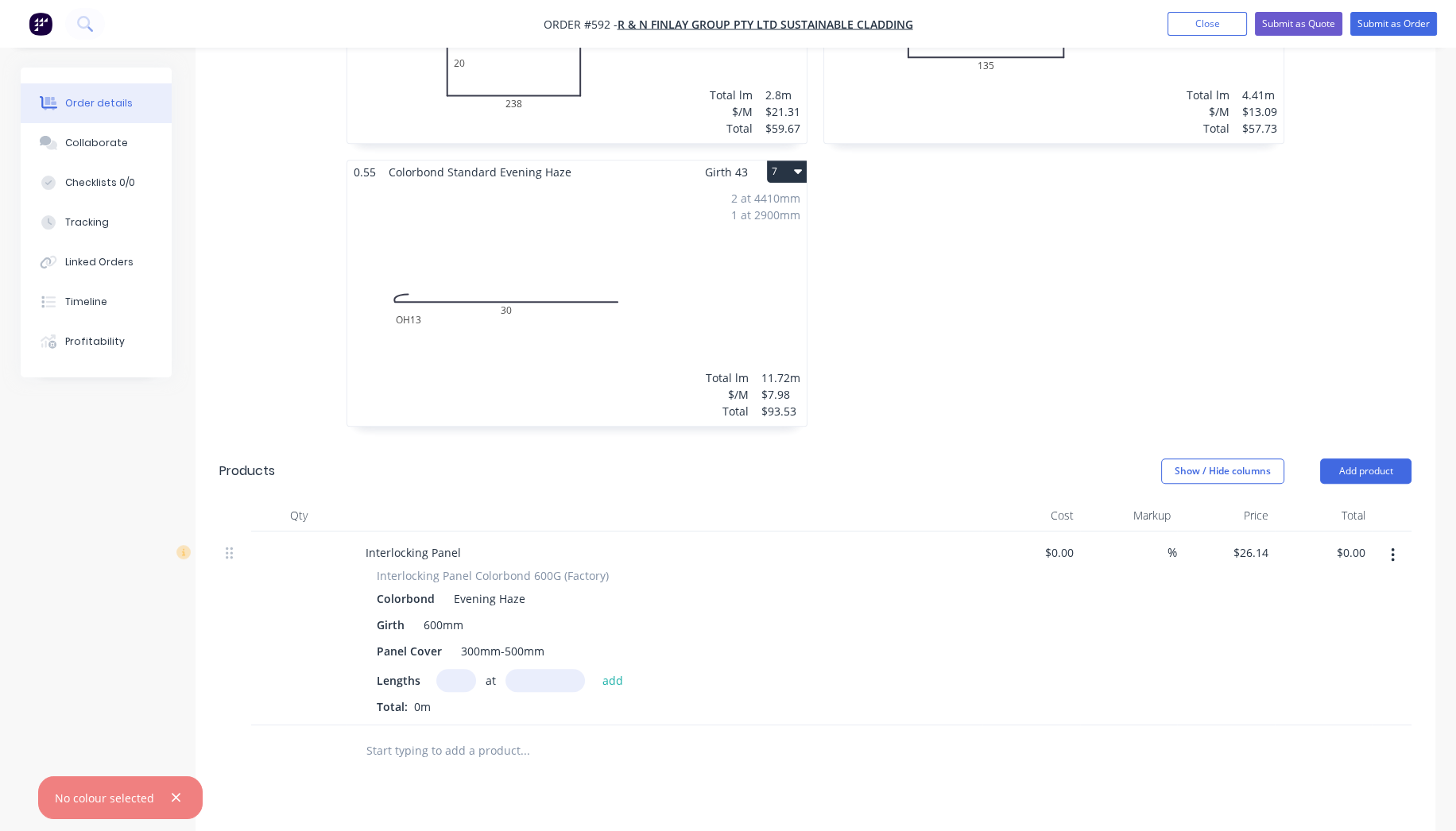
click at [454, 670] on input "text" at bounding box center [457, 681] width 40 height 23
type input "1"
type input "3600"
click at [594, 670] on button "add" at bounding box center [613, 680] width 38 height 22
type input "$94.10"
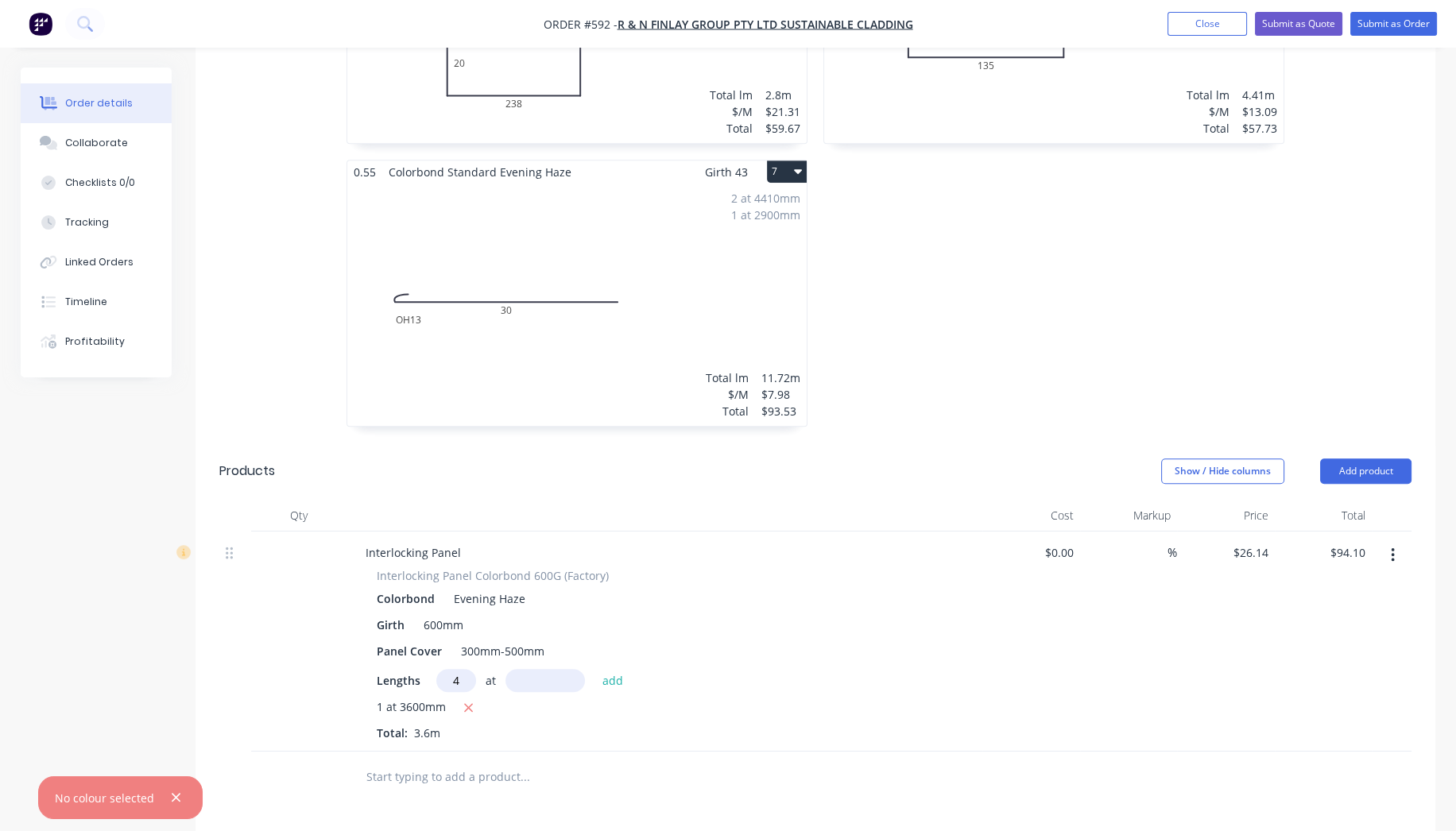
type input "4"
type input "3600"
click at [594, 670] on button "add" at bounding box center [613, 680] width 38 height 22
type input "$470.52"
click at [1399, 458] on button "Add product" at bounding box center [1365, 470] width 92 height 25
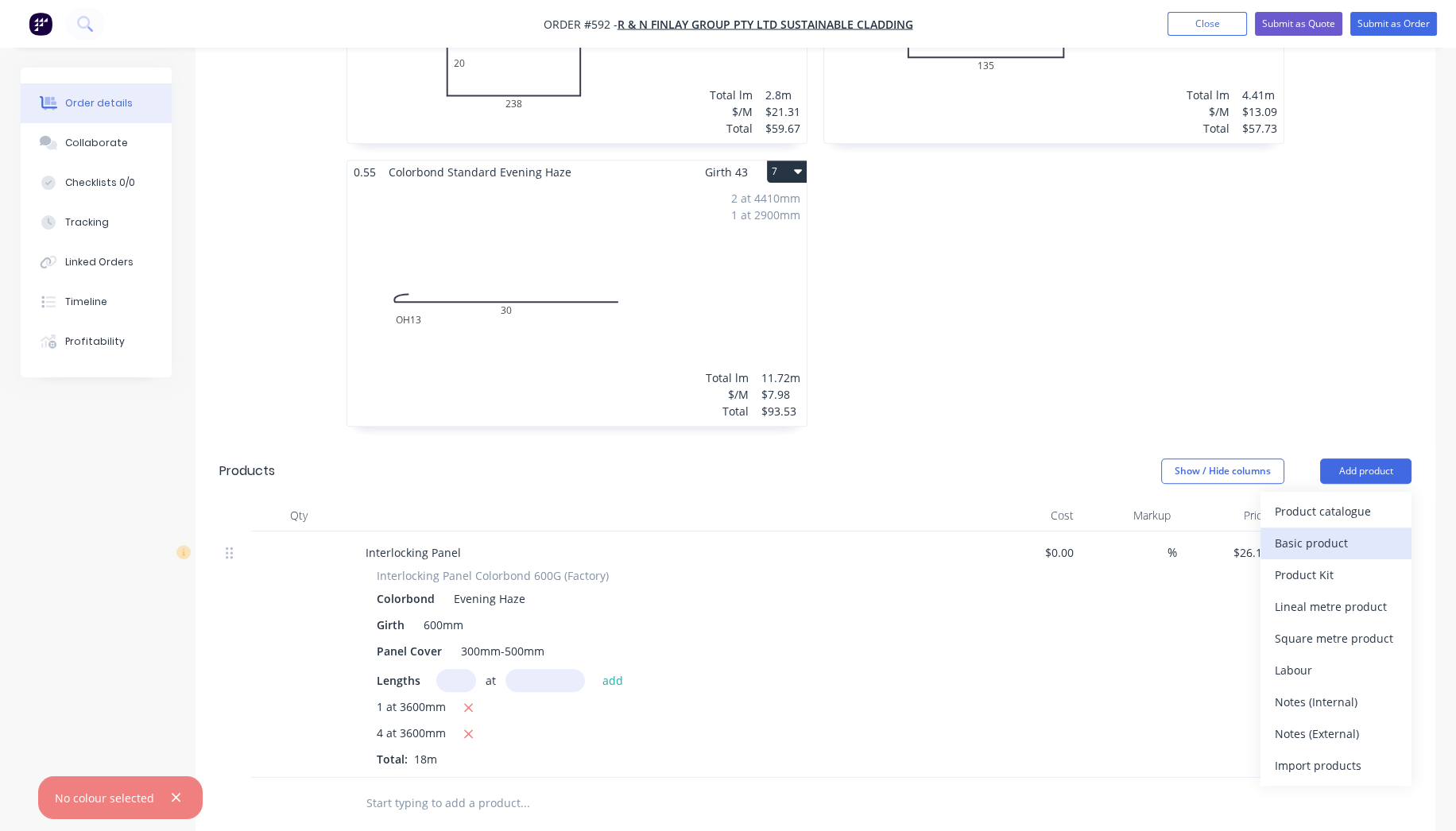
click at [1334, 532] on div "Basic product" at bounding box center [1336, 543] width 122 height 23
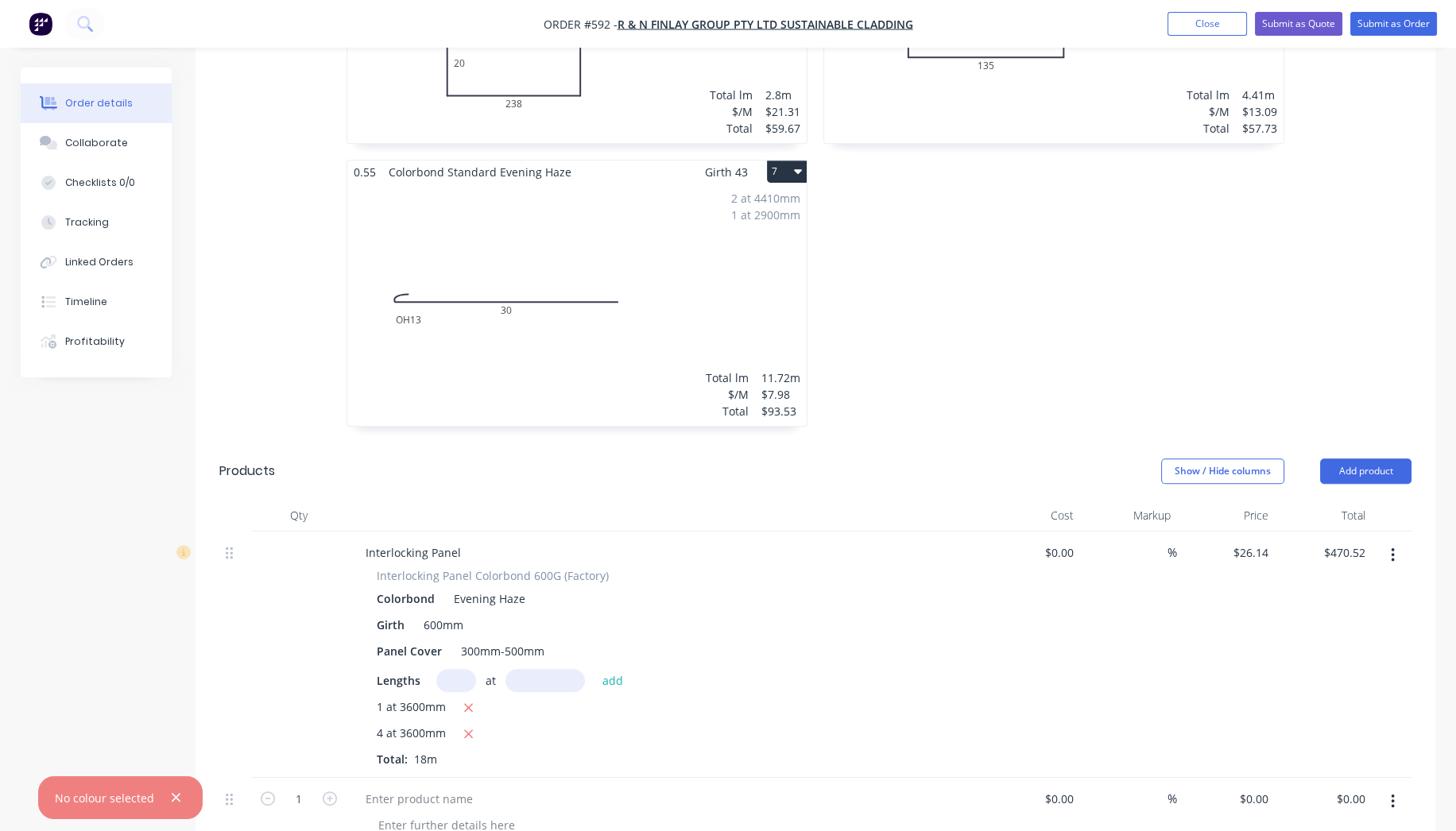
click at [1391, 793] on icon "button" at bounding box center [1392, 802] width 4 height 17
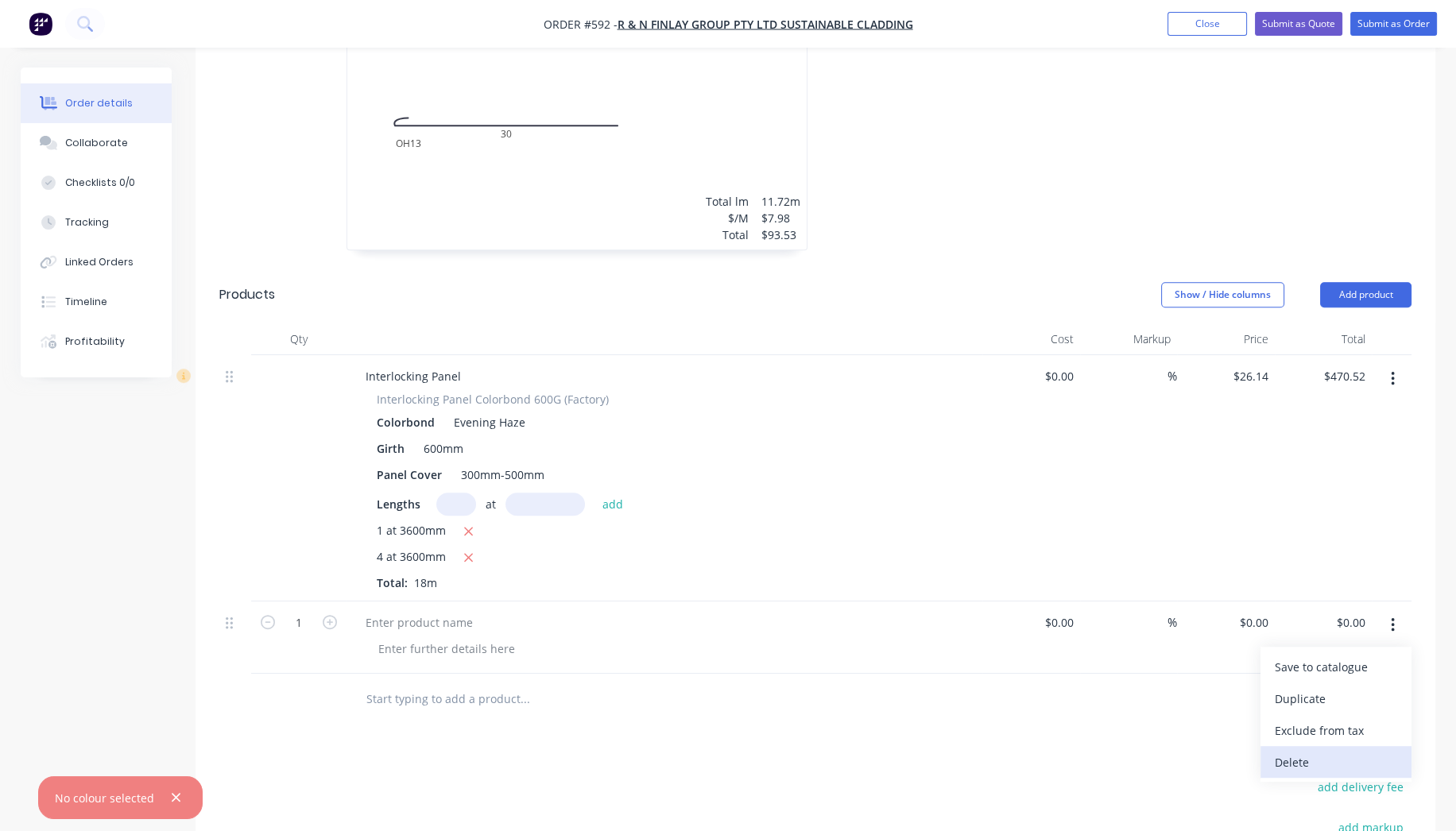
click at [1309, 751] on div "Delete" at bounding box center [1336, 762] width 122 height 23
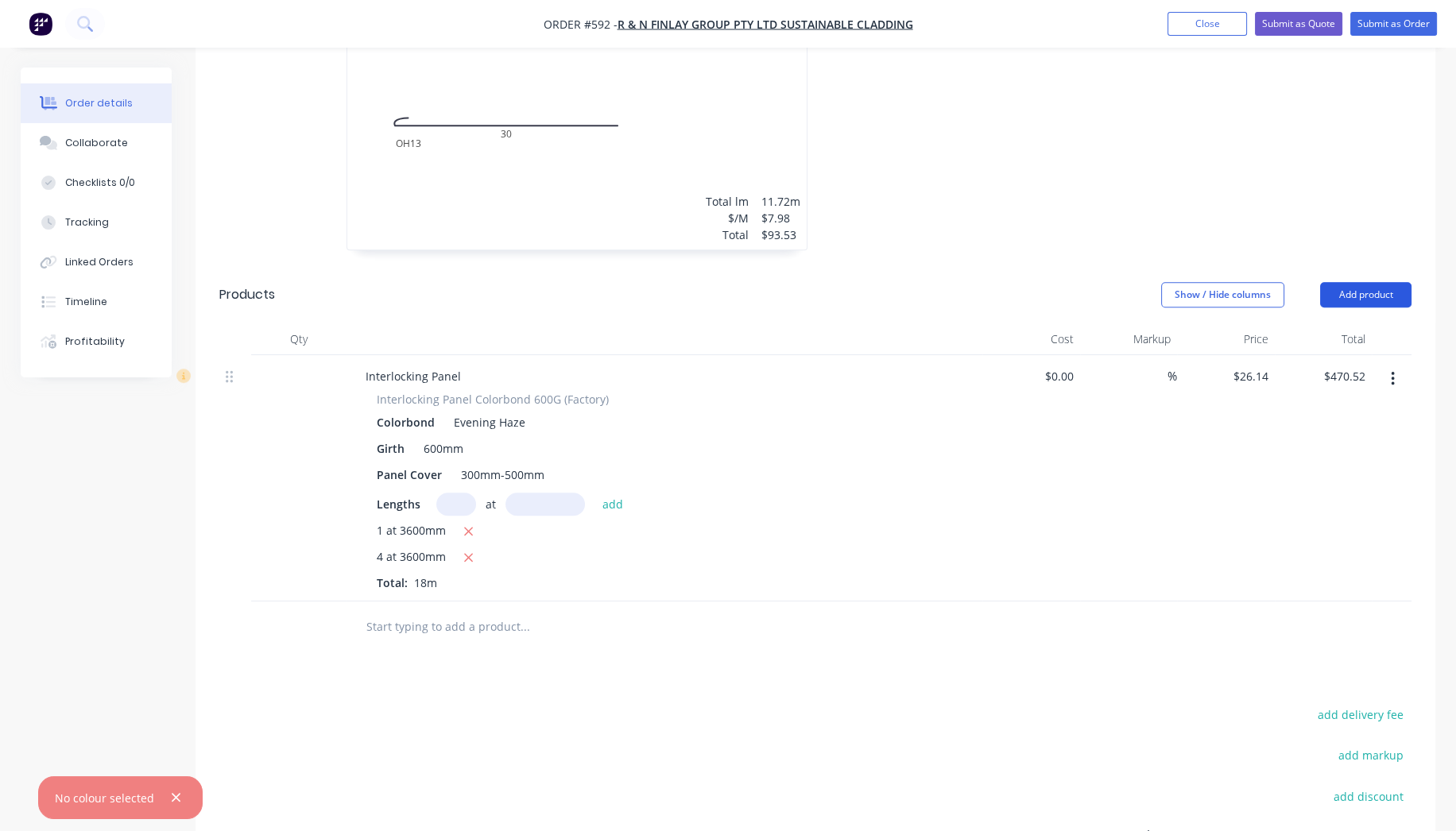
click at [1372, 282] on button "Add product" at bounding box center [1365, 294] width 92 height 25
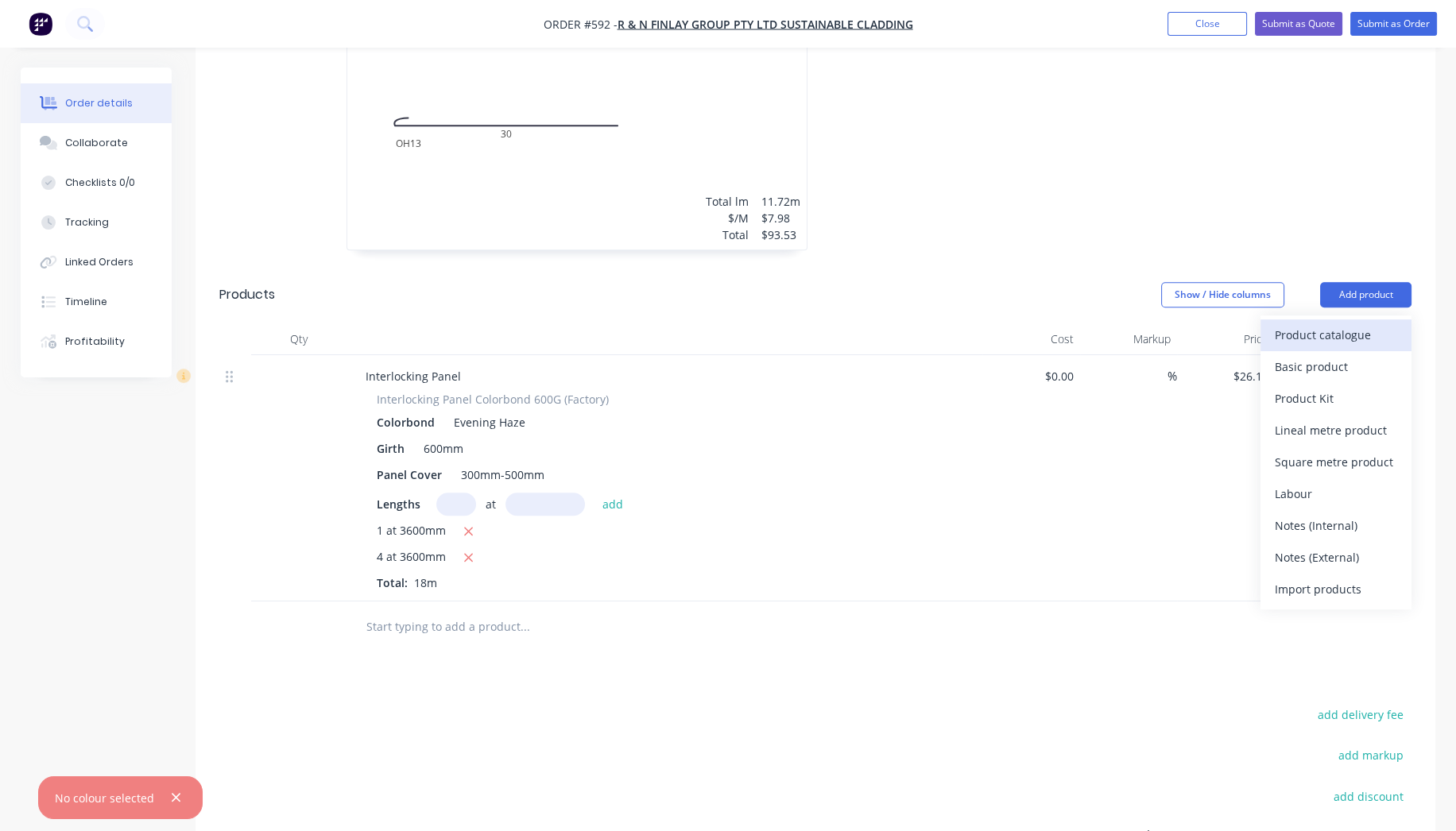
click at [1353, 324] on div "Product catalogue" at bounding box center [1336, 335] width 122 height 23
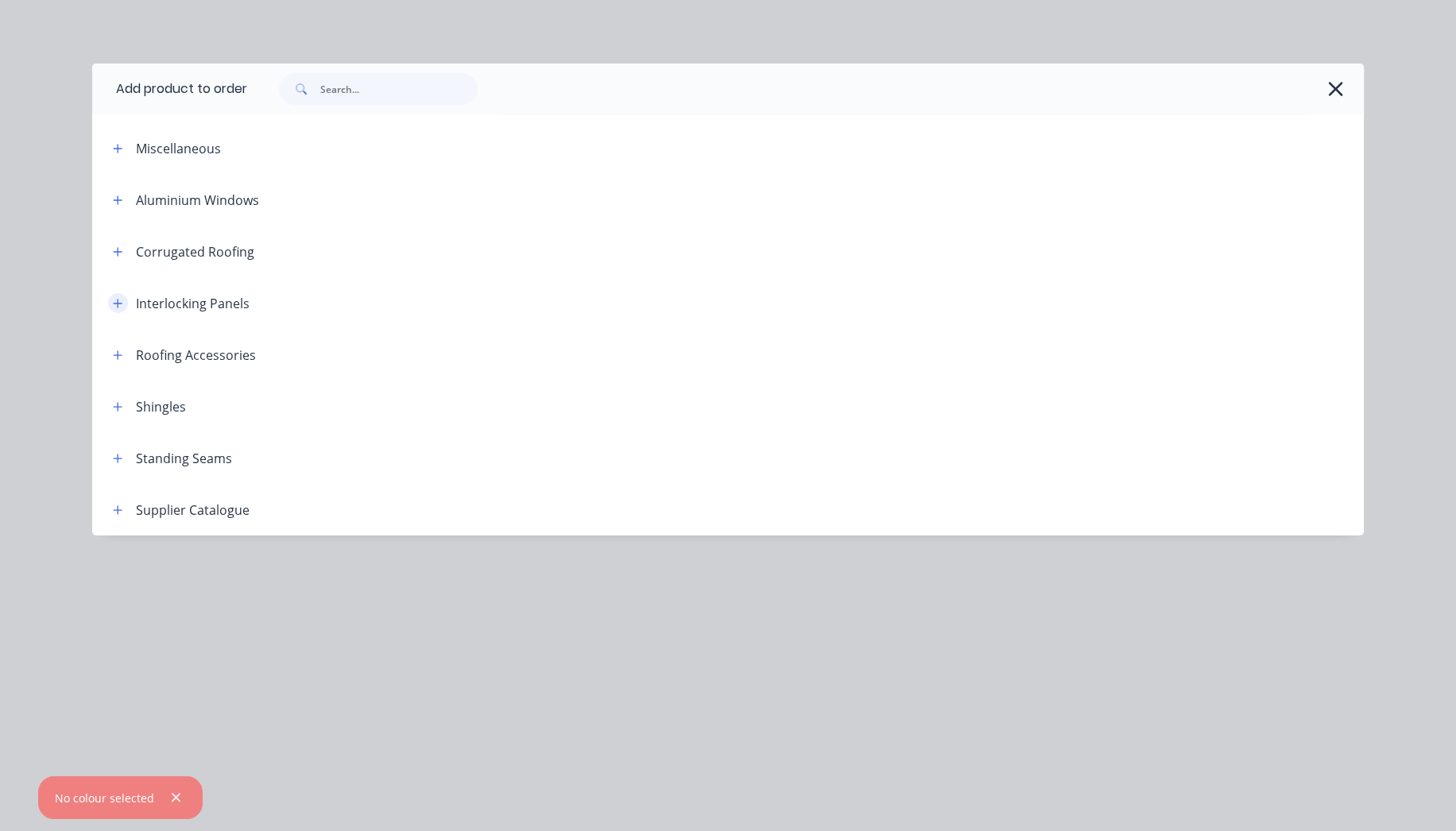
click at [117, 300] on icon "button" at bounding box center [117, 303] width 10 height 11
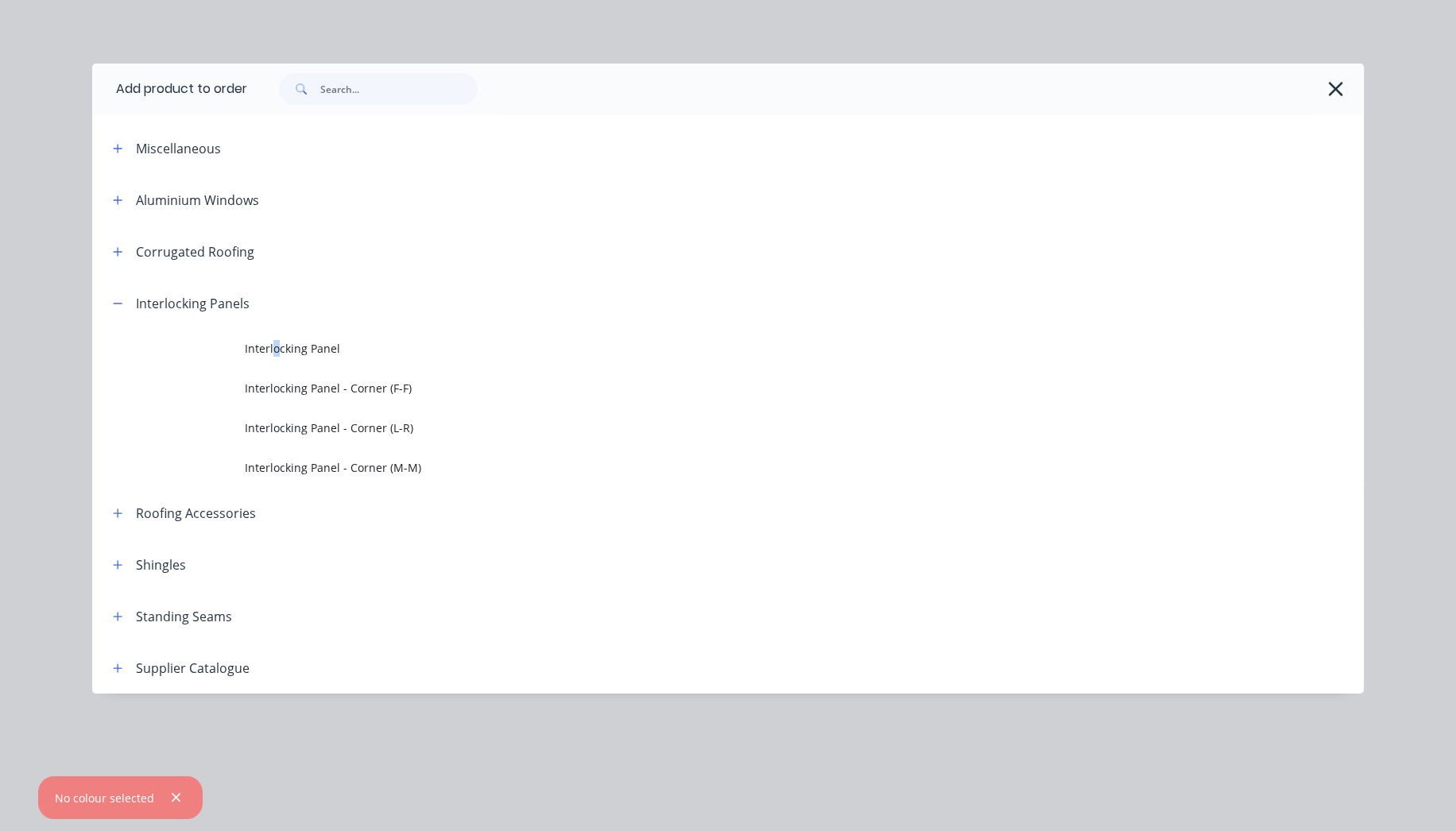
click at [276, 341] on span "Interlocking Panel" at bounding box center [691, 348] width 895 height 17
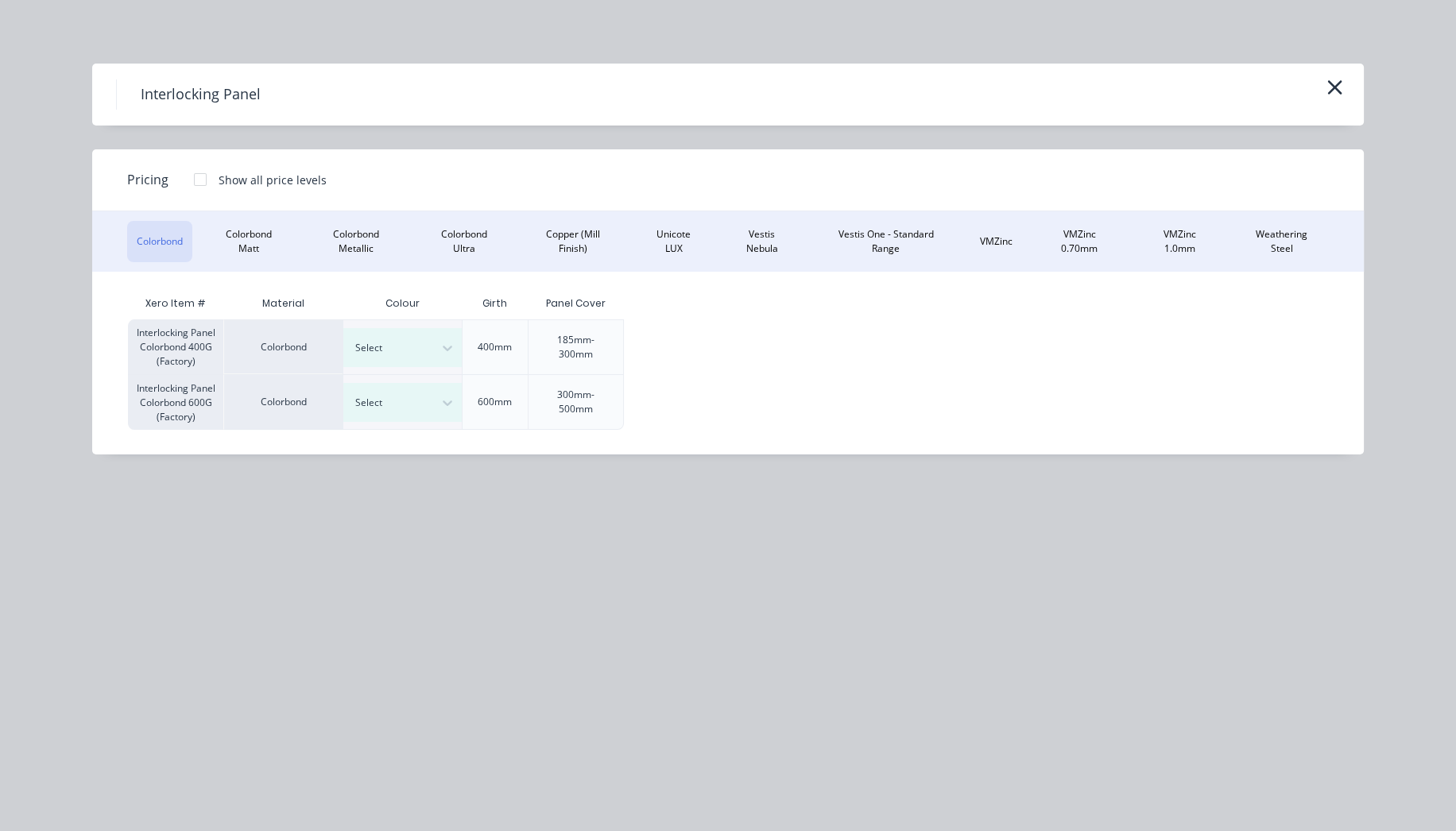
click at [205, 174] on div at bounding box center [200, 180] width 31 height 31
click at [679, 320] on div "$21.62" at bounding box center [667, 347] width 85 height 54
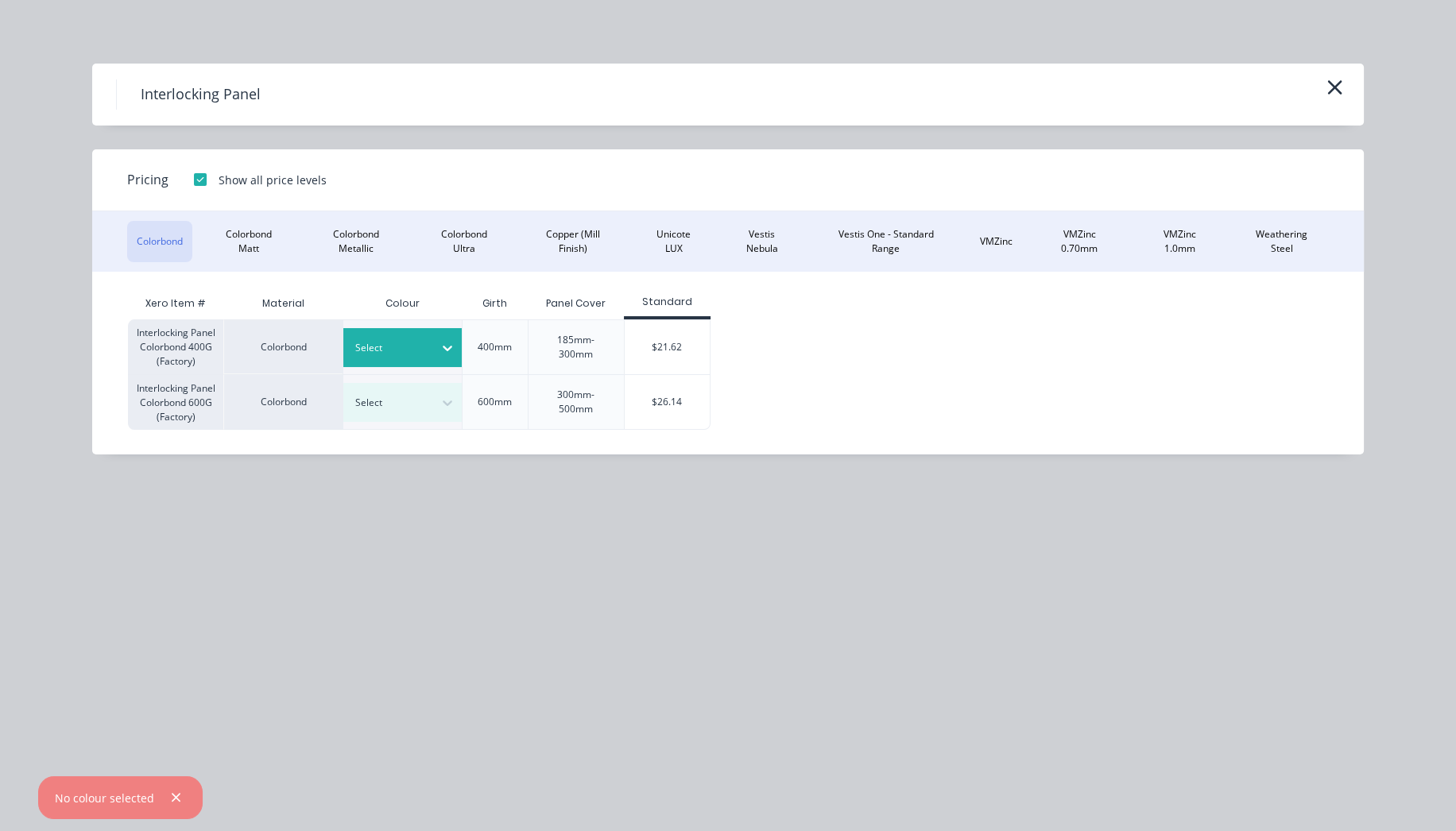
click at [445, 340] on icon at bounding box center [447, 348] width 16 height 16
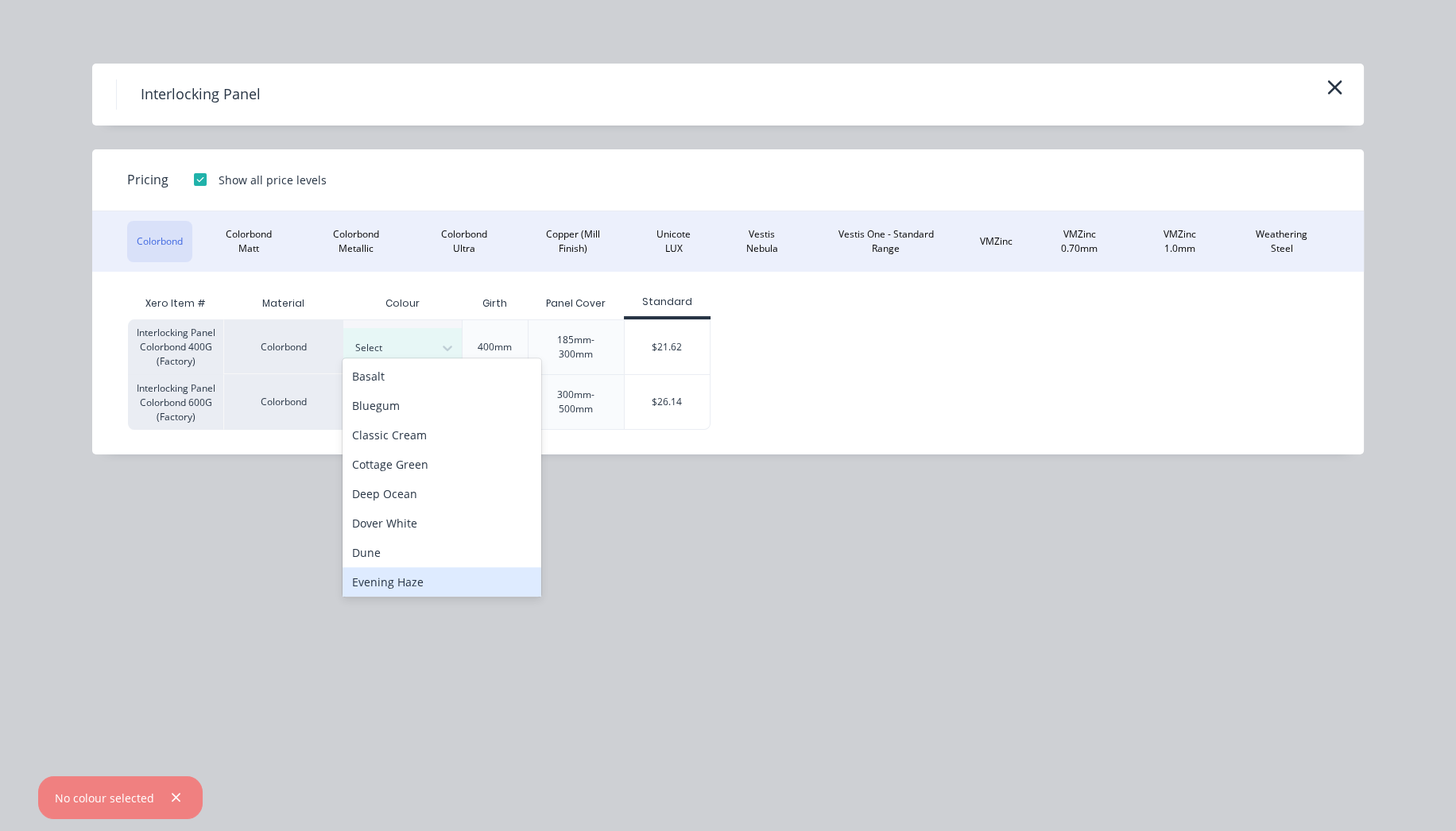
click at [423, 580] on div "Evening Haze" at bounding box center [442, 582] width 199 height 30
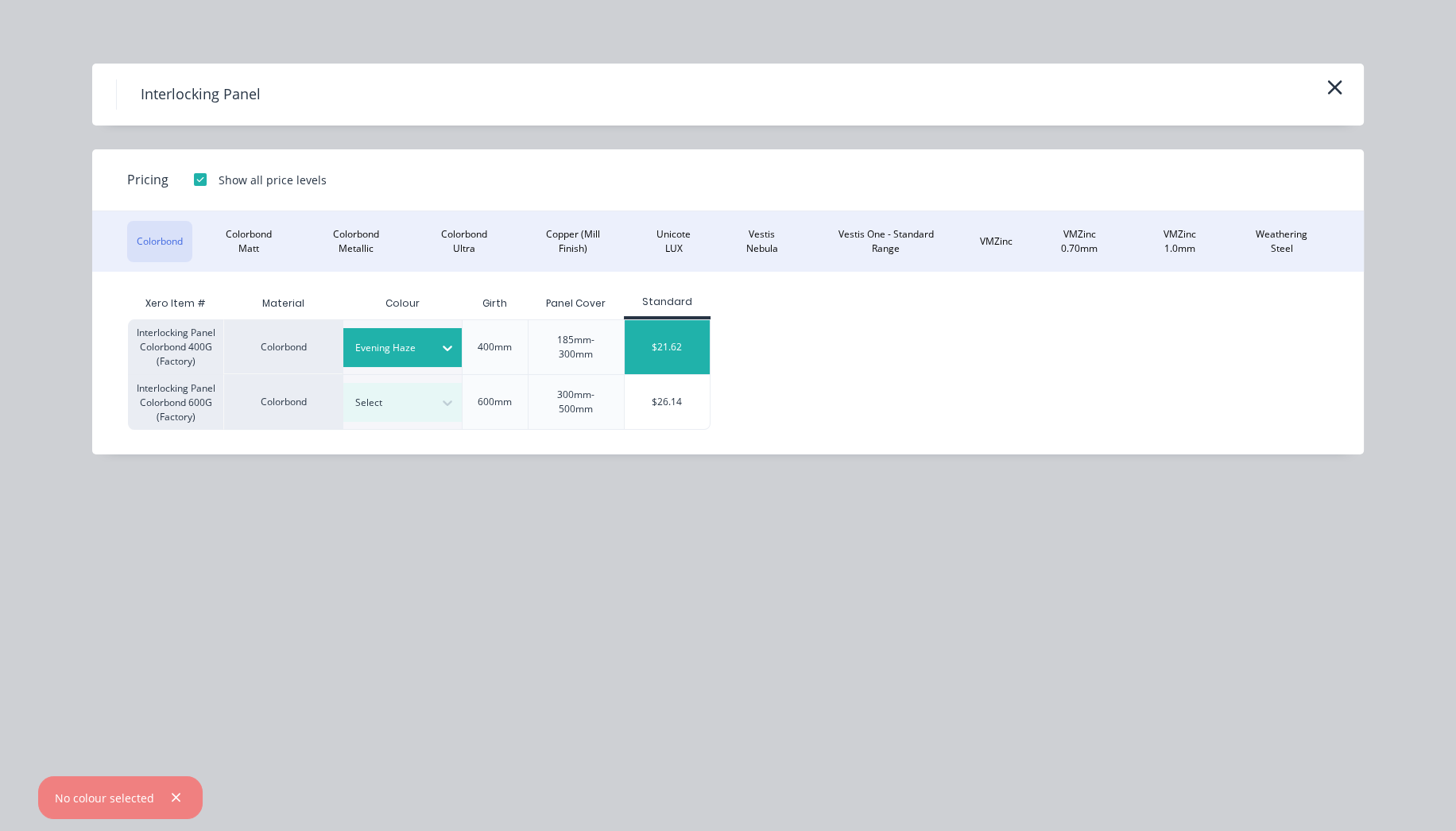
click at [679, 322] on div "$21.62" at bounding box center [667, 347] width 85 height 54
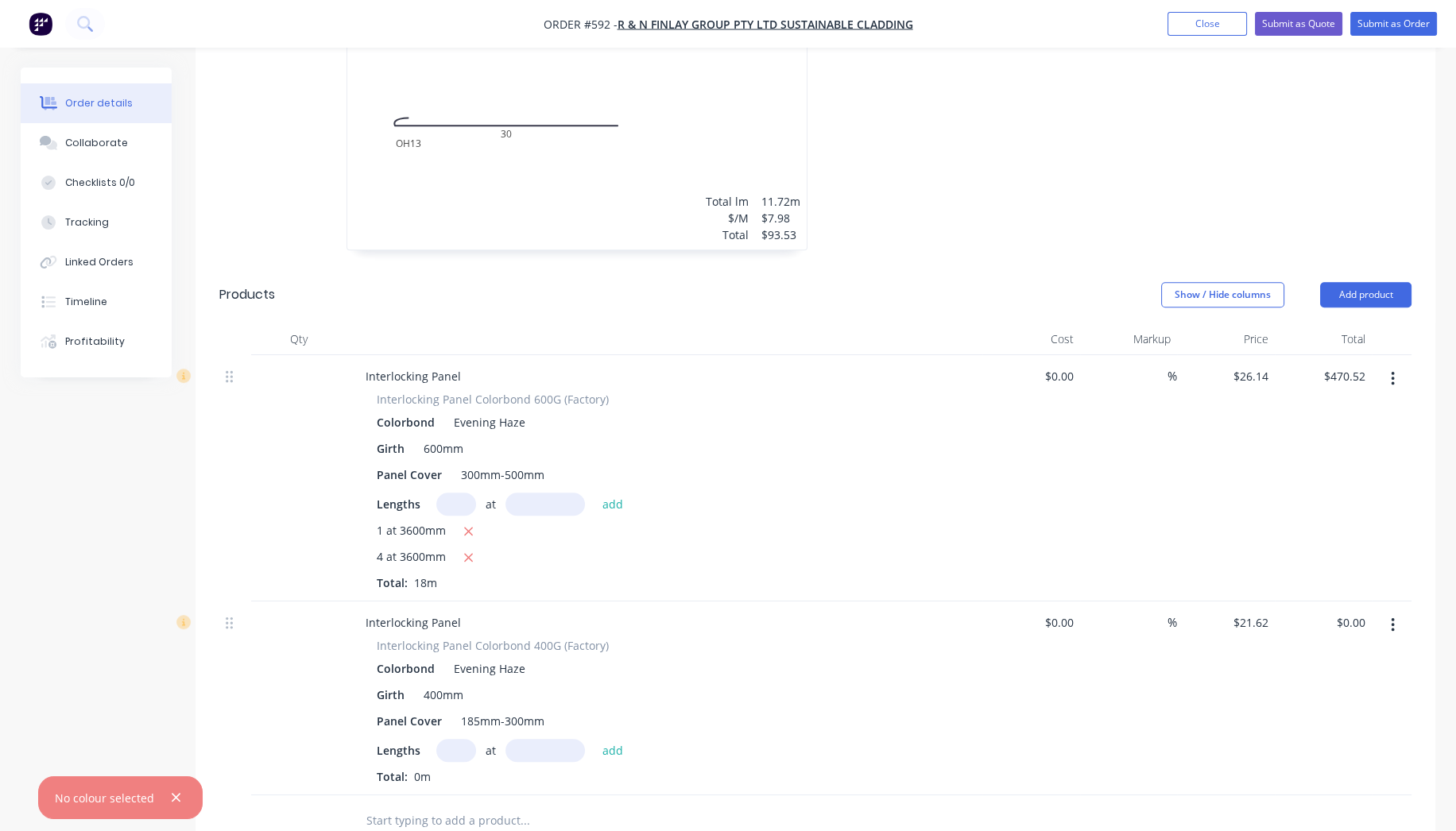
click at [454, 739] on input "text" at bounding box center [457, 751] width 40 height 23
type input "6"
type input "2380"
click at [594, 739] on button "add" at bounding box center [613, 750] width 38 height 22
type input "$308.73"
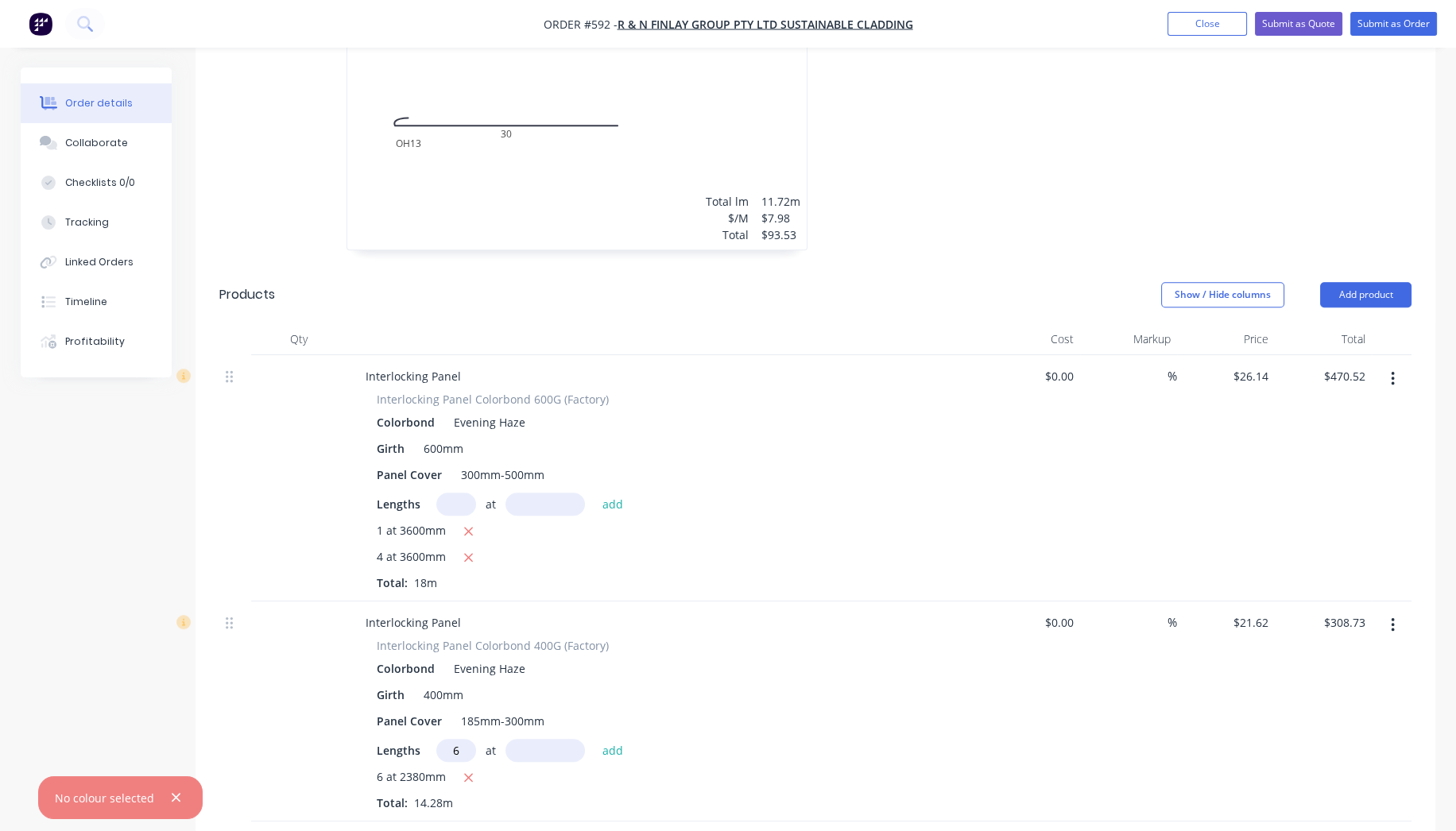
type input "6"
type input "2880"
click at [594, 739] on button "add" at bounding box center [613, 750] width 38 height 22
type input "$682.33"
type input "6"
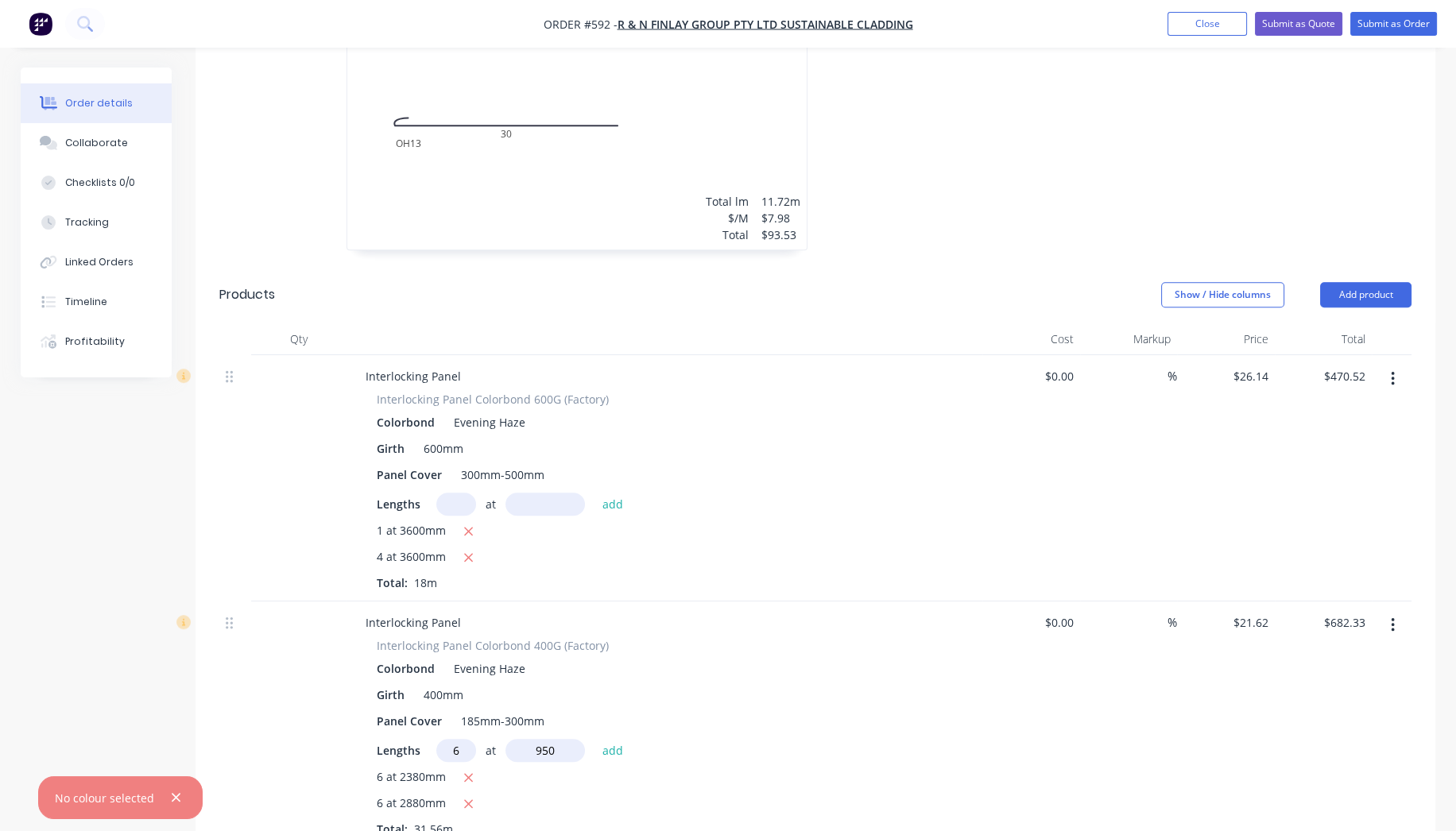
type input "950"
click at [594, 739] on button "add" at bounding box center [613, 750] width 38 height 22
type input "$805.56"
type input "6"
type input "950"
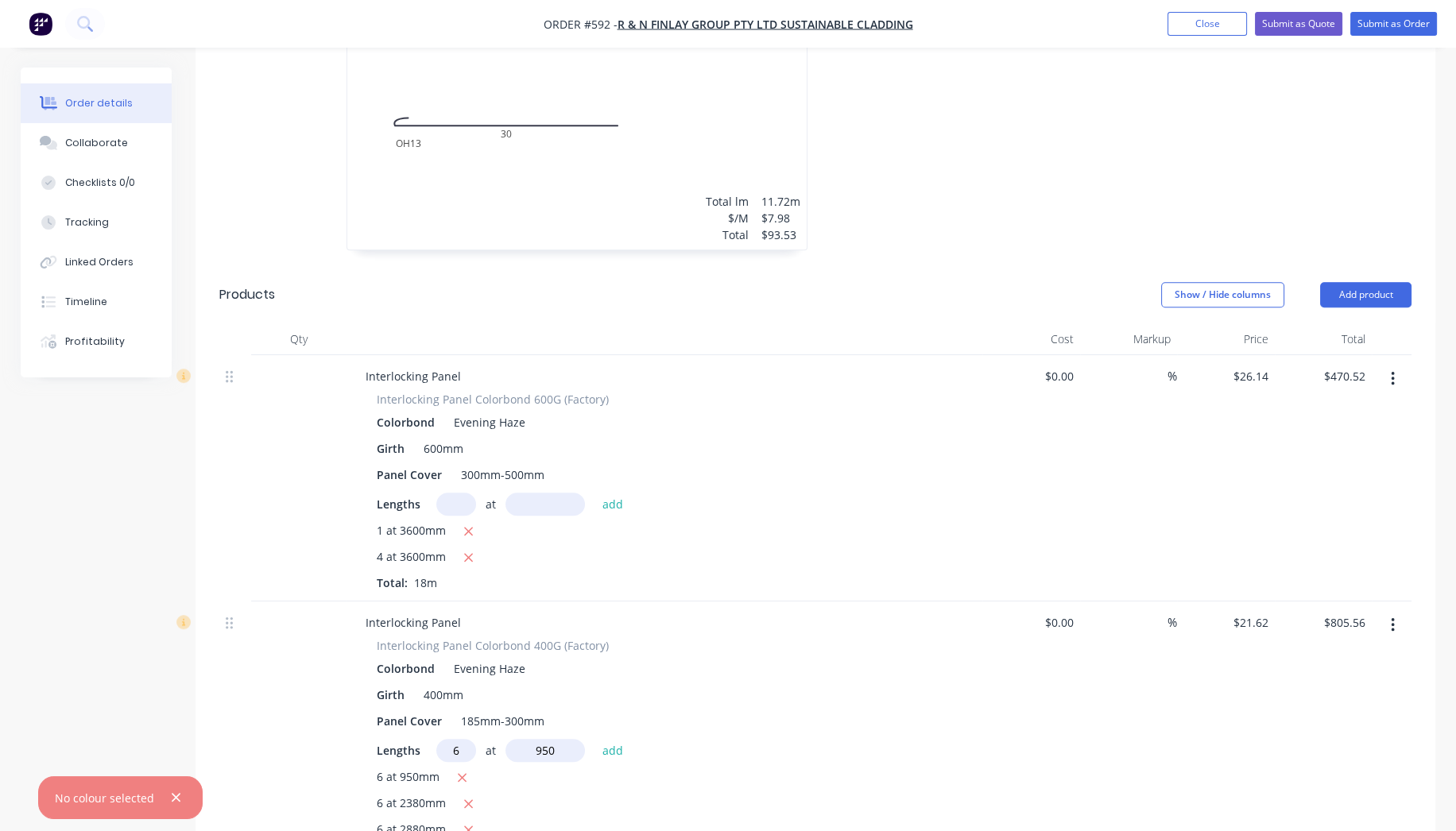
click at [594, 739] on button "add" at bounding box center [613, 750] width 38 height 22
type input "$928.80"
type input "3"
type input "3800"
click at [594, 739] on button "add" at bounding box center [613, 750] width 38 height 22
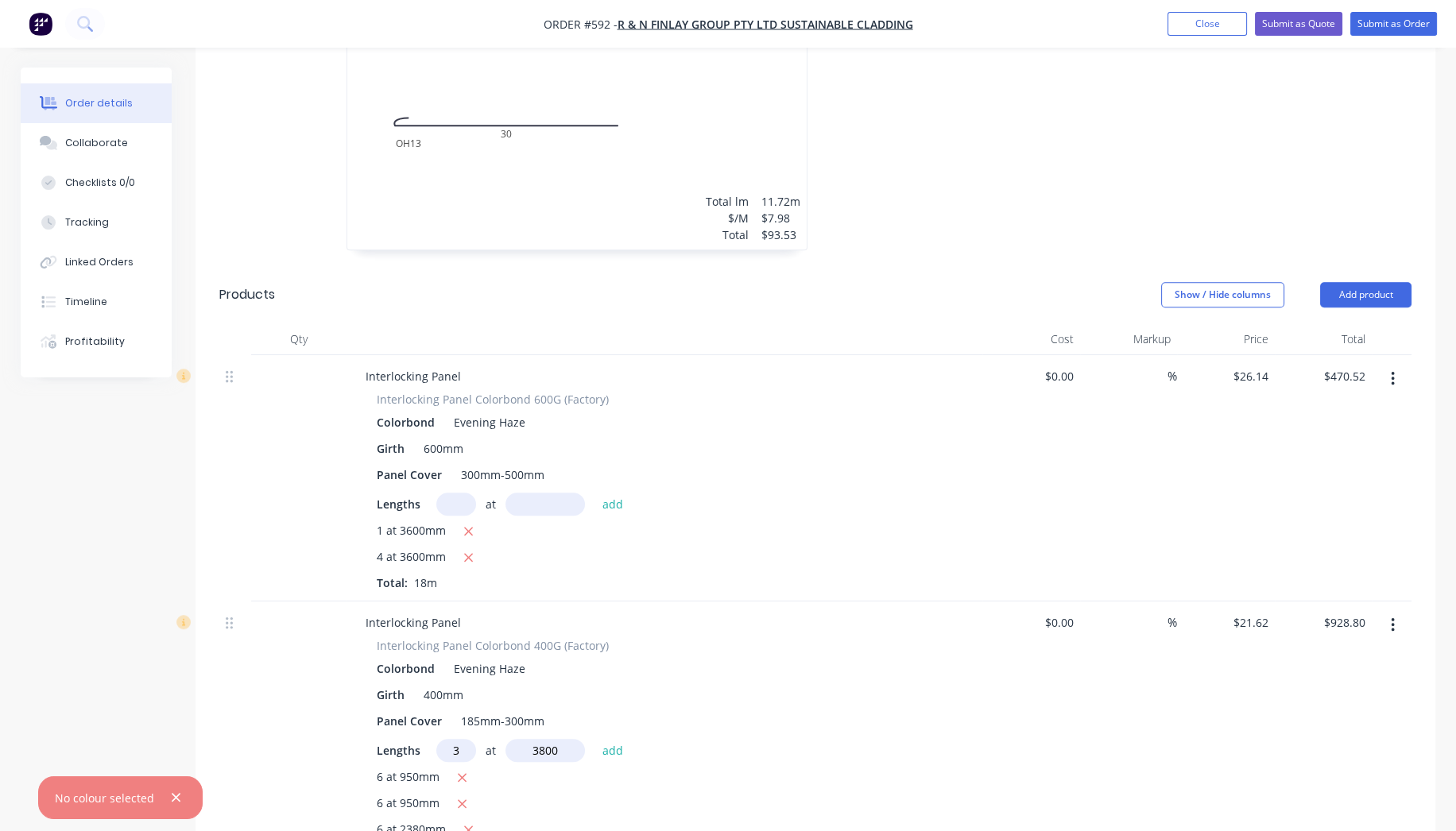
type input "$1,175.26"
type input "1"
type input "2300"
click at [594, 739] on button "add" at bounding box center [613, 750] width 38 height 22
type input "$1,224.99"
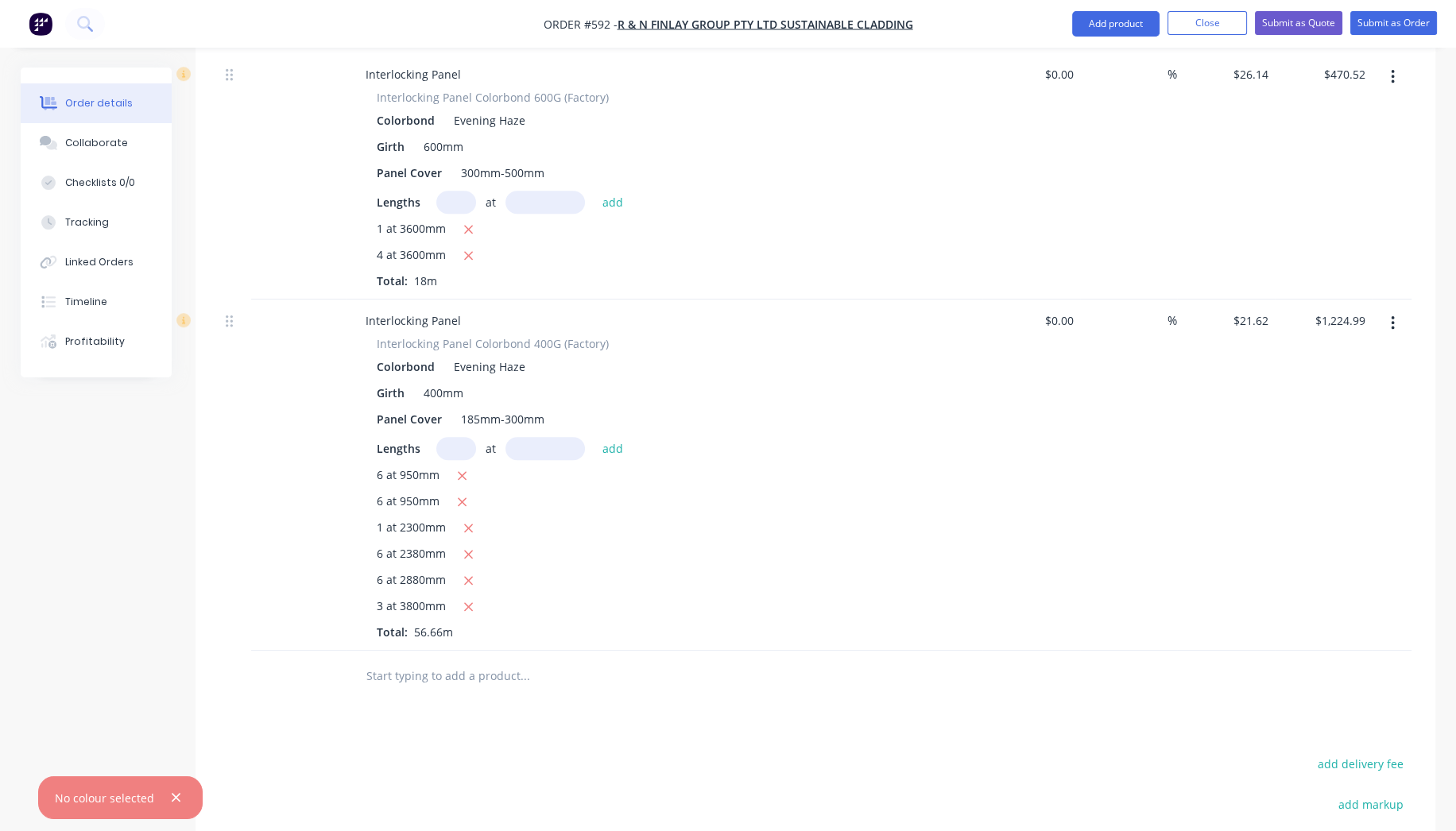
scroll to position [1677, 0]
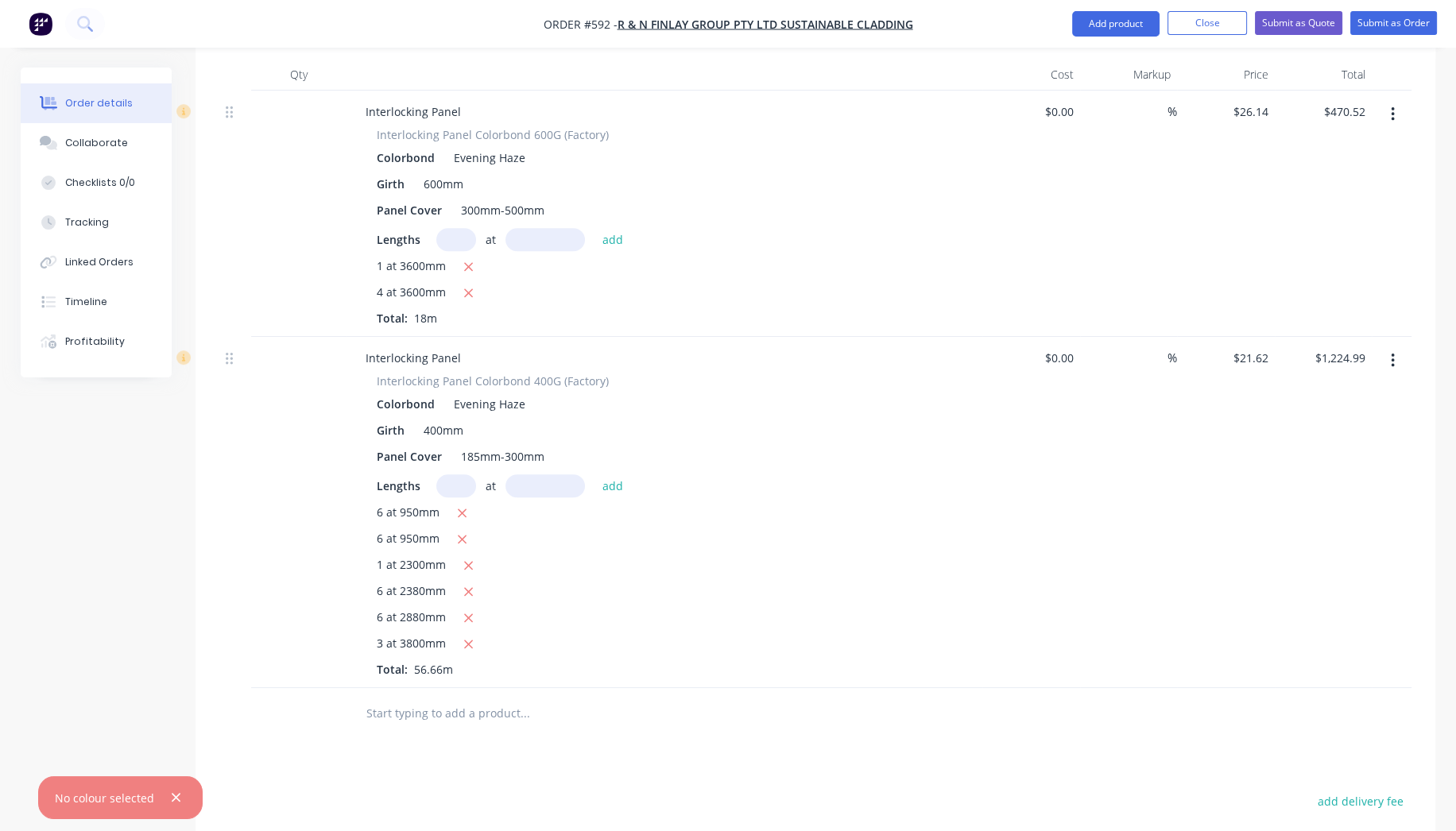
click at [436, 697] on input "text" at bounding box center [525, 713] width 318 height 31
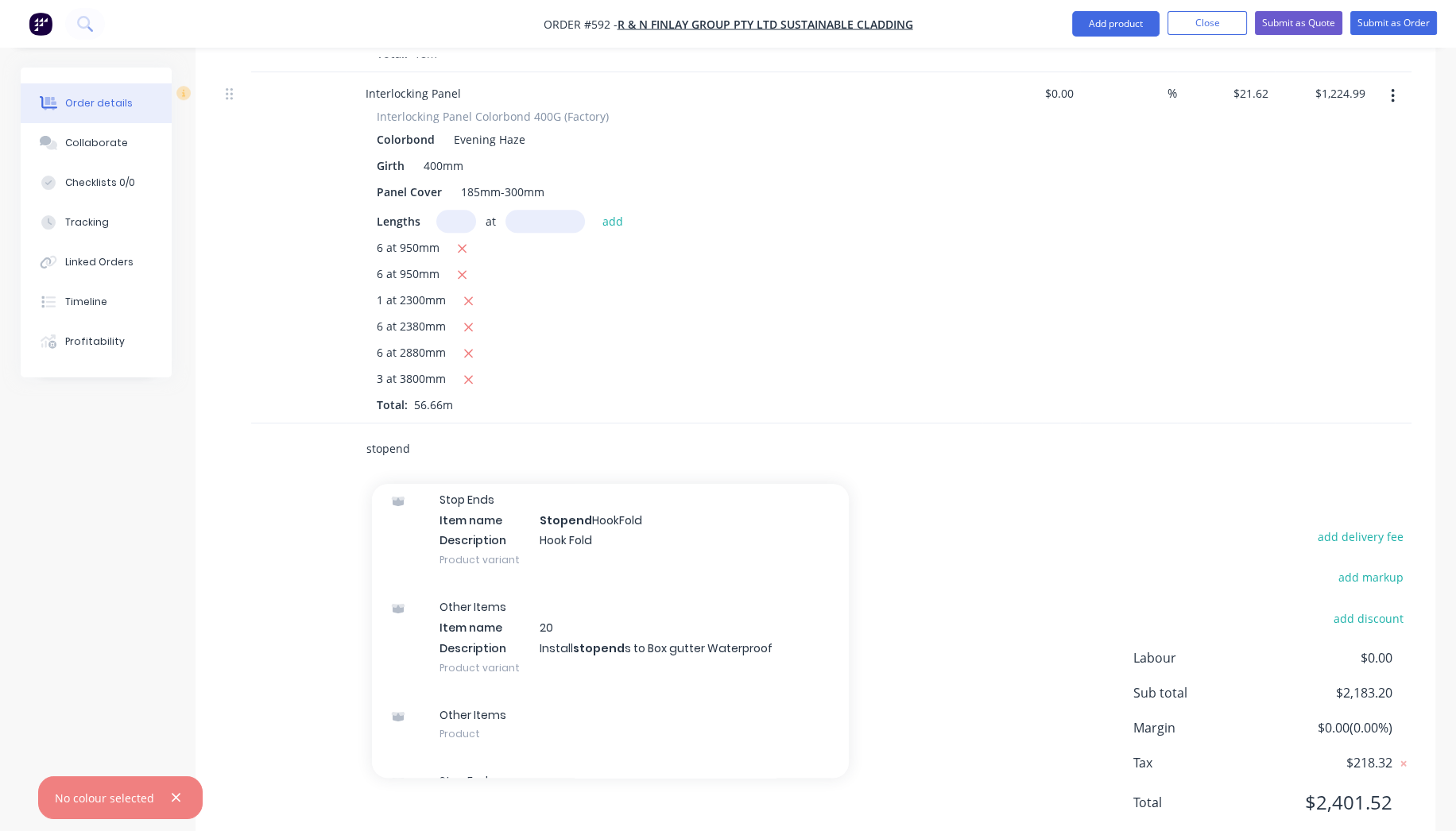
scroll to position [853, 0]
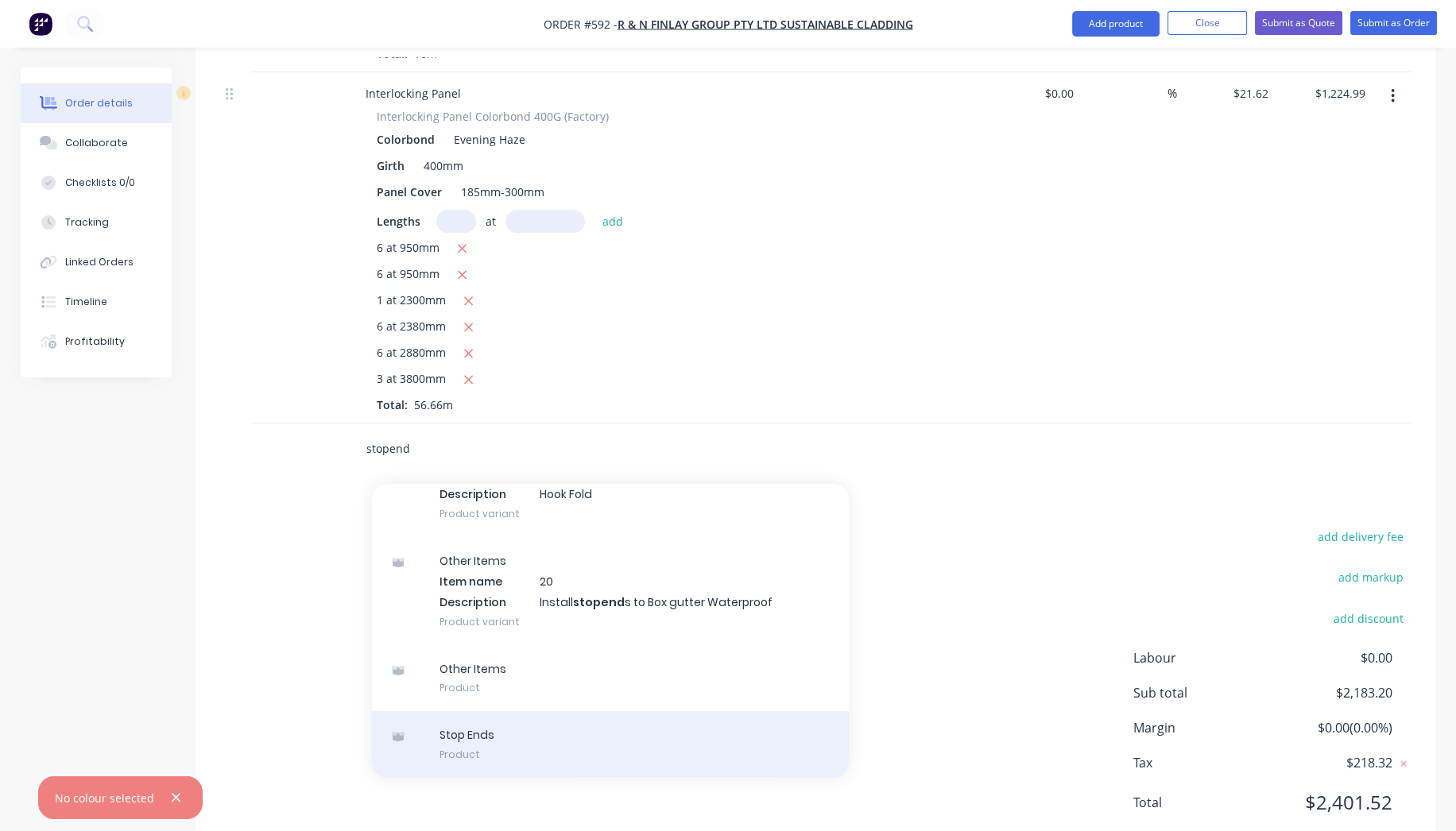
type input "stopend"
click at [475, 711] on div "Stop Ends Product" at bounding box center [610, 745] width 477 height 66
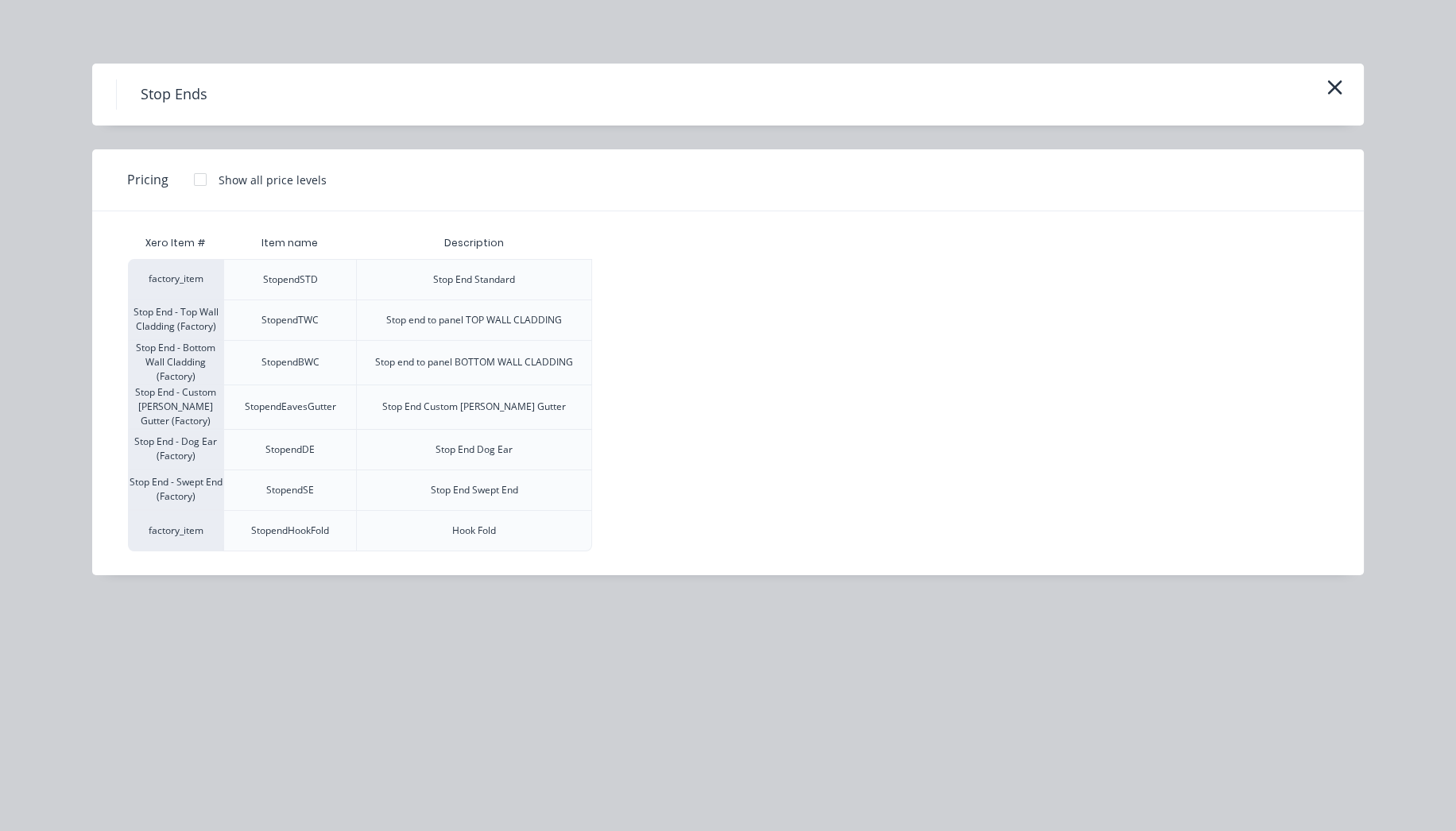
click at [204, 179] on div at bounding box center [200, 180] width 31 height 31
click at [644, 248] on div "Standard" at bounding box center [635, 242] width 86 height 14
click at [649, 270] on div "$7.70" at bounding box center [635, 280] width 85 height 40
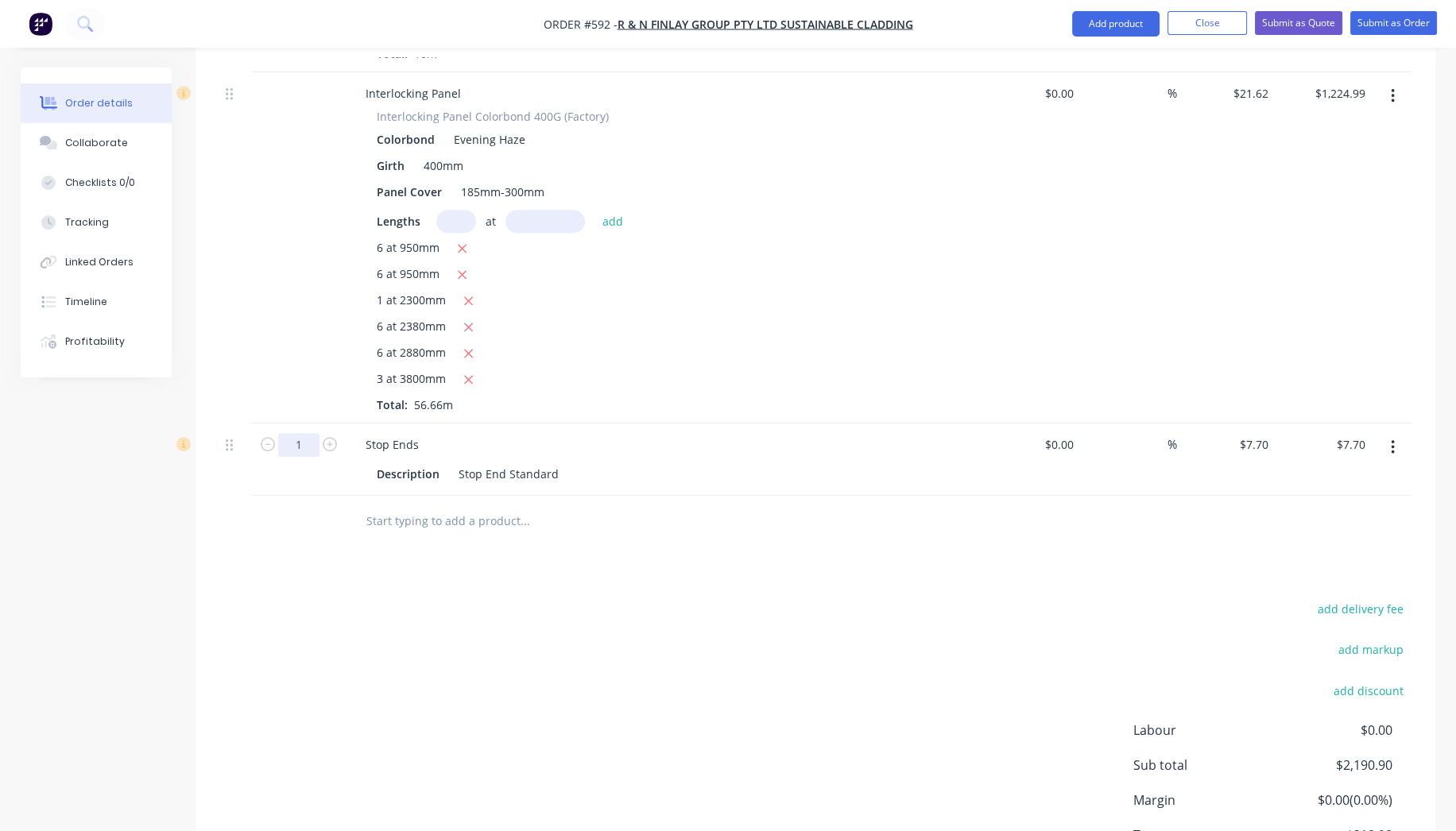
click at [299, 433] on input "1" at bounding box center [299, 444] width 41 height 24
type input "68"
type input "$523.60"
click at [1255, 290] on div "$21.62 $21.62" at bounding box center [1226, 248] width 98 height 351
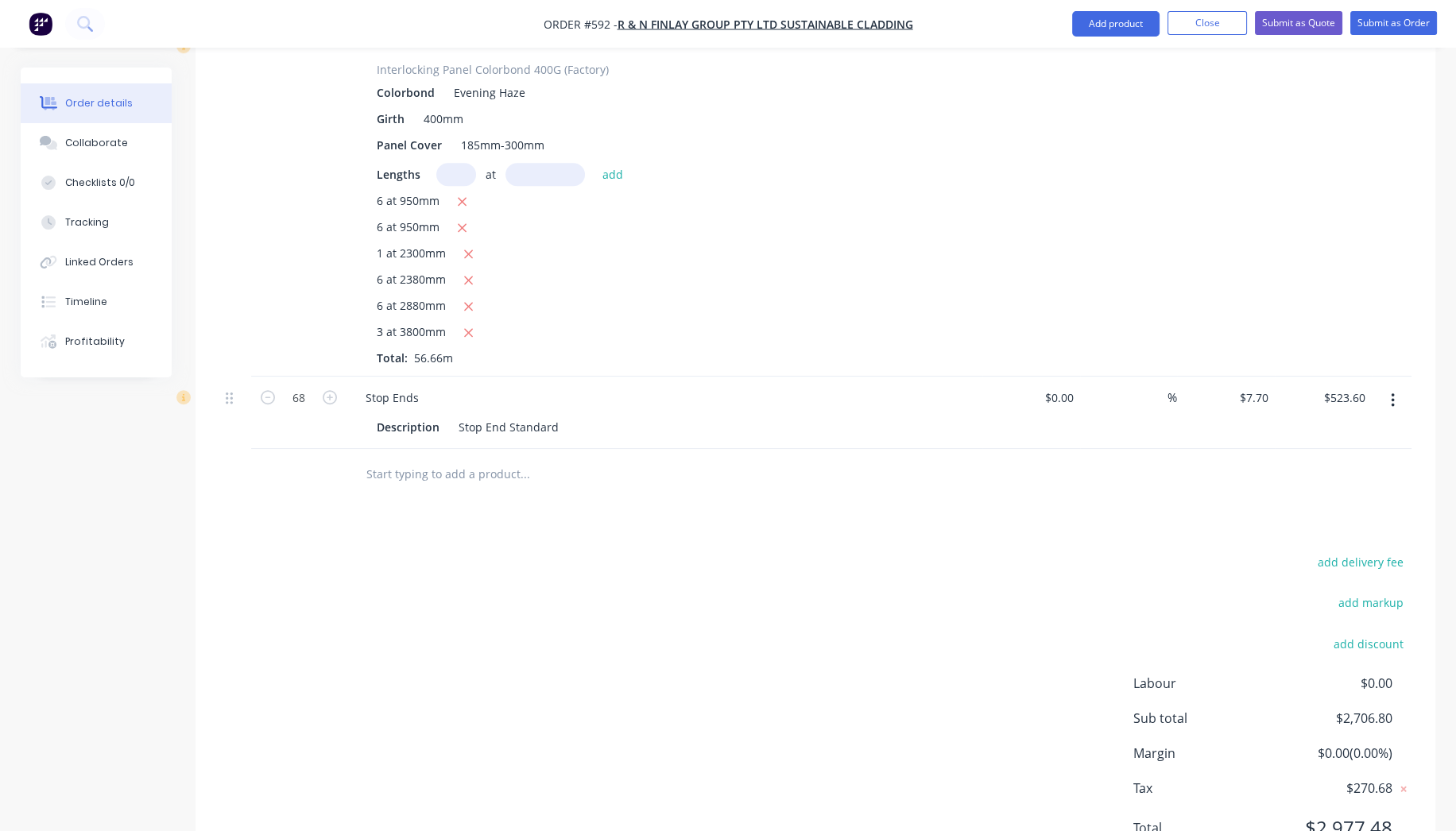
scroll to position [2014, 0]
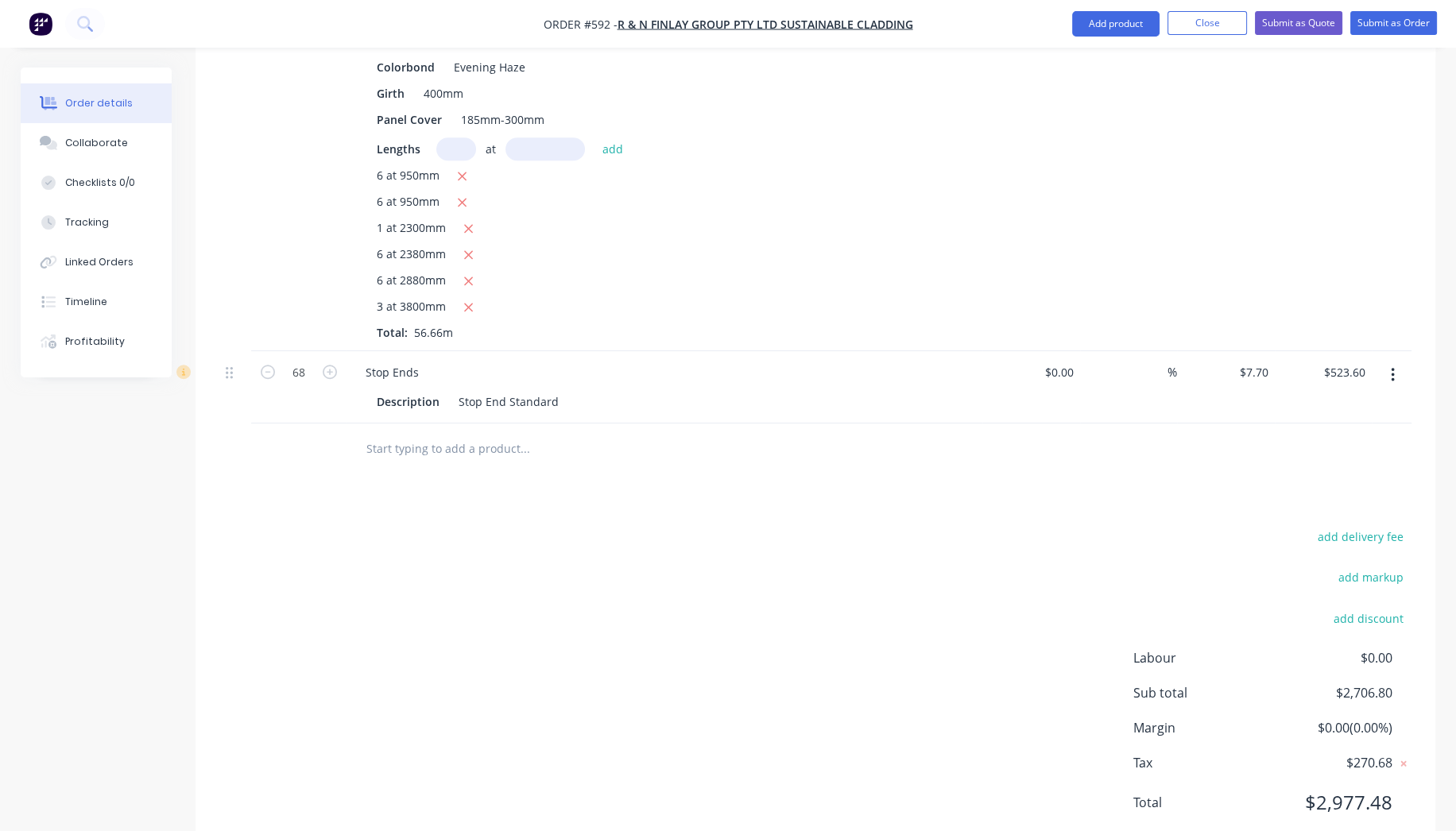
click at [367, 433] on input "text" at bounding box center [525, 449] width 318 height 31
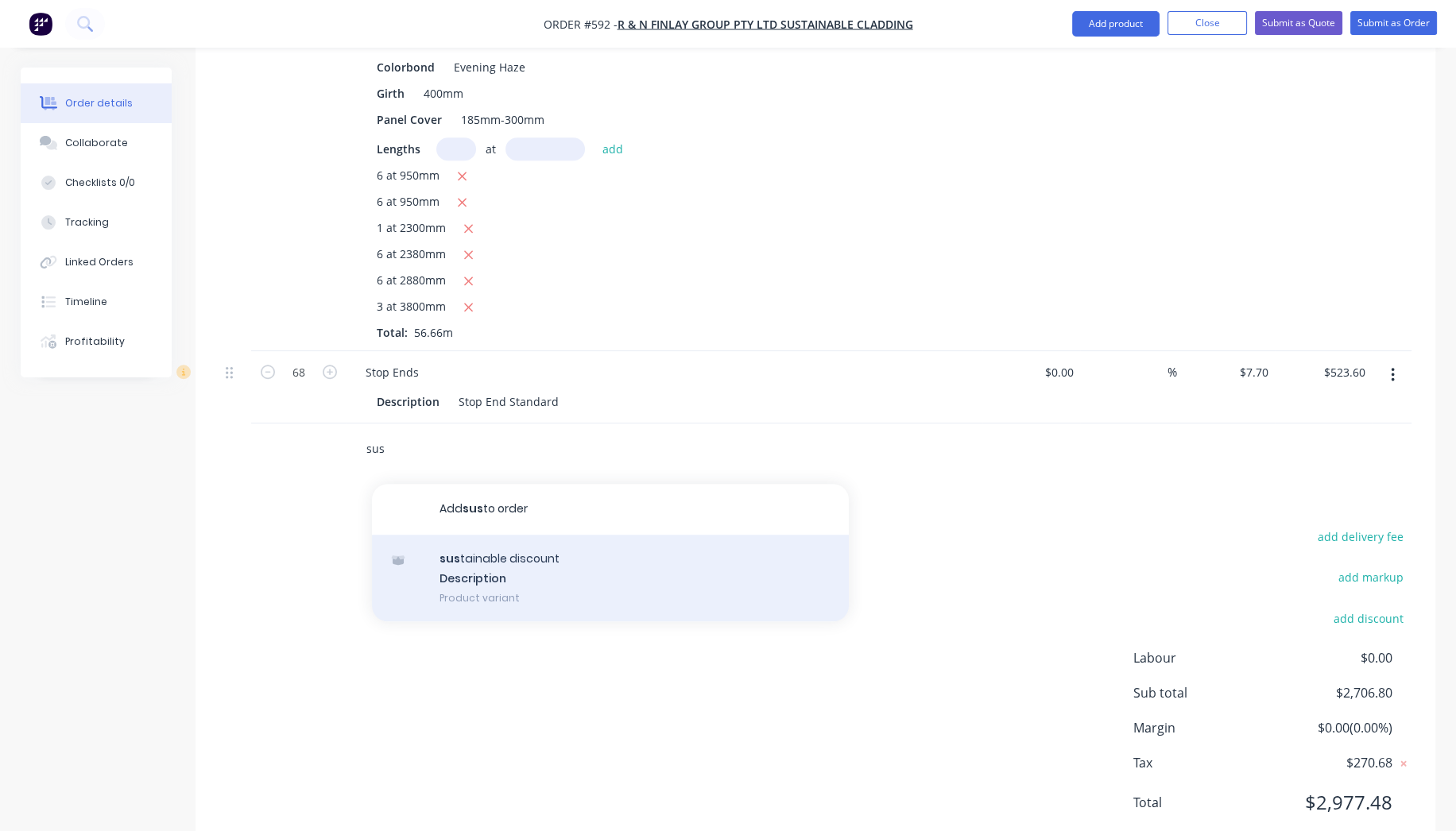
type input "sus"
click at [524, 553] on div "sus tainable discount Description Product variant" at bounding box center [610, 579] width 477 height 87
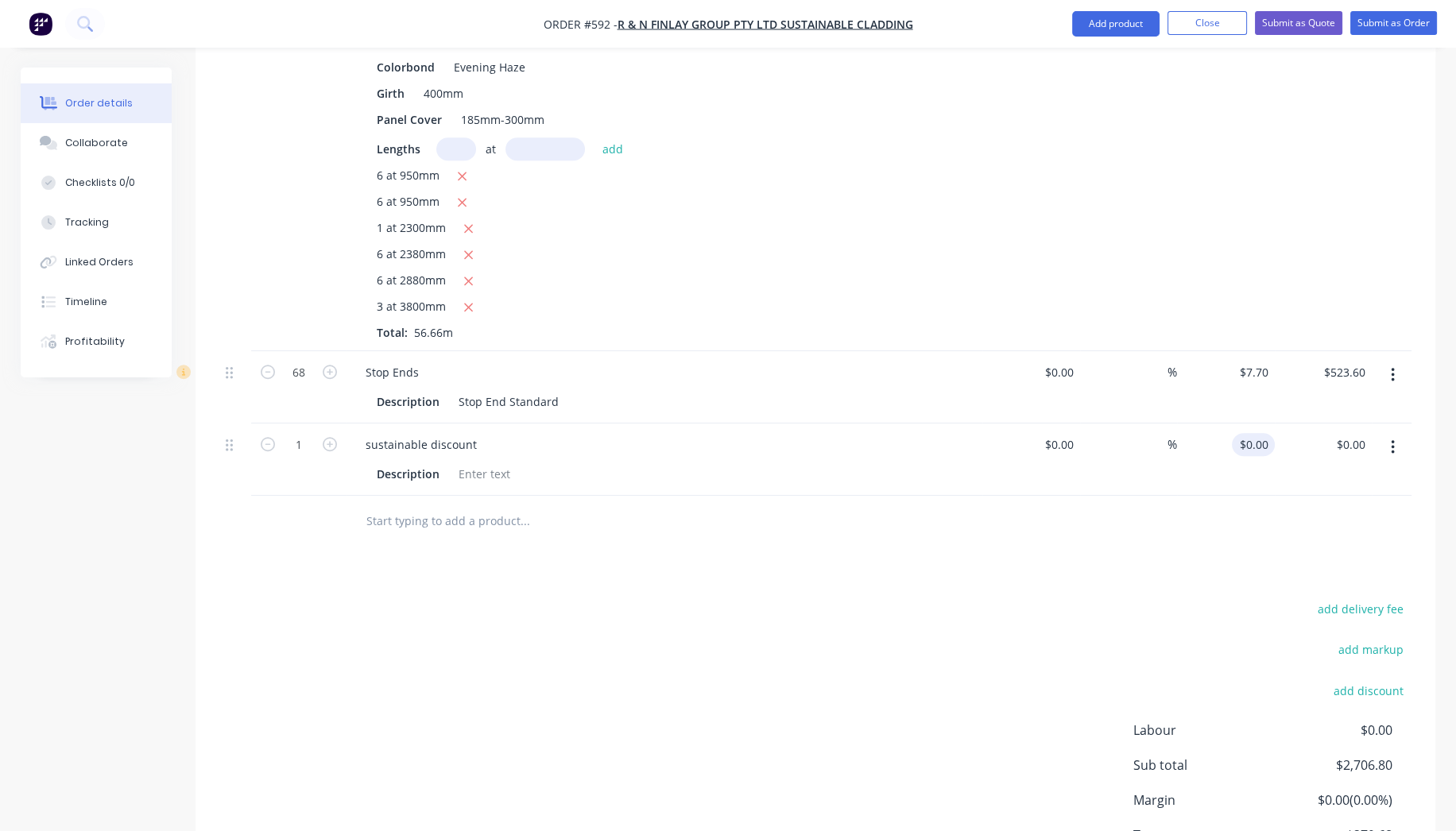
type input "0"
click at [1260, 433] on input "0" at bounding box center [1257, 444] width 37 height 23
click at [1336, 826] on span "$270.68" at bounding box center [1333, 835] width 118 height 19
click at [1251, 433] on div "- $0.00" at bounding box center [1253, 444] width 43 height 23
type input "$-174.66"
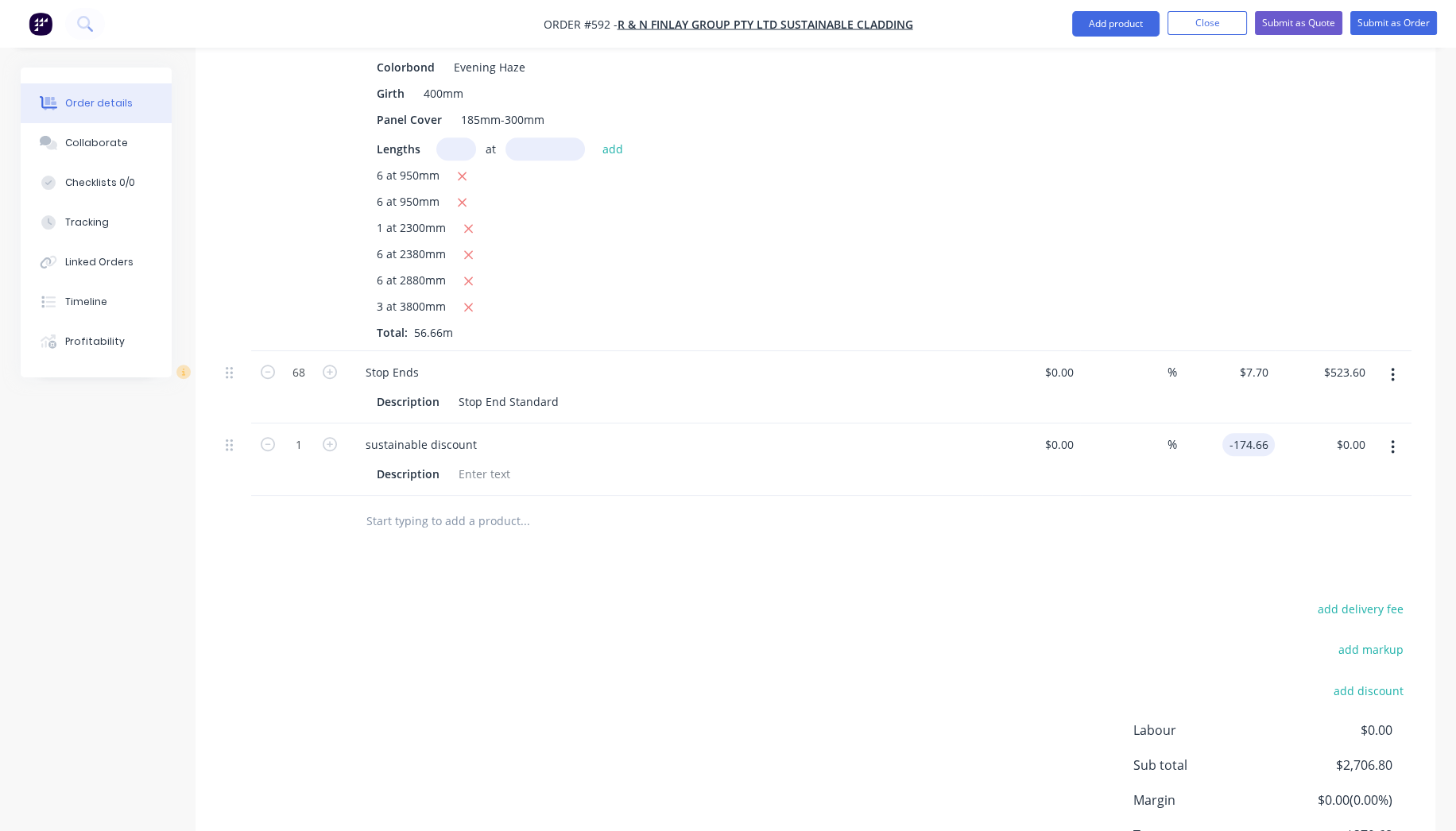
type input "$-174.66"
click at [938, 599] on div "add delivery fee add markup add discount Labour $0.00 Sub total $2,706.80 Margi…" at bounding box center [815, 752] width 1192 height 306
click at [497, 505] on input "text" at bounding box center [525, 521] width 318 height 31
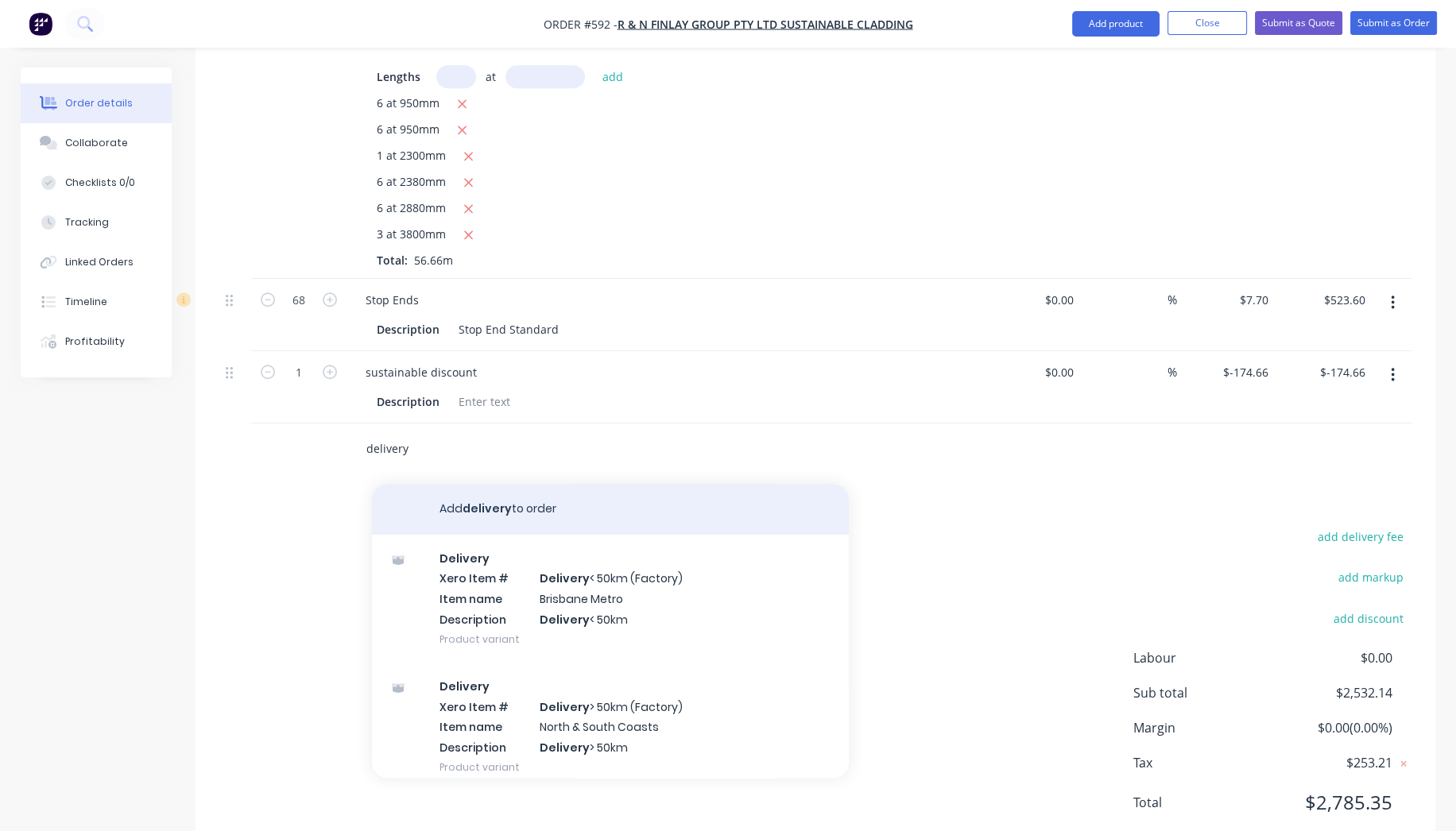
scroll to position [79, 0]
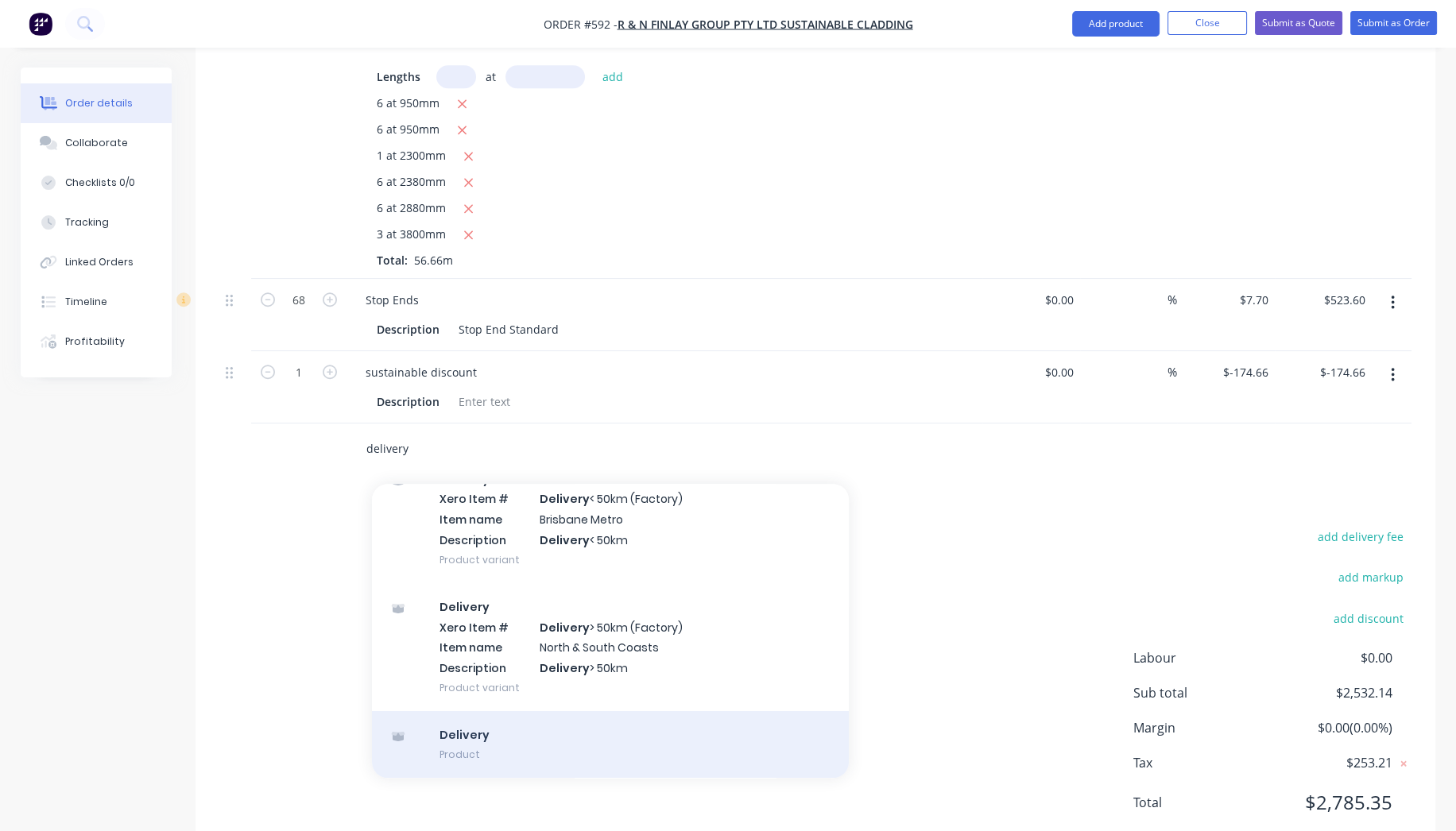
type input "delivery"
click at [434, 711] on div "Delivery Product" at bounding box center [610, 745] width 477 height 66
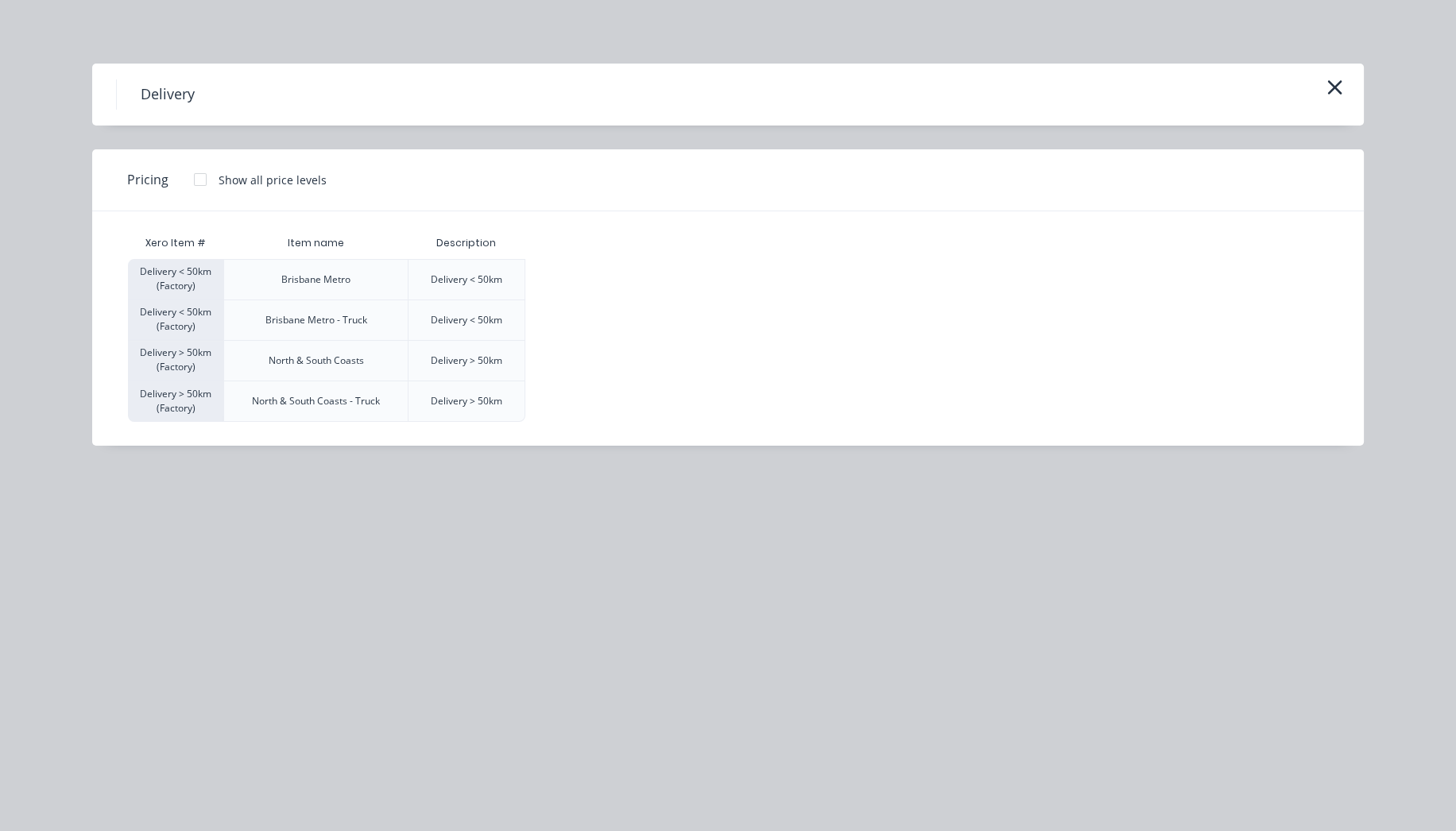
click at [195, 178] on div at bounding box center [200, 180] width 31 height 31
click at [571, 283] on div "$120.00" at bounding box center [566, 280] width 79 height 40
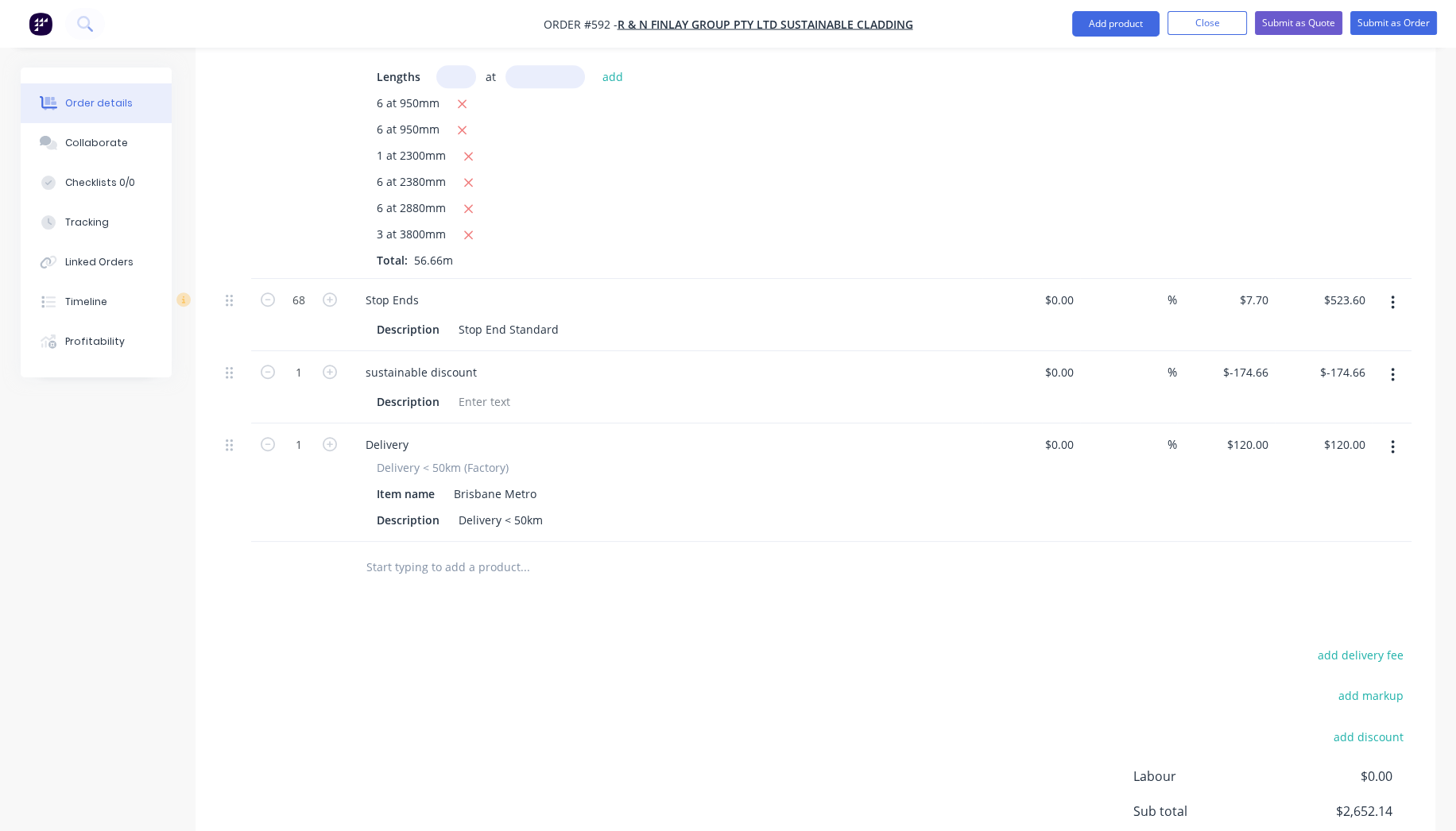
click at [587, 644] on div "add delivery fee add markup add discount Labour $0.00 Sub total $2,652.14 Margi…" at bounding box center [815, 797] width 1192 height 306
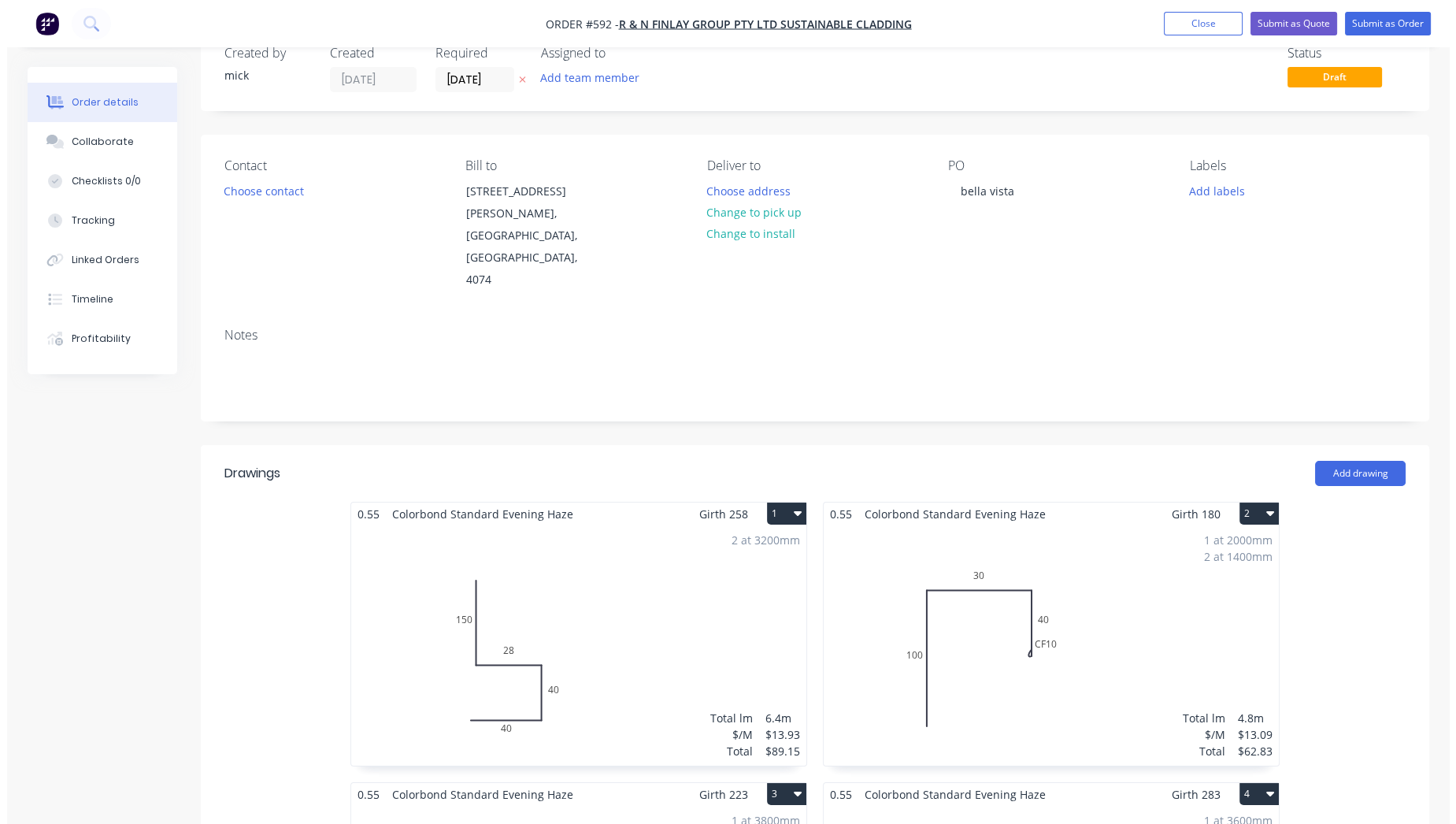
scroll to position [0, 0]
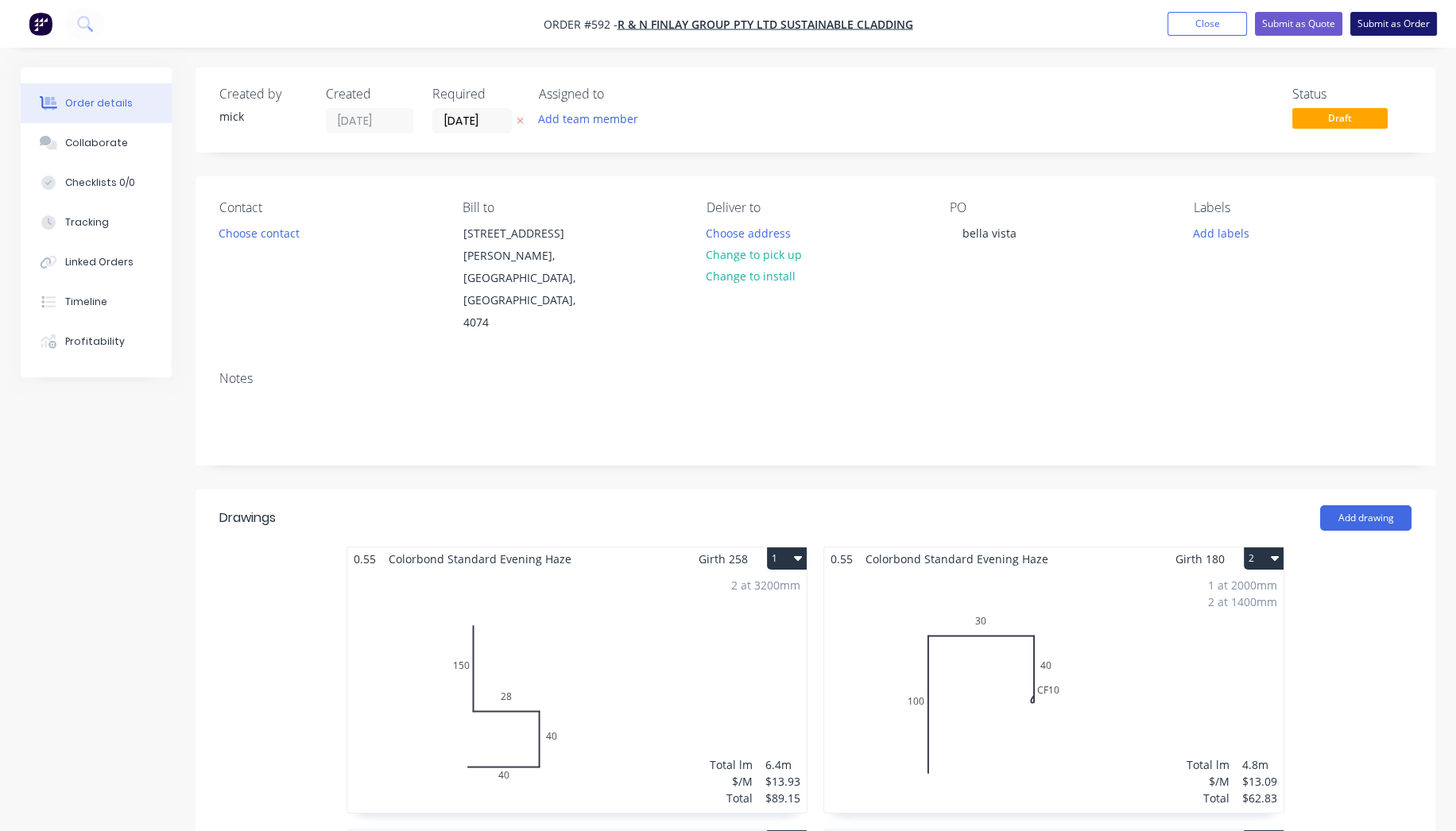
click at [1373, 15] on button "Submit as Order" at bounding box center [1393, 24] width 86 height 24
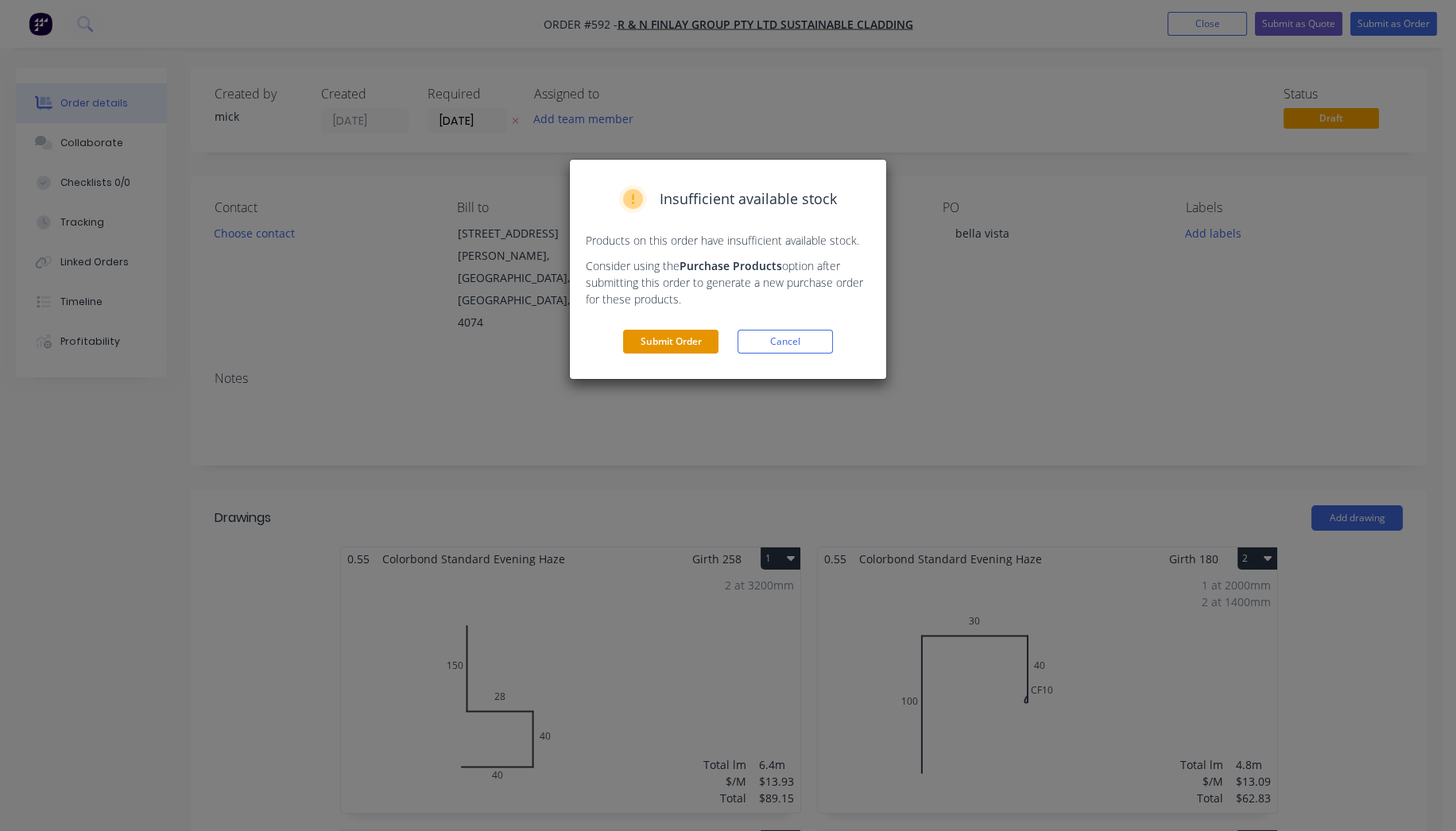
click at [681, 333] on button "Submit Order" at bounding box center [670, 341] width 95 height 24
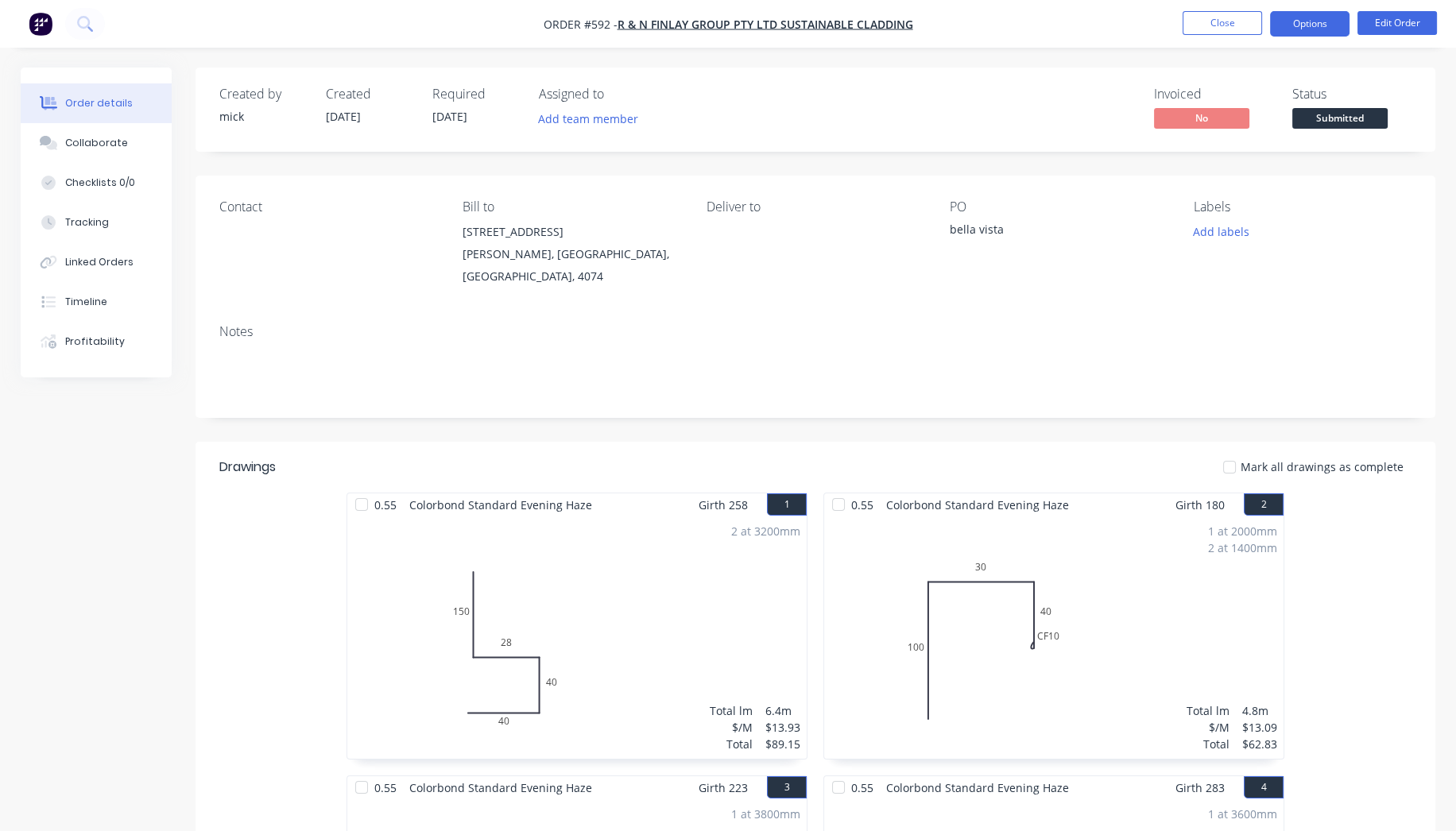
click at [1344, 36] on button "Options" at bounding box center [1309, 24] width 79 height 25
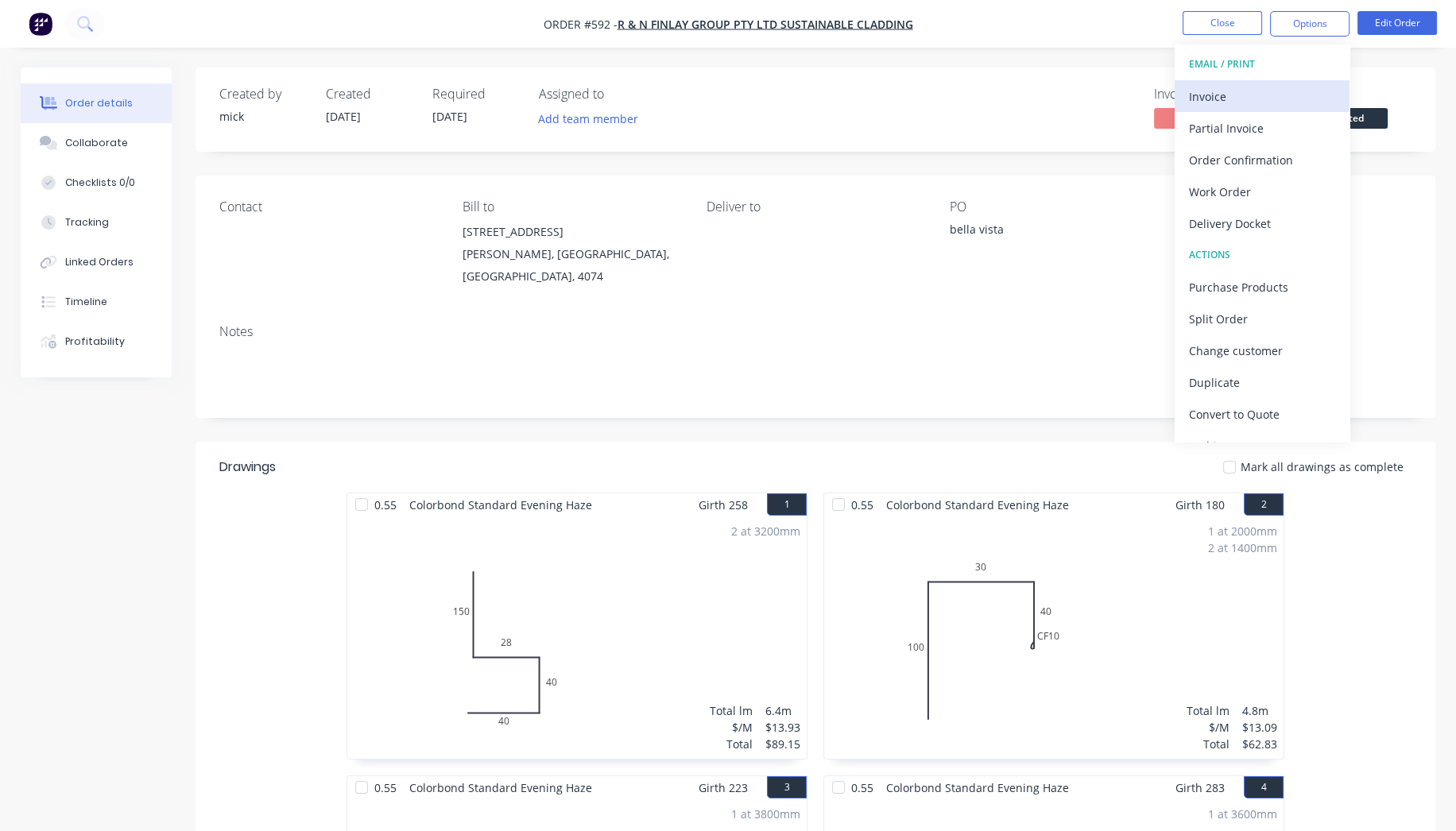
click at [1257, 105] on div "Invoice" at bounding box center [1262, 96] width 147 height 23
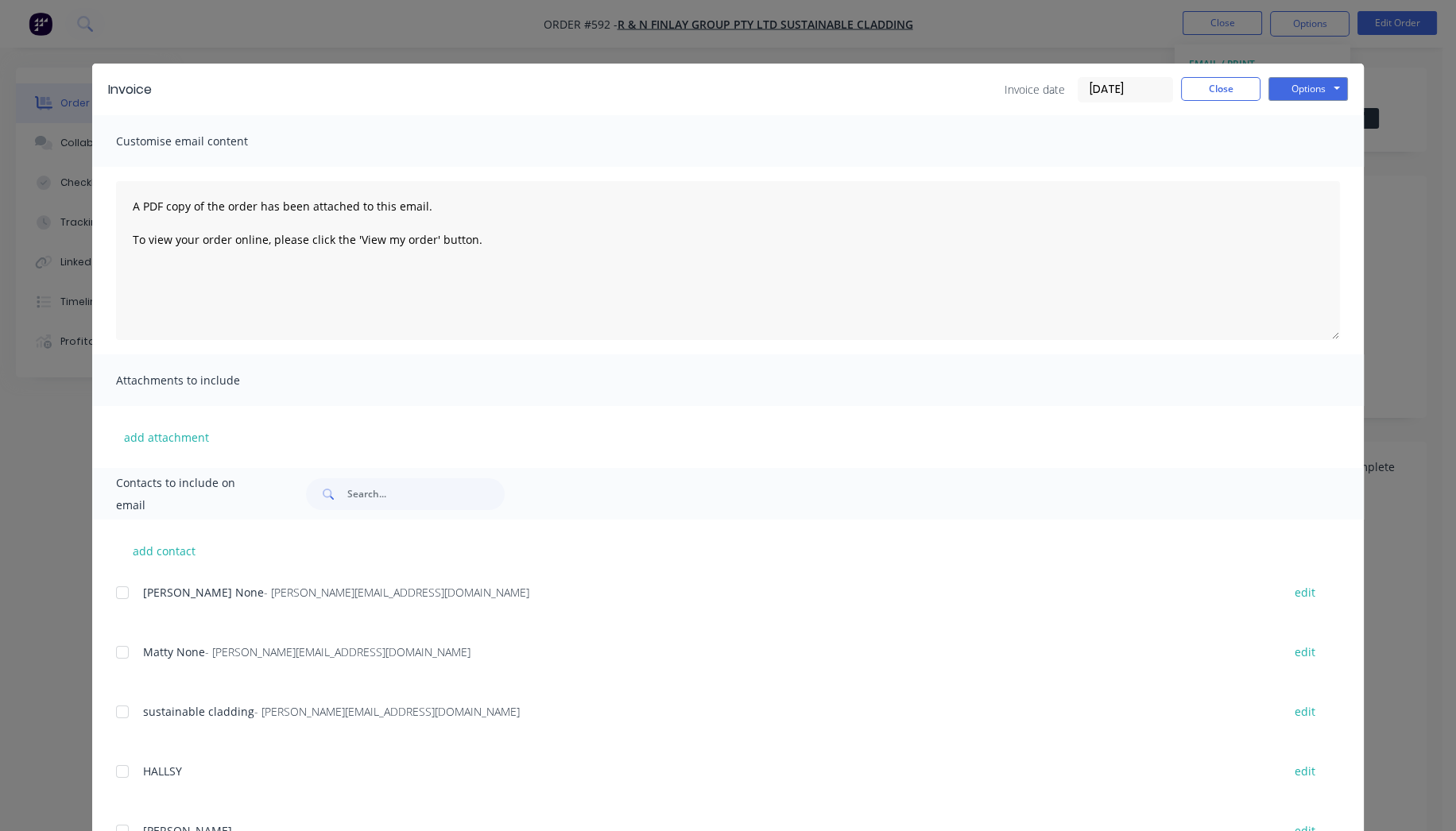
click at [125, 589] on div at bounding box center [122, 593] width 31 height 31
click at [118, 651] on div at bounding box center [122, 652] width 31 height 31
click at [1268, 97] on button "Options" at bounding box center [1308, 88] width 79 height 24
click at [1319, 167] on button "Email" at bounding box center [1319, 169] width 102 height 26
click at [49, 19] on div "Invoice Invoice date 30/09/25 Close Options Preview Print Email Customise email…" at bounding box center [728, 416] width 1456 height 831
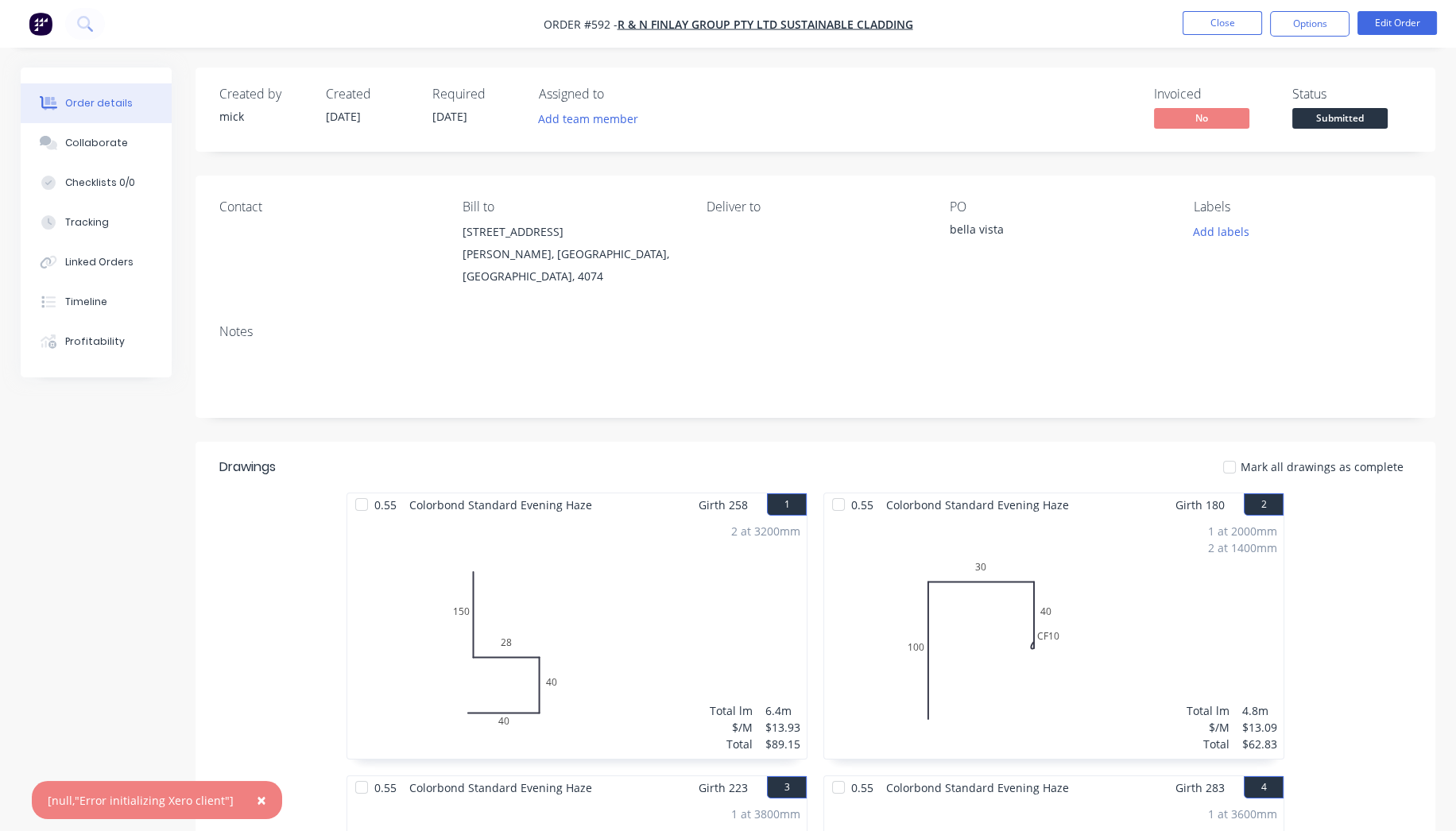
click at [49, 19] on img "button" at bounding box center [40, 24] width 24 height 24
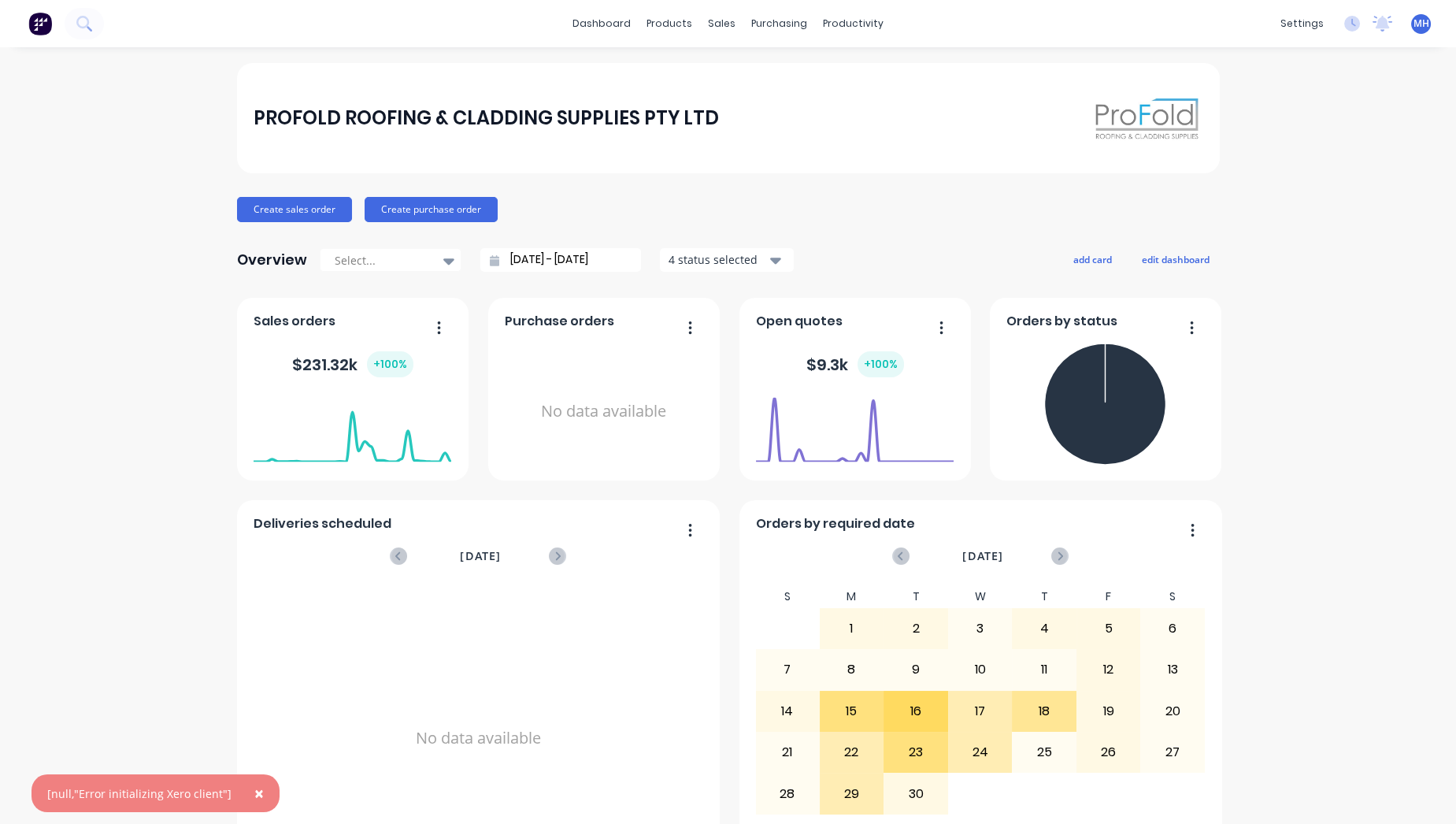
click at [1414, 21] on span "MH" at bounding box center [1421, 23] width 16 height 14
click at [1282, 207] on button "Sign out" at bounding box center [1325, 196] width 208 height 31
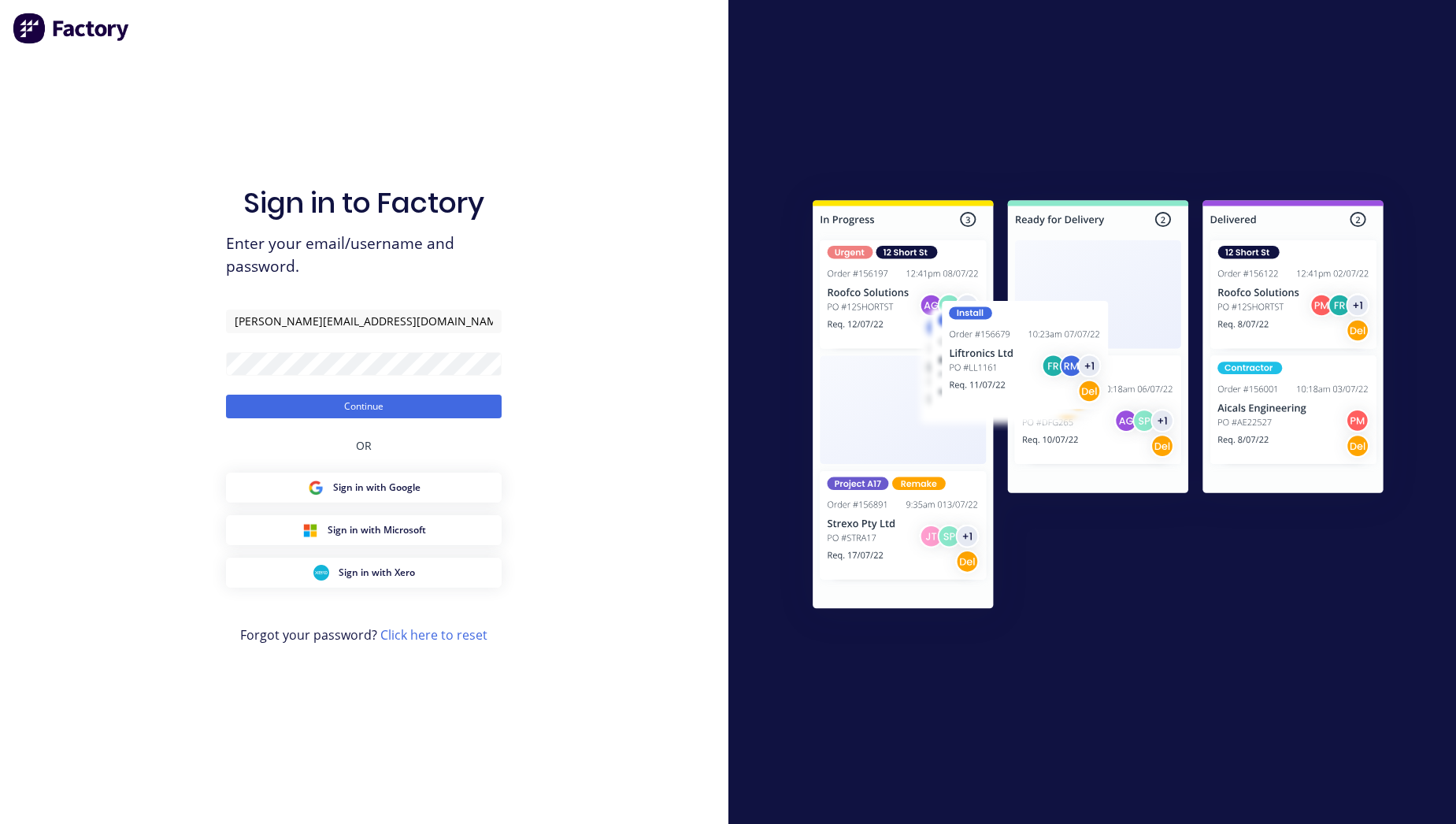
click at [427, 408] on button "Continue" at bounding box center [363, 406] width 276 height 23
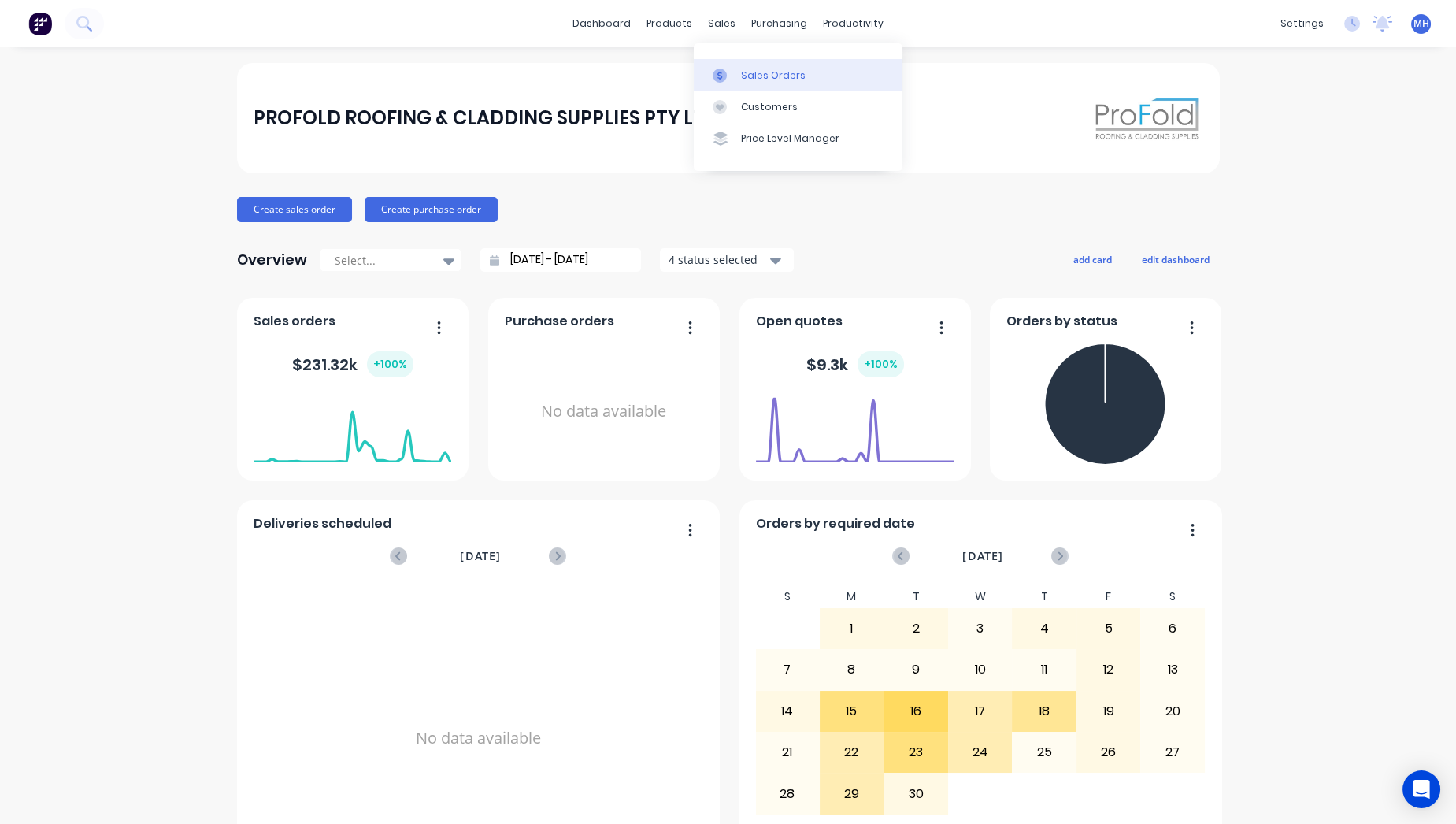
click at [743, 82] on div "Sales Orders" at bounding box center [773, 75] width 65 height 14
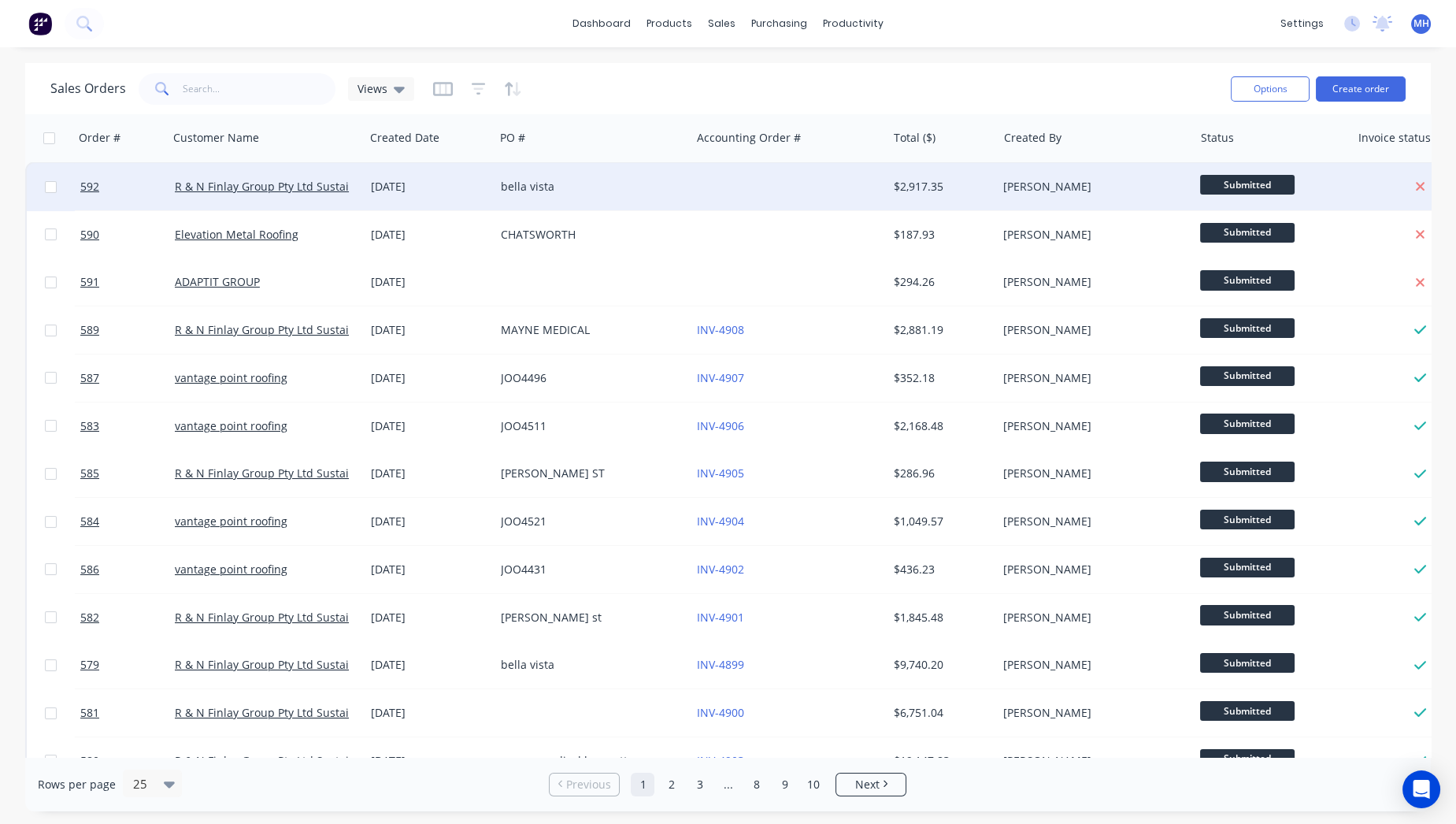
click at [922, 188] on div "$2,917.35" at bounding box center [940, 187] width 93 height 16
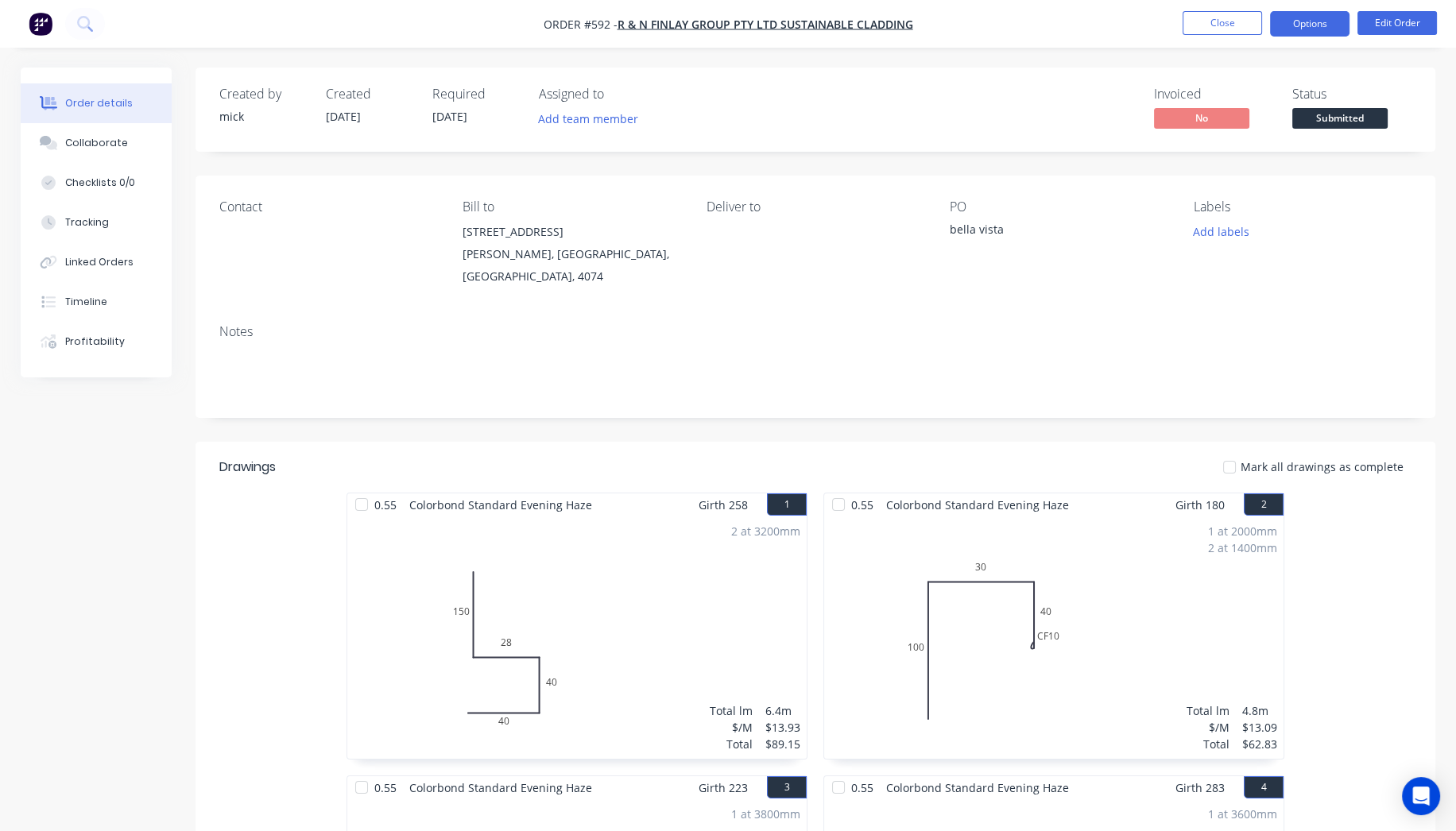
click at [1291, 34] on button "Options" at bounding box center [1309, 24] width 79 height 25
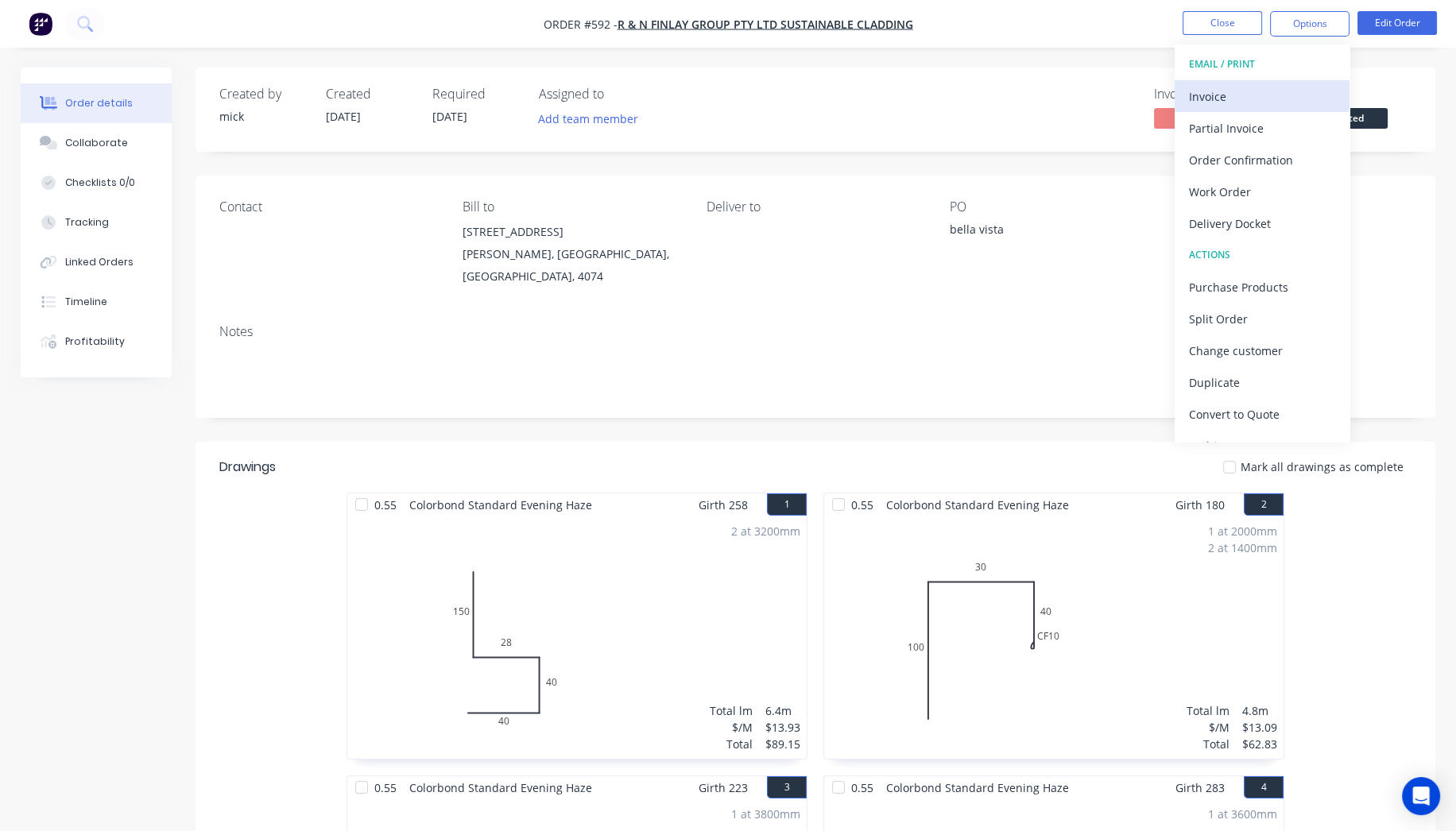
click at [1269, 102] on div "Invoice" at bounding box center [1262, 96] width 147 height 23
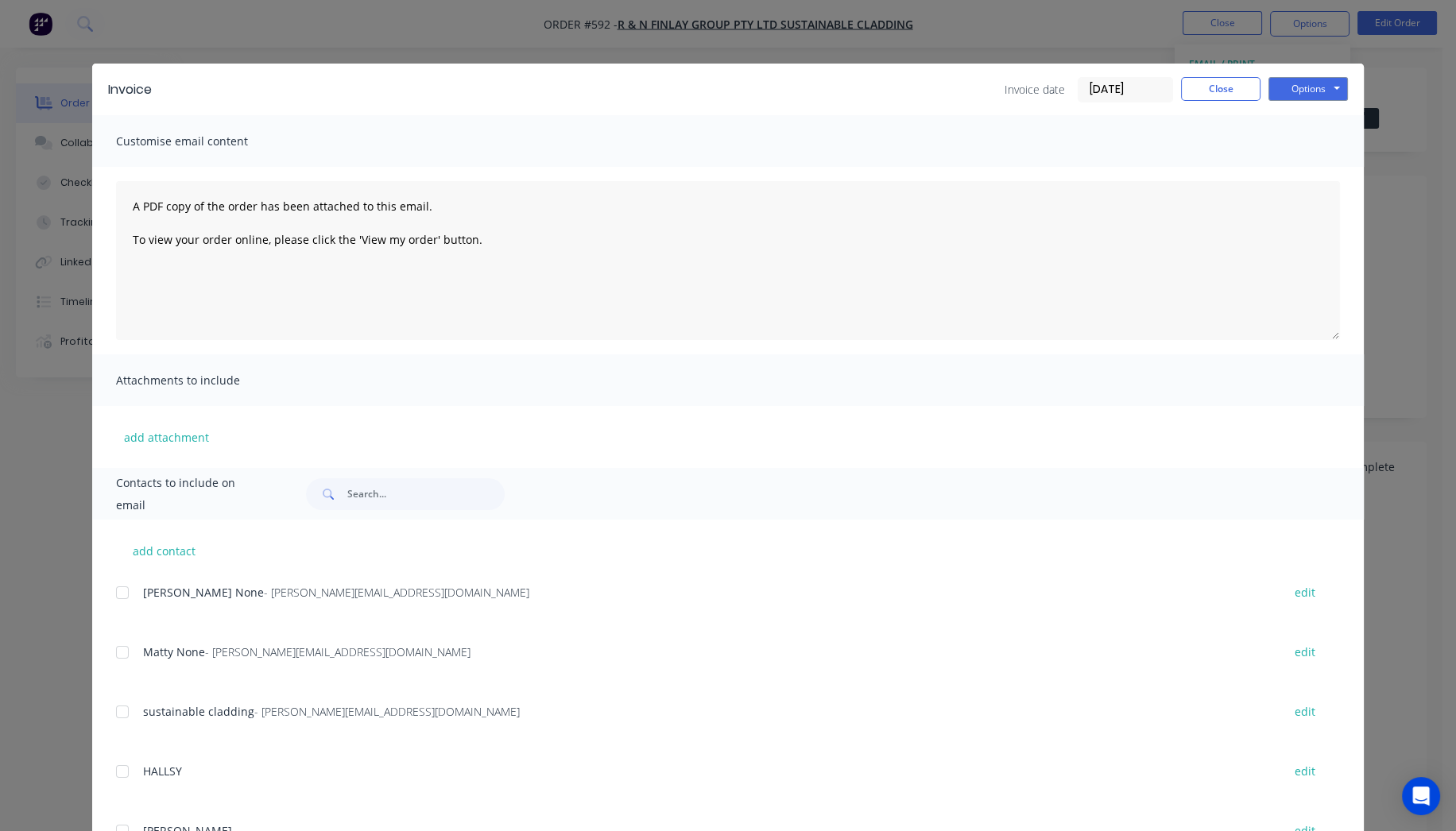
click at [122, 582] on div at bounding box center [122, 593] width 31 height 31
click at [118, 658] on div at bounding box center [122, 652] width 31 height 31
click at [1312, 93] on button "Options" at bounding box center [1308, 88] width 79 height 24
click at [1285, 173] on button "Email" at bounding box center [1319, 169] width 102 height 26
click at [1191, 93] on button "Close" at bounding box center [1220, 88] width 79 height 24
